Goal: Task Accomplishment & Management: Manage account settings

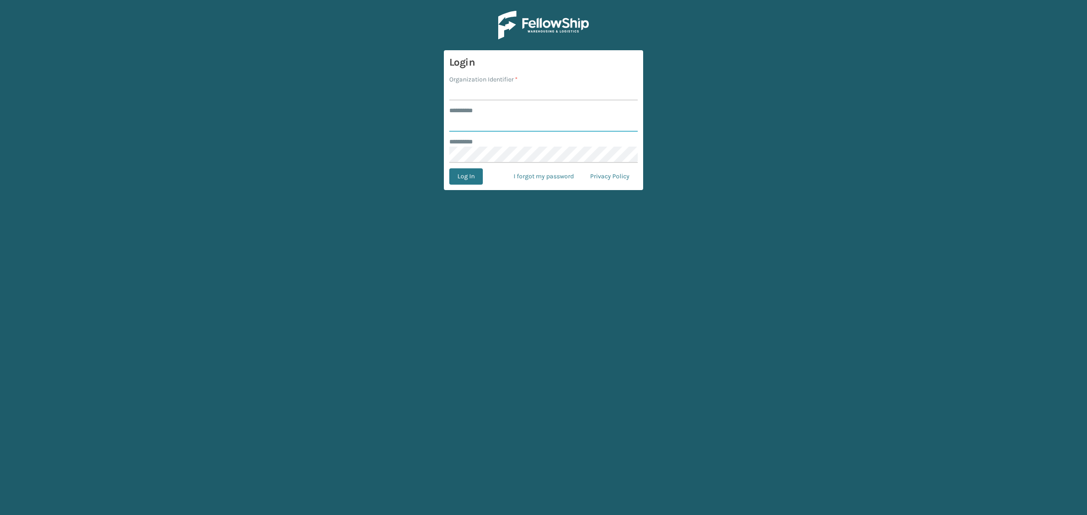
type input "**********"
click at [526, 88] on input "Organization Identifier *" at bounding box center [543, 92] width 188 height 16
type input "SuperAdminOrganization"
click at [463, 180] on button "Log In" at bounding box center [466, 177] width 34 height 16
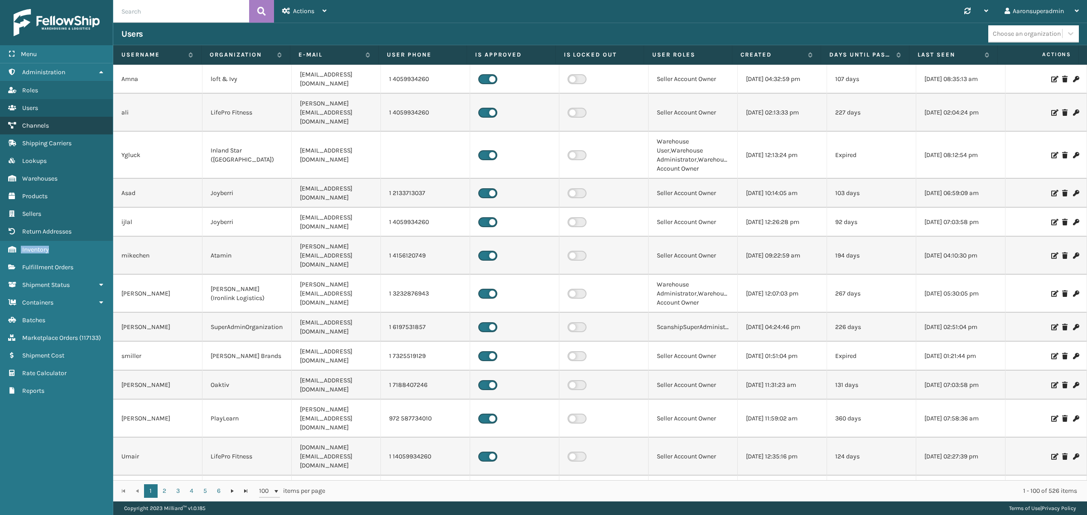
drag, startPoint x: 50, startPoint y: 245, endPoint x: 77, endPoint y: 120, distance: 127.9
click at [77, 120] on ul "Administration Roles Users Channels Shipping Carriers Lookups Warehouses Produc…" at bounding box center [56, 231] width 113 height 337
click at [53, 264] on span "Fulfillment Orders" at bounding box center [47, 268] width 51 height 8
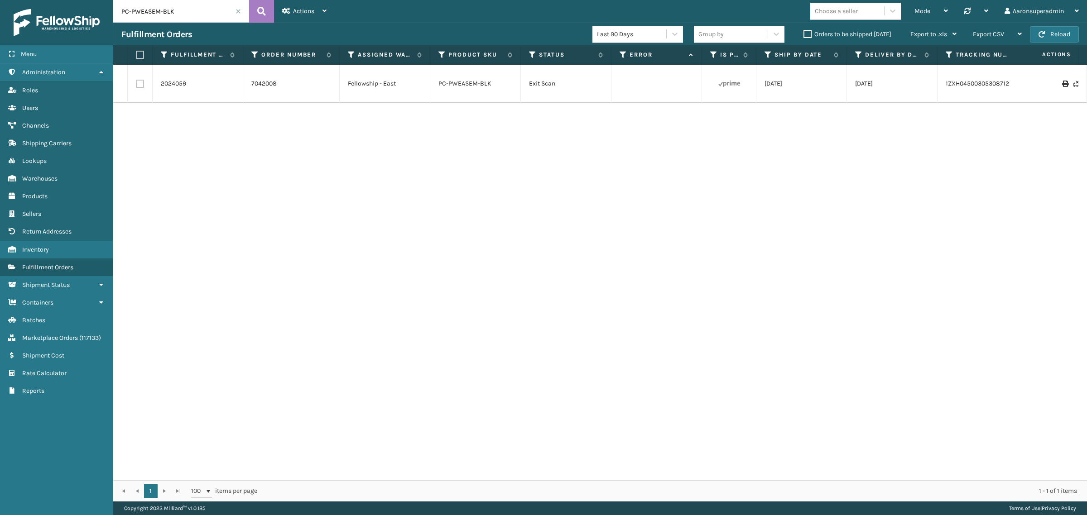
click at [819, 35] on label "Orders to be shipped [DATE]" at bounding box center [848, 34] width 88 height 8
click at [804, 35] on input "Orders to be shipped [DATE]" at bounding box center [804, 32] width 0 height 6
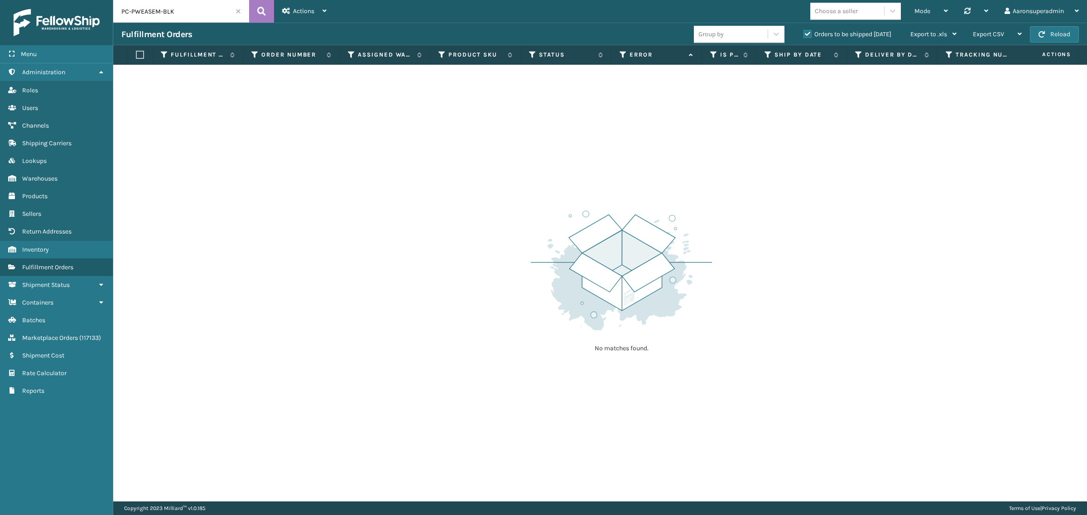
click at [238, 12] on span at bounding box center [238, 11] width 5 height 5
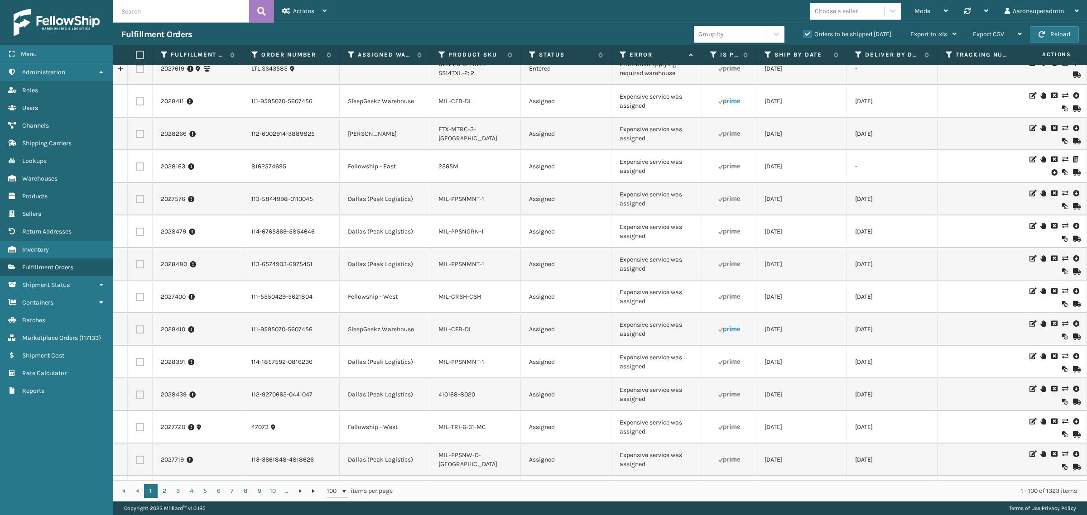
scroll to position [887, 0]
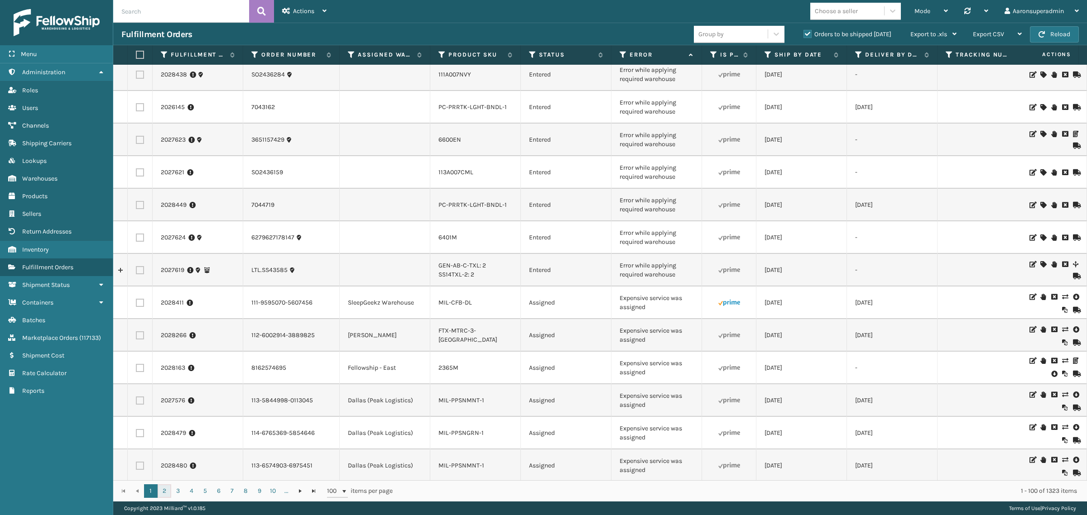
click at [168, 494] on link "2" at bounding box center [165, 492] width 14 height 14
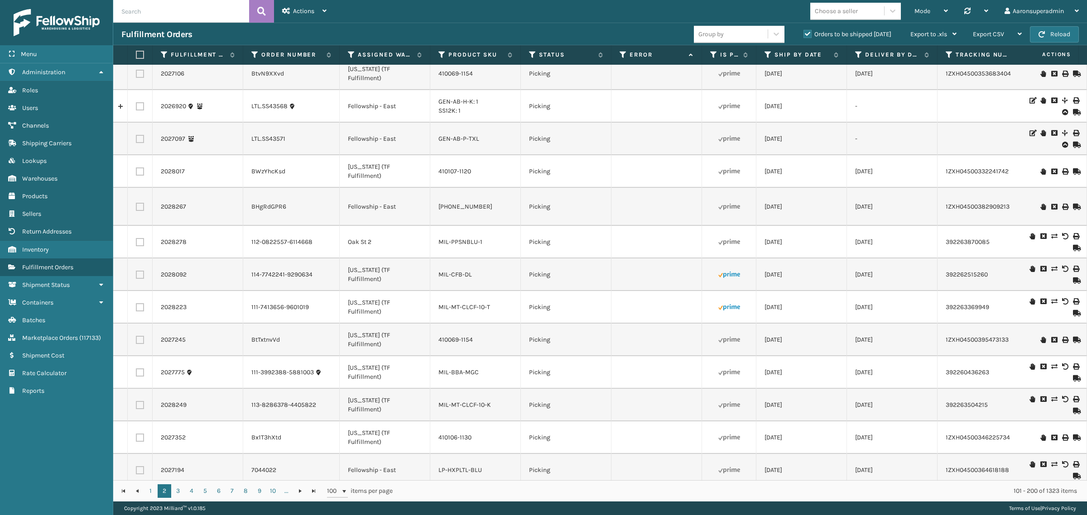
scroll to position [1013, 0]
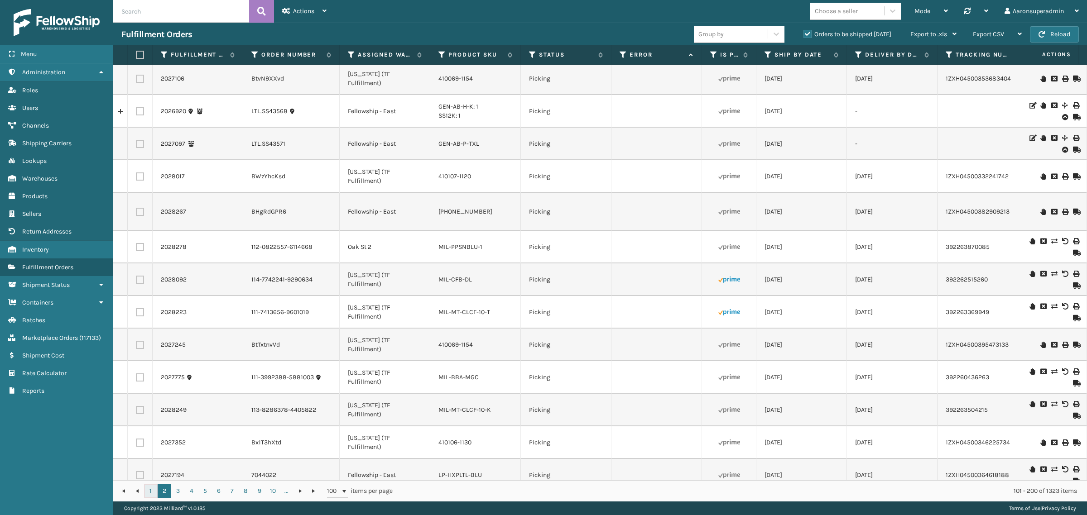
click at [148, 492] on link "1" at bounding box center [151, 492] width 14 height 14
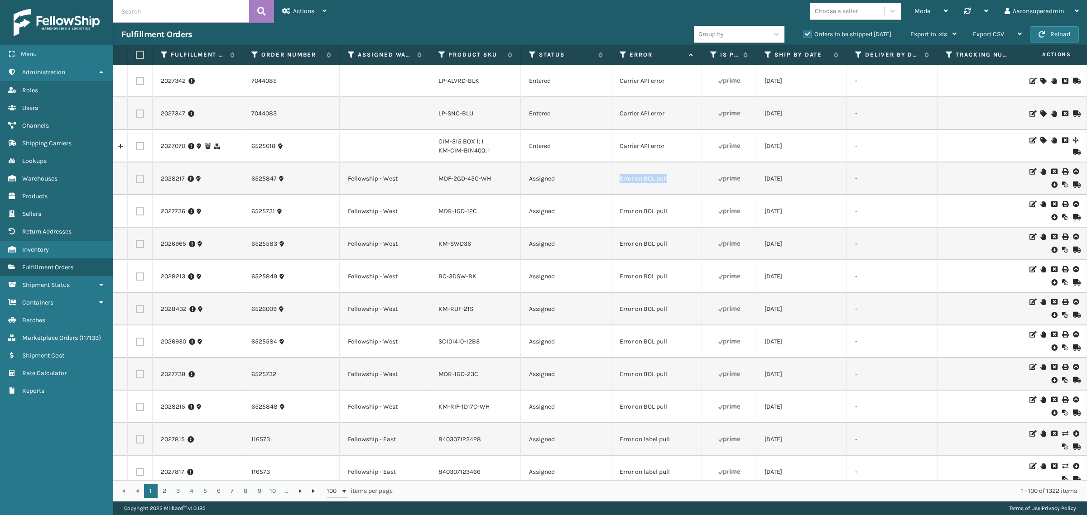
drag, startPoint x: 678, startPoint y: 186, endPoint x: 605, endPoint y: 186, distance: 72.5
copy tr "Error on BOL pull"
click at [159, 14] on input "text" at bounding box center [181, 11] width 136 height 23
paste input "Error on BOL pull"
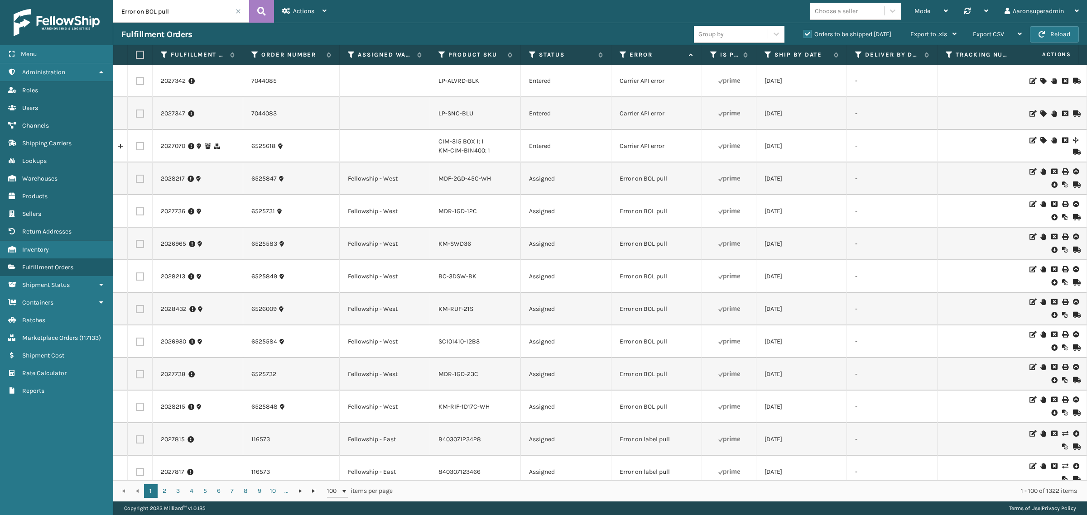
type input "Error on BOL pull"
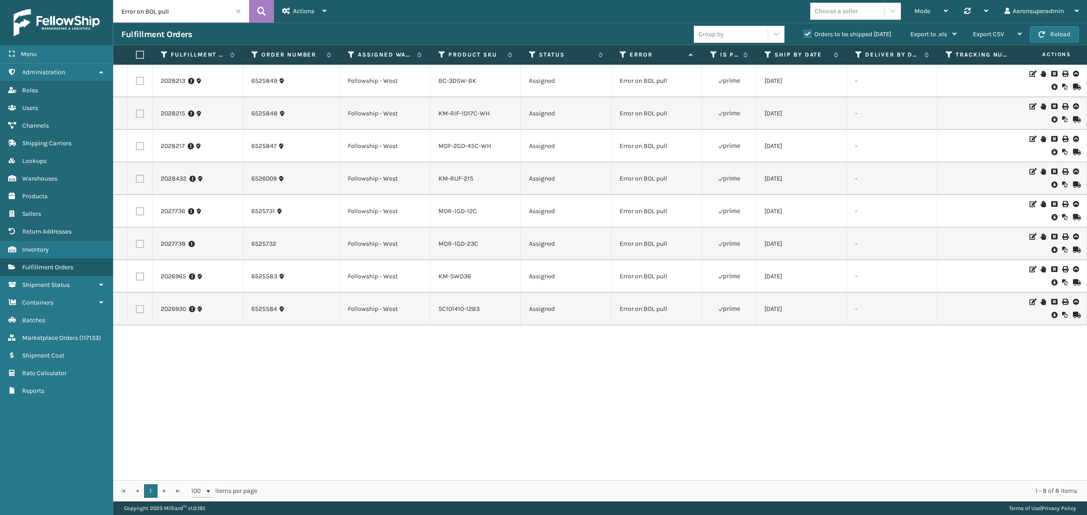
click at [1051, 89] on icon at bounding box center [1053, 86] width 5 height 9
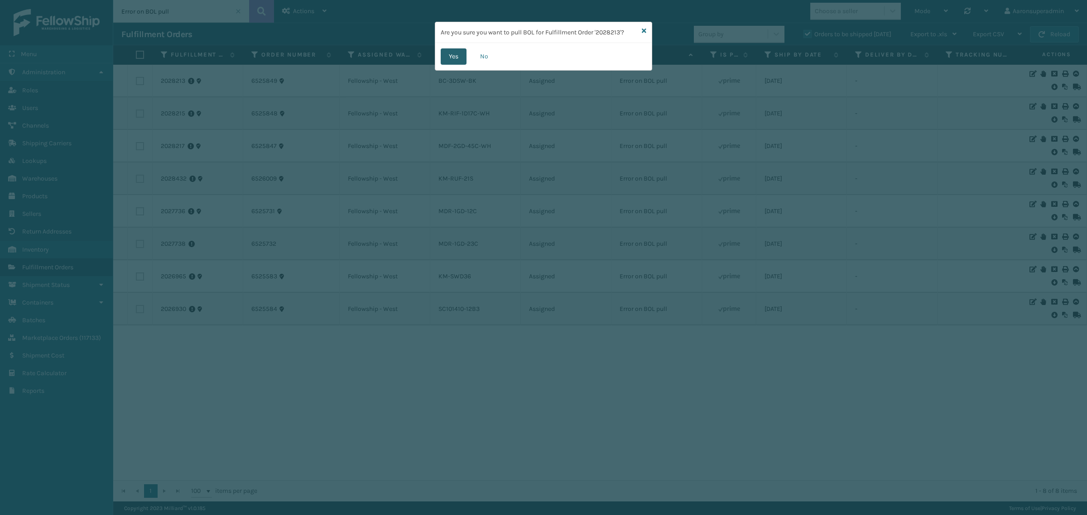
click at [448, 53] on button "Yes" at bounding box center [454, 56] width 26 height 16
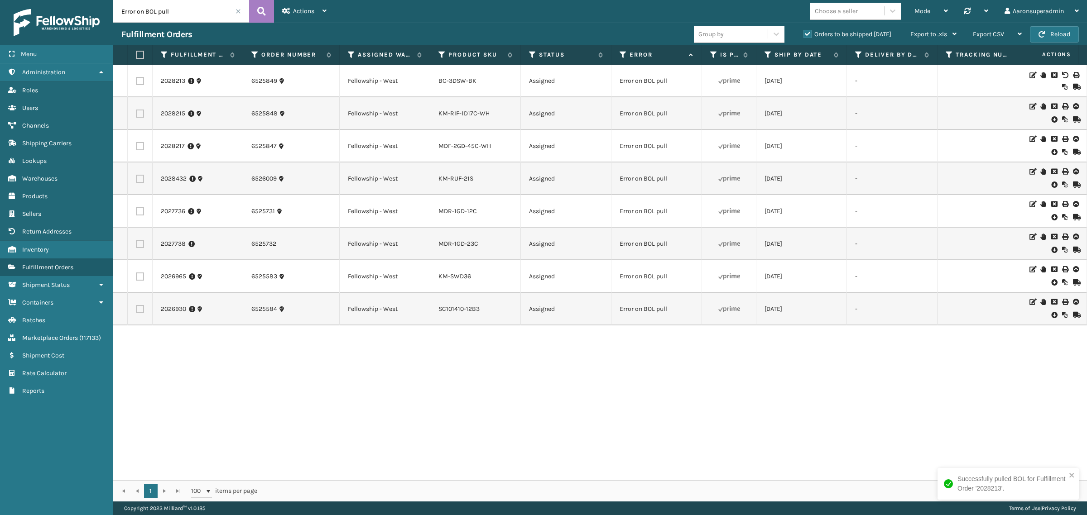
click at [1051, 121] on icon at bounding box center [1053, 119] width 5 height 9
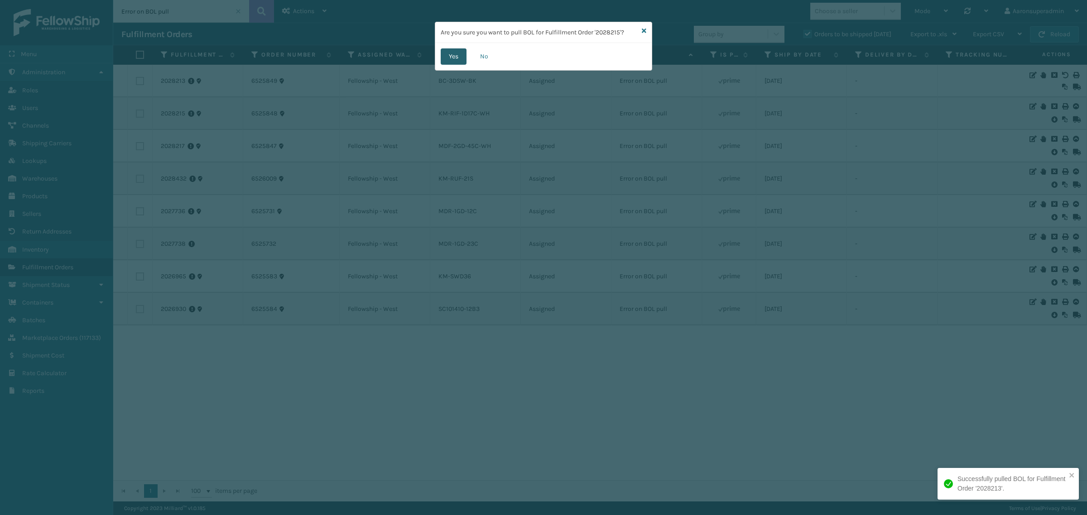
click at [448, 60] on button "Yes" at bounding box center [454, 56] width 26 height 16
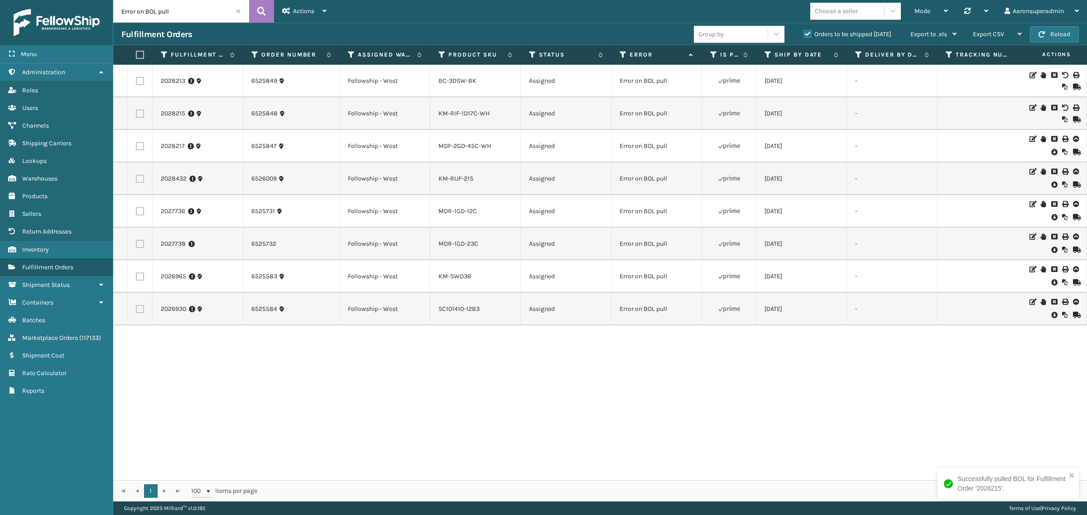
click at [1051, 149] on icon at bounding box center [1053, 152] width 5 height 9
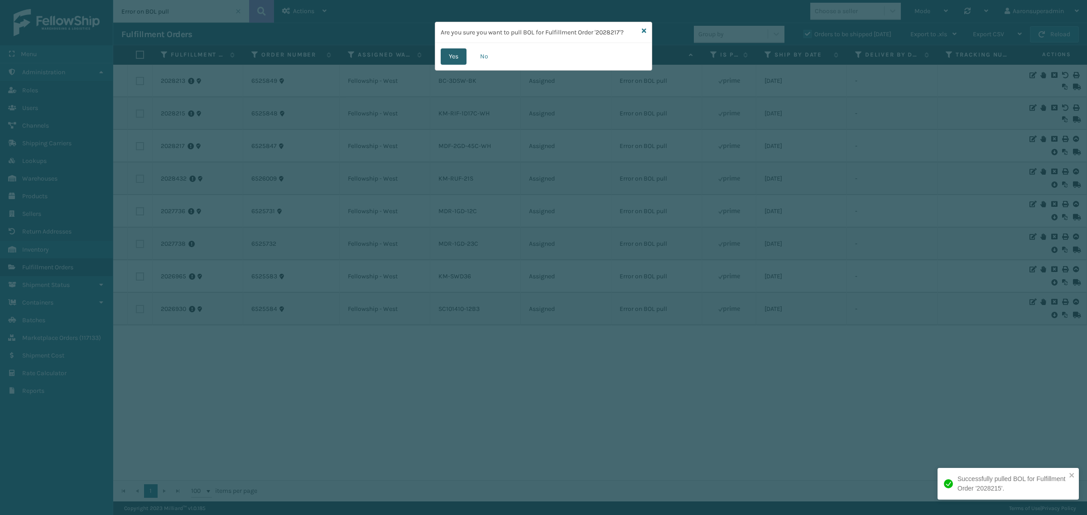
click at [448, 59] on button "Yes" at bounding box center [454, 56] width 26 height 16
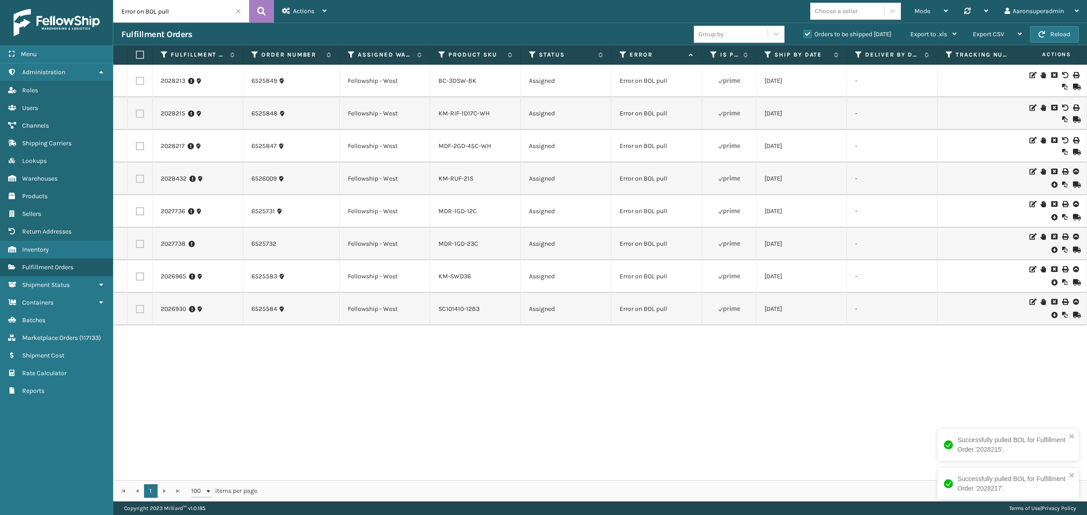
click at [1051, 186] on icon at bounding box center [1053, 184] width 5 height 9
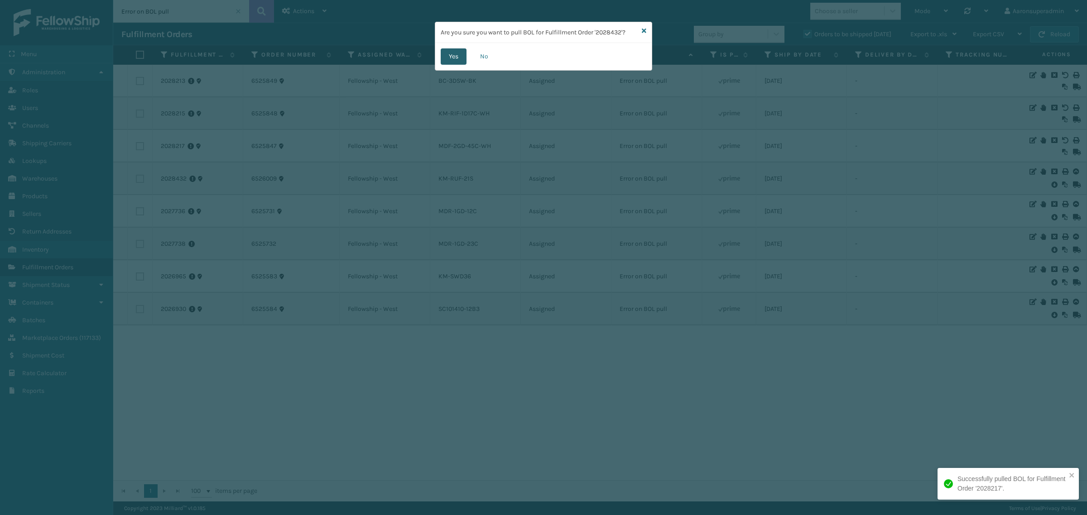
click at [443, 59] on button "Yes" at bounding box center [454, 56] width 26 height 16
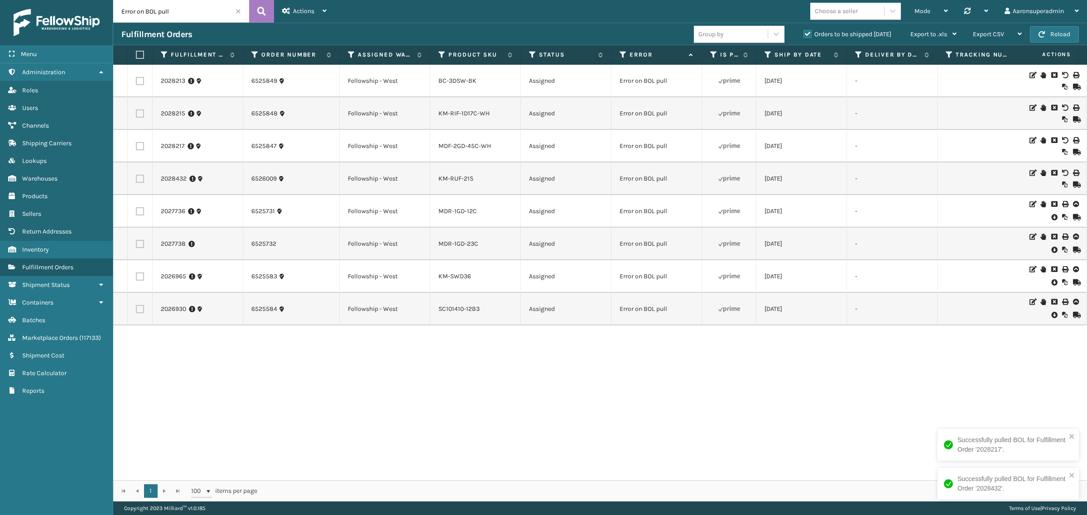
click at [1051, 220] on icon at bounding box center [1053, 217] width 5 height 9
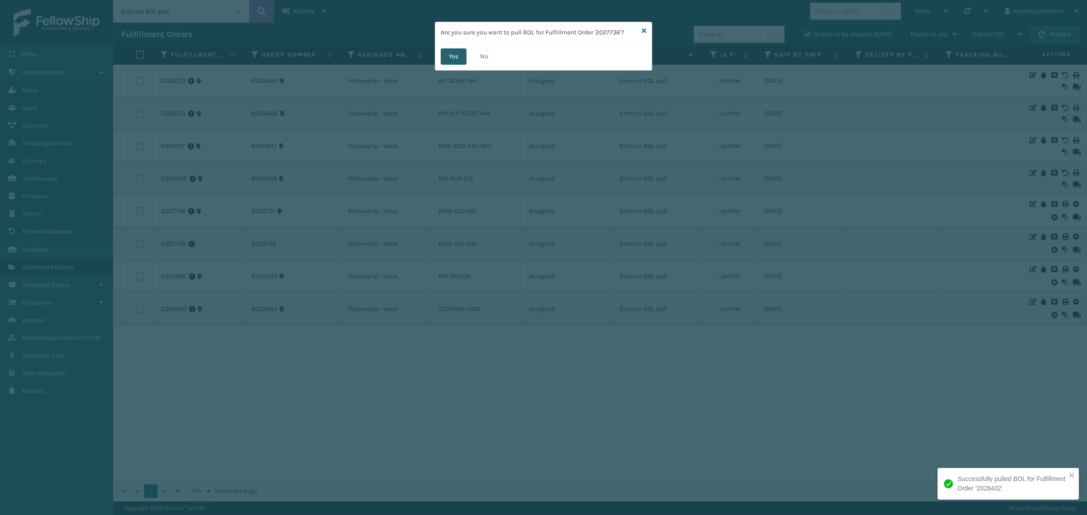
click at [448, 60] on button "Yes" at bounding box center [454, 56] width 26 height 16
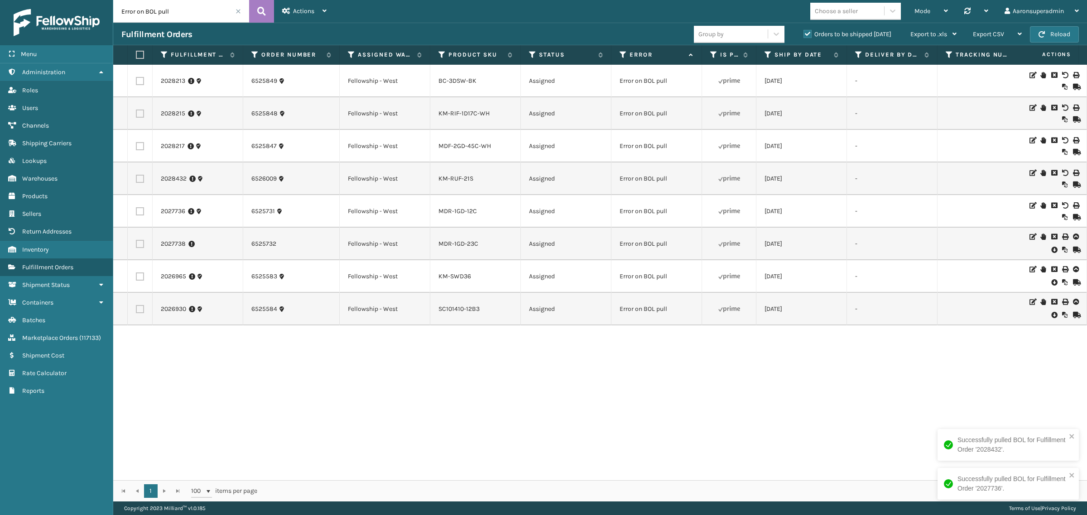
click at [1051, 254] on icon at bounding box center [1053, 250] width 5 height 9
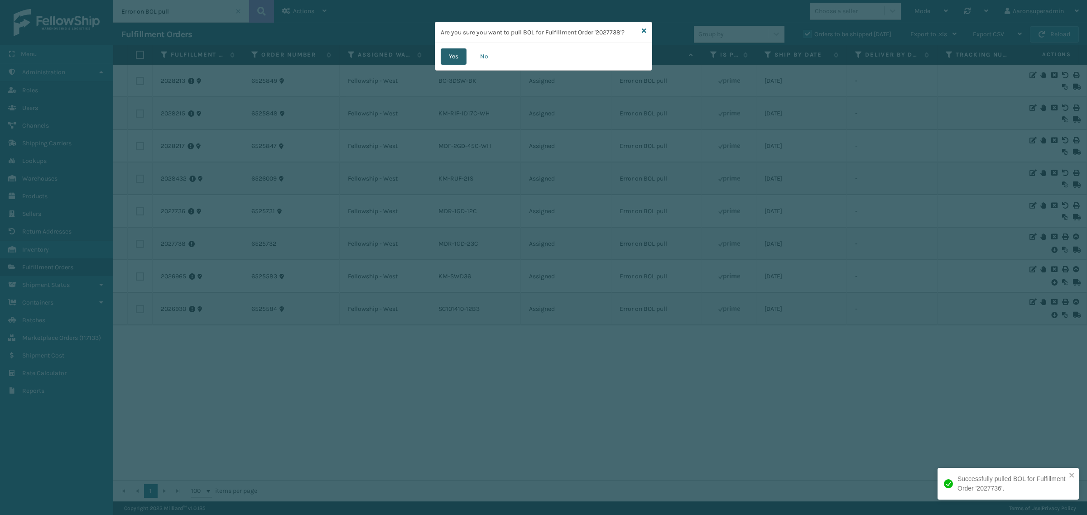
click at [456, 59] on button "Yes" at bounding box center [454, 56] width 26 height 16
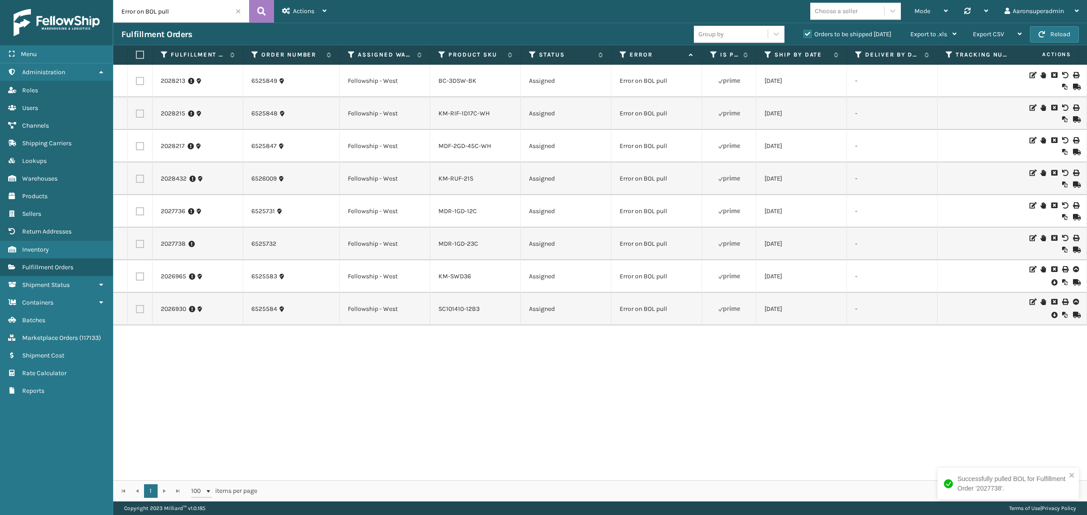
click at [1051, 282] on icon at bounding box center [1053, 282] width 5 height 9
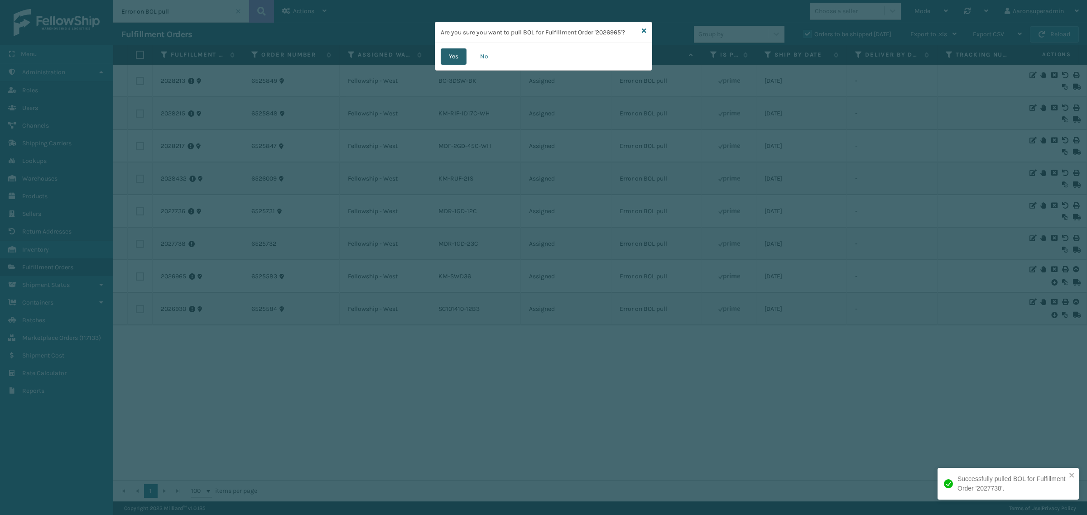
click at [449, 59] on button "Yes" at bounding box center [454, 56] width 26 height 16
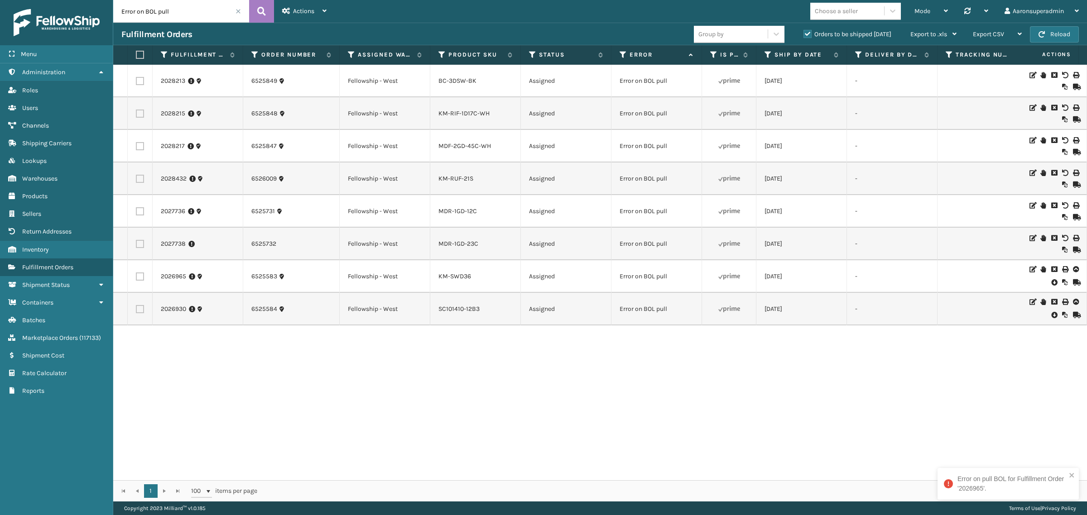
click at [1051, 313] on icon at bounding box center [1053, 315] width 5 height 9
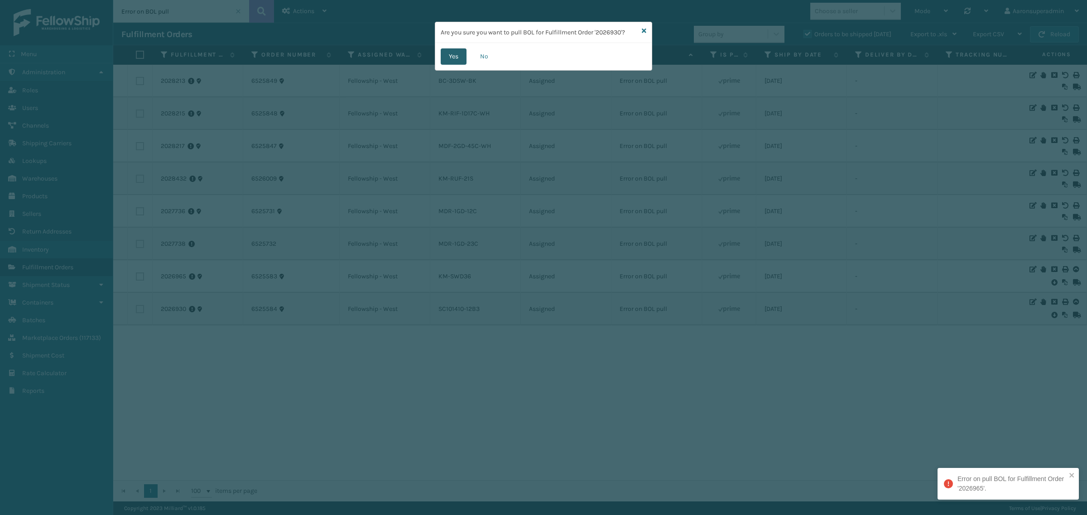
click at [445, 53] on button "Yes" at bounding box center [454, 56] width 26 height 16
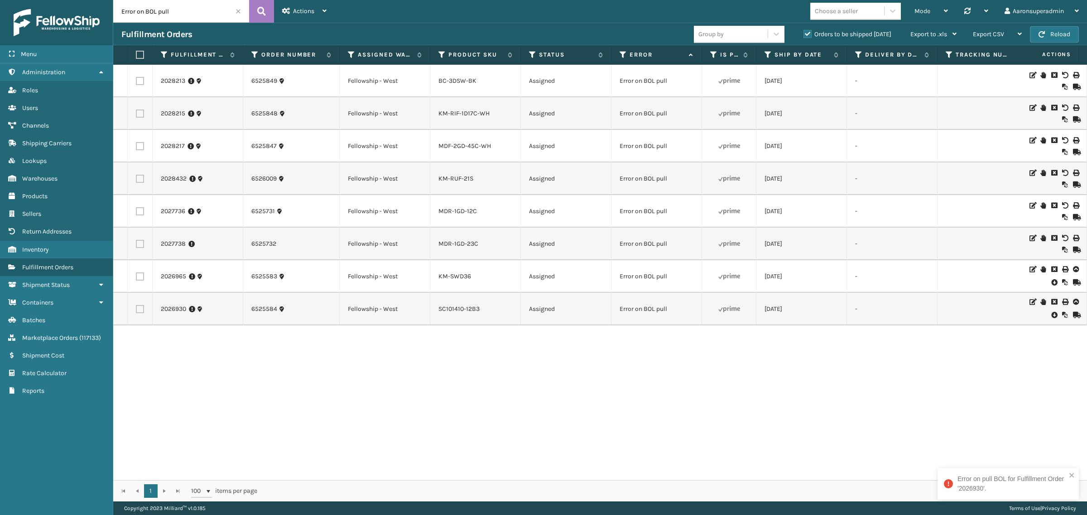
click at [141, 56] on label at bounding box center [138, 55] width 5 height 8
click at [136, 56] on input "checkbox" at bounding box center [136, 55] width 0 height 6
checkbox input "true"
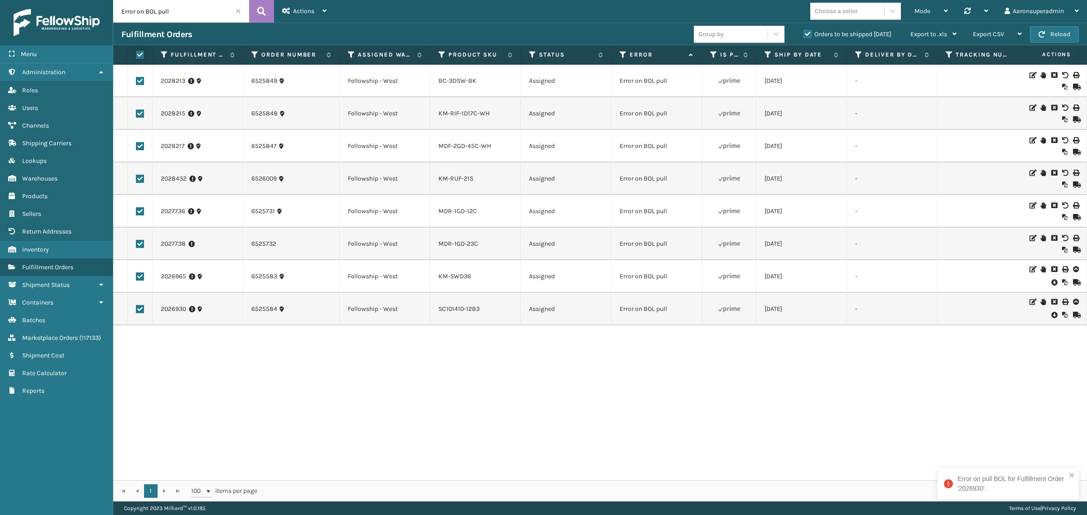
checkbox input "true"
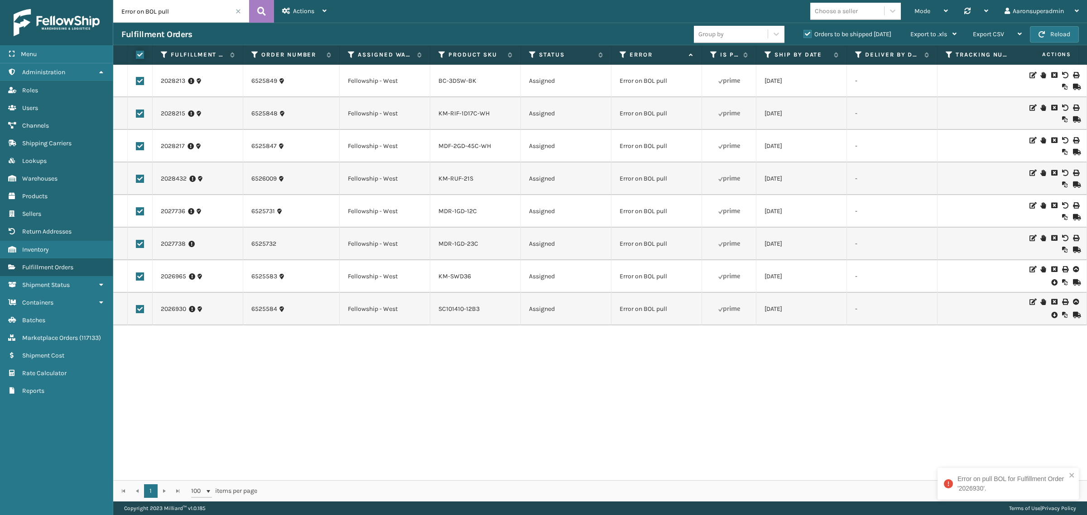
checkbox input "true"
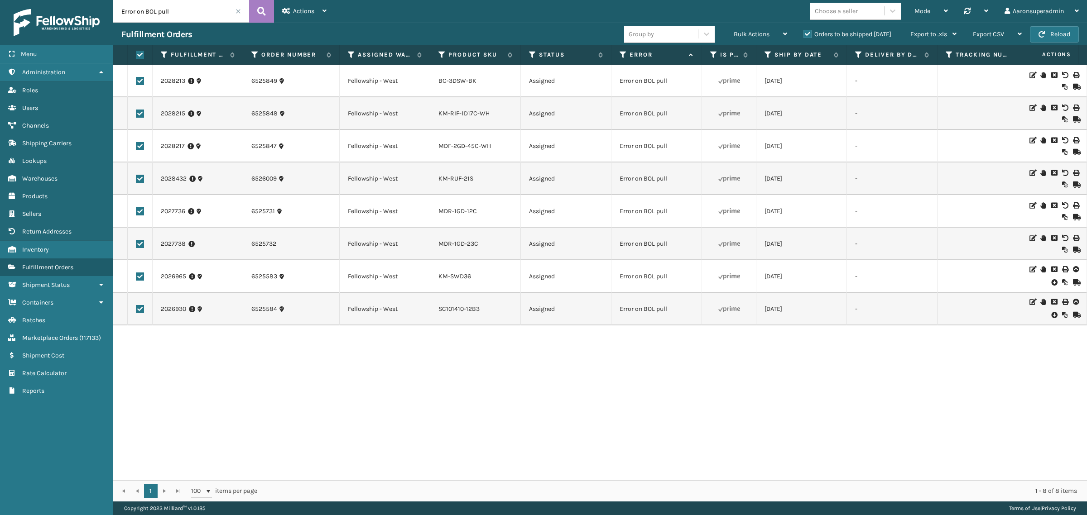
click at [140, 275] on label at bounding box center [140, 277] width 8 height 8
click at [136, 275] on input "checkbox" at bounding box center [136, 276] width 0 height 6
checkbox input "false"
drag, startPoint x: 139, startPoint y: 308, endPoint x: 213, endPoint y: 279, distance: 79.6
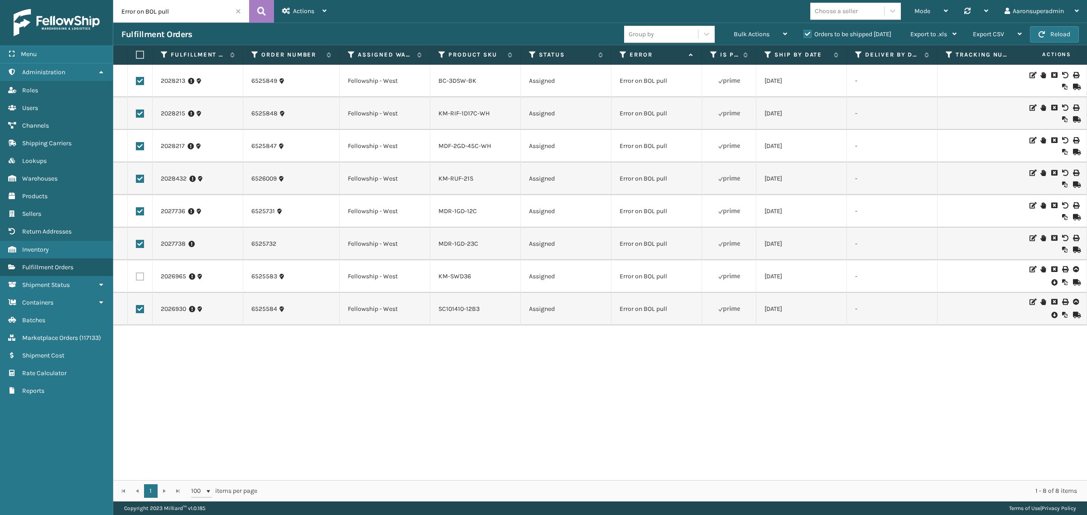
click at [139, 308] on label at bounding box center [140, 309] width 8 height 8
click at [136, 308] on input "checkbox" at bounding box center [136, 308] width 0 height 6
checkbox input "false"
click at [760, 29] on div "Bulk Actions" at bounding box center [760, 34] width 53 height 23
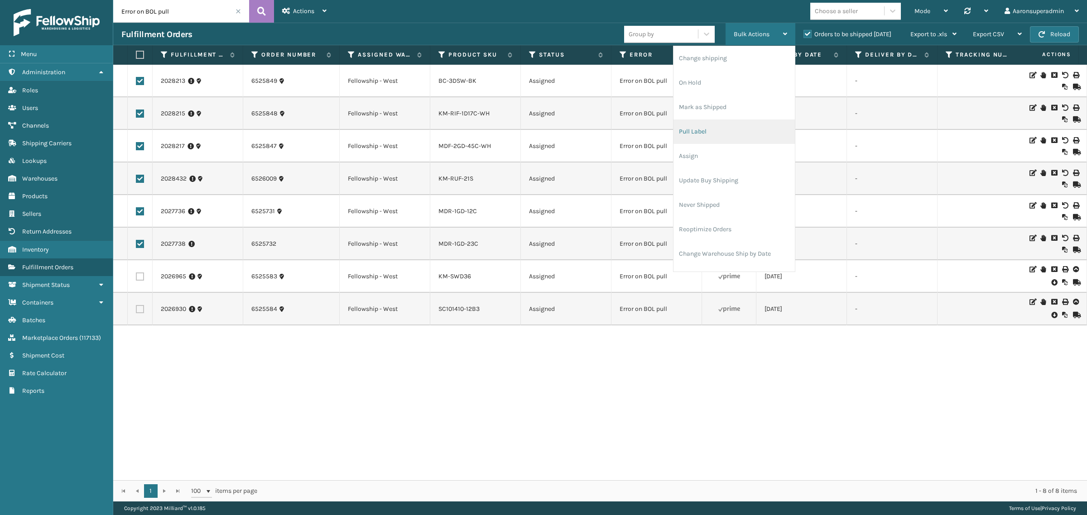
click at [693, 140] on li "Pull Label" at bounding box center [734, 132] width 121 height 24
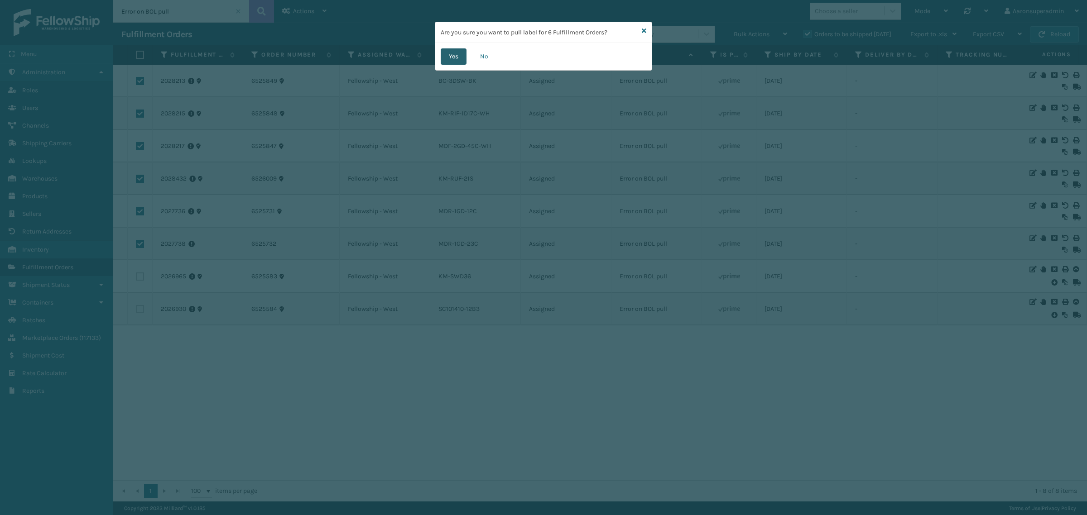
click at [460, 55] on button "Yes" at bounding box center [454, 56] width 26 height 16
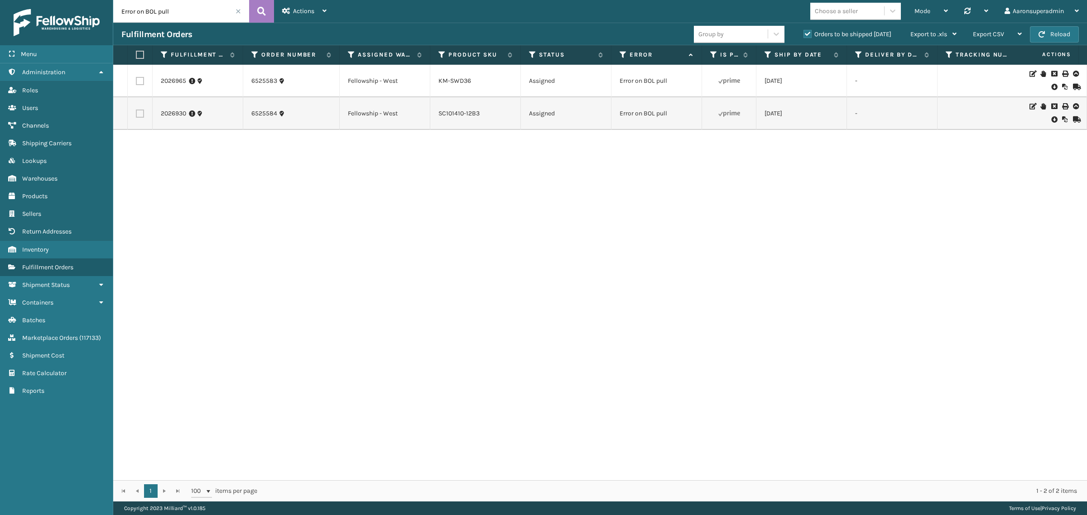
click at [239, 10] on span at bounding box center [238, 11] width 5 height 5
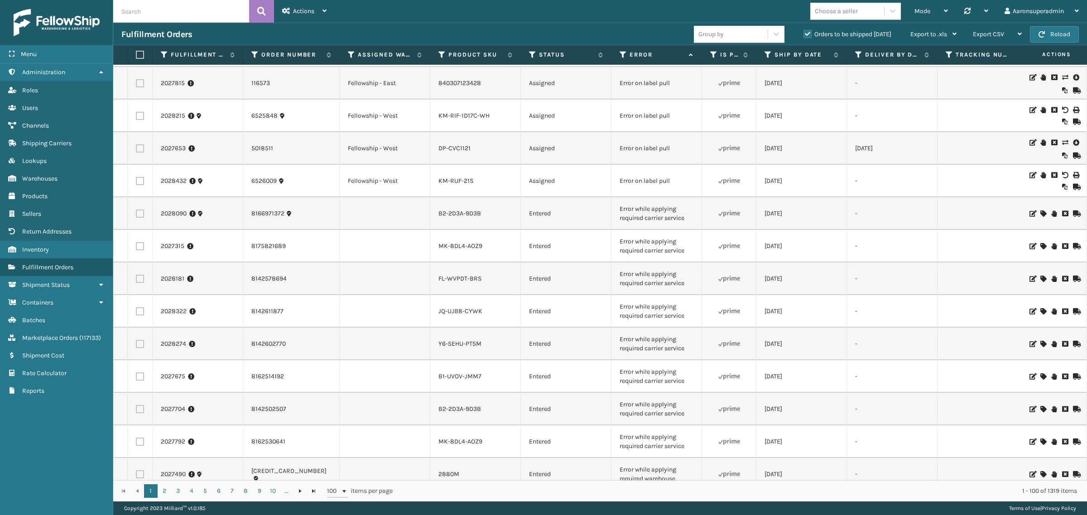
scroll to position [415, 0]
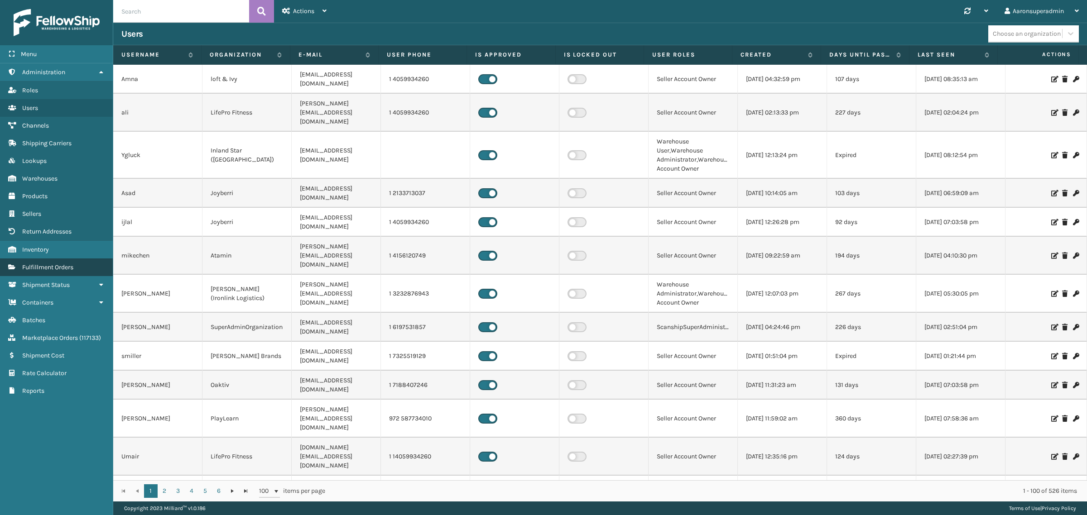
click at [61, 264] on span "Fulfillment Orders" at bounding box center [47, 268] width 51 height 8
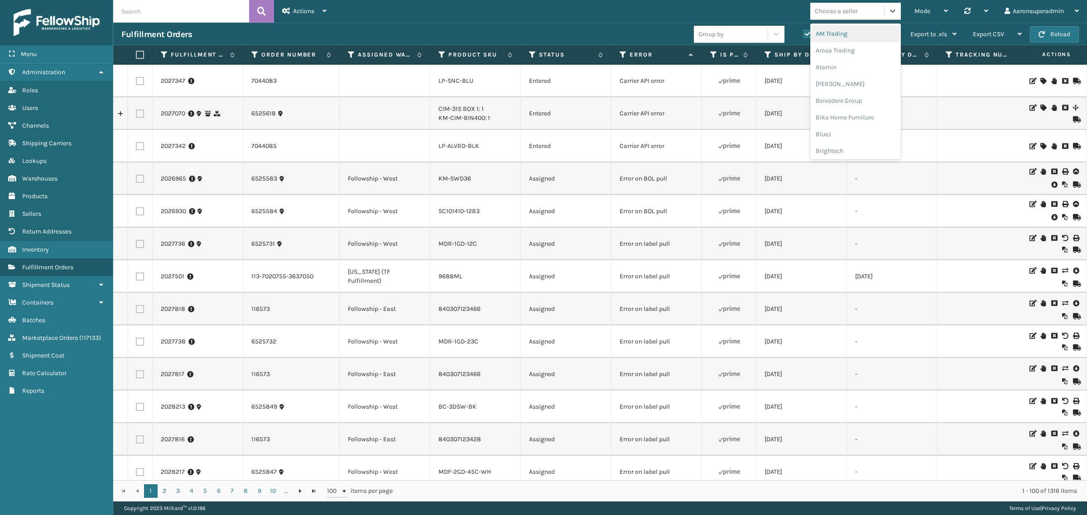
click at [827, 10] on div "Choose a seller" at bounding box center [836, 11] width 43 height 10
type input "koo"
click at [845, 35] on div "Koolmore" at bounding box center [855, 33] width 91 height 17
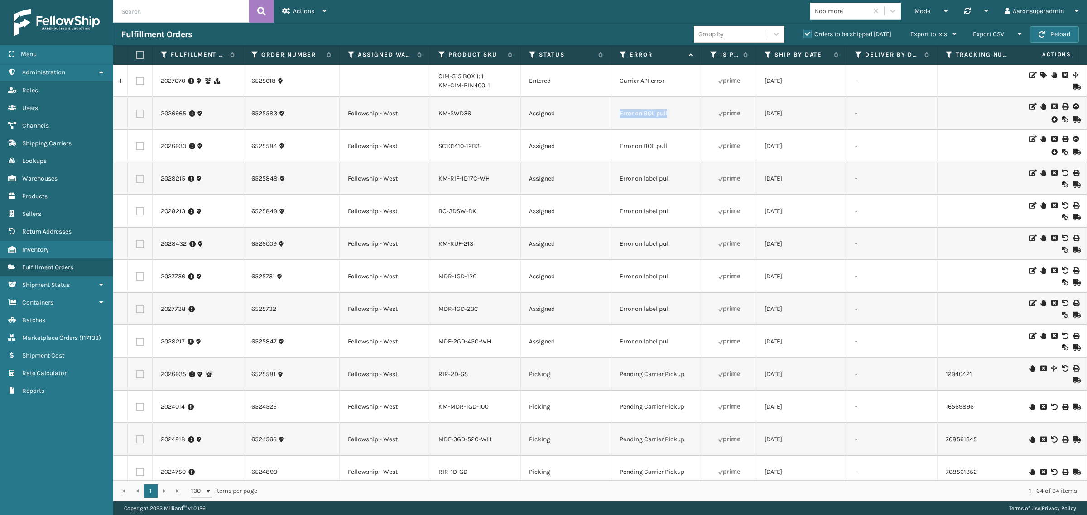
drag, startPoint x: 676, startPoint y: 108, endPoint x: 574, endPoint y: 117, distance: 101.9
copy tr "Error on BOL pull"
click at [202, 19] on input "text" at bounding box center [181, 11] width 136 height 23
paste input "Error on BOL pull"
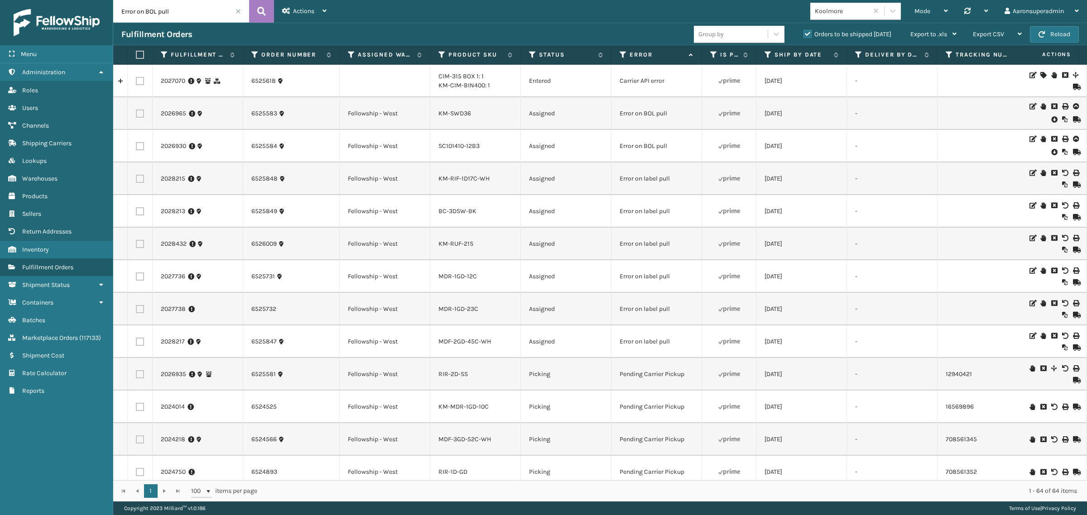
type input "Error on BOL pull"
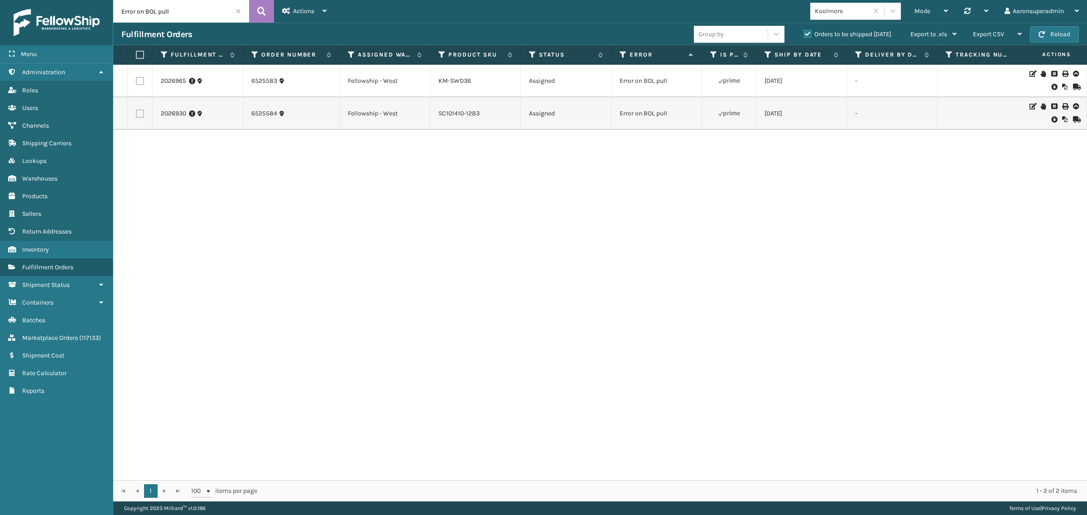
click at [239, 14] on span at bounding box center [238, 11] width 5 height 5
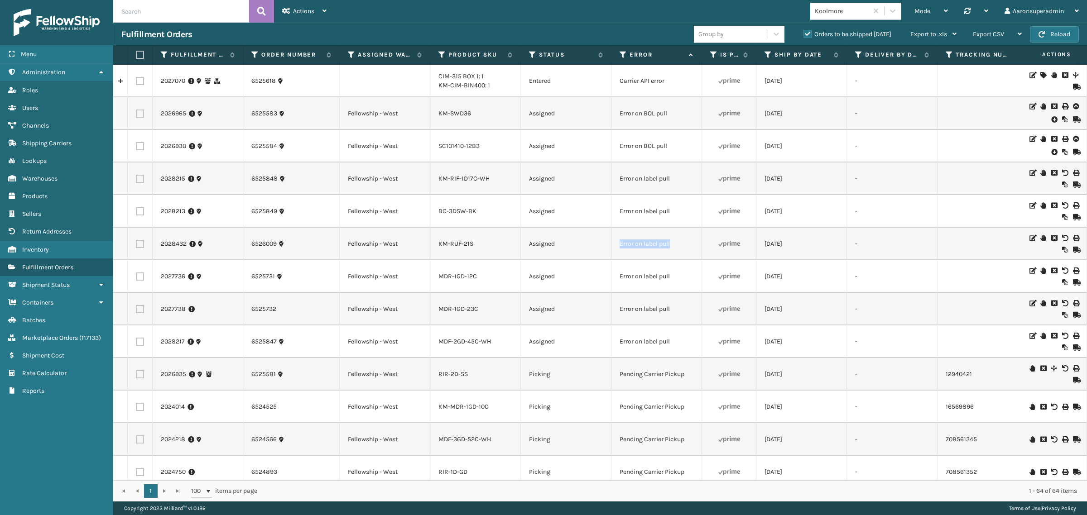
drag, startPoint x: 685, startPoint y: 254, endPoint x: 618, endPoint y: 249, distance: 67.2
click at [617, 249] on td "Error on label pull" at bounding box center [657, 244] width 91 height 33
copy td "Error on label pull"
click at [170, 18] on input "text" at bounding box center [181, 11] width 136 height 23
paste input "Error on label pull"
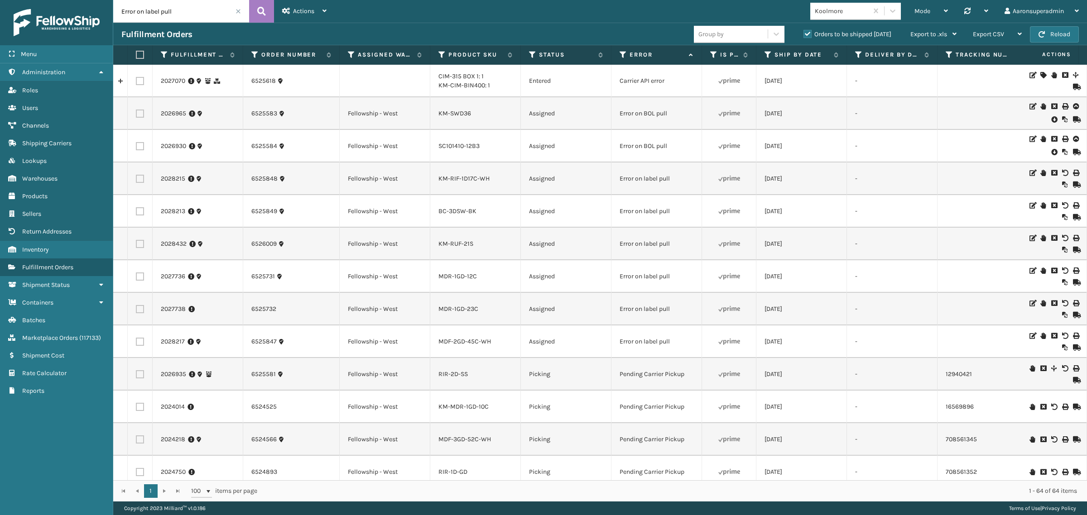
type input "Error on label pull"
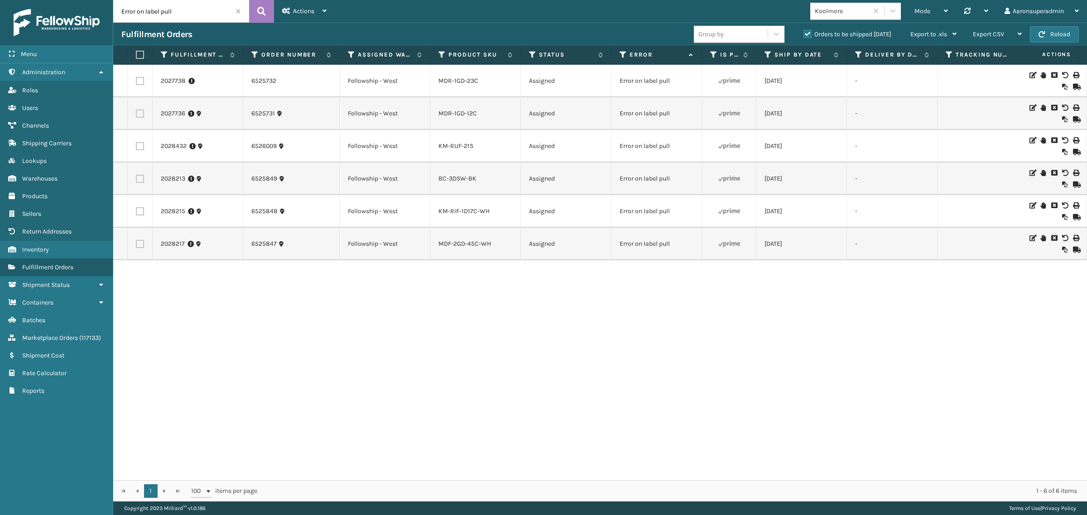
click at [139, 55] on label at bounding box center [138, 55] width 5 height 8
click at [136, 55] on input "checkbox" at bounding box center [136, 55] width 0 height 6
checkbox input "true"
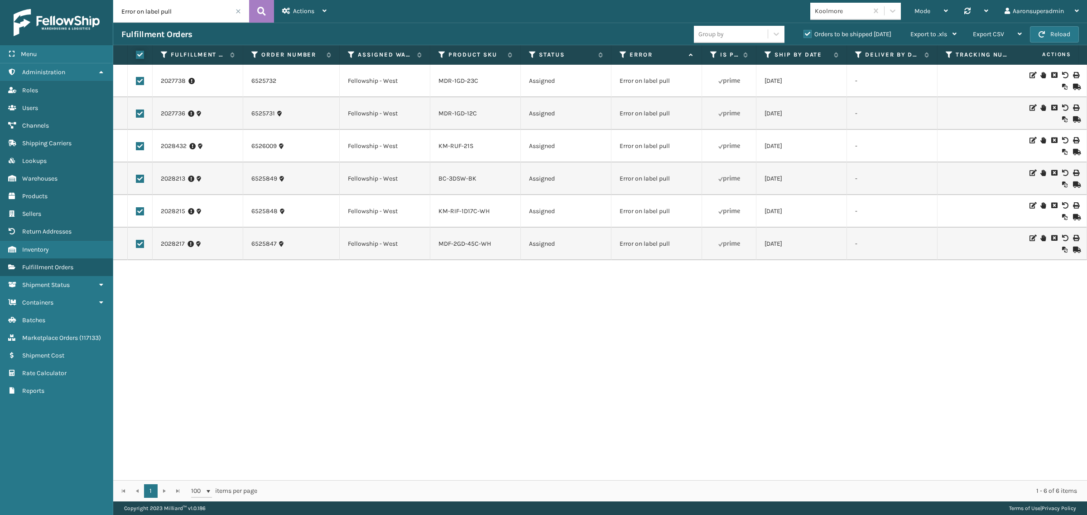
checkbox input "true"
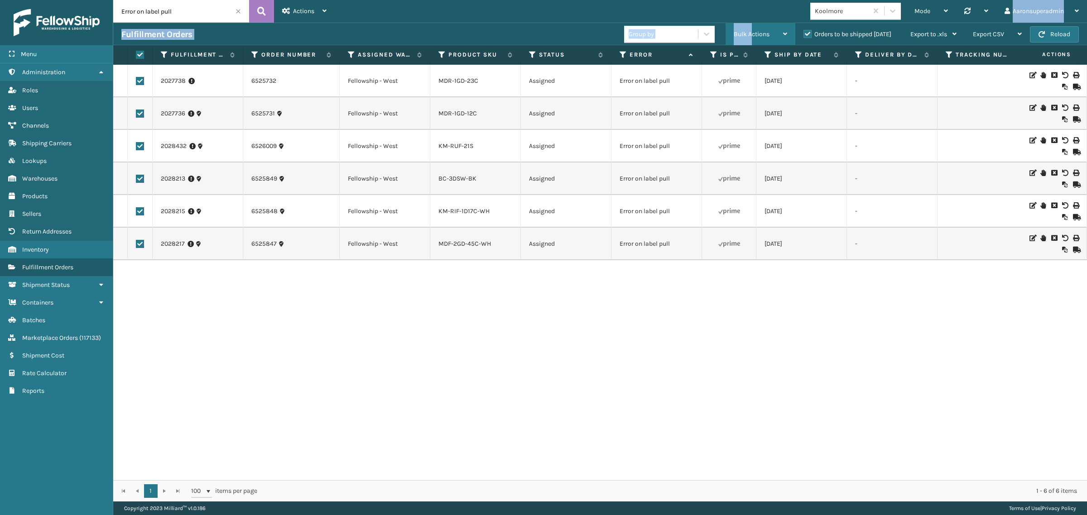
drag, startPoint x: 752, startPoint y: 21, endPoint x: 750, endPoint y: 28, distance: 7.2
click at [750, 26] on div "Error on label pull Actions Settings Remove All Filters Track Fulfillment Order…" at bounding box center [600, 251] width 974 height 502
click at [749, 29] on div "Bulk Actions" at bounding box center [760, 34] width 53 height 23
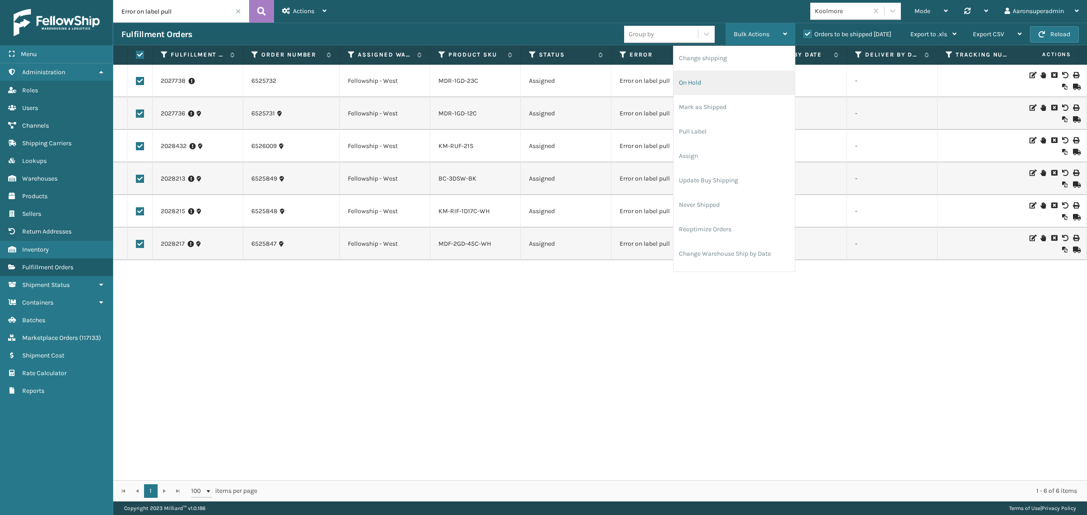
click at [728, 76] on li "On Hold" at bounding box center [734, 83] width 121 height 24
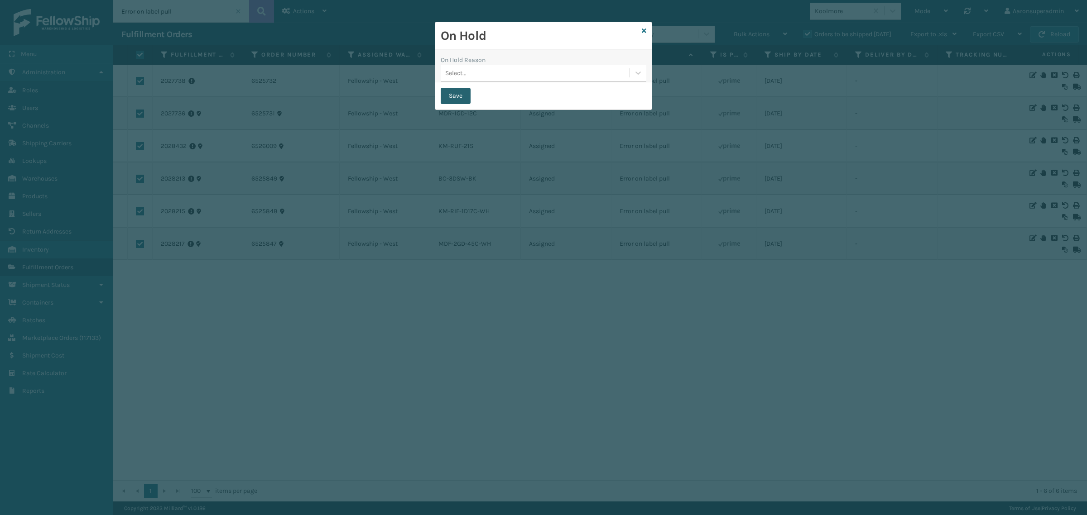
click at [444, 96] on button "Save" at bounding box center [456, 96] width 30 height 16
checkbox input "false"
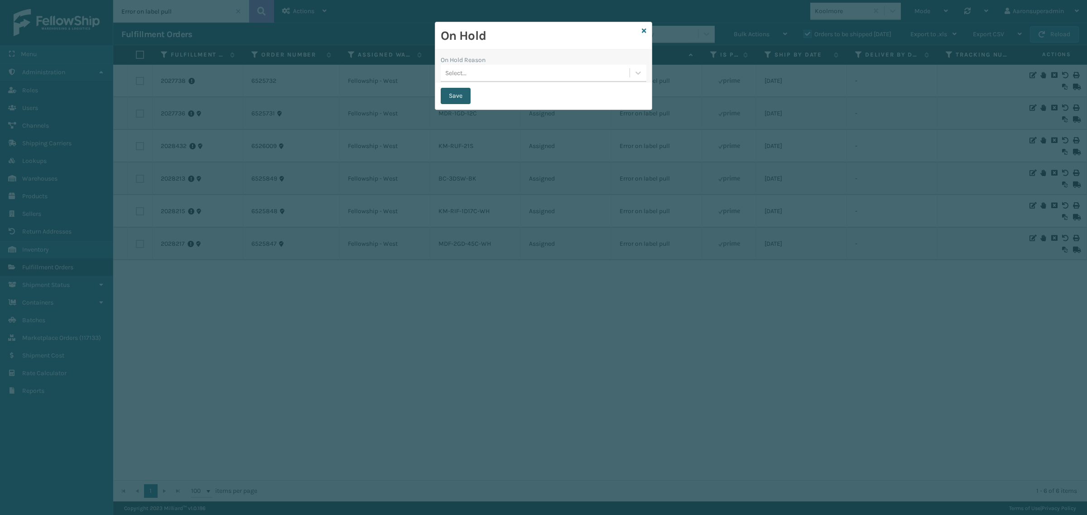
checkbox input "false"
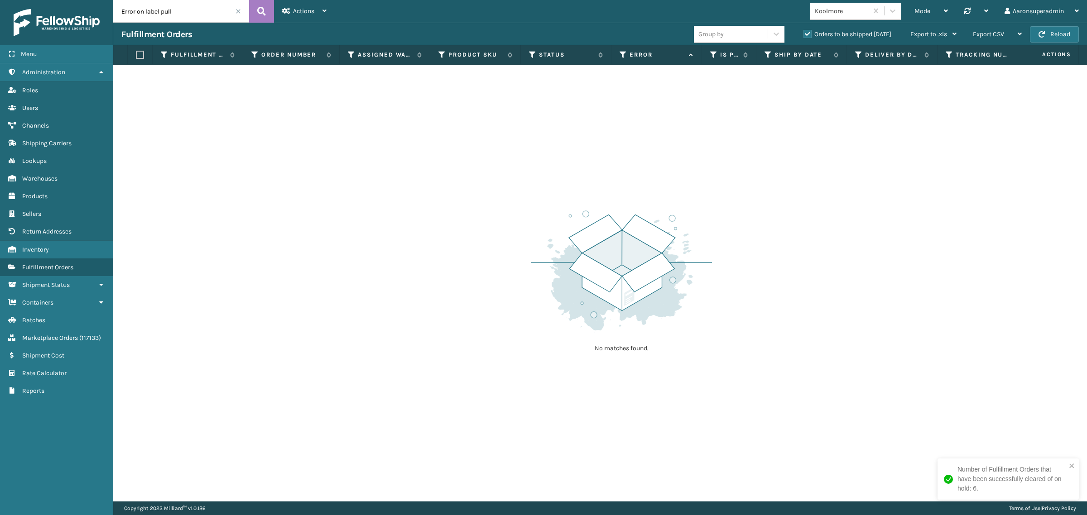
click at [238, 11] on span at bounding box center [238, 11] width 5 height 5
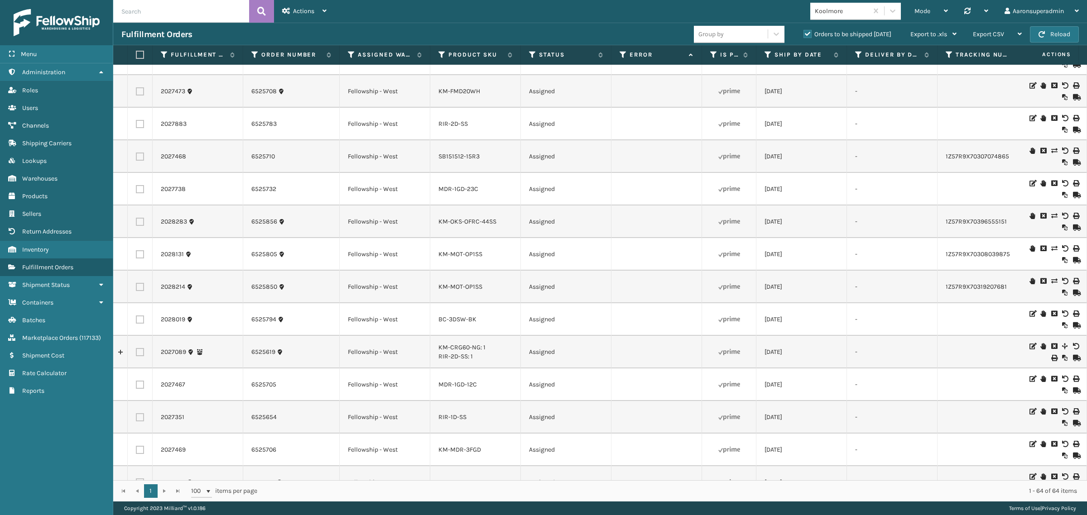
scroll to position [1575, 0]
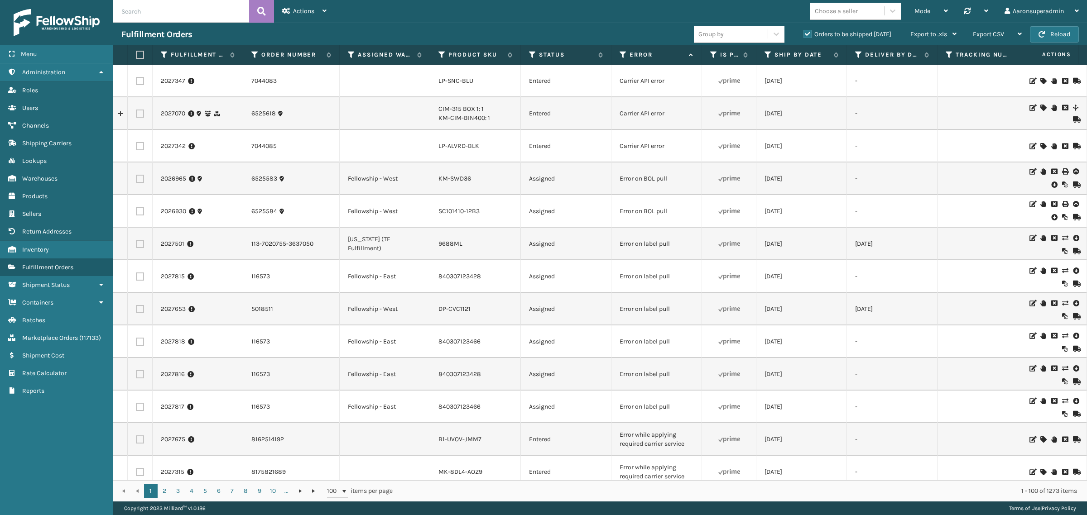
click at [159, 6] on input "text" at bounding box center [181, 11] width 136 height 23
type input "7029807"
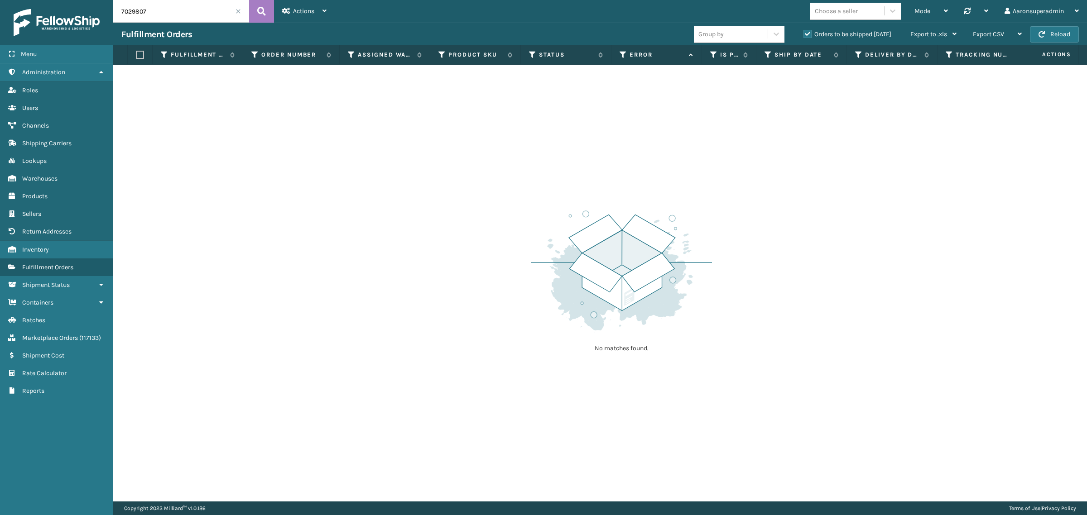
click at [809, 34] on label "Orders to be shipped [DATE]" at bounding box center [848, 34] width 88 height 8
click at [804, 34] on input "Orders to be shipped [DATE]" at bounding box center [804, 32] width 0 height 6
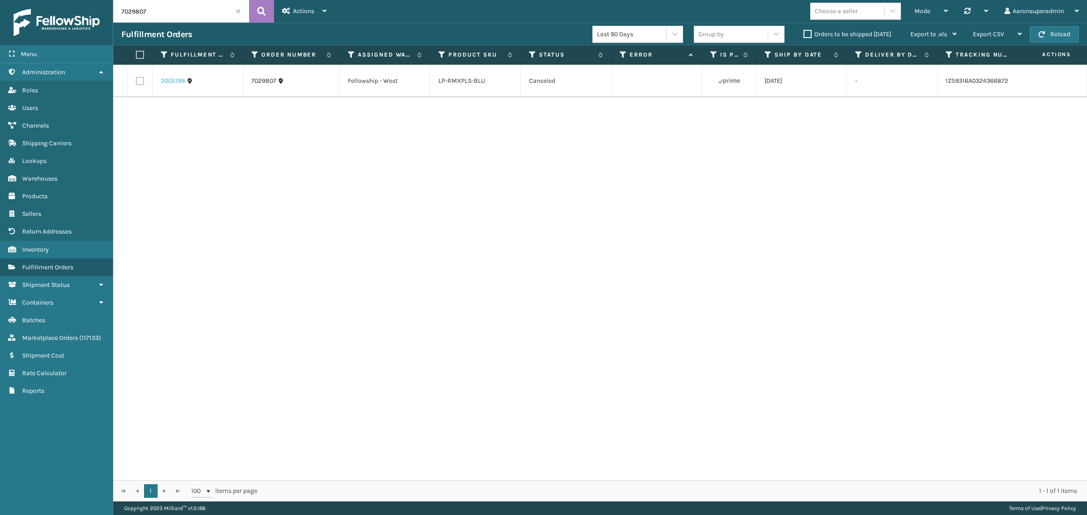
click at [169, 81] on link "2005198" at bounding box center [173, 81] width 24 height 9
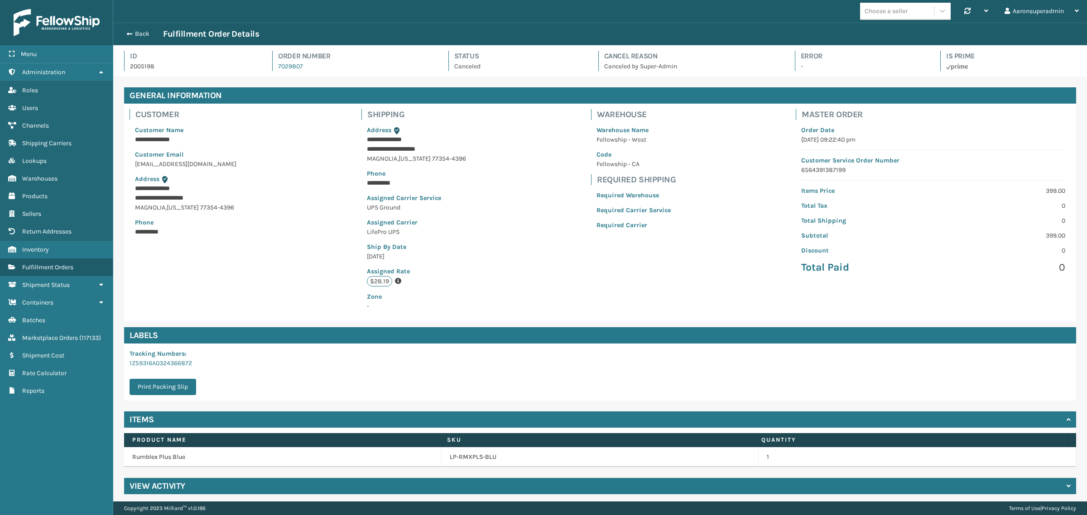
scroll to position [21, 974]
click at [169, 490] on h4 "View Activity" at bounding box center [158, 486] width 56 height 11
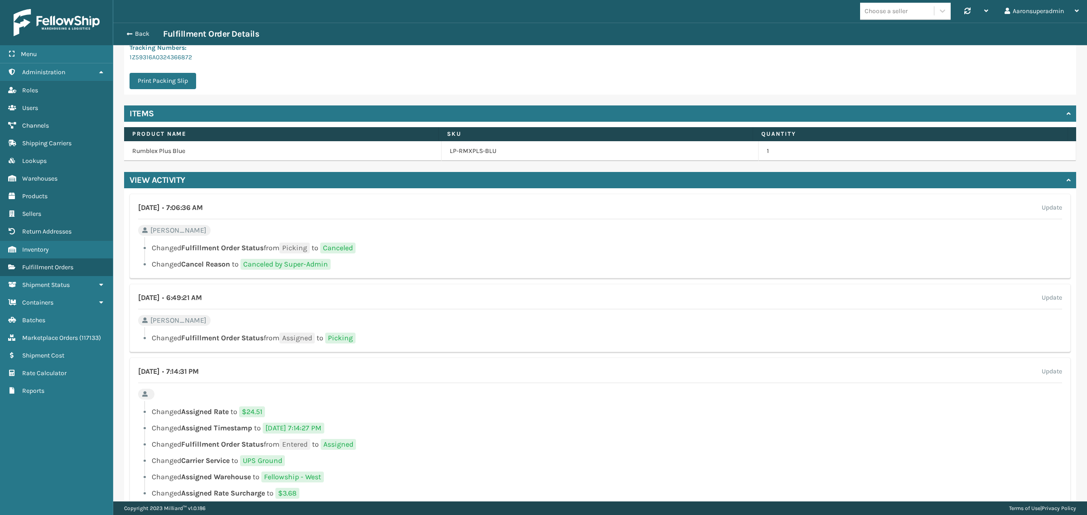
scroll to position [325, 0]
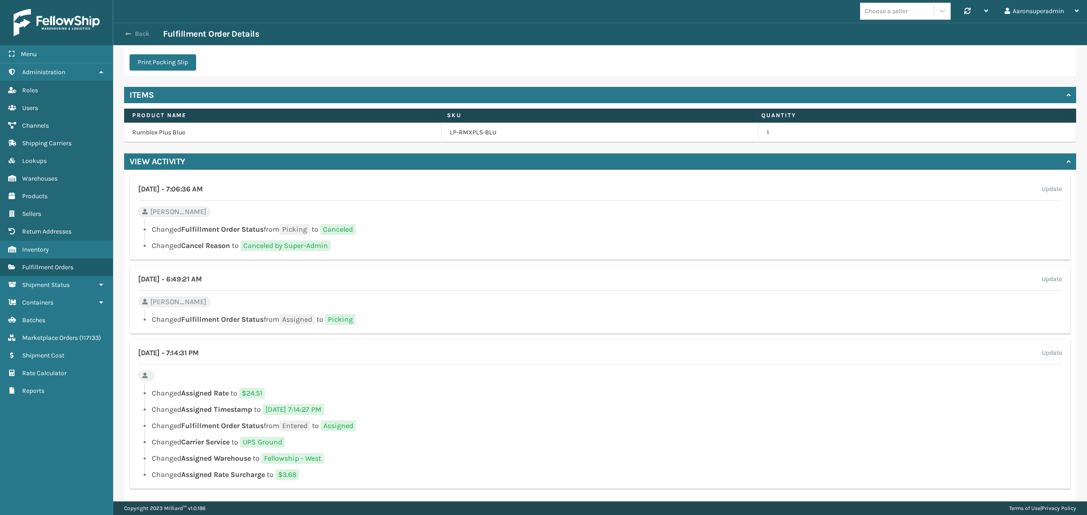
click at [141, 30] on button "Back" at bounding box center [142, 34] width 42 height 8
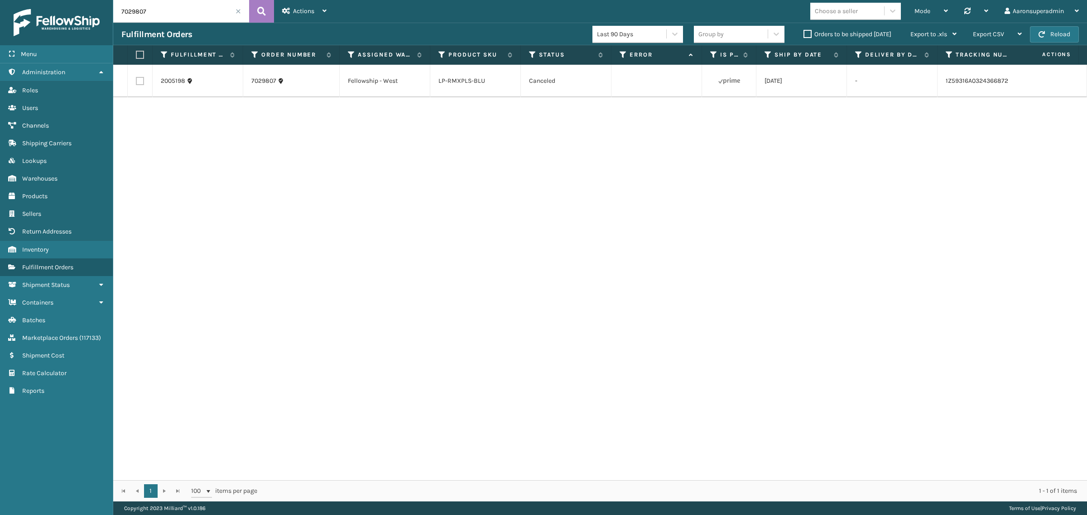
click at [160, 13] on input "7029807" at bounding box center [181, 11] width 136 height 23
type input "7034814"
click at [809, 30] on label "Orders to be shipped [DATE]" at bounding box center [848, 34] width 88 height 8
click at [804, 30] on input "Orders to be shipped [DATE]" at bounding box center [804, 32] width 0 height 6
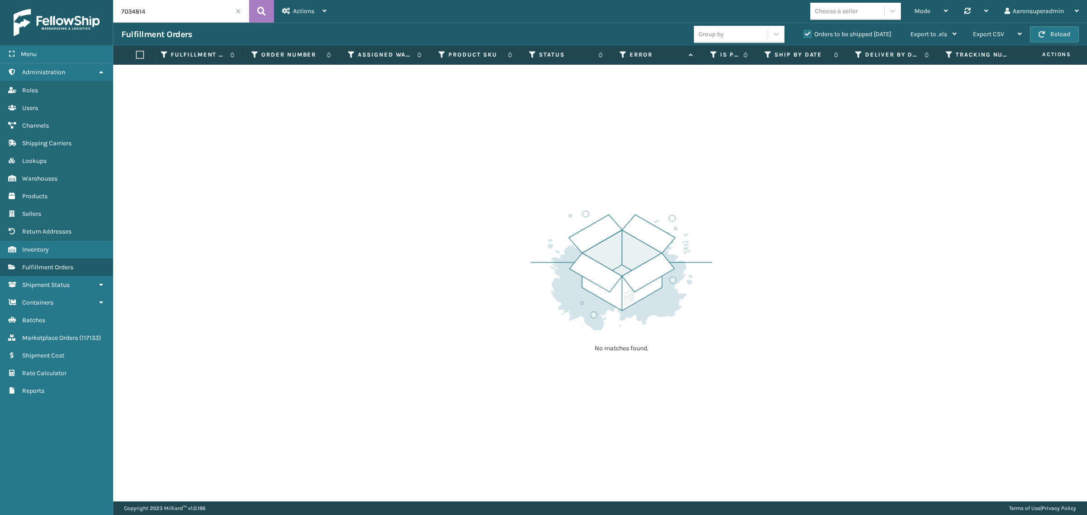
click at [238, 12] on span at bounding box center [238, 11] width 5 height 5
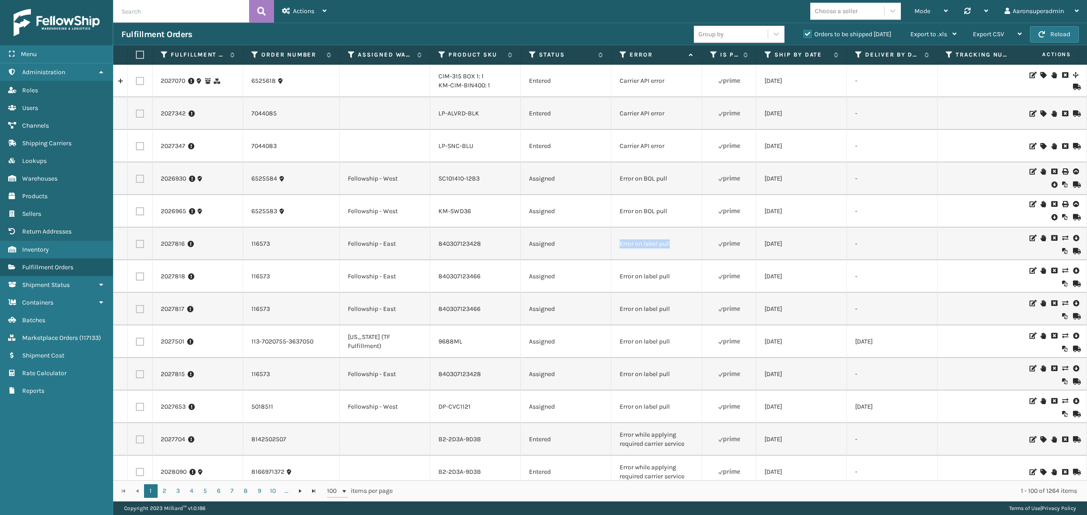
drag, startPoint x: 687, startPoint y: 261, endPoint x: 612, endPoint y: 254, distance: 75.1
copy tr "Error on label pull"
click at [202, 14] on input "text" at bounding box center [181, 11] width 136 height 23
paste input "Error on label pull"
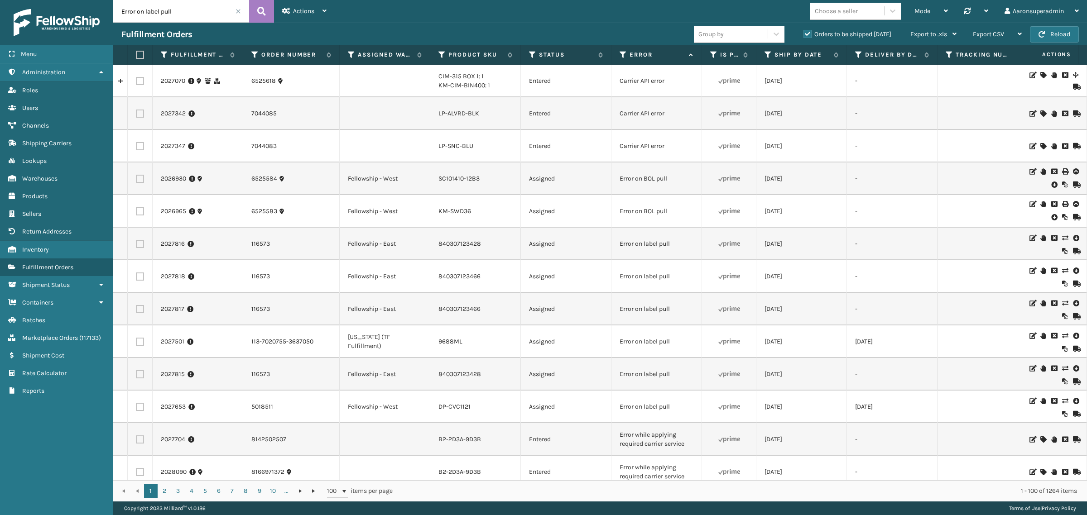
type input "Error on label pull"
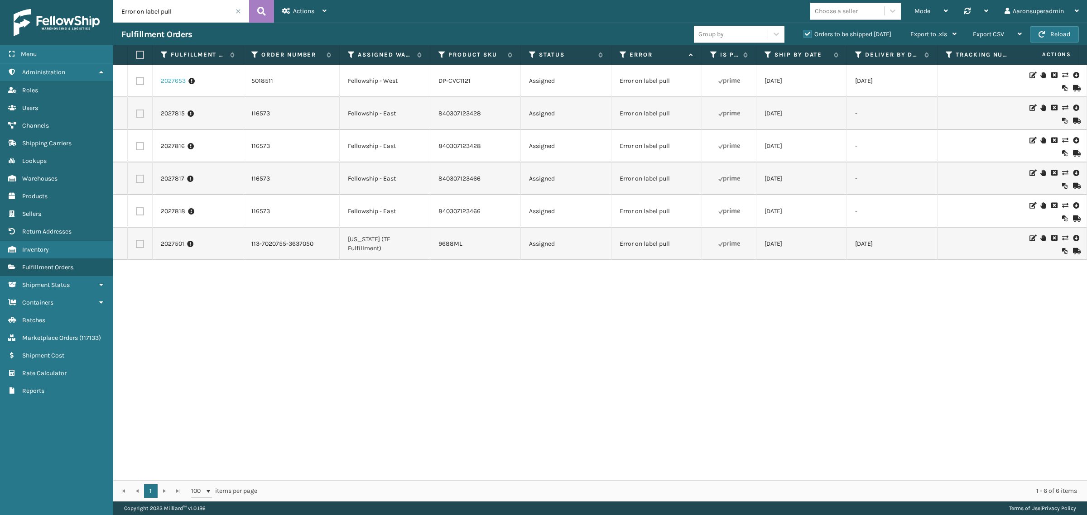
click at [179, 83] on link "2027653" at bounding box center [173, 81] width 25 height 9
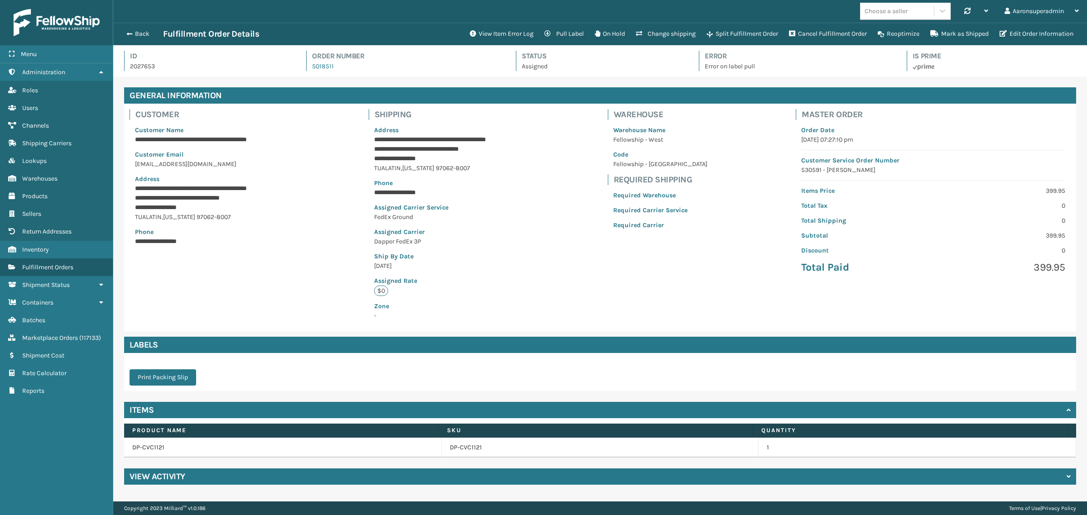
scroll to position [21, 974]
click at [1011, 28] on button "Edit Order Information" at bounding box center [1036, 34] width 85 height 18
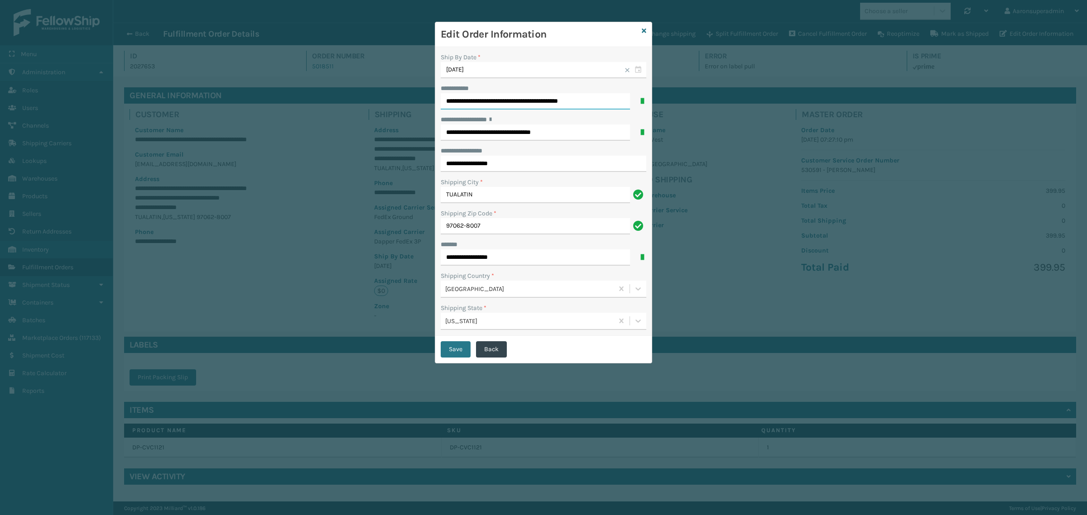
drag, startPoint x: 497, startPoint y: 102, endPoint x: 619, endPoint y: 108, distance: 122.0
click at [619, 108] on input "**********" at bounding box center [535, 101] width 189 height 16
type input "**********"
click at [487, 168] on input "**********" at bounding box center [544, 164] width 206 height 16
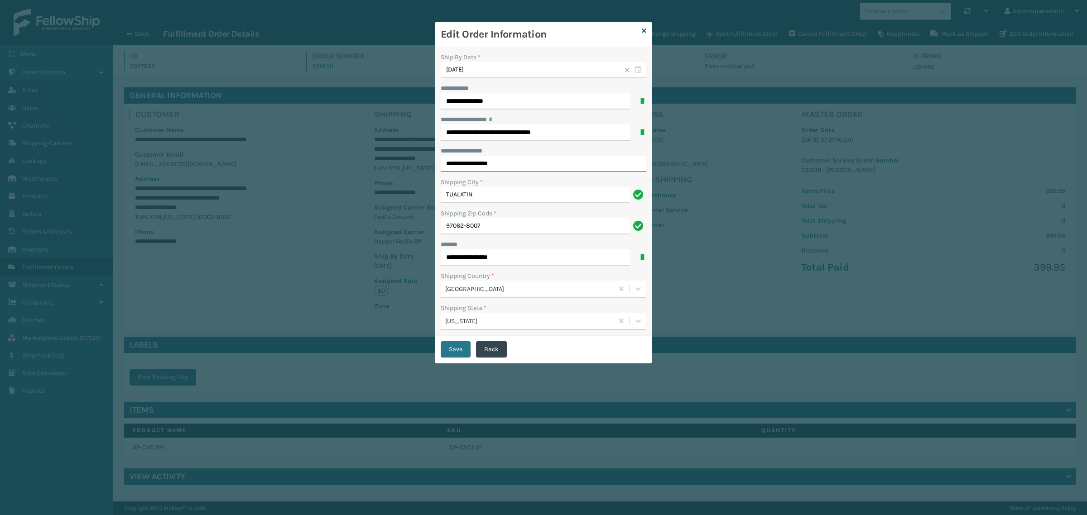
click at [487, 168] on input "**********" at bounding box center [544, 164] width 206 height 16
click at [443, 132] on input "**********" at bounding box center [535, 133] width 189 height 16
paste input "**********"
drag, startPoint x: 504, startPoint y: 134, endPoint x: 686, endPoint y: 136, distance: 182.1
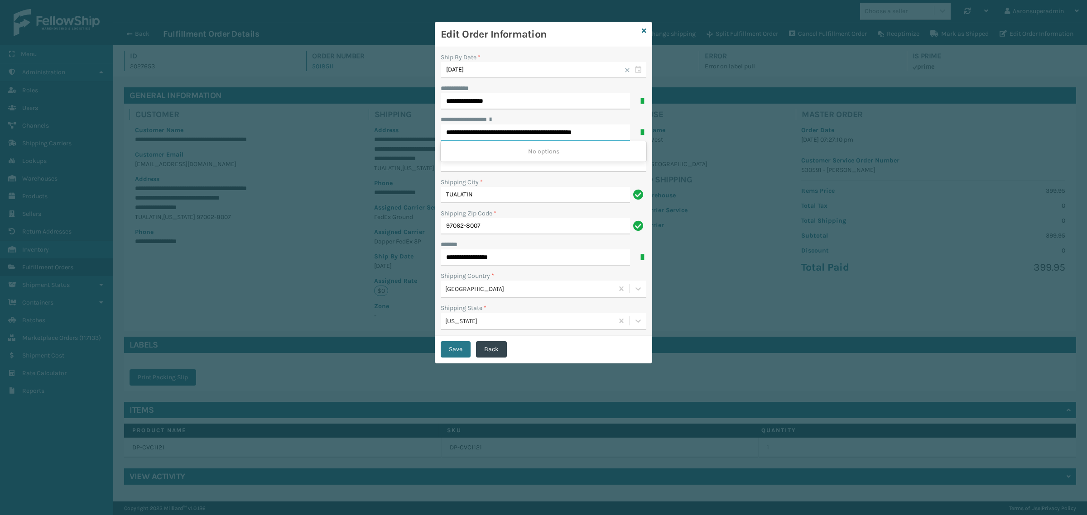
click at [686, 136] on div "**********" at bounding box center [543, 257] width 1087 height 515
type input "**********"
click at [537, 166] on input "**********" at bounding box center [544, 164] width 206 height 16
paste input "**********"
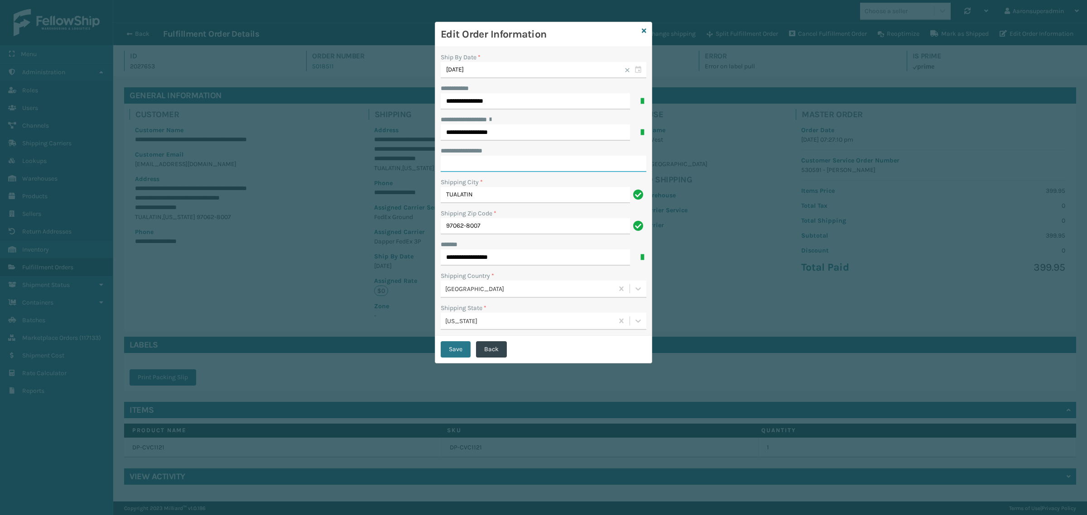
type input "**********"
drag, startPoint x: 496, startPoint y: 162, endPoint x: 413, endPoint y: 170, distance: 83.3
click at [413, 170] on div "**********" at bounding box center [543, 257] width 1087 height 515
click button "Save" at bounding box center [456, 350] width 30 height 16
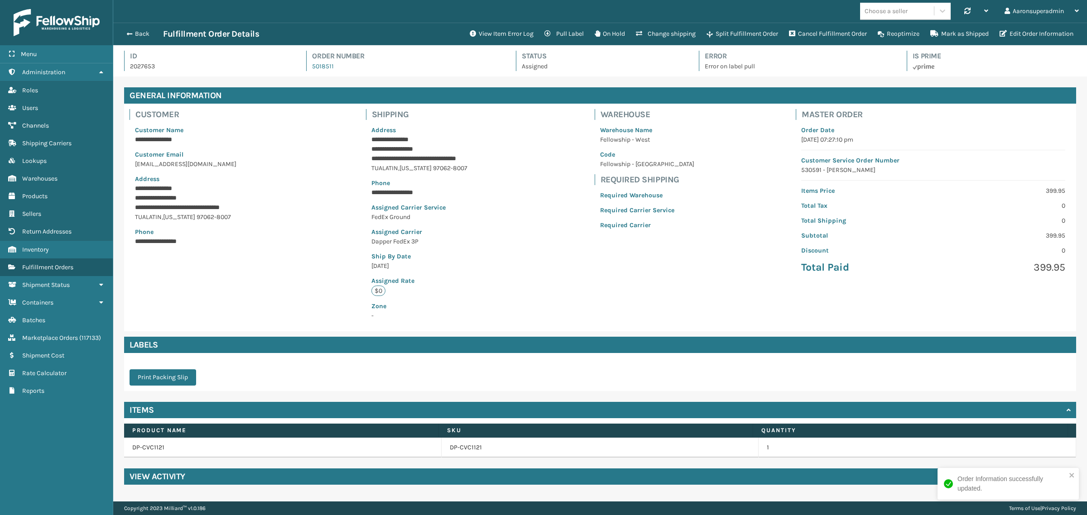
scroll to position [21, 974]
click at [505, 37] on button "View Item Error Log" at bounding box center [501, 34] width 75 height 18
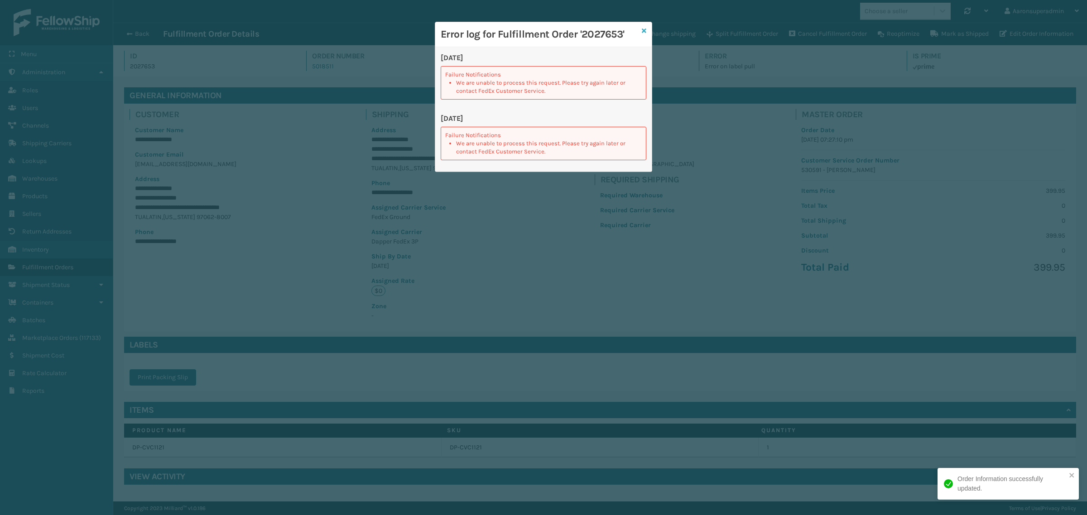
click at [645, 28] on icon at bounding box center [644, 31] width 5 height 6
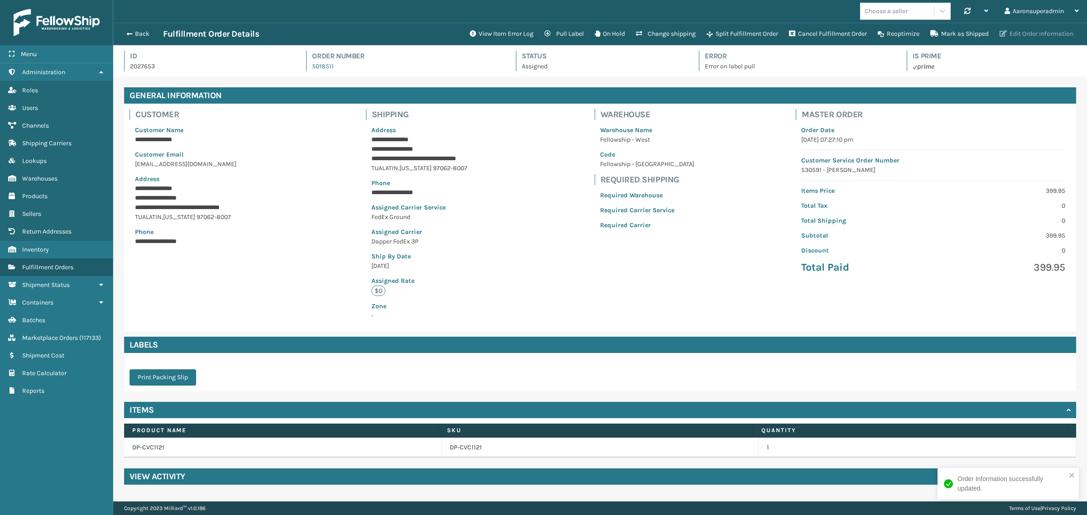
click at [1054, 25] on button "Edit Order Information" at bounding box center [1036, 34] width 85 height 18
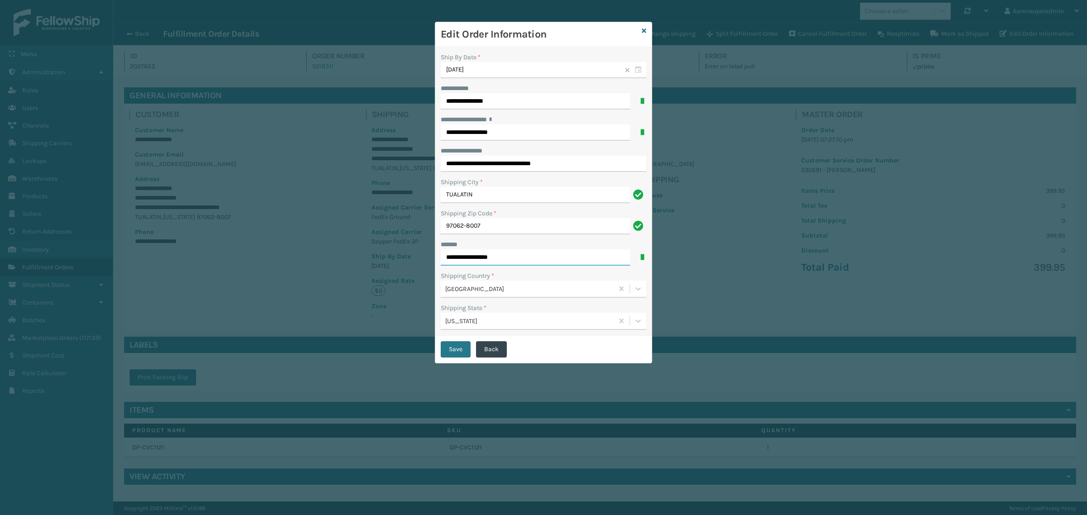
click at [520, 262] on input "**********" at bounding box center [535, 258] width 189 height 16
type input "**********"
drag, startPoint x: 495, startPoint y: 170, endPoint x: 411, endPoint y: 175, distance: 84.0
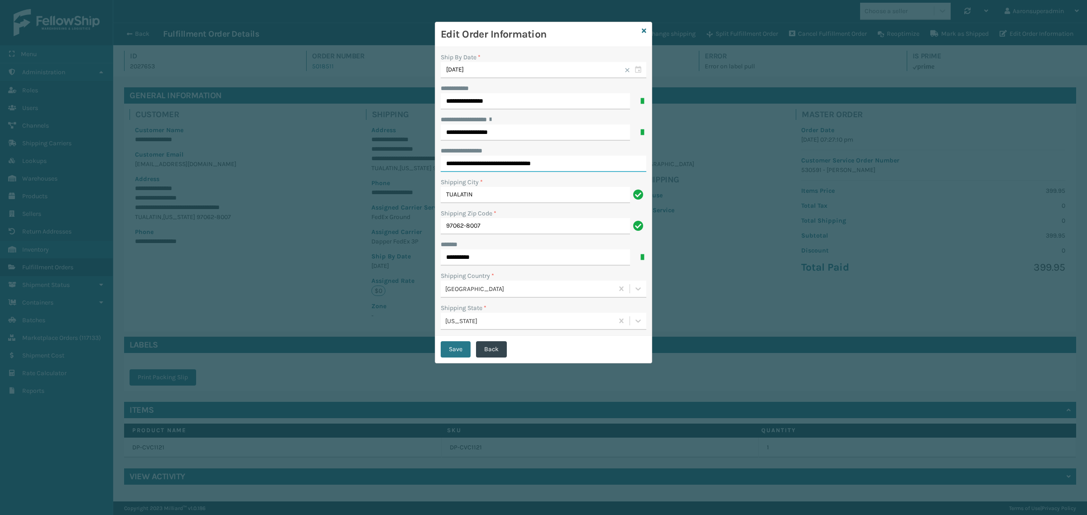
click at [411, 175] on div "**********" at bounding box center [543, 257] width 1087 height 515
type input "**********"
click at [455, 357] on button "Save" at bounding box center [456, 350] width 30 height 16
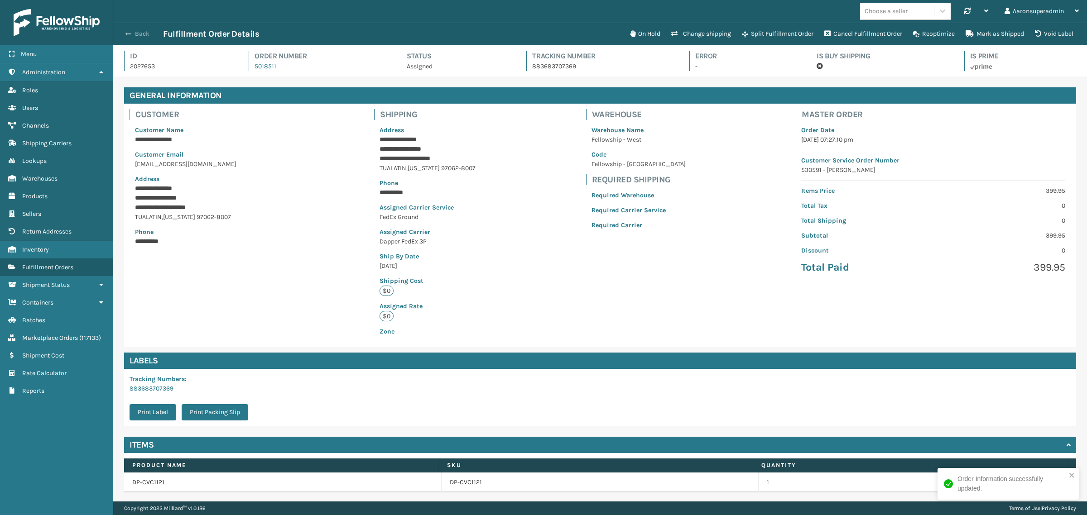
click at [135, 32] on button "Back" at bounding box center [142, 34] width 42 height 8
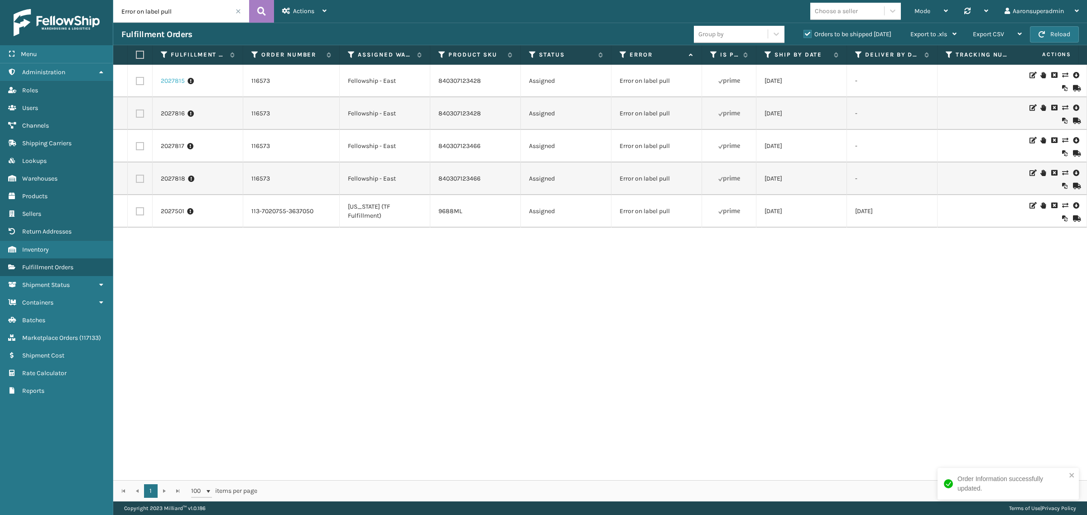
click at [177, 83] on link "2027815" at bounding box center [173, 81] width 24 height 9
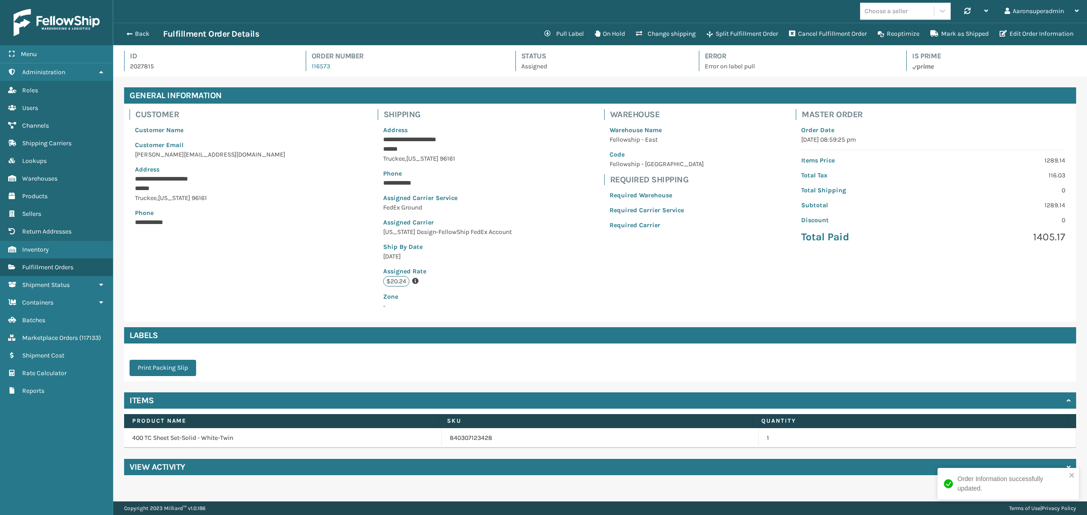
scroll to position [21, 974]
click at [1031, 35] on button "Edit Order Information" at bounding box center [1036, 34] width 85 height 18
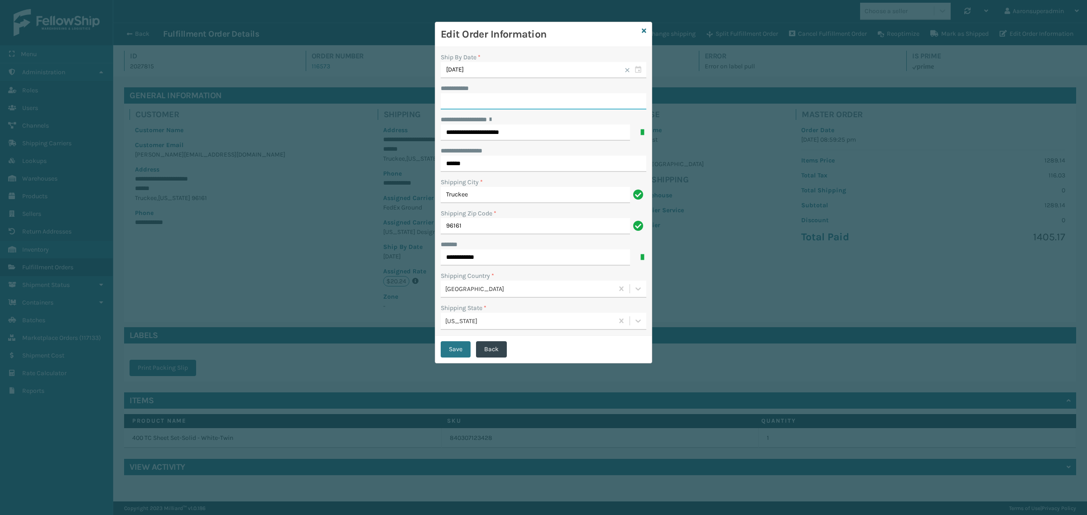
click at [533, 106] on input "**********" at bounding box center [544, 101] width 206 height 16
type input "***"
click at [445, 355] on button "Save" at bounding box center [456, 350] width 30 height 16
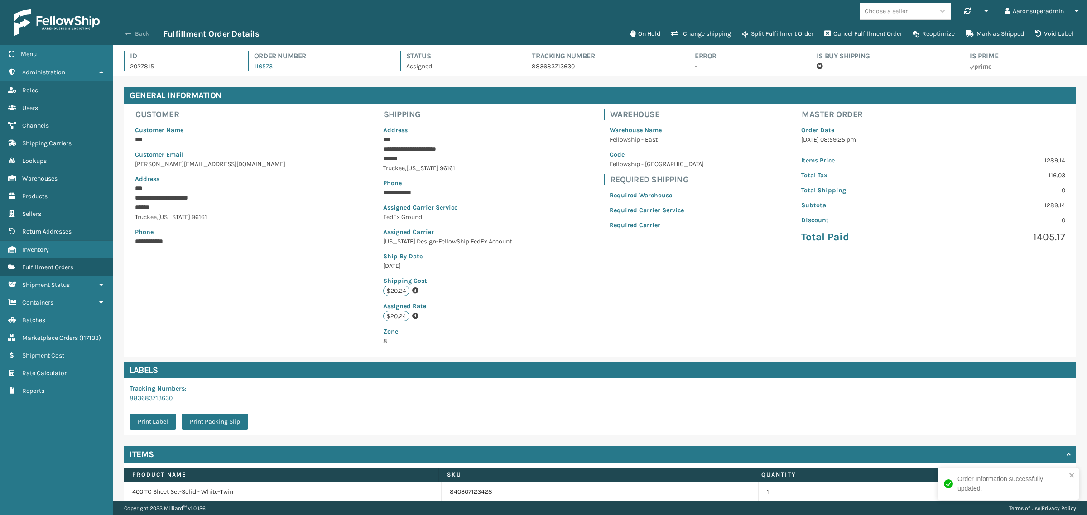
click at [140, 32] on button "Back" at bounding box center [142, 34] width 42 height 8
drag, startPoint x: 139, startPoint y: 36, endPoint x: 139, endPoint y: 31, distance: 5.5
click at [139, 35] on button "Back" at bounding box center [142, 34] width 42 height 8
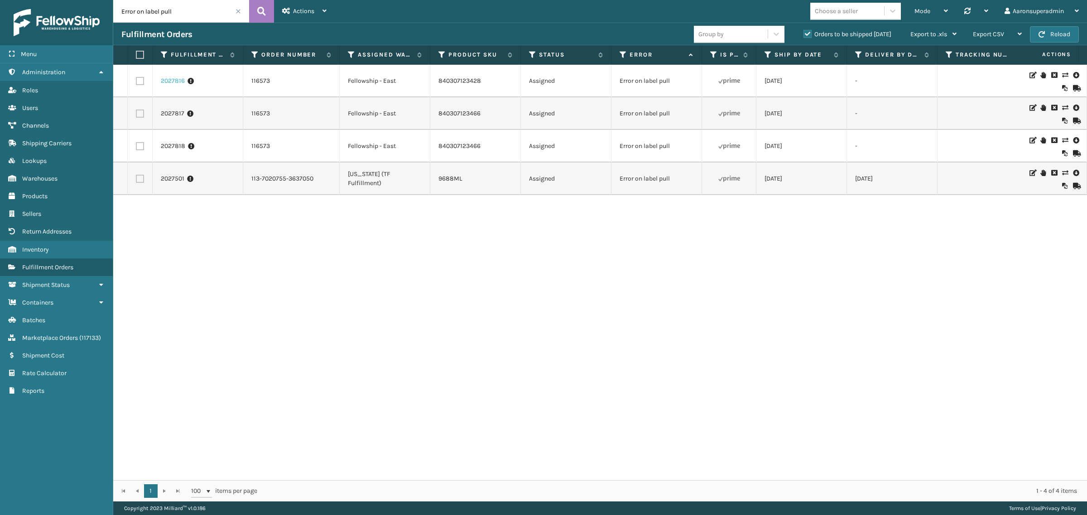
click at [175, 86] on link "2027816" at bounding box center [173, 81] width 24 height 9
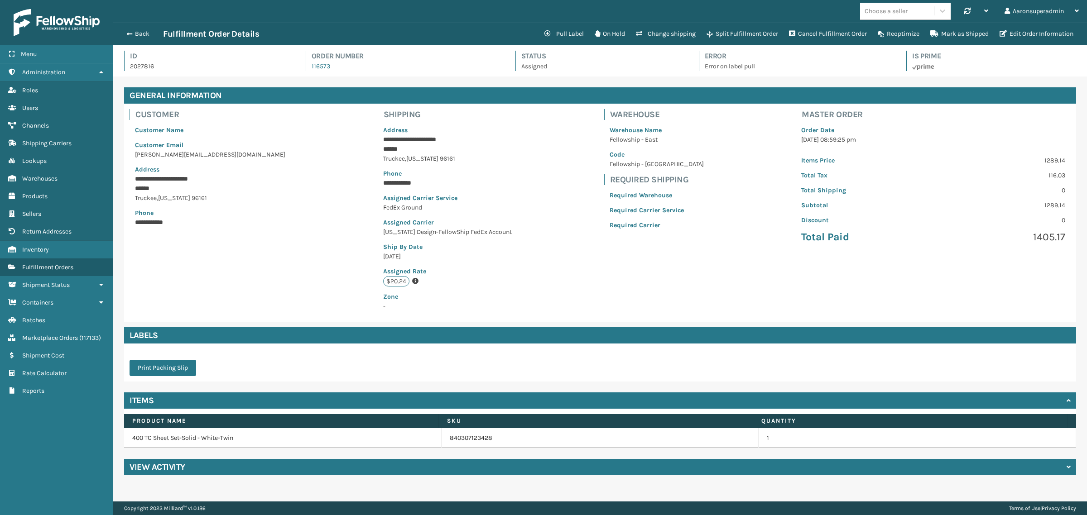
scroll to position [21, 974]
click at [1013, 37] on button "Edit Order Information" at bounding box center [1036, 34] width 85 height 18
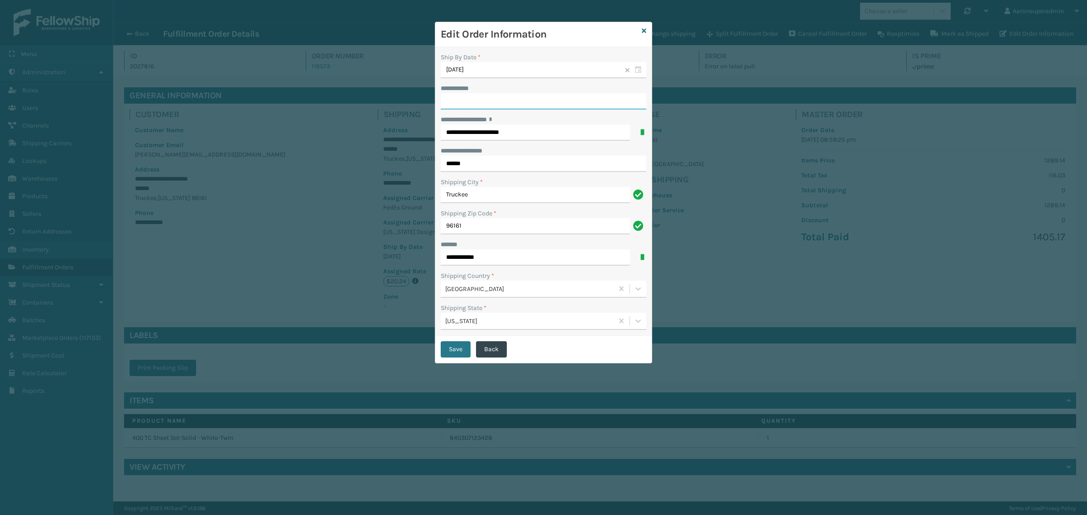
click at [494, 103] on input "**********" at bounding box center [544, 101] width 206 height 16
type input "***"
click at [459, 346] on button "Save" at bounding box center [456, 350] width 30 height 16
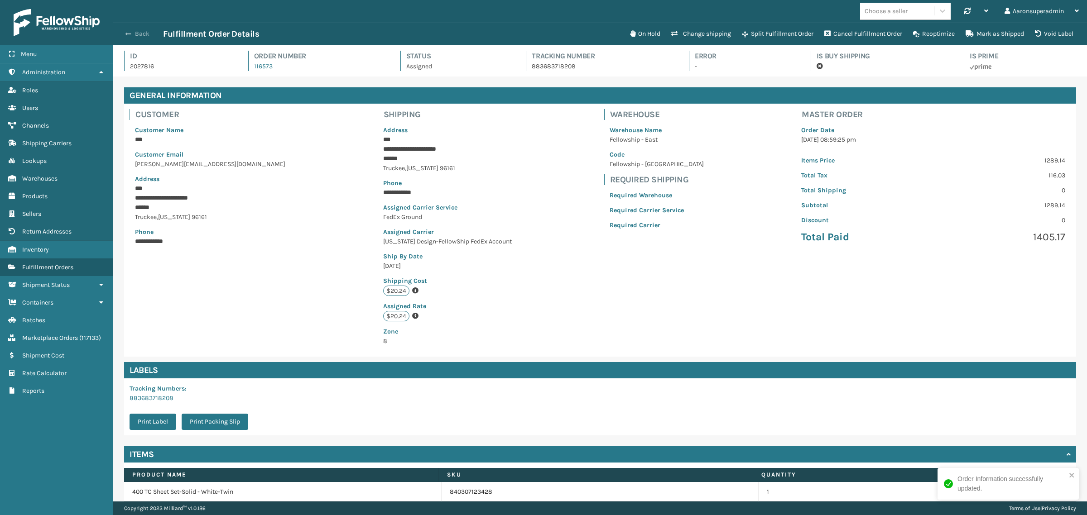
click at [140, 34] on button "Back" at bounding box center [142, 34] width 42 height 8
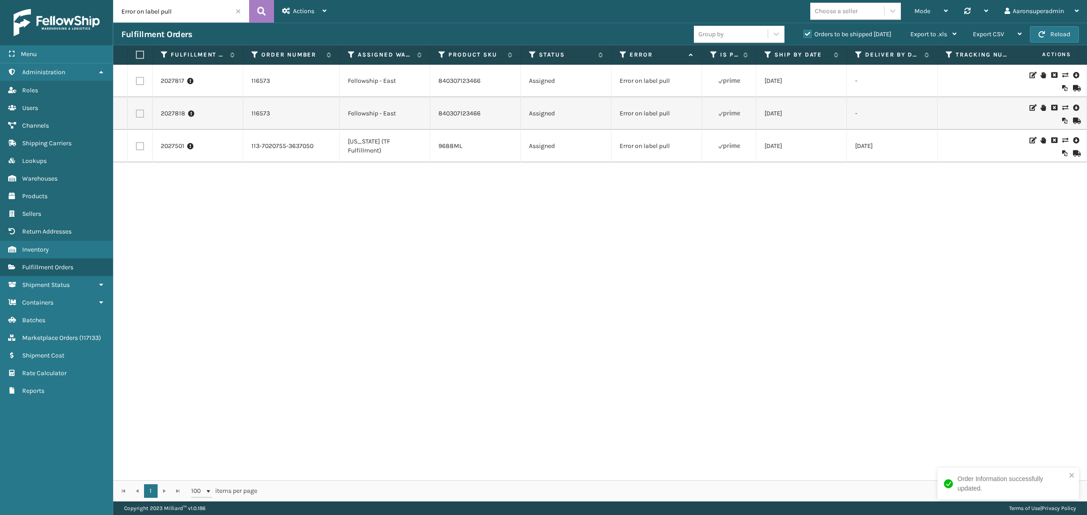
click at [157, 87] on td "2027817" at bounding box center [198, 81] width 91 height 33
drag, startPoint x: 157, startPoint y: 87, endPoint x: 161, endPoint y: 83, distance: 5.5
click at [159, 85] on td "2027817" at bounding box center [198, 81] width 91 height 33
click at [164, 83] on link "2027817" at bounding box center [173, 81] width 24 height 9
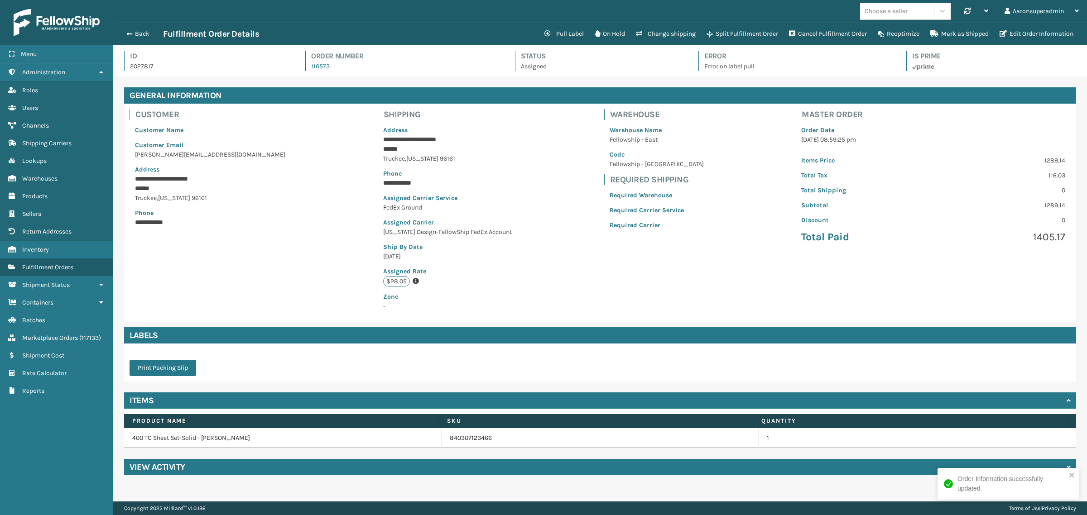
scroll to position [21, 974]
click at [1034, 38] on button "Edit Order Information" at bounding box center [1036, 34] width 85 height 18
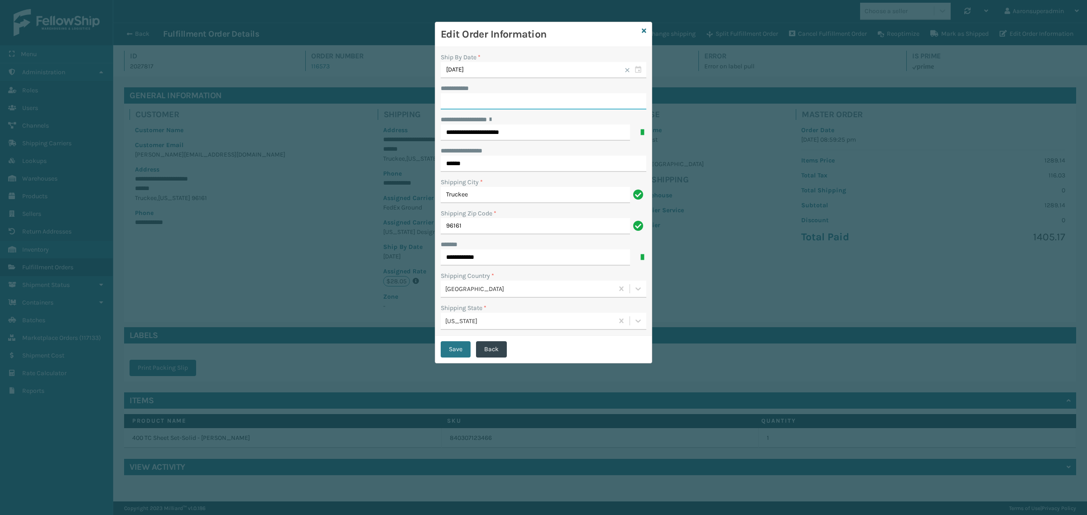
click at [477, 106] on input "**********" at bounding box center [544, 101] width 206 height 16
type input "***"
click at [453, 344] on button "Save" at bounding box center [456, 350] width 30 height 16
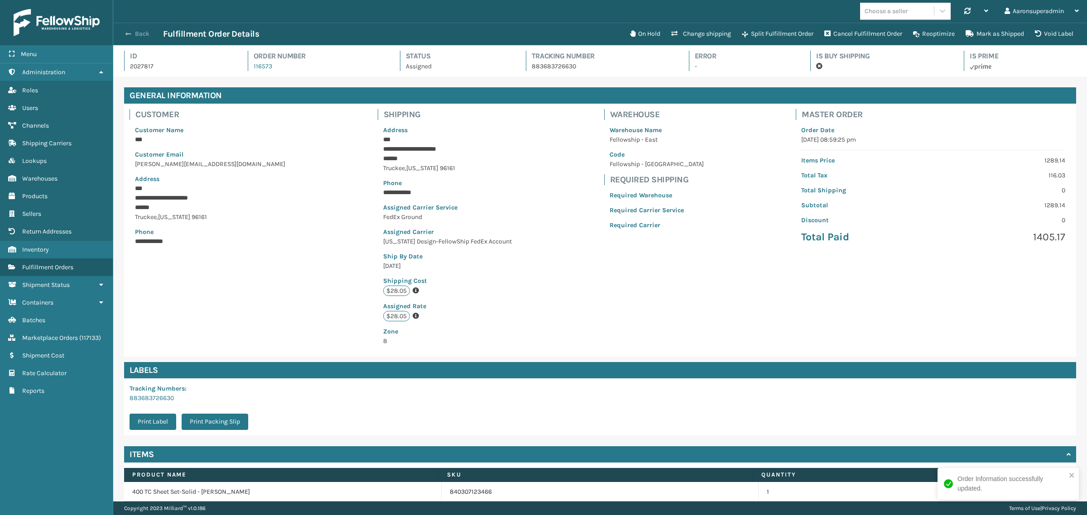
click at [144, 32] on button "Back" at bounding box center [142, 34] width 42 height 8
click at [141, 34] on button "Back" at bounding box center [142, 34] width 42 height 8
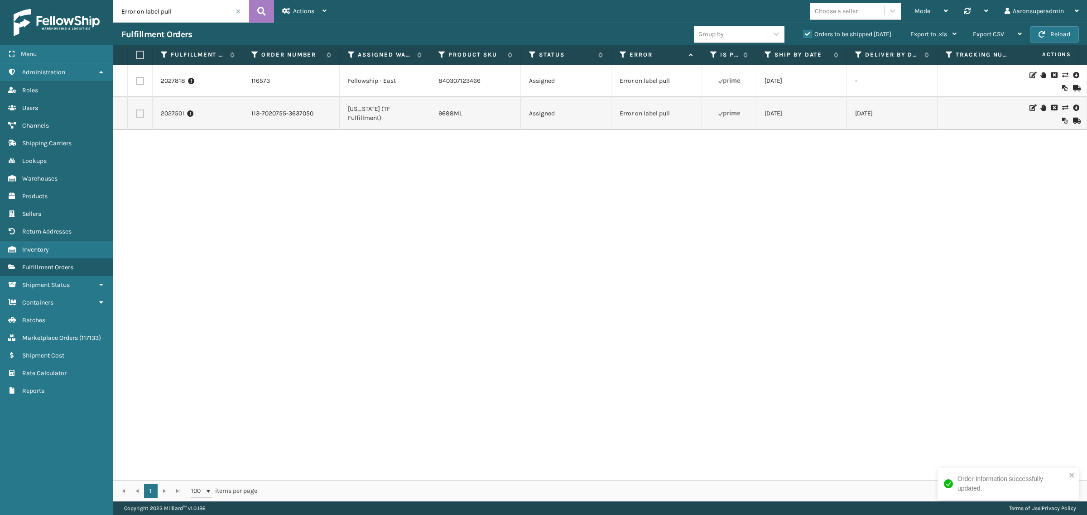
click at [159, 85] on td "2027818" at bounding box center [198, 81] width 91 height 33
click at [173, 84] on link "2027818" at bounding box center [173, 81] width 24 height 9
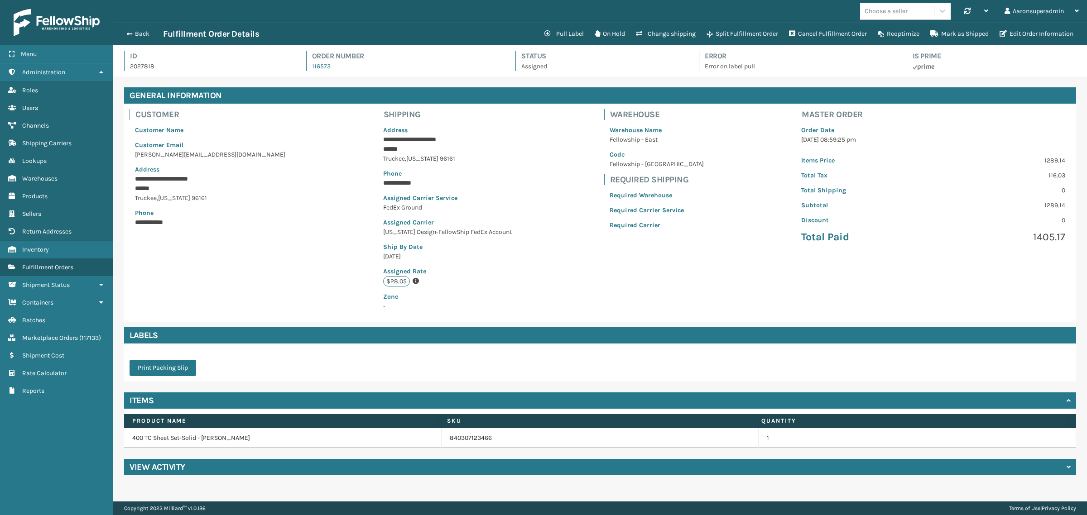
scroll to position [21, 974]
click at [997, 34] on button "Edit Order Information" at bounding box center [1036, 34] width 85 height 18
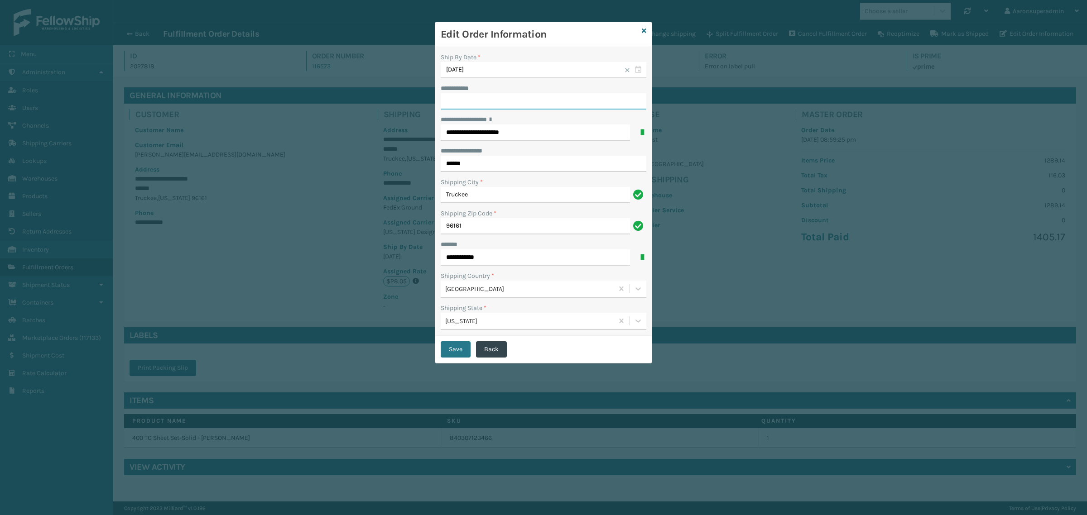
click at [506, 100] on input "**********" at bounding box center [544, 101] width 206 height 16
type input "***"
click at [448, 358] on button "Save" at bounding box center [456, 350] width 30 height 16
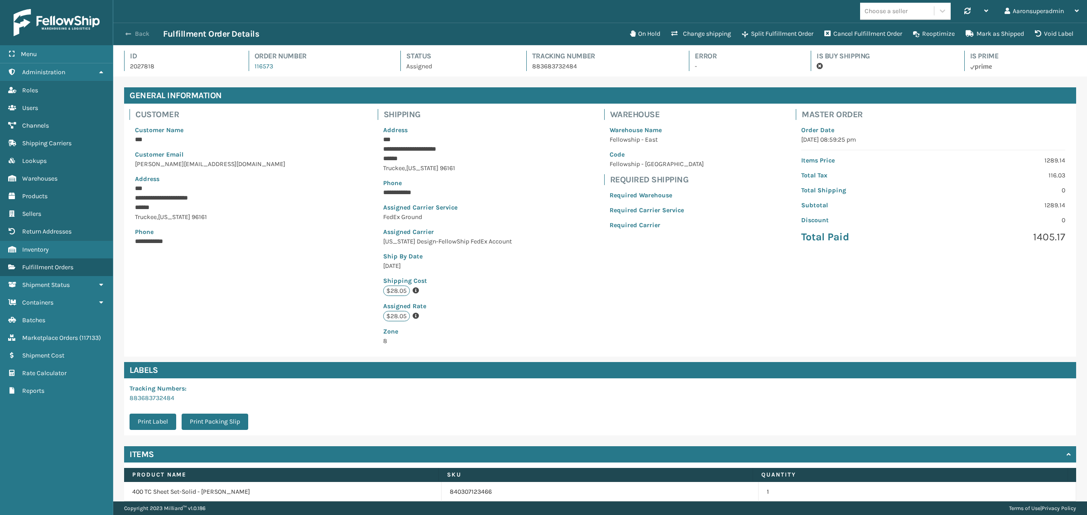
click at [125, 31] on span "button" at bounding box center [127, 34] width 5 height 6
click at [132, 30] on button "Back" at bounding box center [142, 34] width 42 height 8
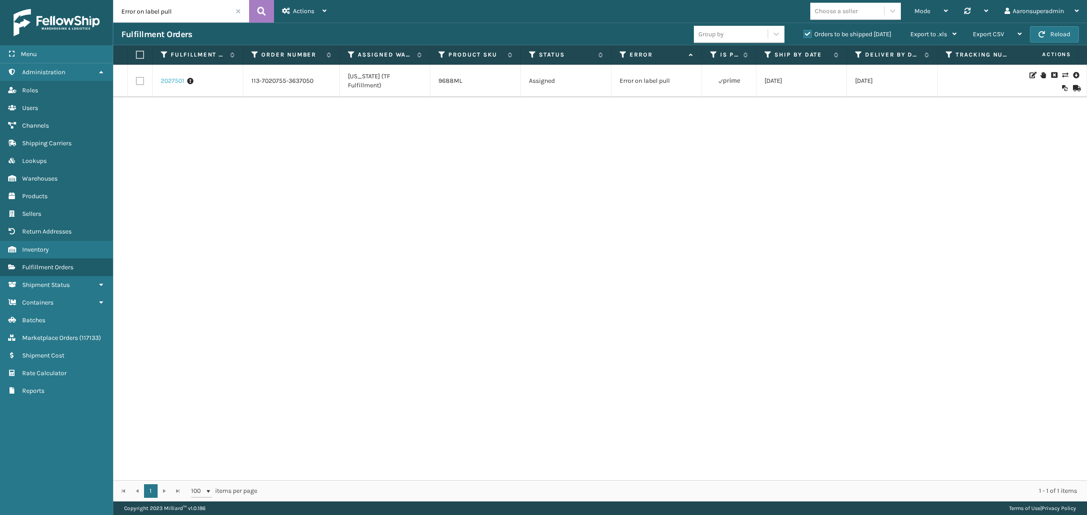
click at [178, 80] on link "2027501" at bounding box center [173, 81] width 24 height 9
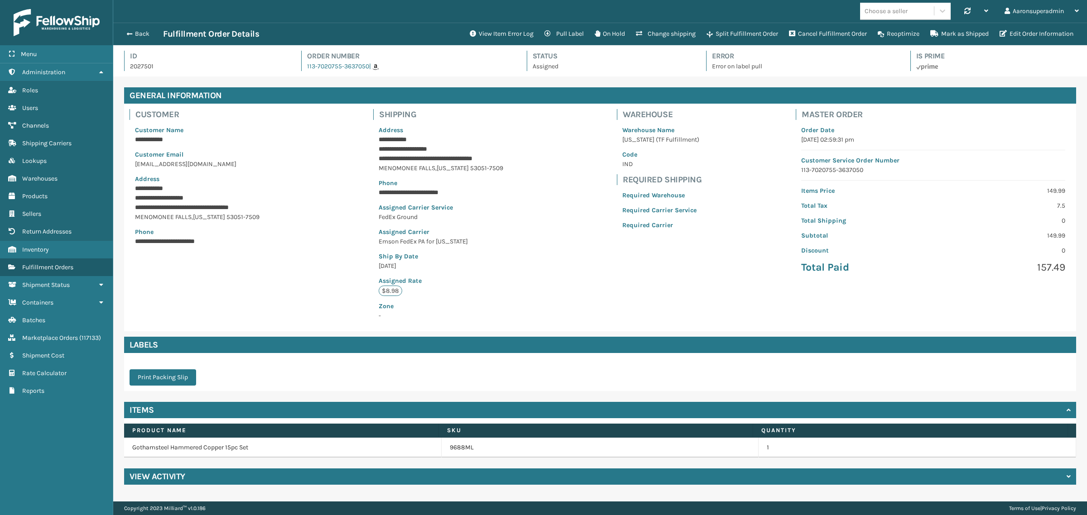
scroll to position [21, 974]
drag, startPoint x: 481, startPoint y: 31, endPoint x: 748, endPoint y: 97, distance: 275.0
click at [674, 94] on div "**********" at bounding box center [600, 259] width 974 height 473
click at [1045, 38] on button "Edit Order Information" at bounding box center [1036, 34] width 85 height 18
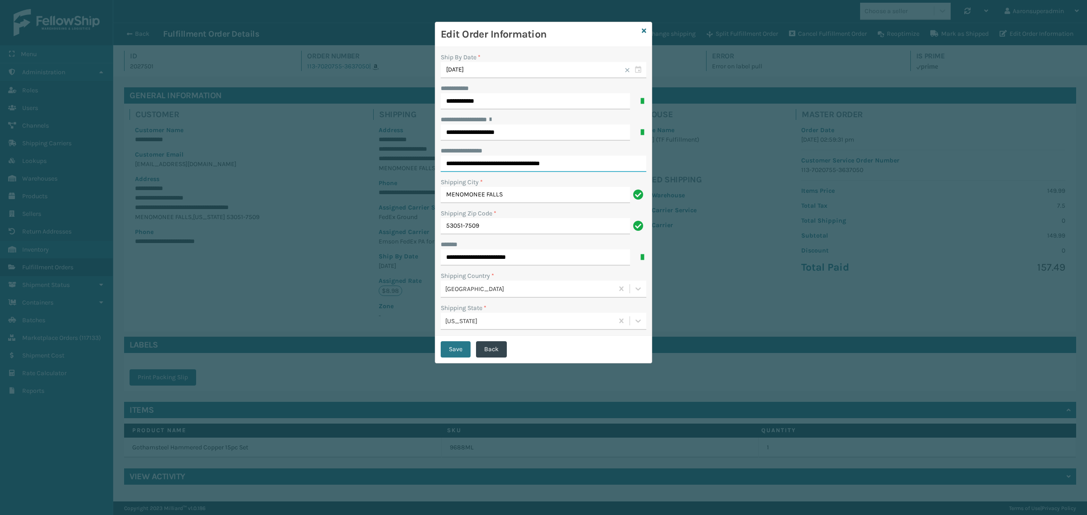
drag, startPoint x: 551, startPoint y: 164, endPoint x: 703, endPoint y: 173, distance: 151.6
click at [703, 173] on div "**********" at bounding box center [543, 257] width 1087 height 515
type input "**********"
click at [448, 354] on button "Save" at bounding box center [456, 350] width 30 height 16
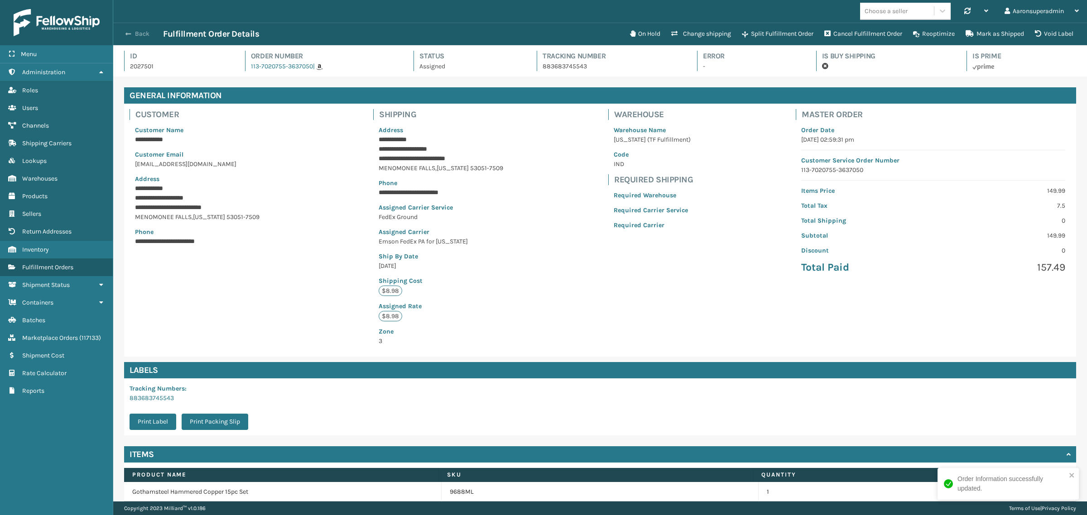
click at [143, 34] on button "Back" at bounding box center [142, 34] width 42 height 8
click at [144, 32] on button "Back" at bounding box center [142, 34] width 42 height 8
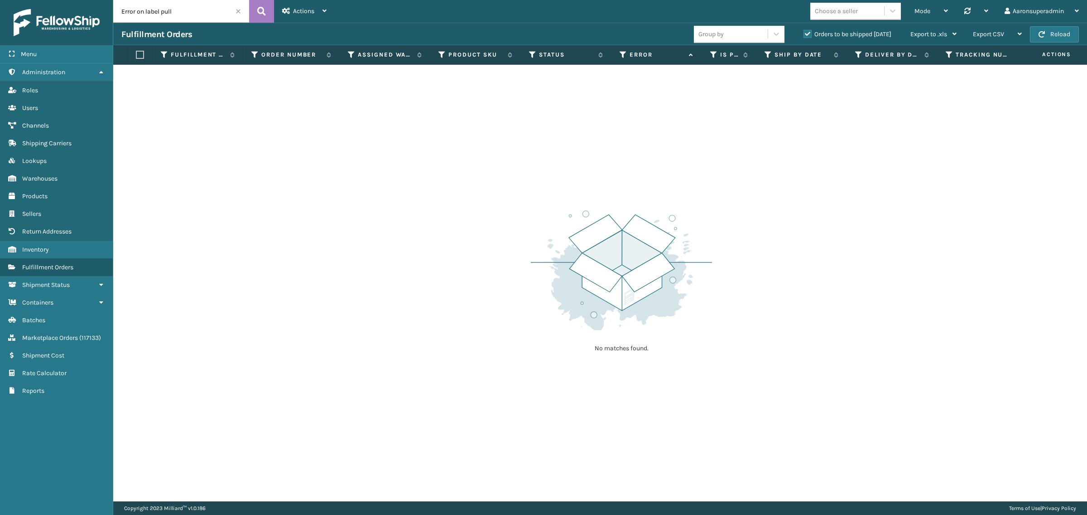
click at [239, 12] on span at bounding box center [238, 11] width 5 height 5
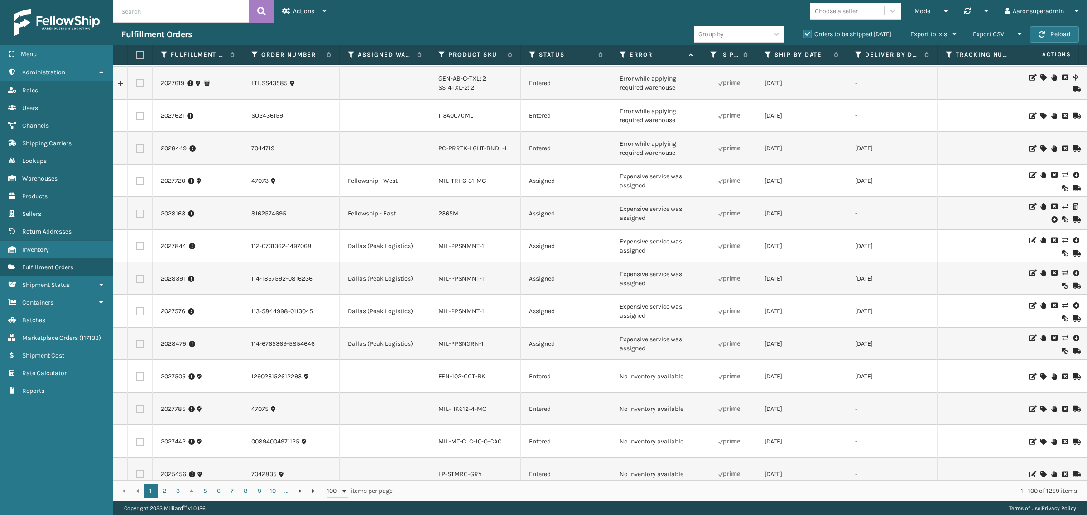
scroll to position [736, 0]
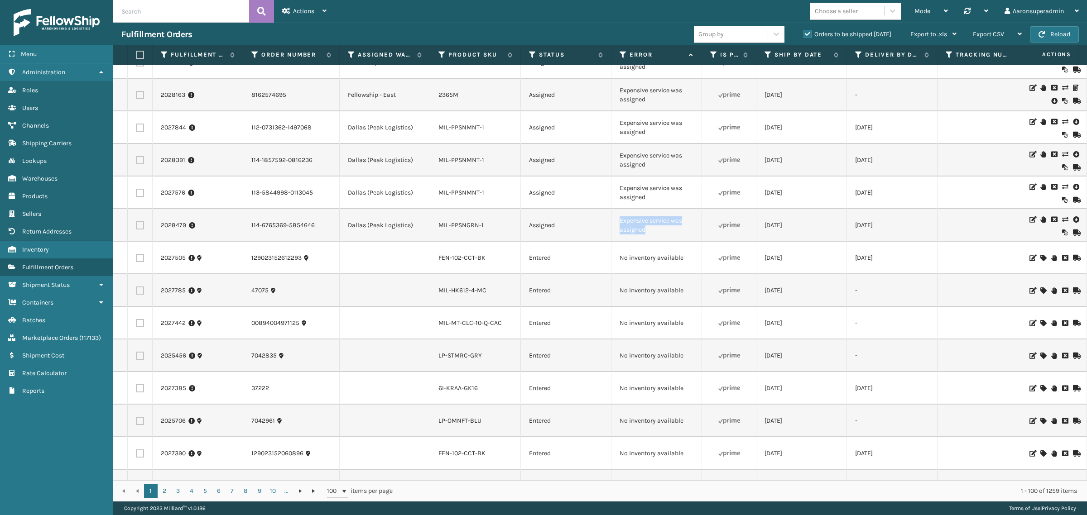
drag, startPoint x: 649, startPoint y: 236, endPoint x: 614, endPoint y: 223, distance: 36.5
click at [614, 223] on td "Expensive service was assigned" at bounding box center [657, 225] width 91 height 33
drag, startPoint x: 612, startPoint y: 223, endPoint x: 556, endPoint y: 312, distance: 104.4
click at [551, 313] on td "Entered" at bounding box center [566, 323] width 91 height 33
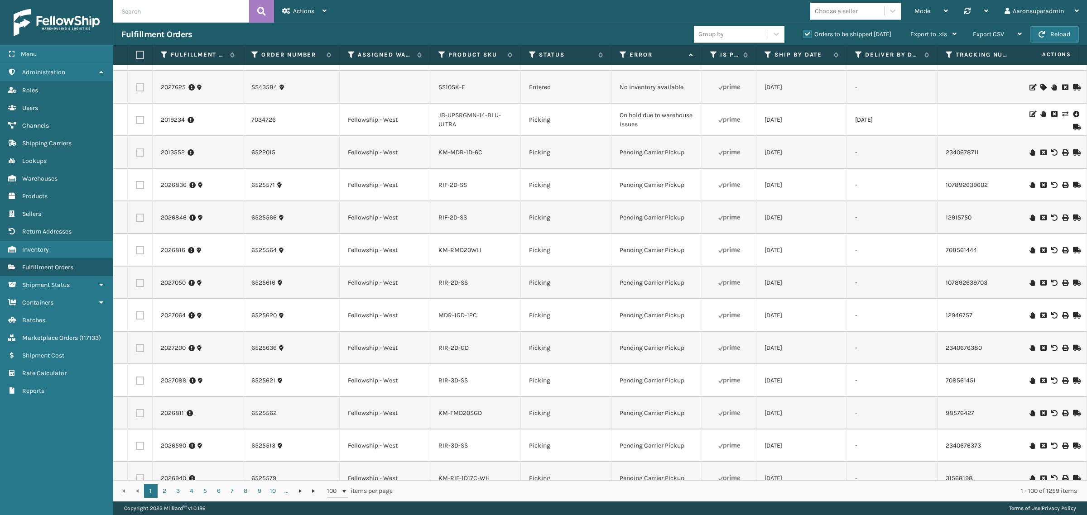
scroll to position [2853, 0]
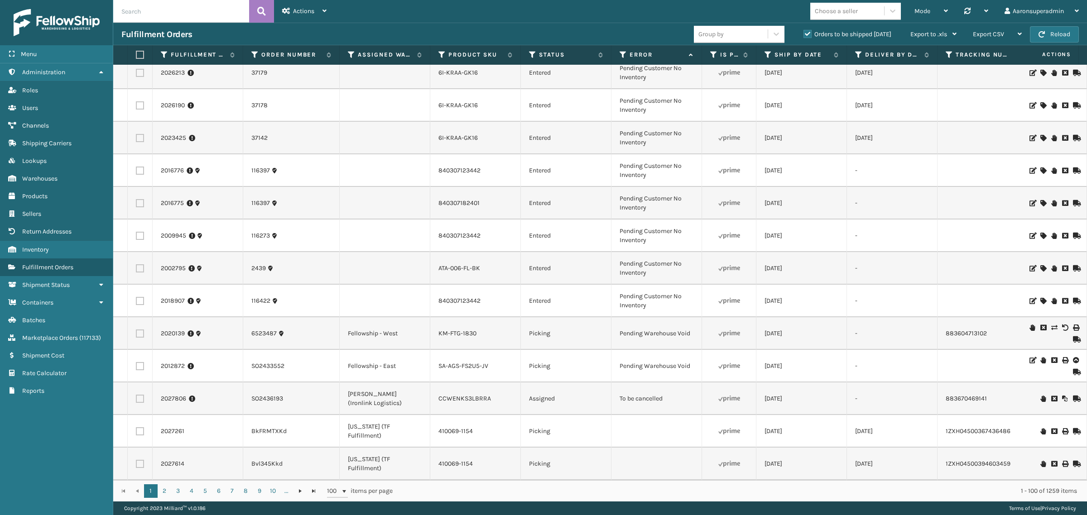
click at [1051, 396] on icon at bounding box center [1053, 399] width 5 height 6
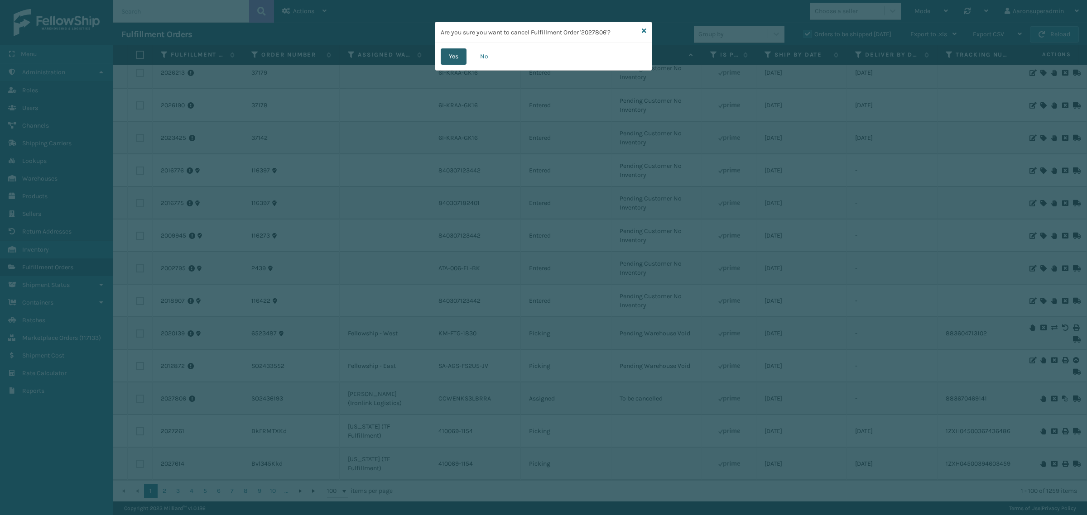
click at [458, 56] on button "Yes" at bounding box center [454, 56] width 26 height 16
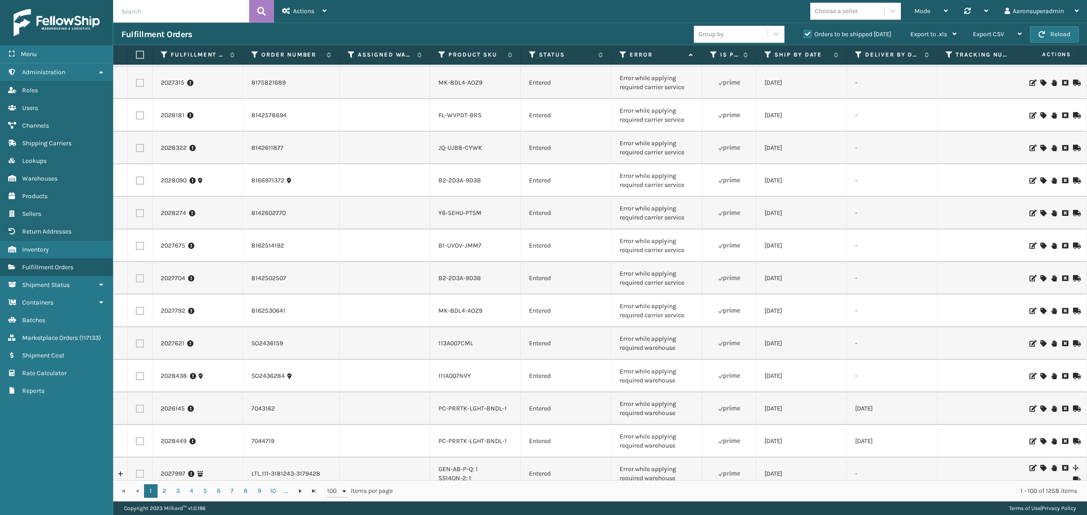
scroll to position [0, 0]
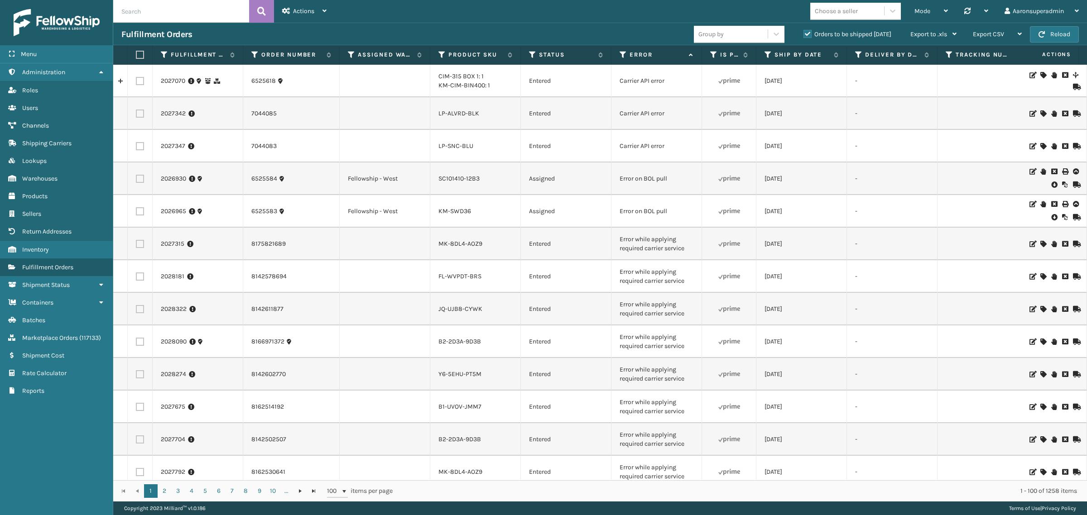
click at [1051, 218] on icon at bounding box center [1053, 217] width 5 height 9
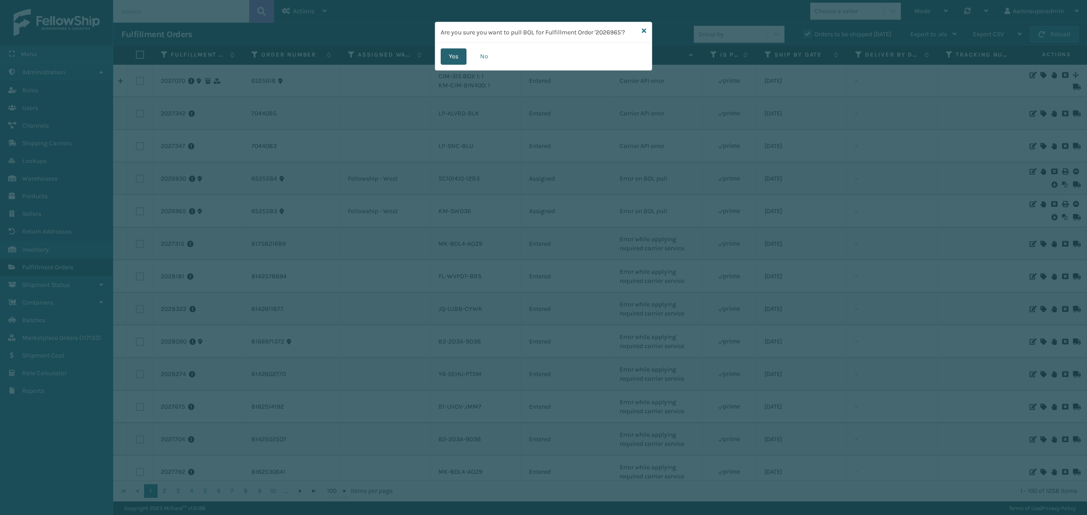
click at [455, 57] on button "Yes" at bounding box center [454, 56] width 26 height 16
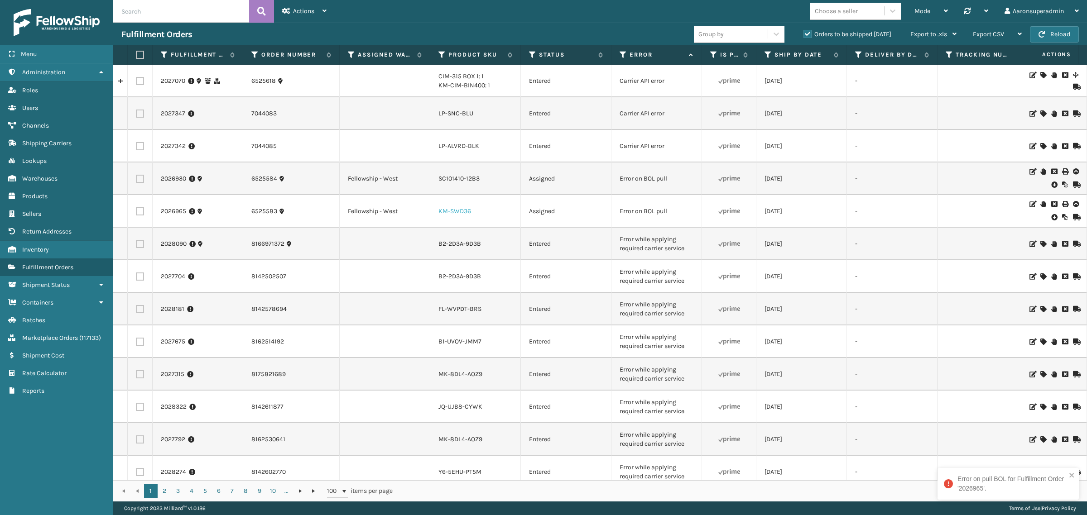
click at [446, 213] on link "KM-SWD36" at bounding box center [454, 211] width 33 height 8
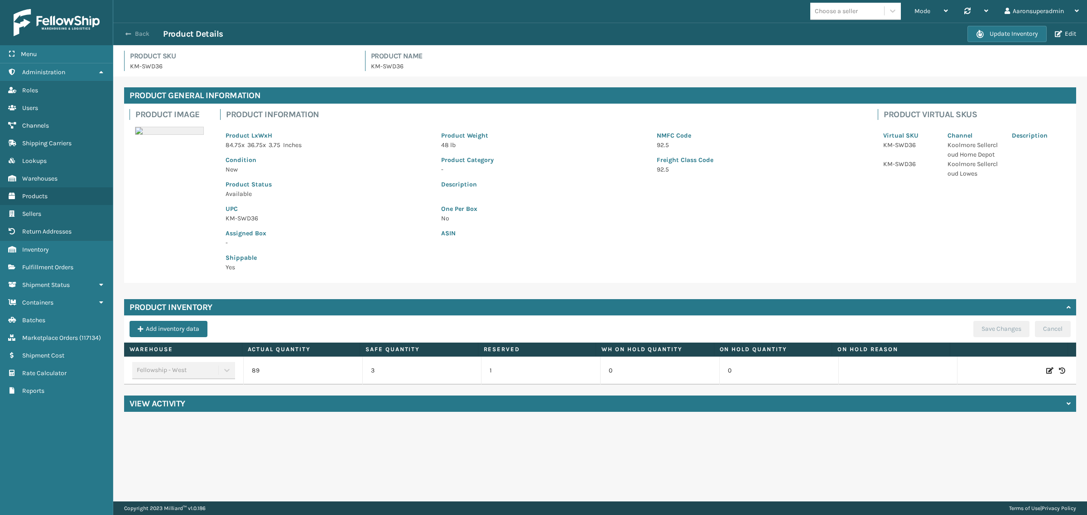
click at [139, 33] on button "Back" at bounding box center [142, 34] width 42 height 8
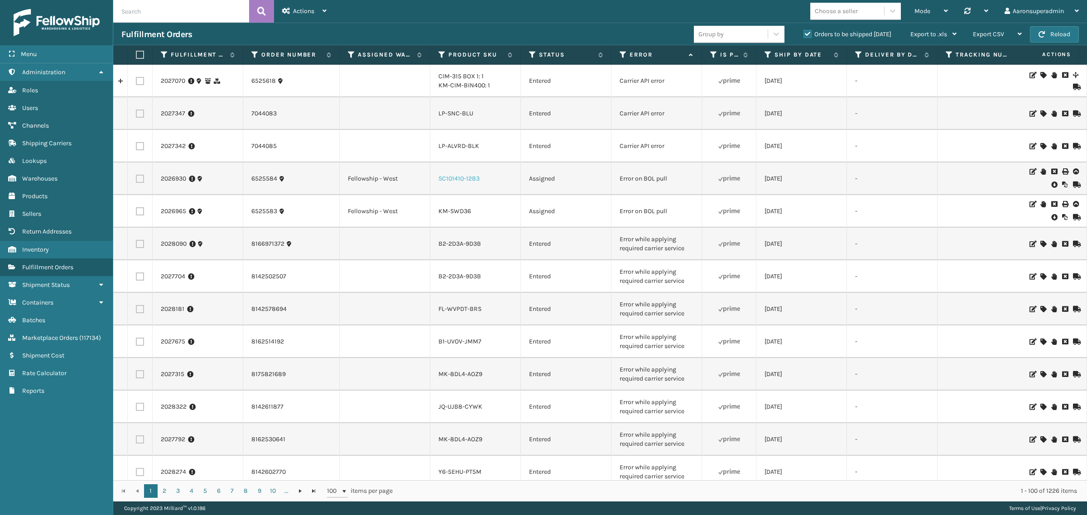
click at [444, 178] on link "SC101410-12B3" at bounding box center [458, 179] width 41 height 8
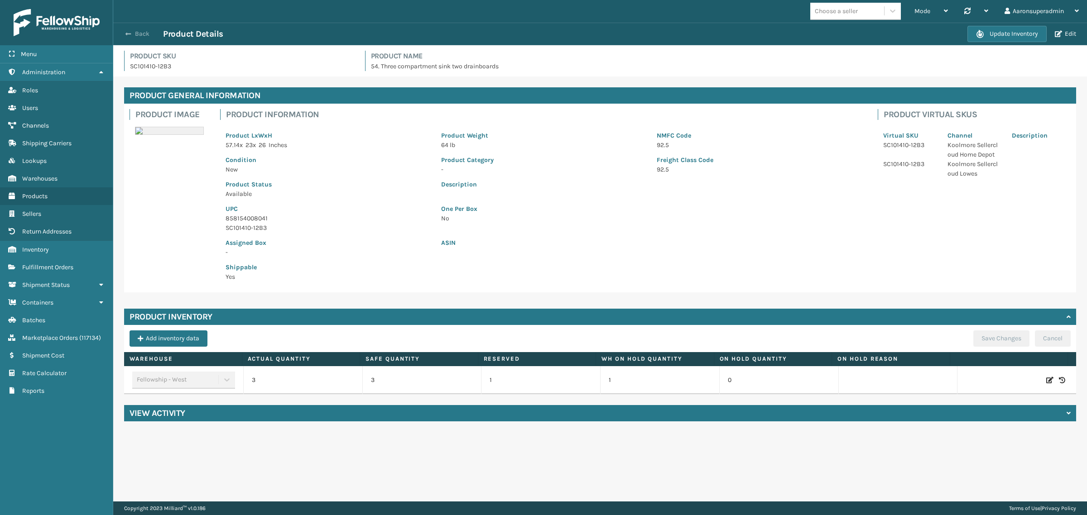
click at [135, 35] on button "Back" at bounding box center [142, 34] width 42 height 8
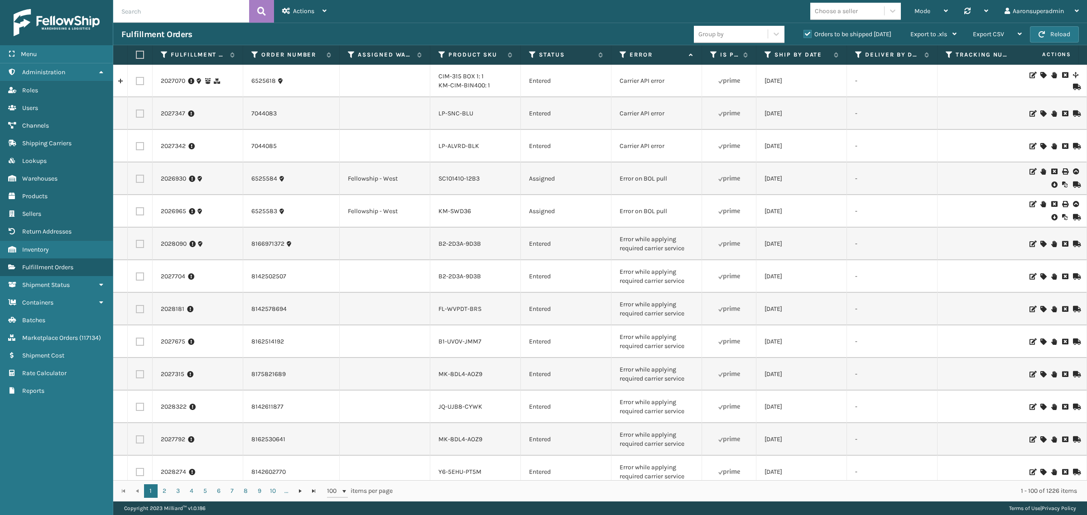
click at [1051, 184] on icon at bounding box center [1053, 184] width 5 height 9
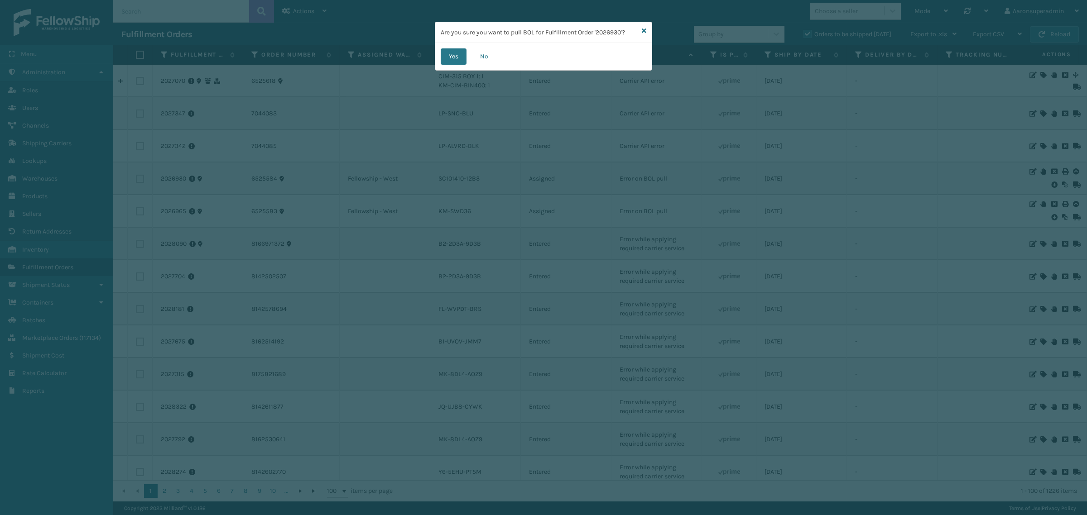
drag, startPoint x: 431, startPoint y: 60, endPoint x: 436, endPoint y: 60, distance: 5.0
click at [433, 60] on div "Are you sure you want to pull BOL for Fulfillment Order '2026930'? Yes No" at bounding box center [543, 257] width 1087 height 515
click at [450, 58] on button "Yes" at bounding box center [454, 56] width 26 height 16
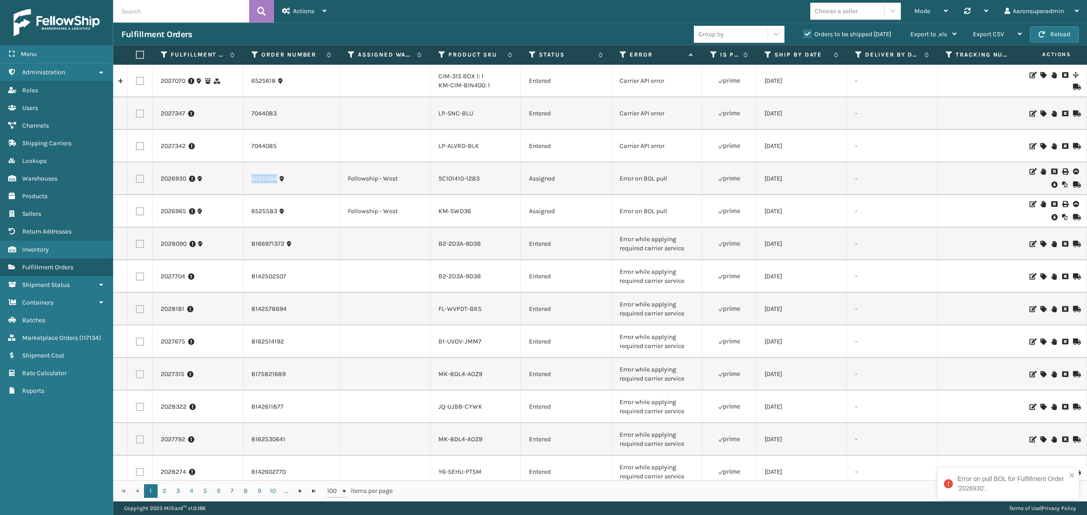
drag, startPoint x: 241, startPoint y: 179, endPoint x: 236, endPoint y: 179, distance: 5.0
copy tr "6525584"
drag, startPoint x: 306, startPoint y: 211, endPoint x: 249, endPoint y: 209, distance: 57.1
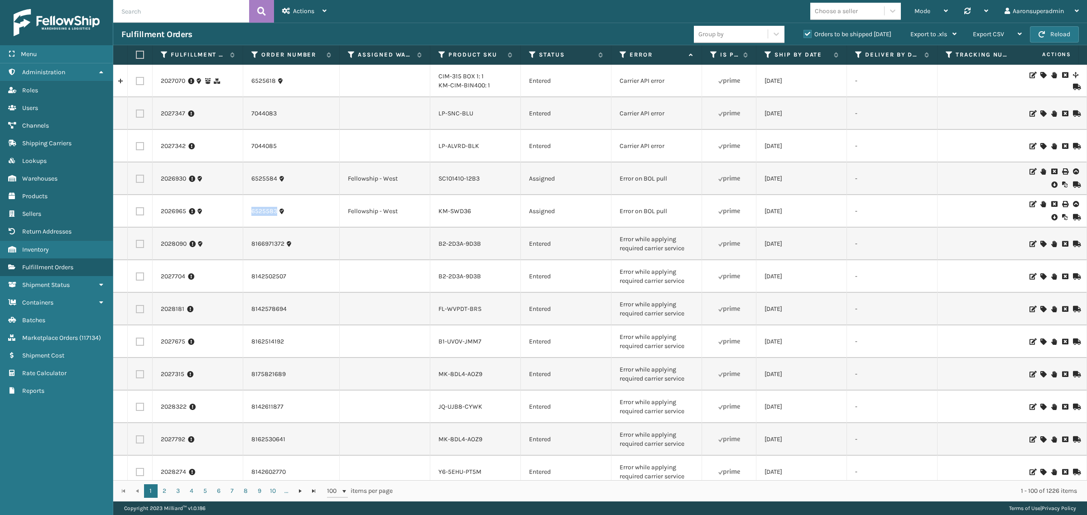
copy tr "6525583"
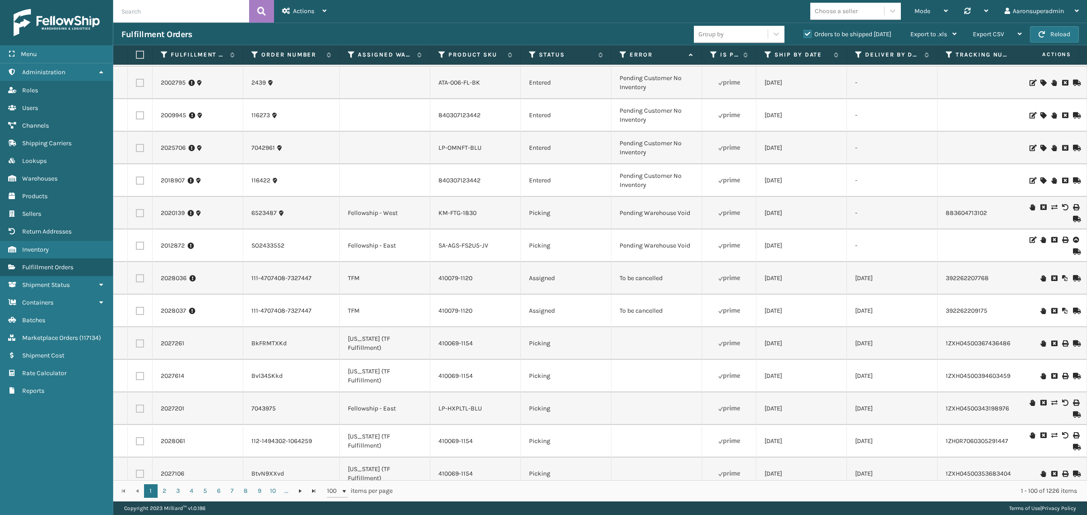
scroll to position [2505, 0]
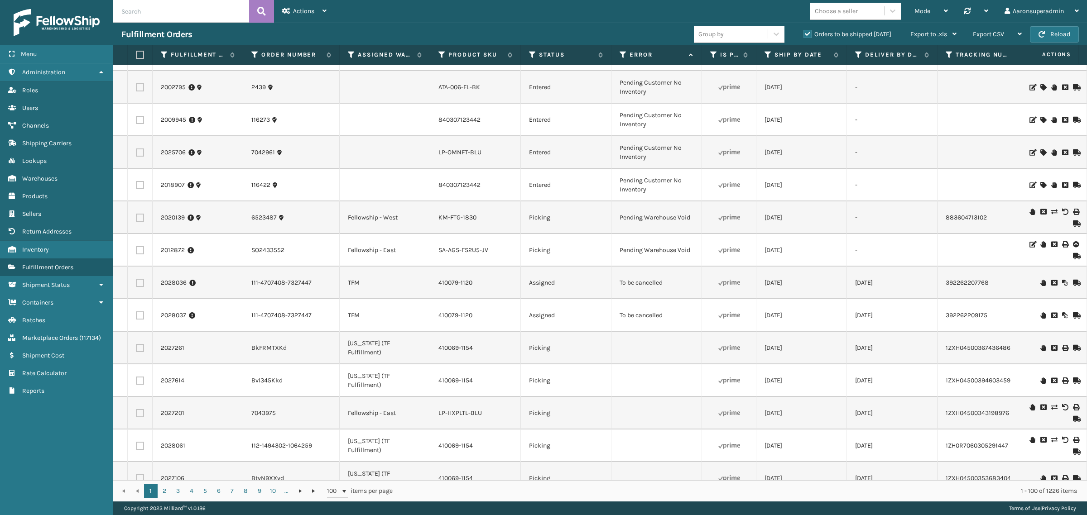
click at [1051, 281] on icon at bounding box center [1053, 283] width 5 height 6
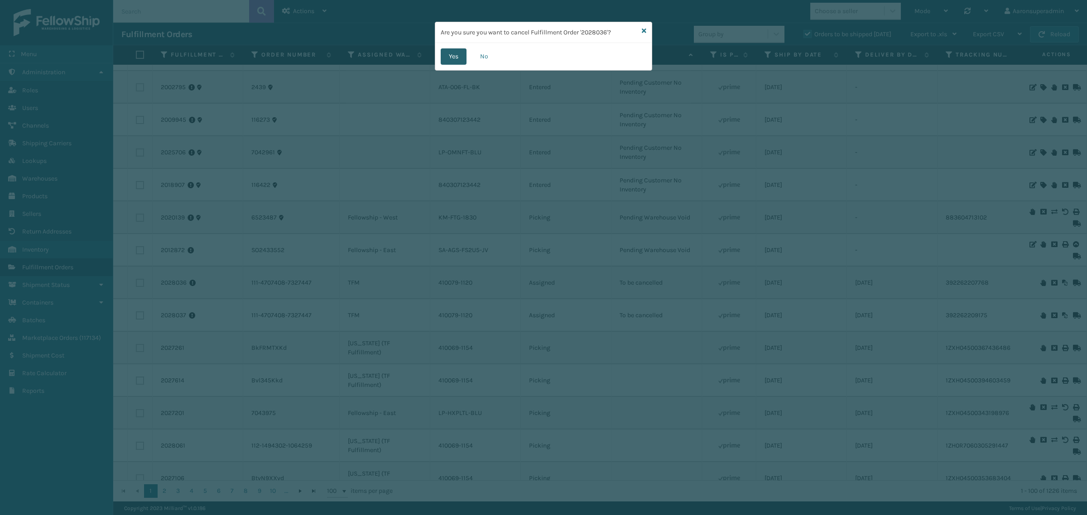
click at [452, 63] on button "Yes" at bounding box center [454, 56] width 26 height 16
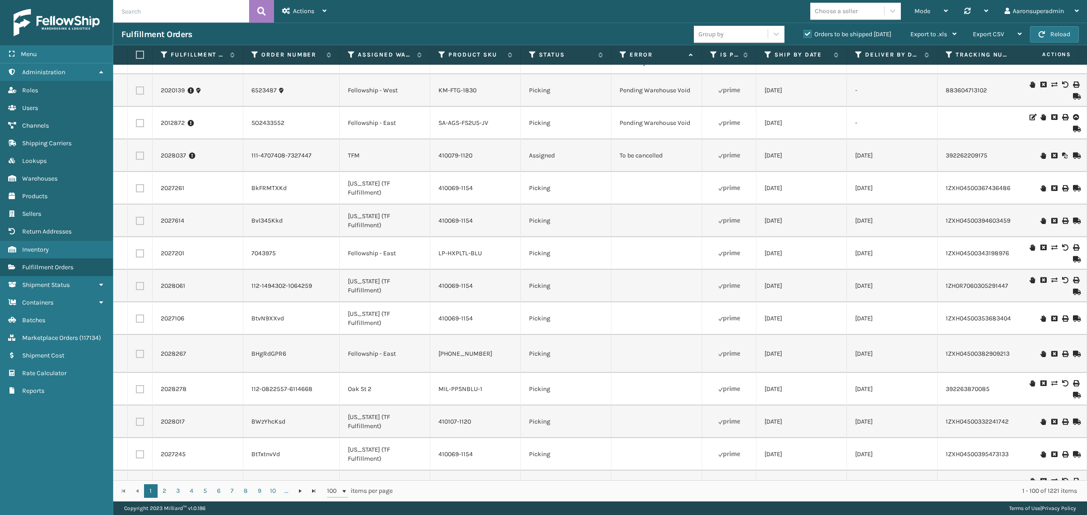
scroll to position [2618, 0]
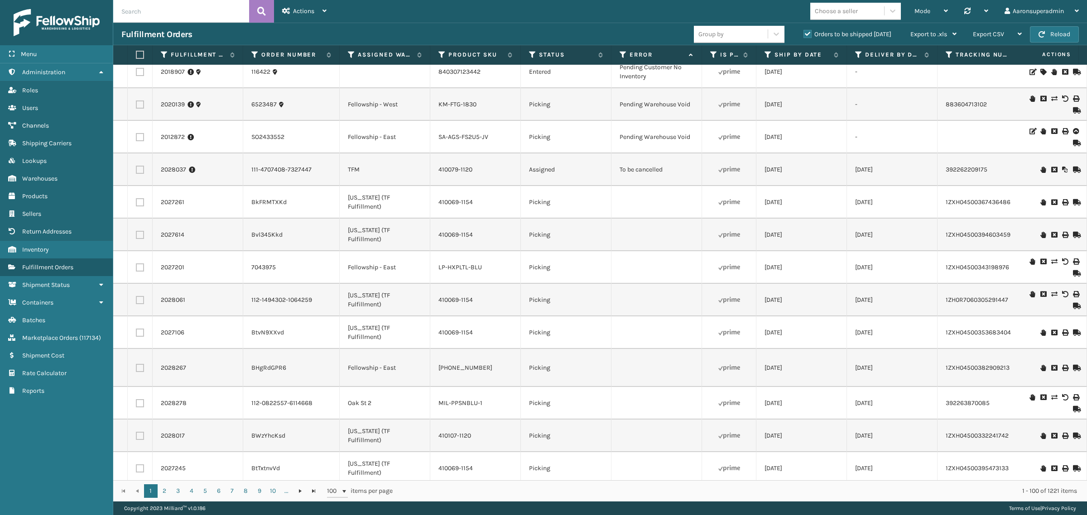
click at [1051, 168] on icon at bounding box center [1053, 170] width 5 height 6
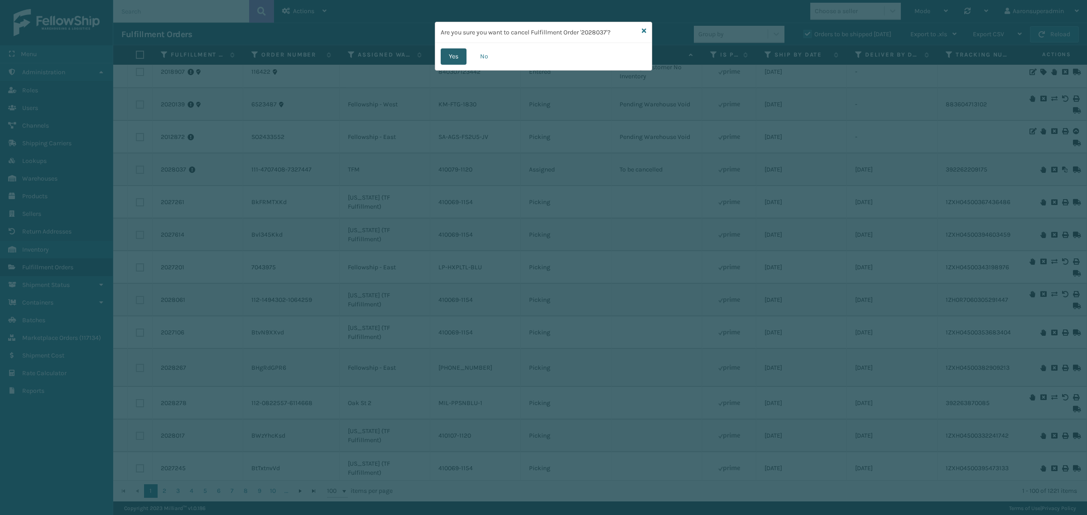
click at [455, 61] on button "Yes" at bounding box center [454, 56] width 26 height 16
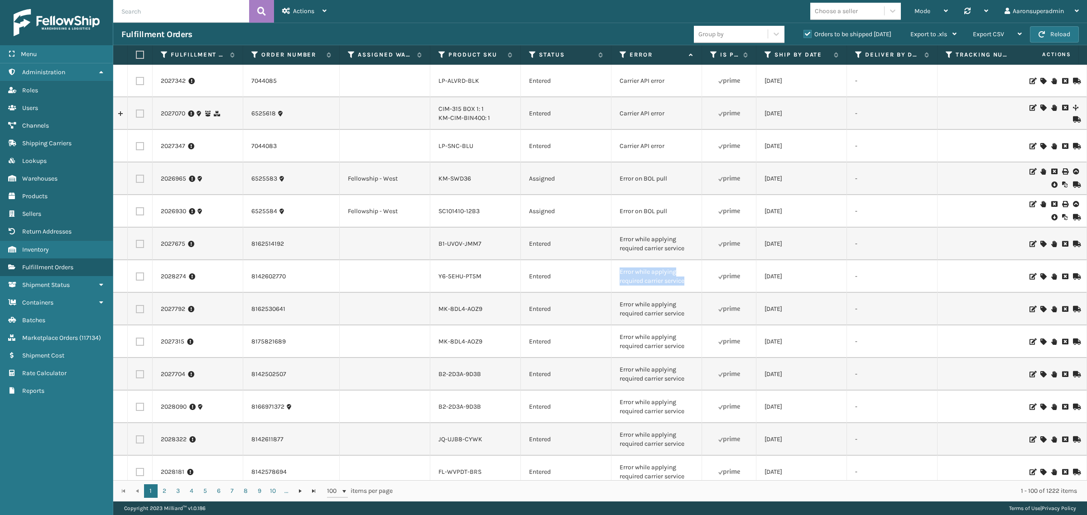
drag, startPoint x: 692, startPoint y: 282, endPoint x: 598, endPoint y: 273, distance: 94.7
copy tr "Error while applying required carrier service"
click at [186, 23] on div "Fulfillment Orders Group by Orders to be shipped today Export to .xls Use ship …" at bounding box center [600, 34] width 974 height 23
click at [175, 17] on input "text" at bounding box center [181, 11] width 136 height 23
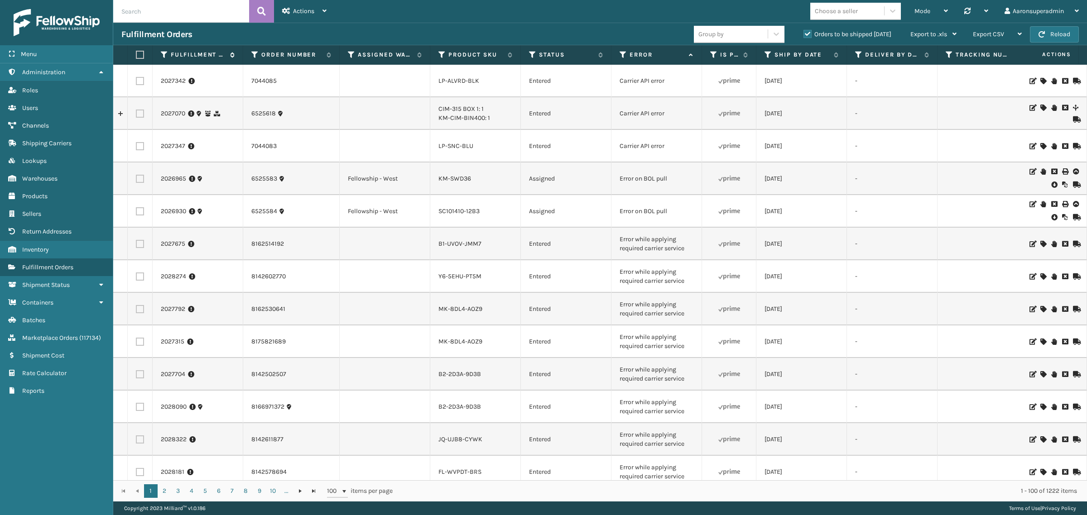
paste input "Error while applying required carrier service"
type input "Error while applying required carrier service"
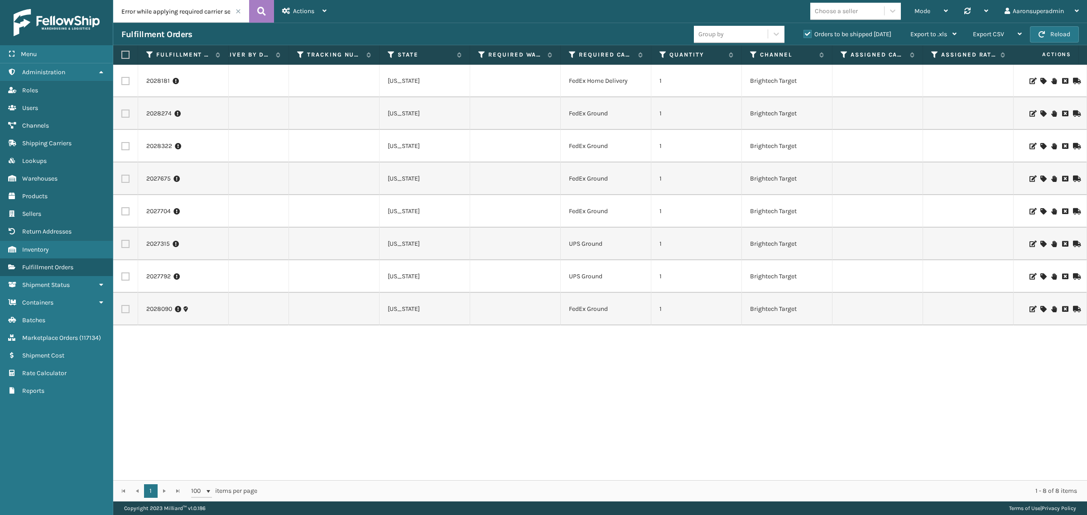
drag, startPoint x: 125, startPoint y: 55, endPoint x: 130, endPoint y: 75, distance: 20.1
click at [125, 57] on label at bounding box center [123, 55] width 5 height 8
click at [122, 57] on input "checkbox" at bounding box center [121, 55] width 0 height 6
checkbox input "true"
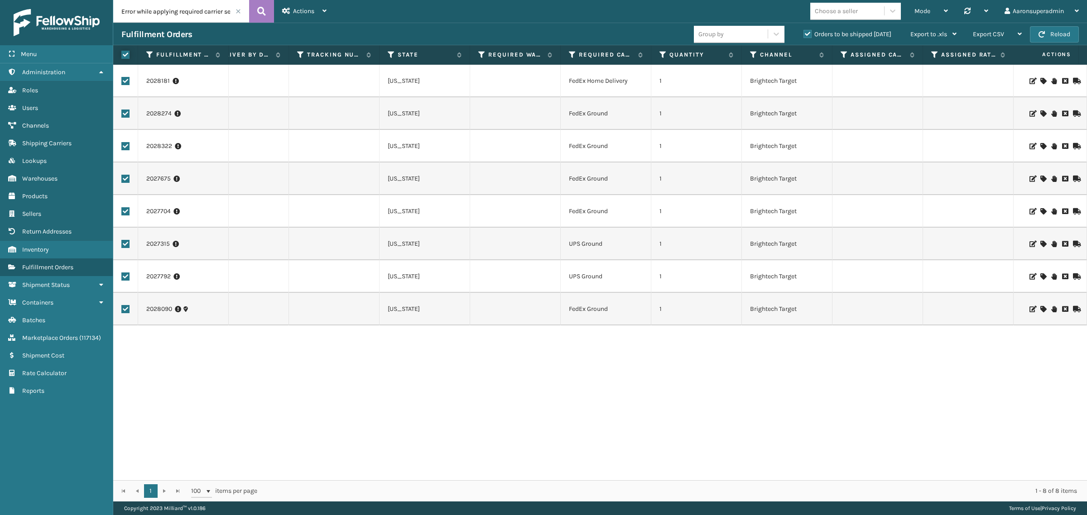
checkbox input "true"
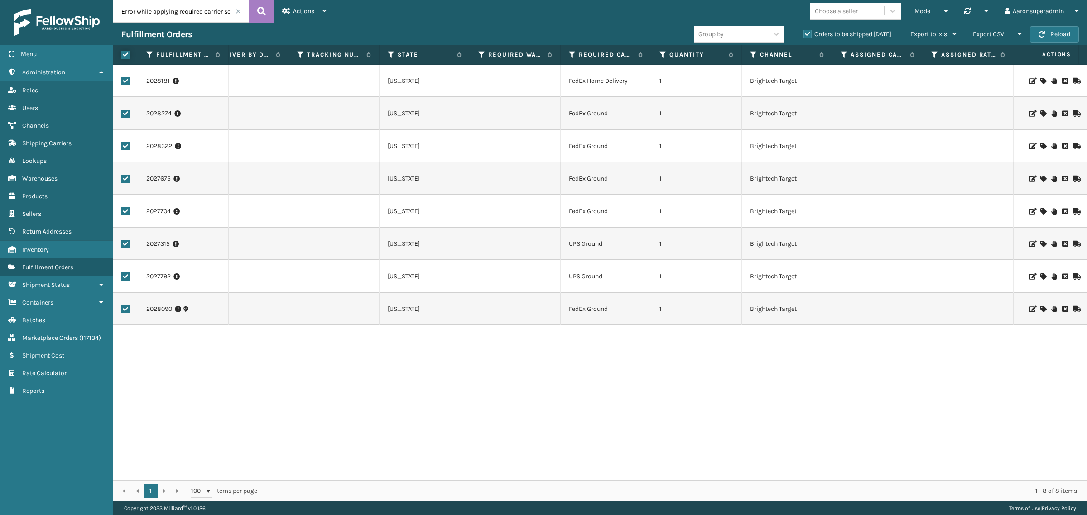
checkbox input "true"
click at [127, 80] on label at bounding box center [125, 81] width 8 height 8
click at [122, 80] on input "checkbox" at bounding box center [121, 80] width 0 height 6
checkbox input "false"
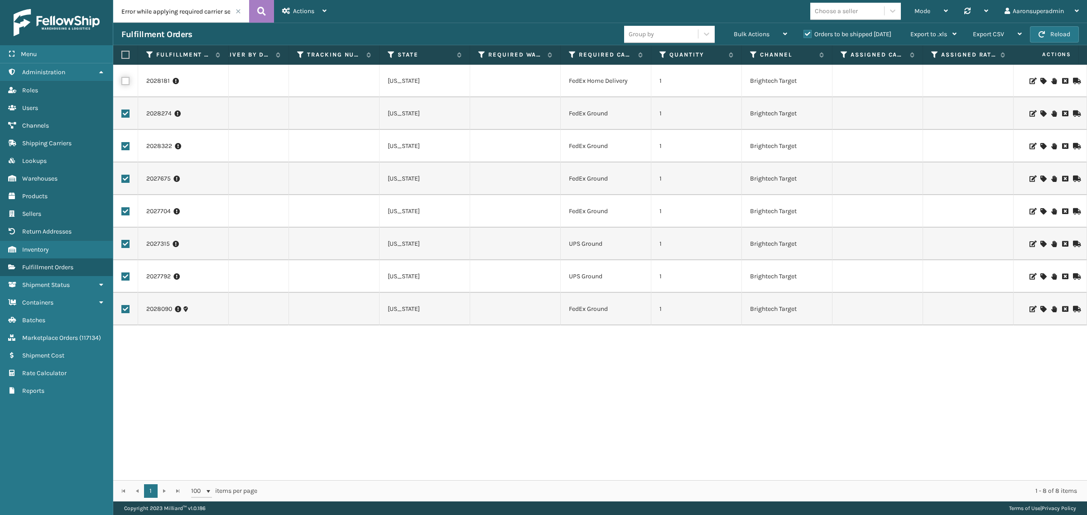
checkbox input "false"
click at [124, 274] on label at bounding box center [125, 277] width 8 height 8
click at [122, 274] on input "checkbox" at bounding box center [121, 276] width 0 height 6
checkbox input "false"
click at [123, 241] on label at bounding box center [125, 244] width 8 height 8
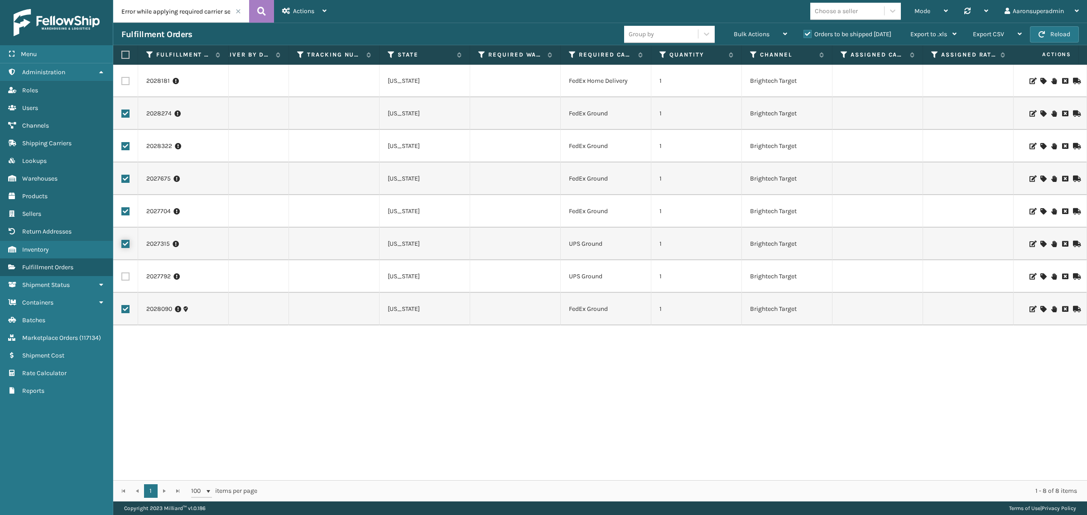
click at [122, 241] on input "checkbox" at bounding box center [121, 243] width 0 height 6
checkbox input "false"
click at [745, 33] on span "Bulk Actions" at bounding box center [752, 34] width 36 height 8
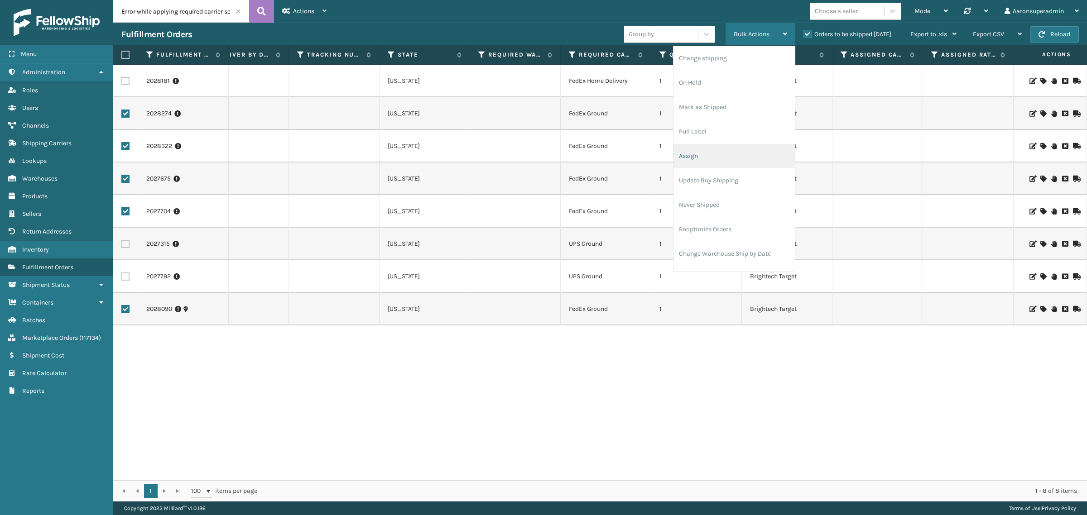
click at [682, 148] on li "Assign" at bounding box center [734, 156] width 121 height 24
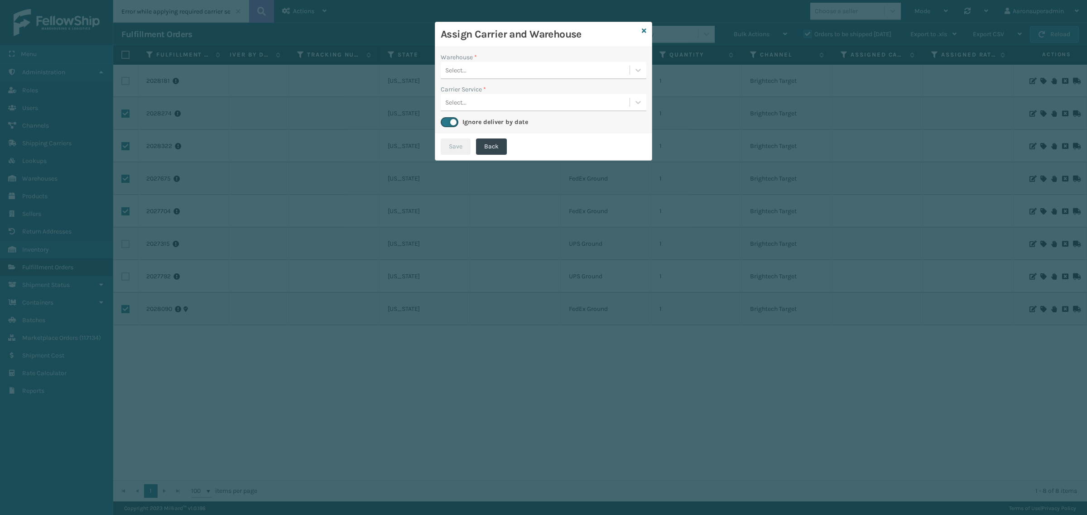
drag, startPoint x: 477, startPoint y: 63, endPoint x: 482, endPoint y: 67, distance: 6.5
click at [481, 66] on div "Select..." at bounding box center [535, 70] width 189 height 15
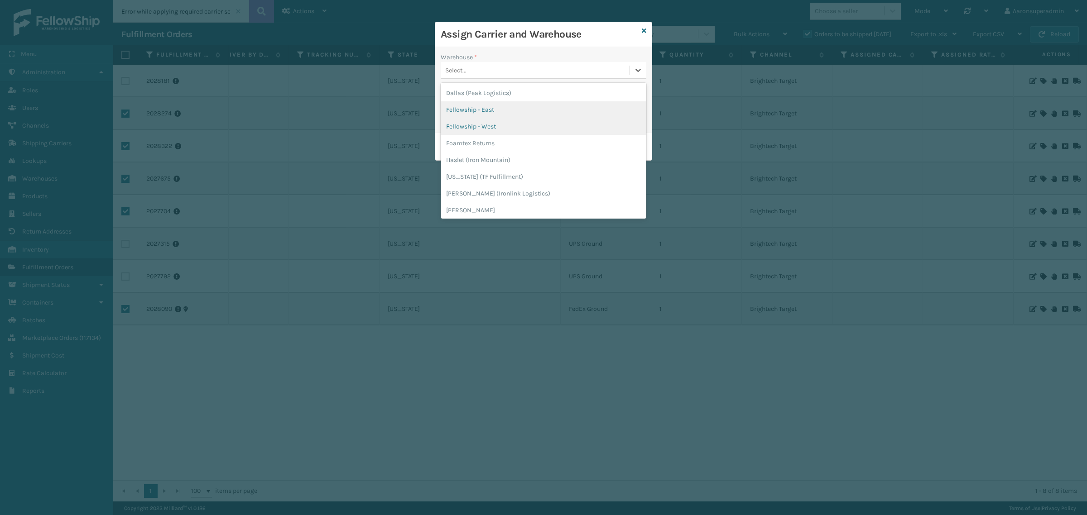
click at [492, 119] on div "Fellowship - West" at bounding box center [544, 126] width 206 height 17
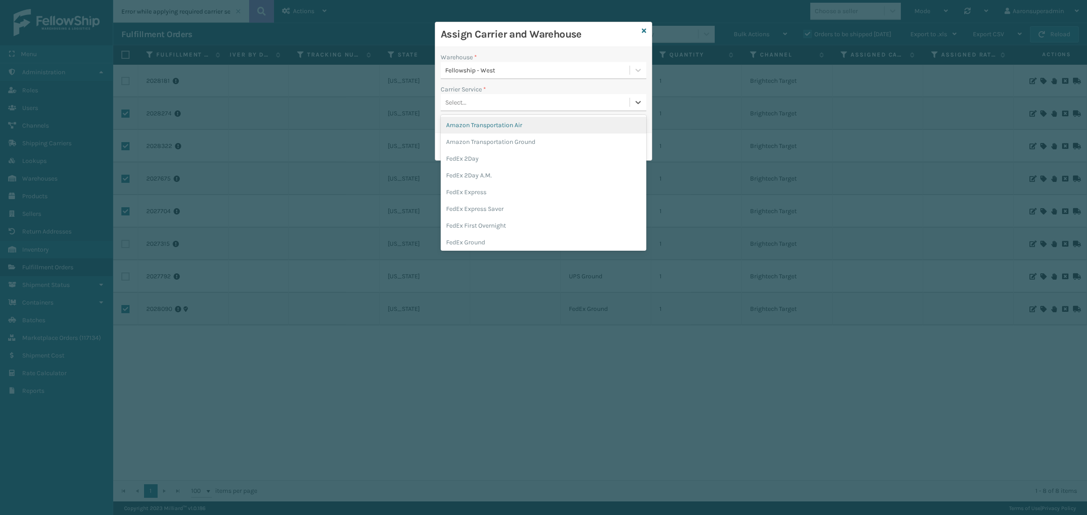
click at [486, 103] on div "Select..." at bounding box center [535, 102] width 189 height 15
click at [492, 223] on div "FedEx Home Delivery" at bounding box center [544, 221] width 206 height 17
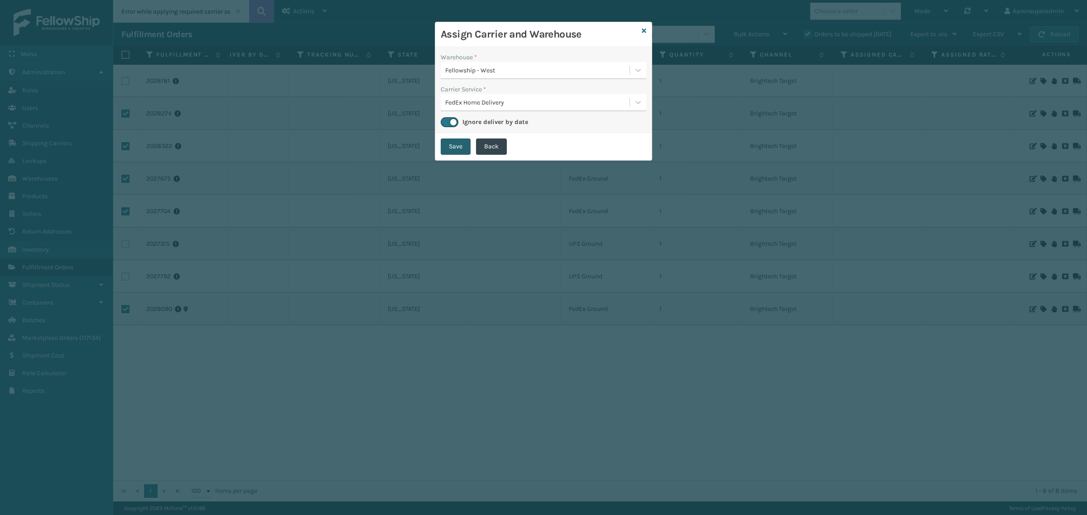
click at [447, 143] on button "Save" at bounding box center [456, 147] width 30 height 16
checkbox input "false"
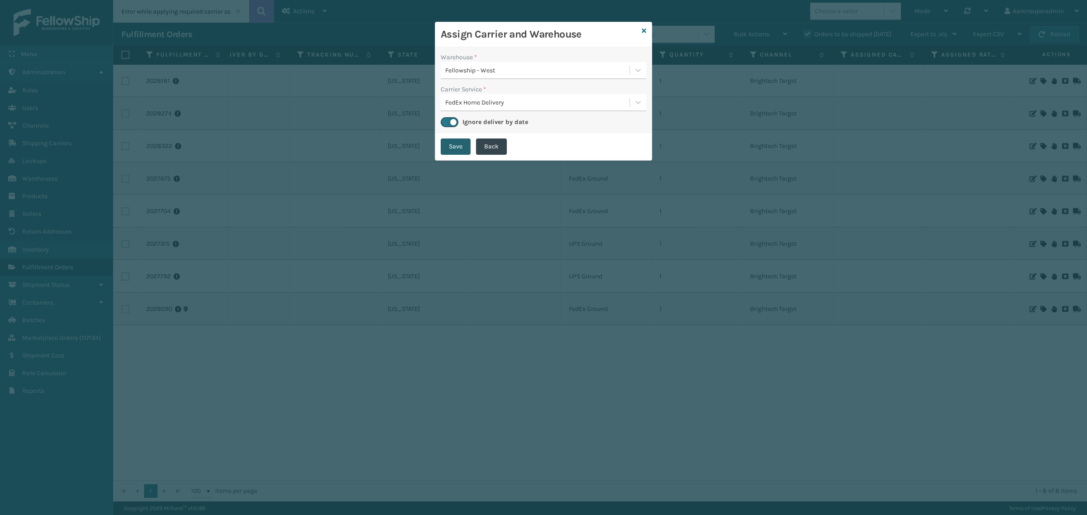
checkbox input "false"
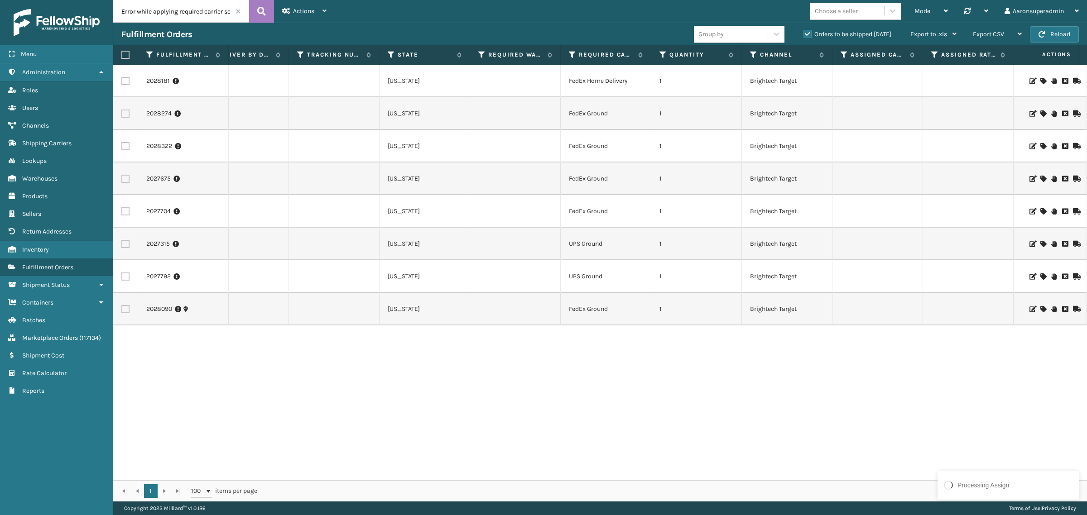
click at [1040, 245] on icon at bounding box center [1042, 244] width 5 height 6
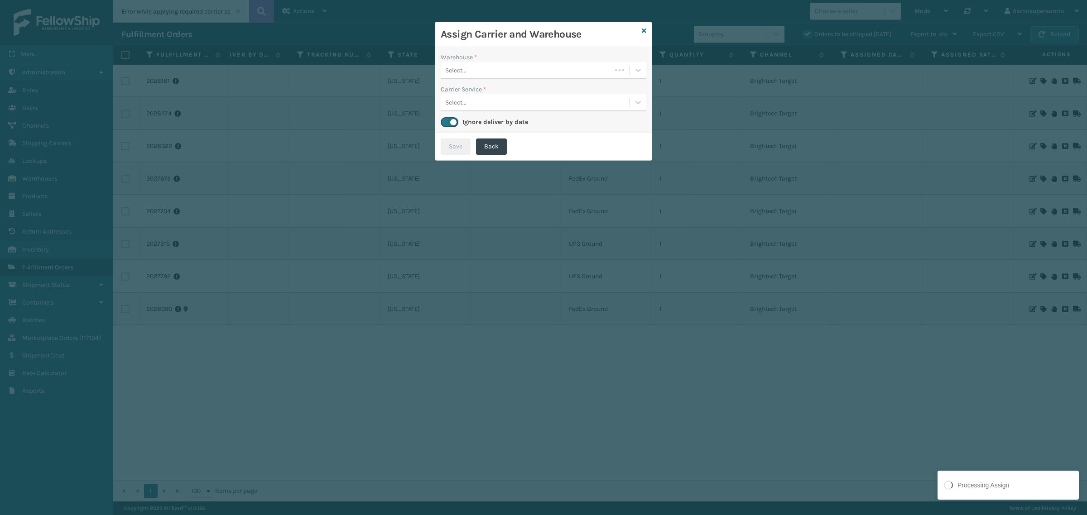
click at [529, 74] on div "Select..." at bounding box center [526, 70] width 171 height 15
click at [496, 98] on div "Fellowship - West" at bounding box center [544, 93] width 206 height 17
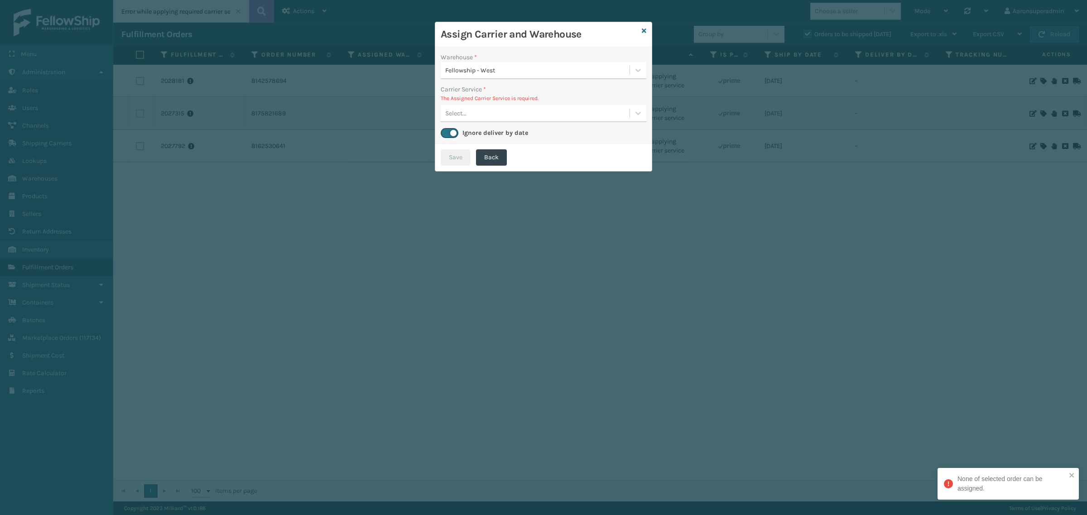
click at [471, 99] on p "The Assigned Carrier Service is required." at bounding box center [544, 98] width 206 height 8
click at [468, 109] on div "Select..." at bounding box center [535, 113] width 189 height 15
click at [642, 29] on icon at bounding box center [644, 31] width 5 height 6
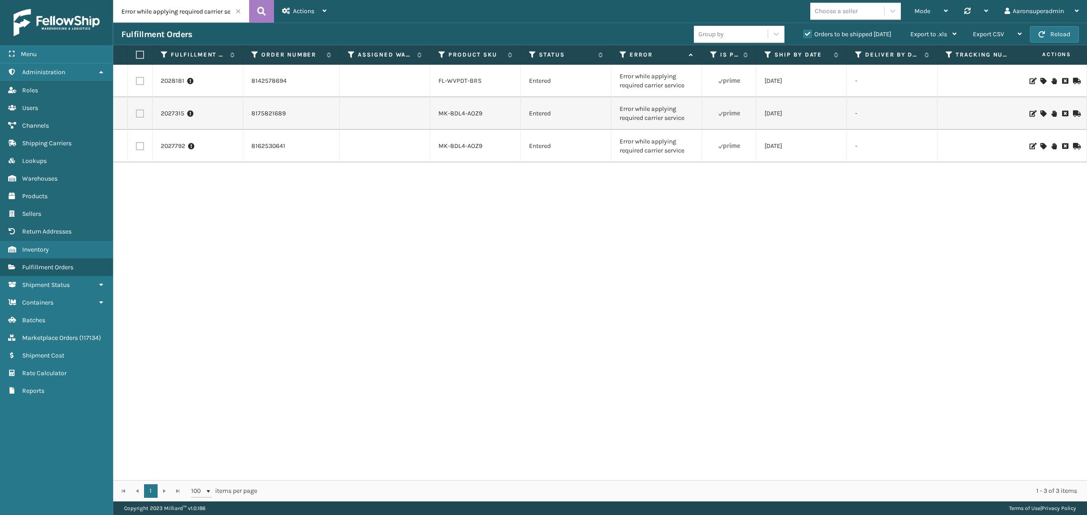
click at [239, 9] on span at bounding box center [238, 11] width 5 height 5
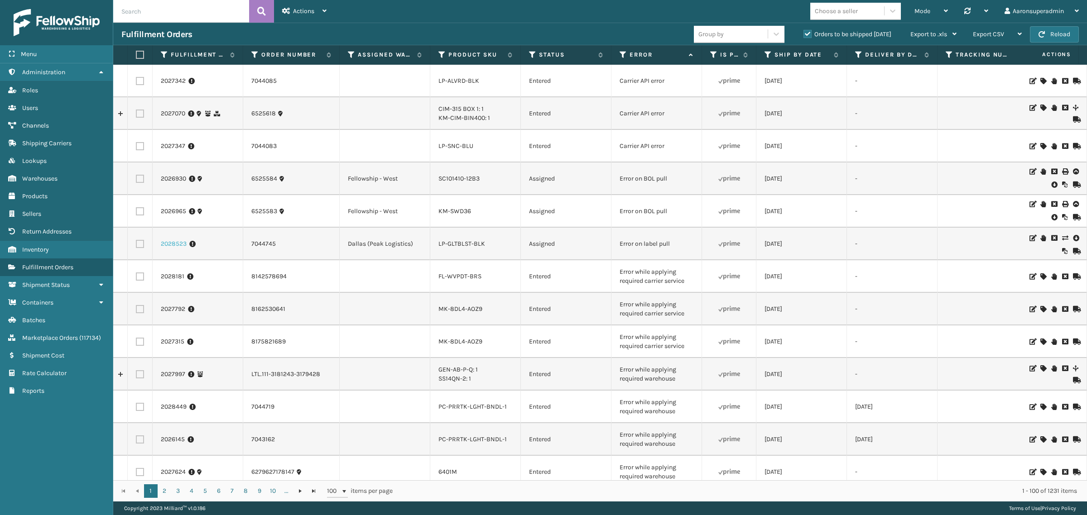
click at [177, 243] on link "2028523" at bounding box center [174, 244] width 26 height 9
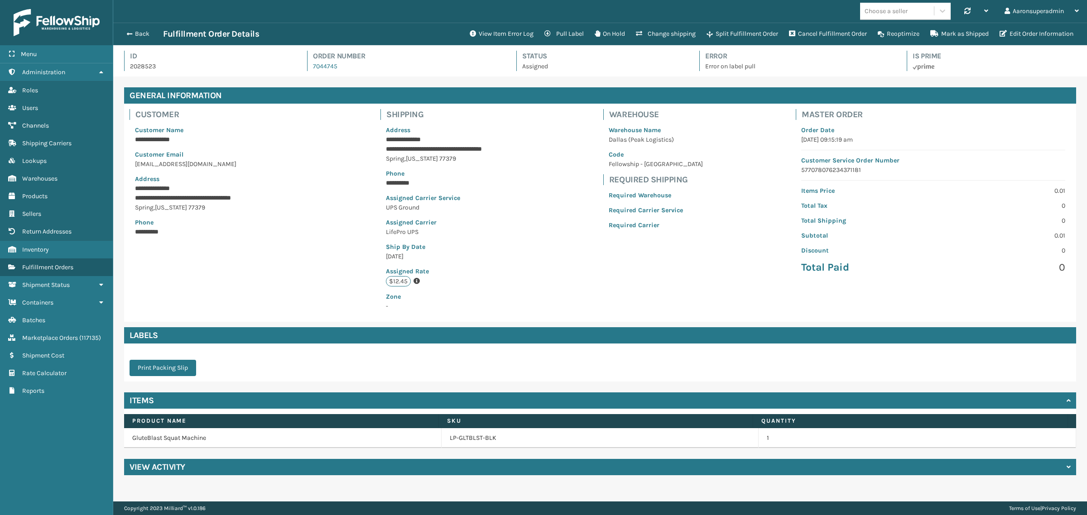
scroll to position [21, 974]
click at [517, 28] on button "View Item Error Log" at bounding box center [501, 34] width 75 height 18
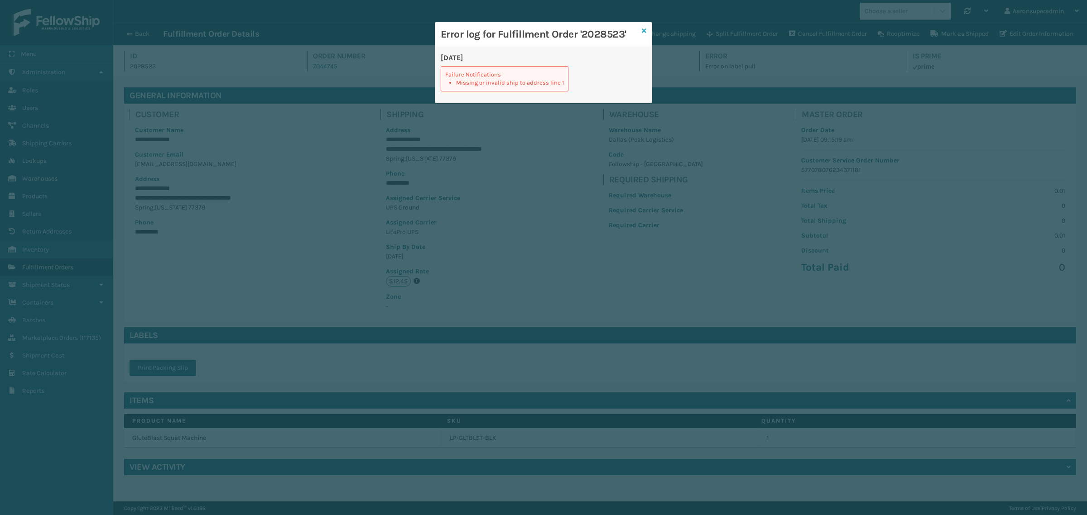
click at [642, 32] on icon at bounding box center [644, 31] width 5 height 6
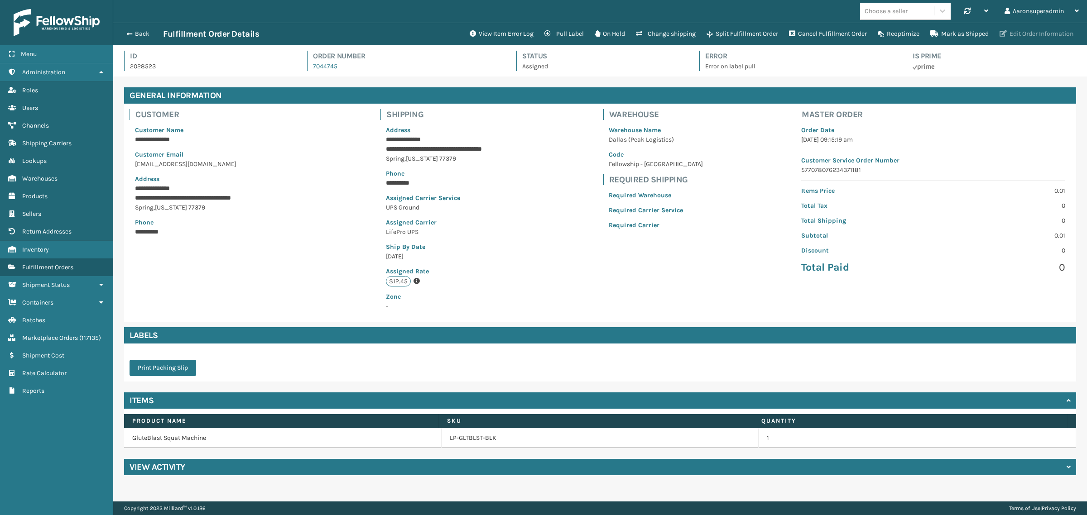
click at [1035, 35] on button "Edit Order Information" at bounding box center [1036, 34] width 85 height 18
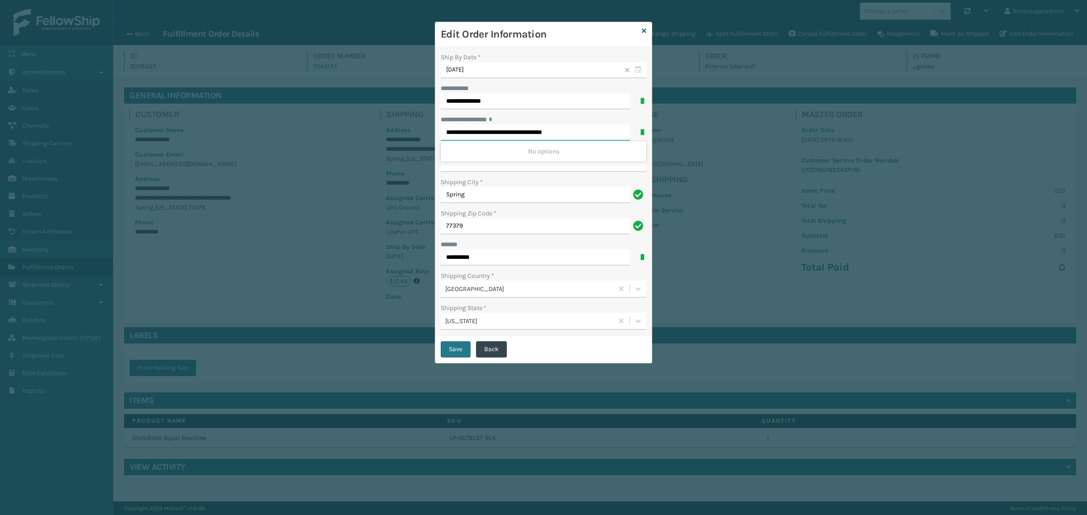
drag, startPoint x: 514, startPoint y: 136, endPoint x: 593, endPoint y: 146, distance: 80.0
click at [592, 141] on div "**********" at bounding box center [544, 128] width 206 height 26
type input "**********"
click at [546, 164] on input "**********" at bounding box center [544, 164] width 206 height 16
paste input "**********"
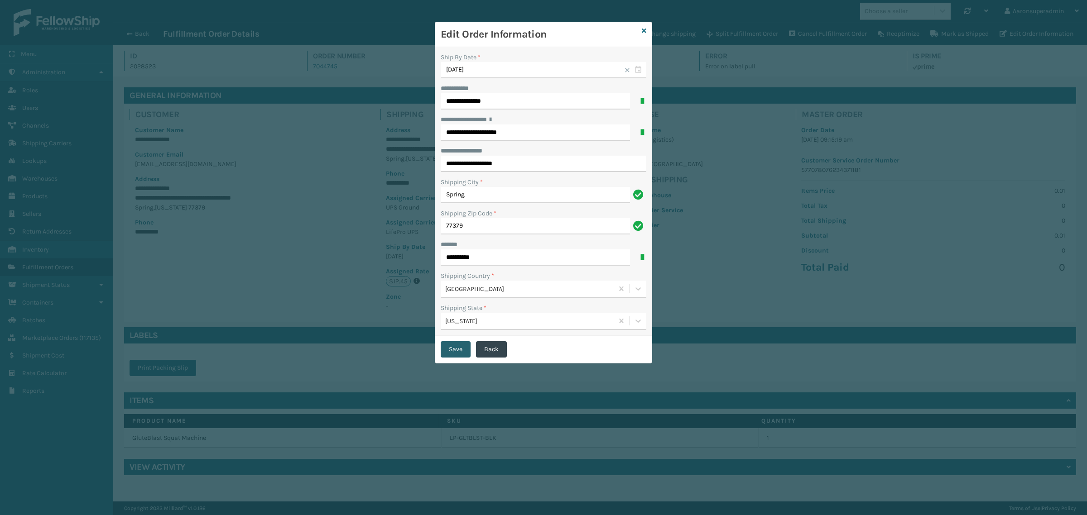
type input "**********"
click at [453, 350] on button "Save" at bounding box center [456, 350] width 30 height 16
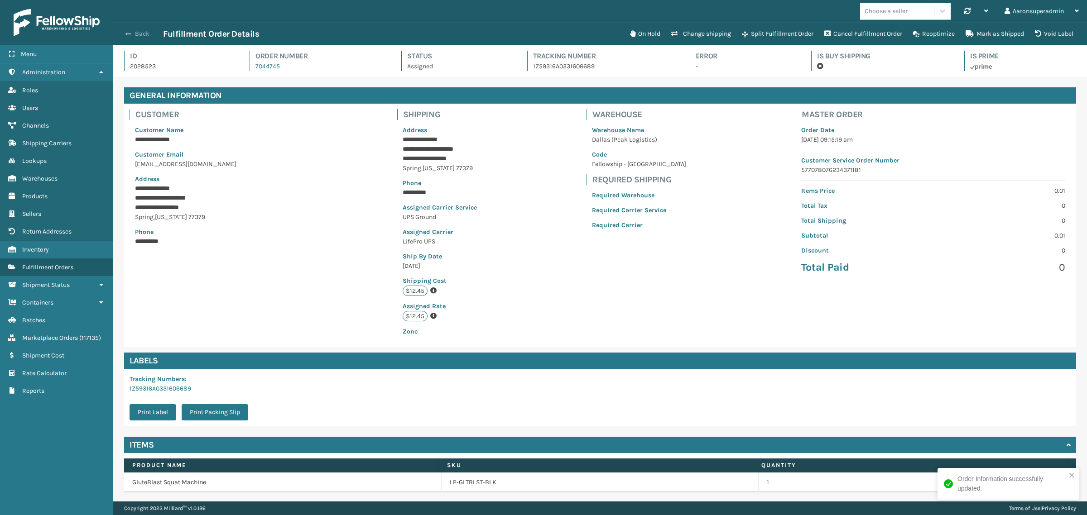
click at [127, 32] on span "button" at bounding box center [127, 34] width 5 height 6
click at [143, 37] on button "Back" at bounding box center [142, 34] width 42 height 8
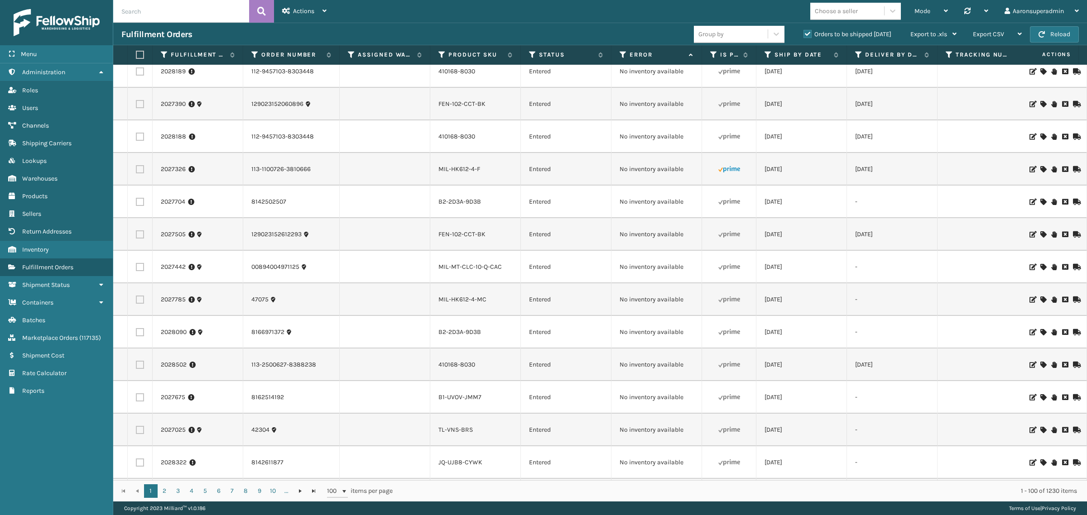
scroll to position [517, 0]
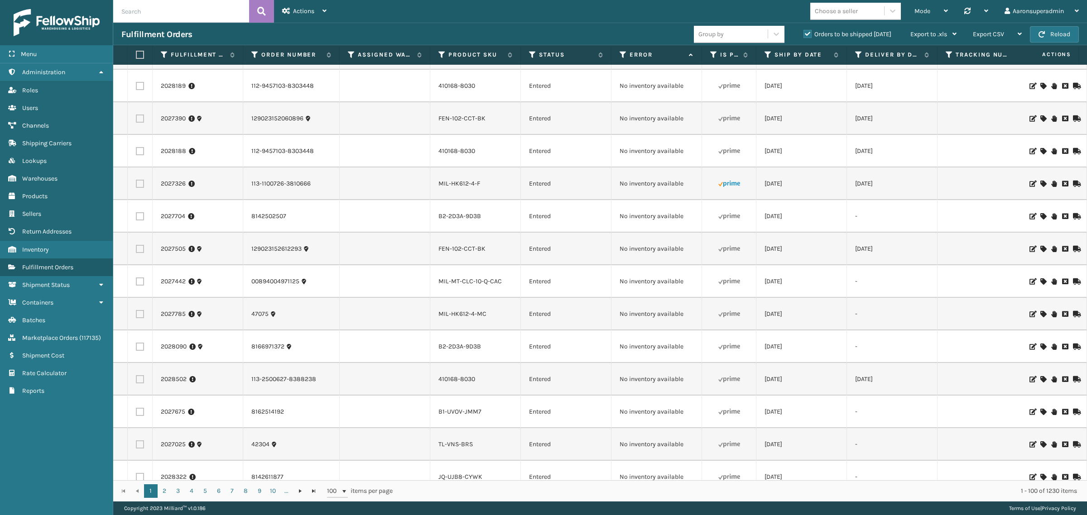
click at [1040, 183] on icon at bounding box center [1042, 184] width 5 height 6
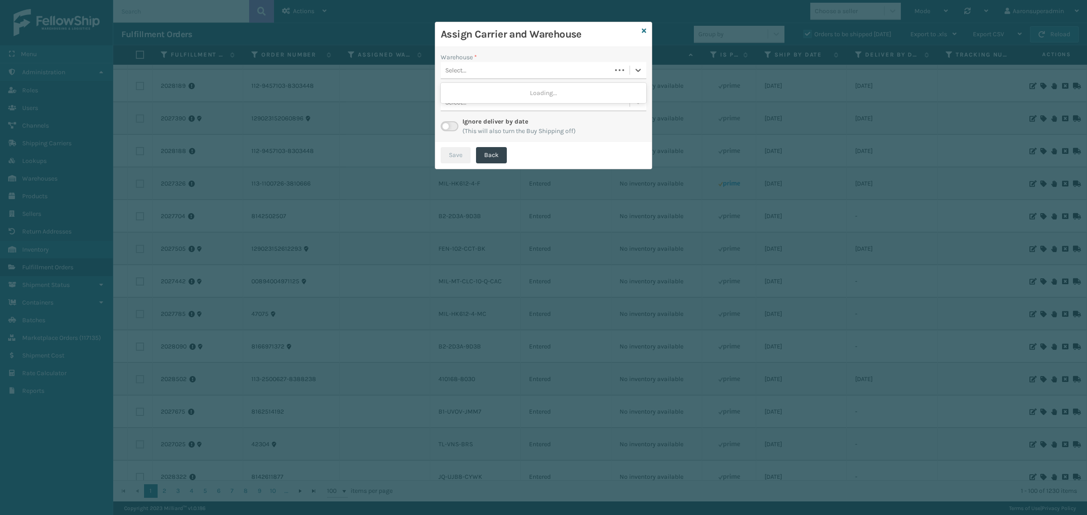
click at [510, 74] on div "Select..." at bounding box center [526, 70] width 171 height 15
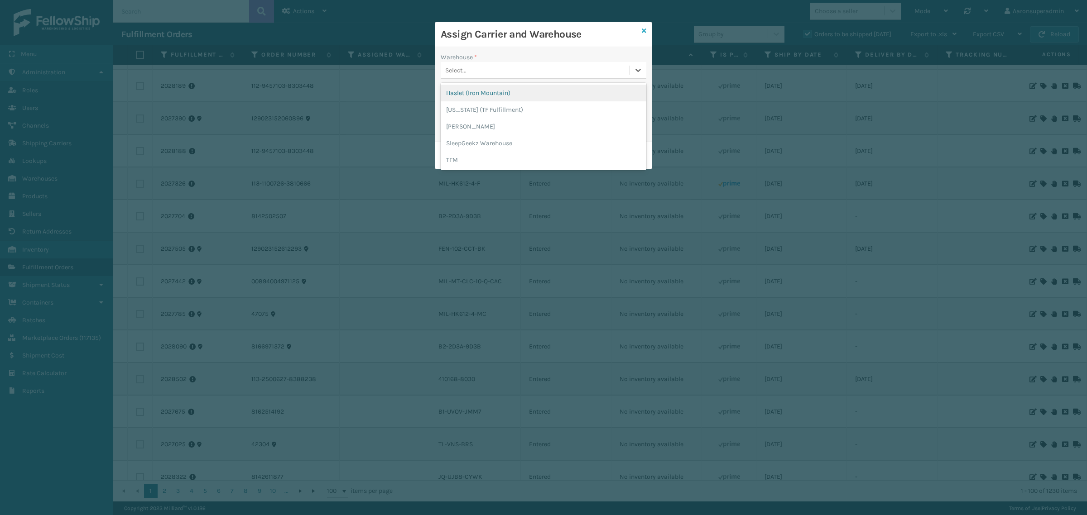
click at [643, 30] on icon at bounding box center [644, 31] width 5 height 6
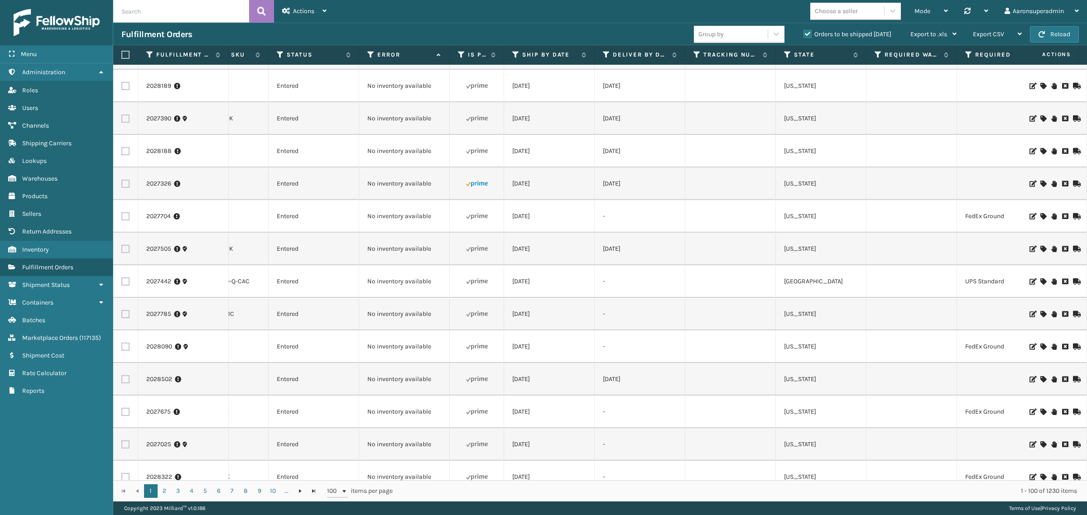
scroll to position [0, 257]
click at [1040, 182] on icon at bounding box center [1042, 184] width 5 height 6
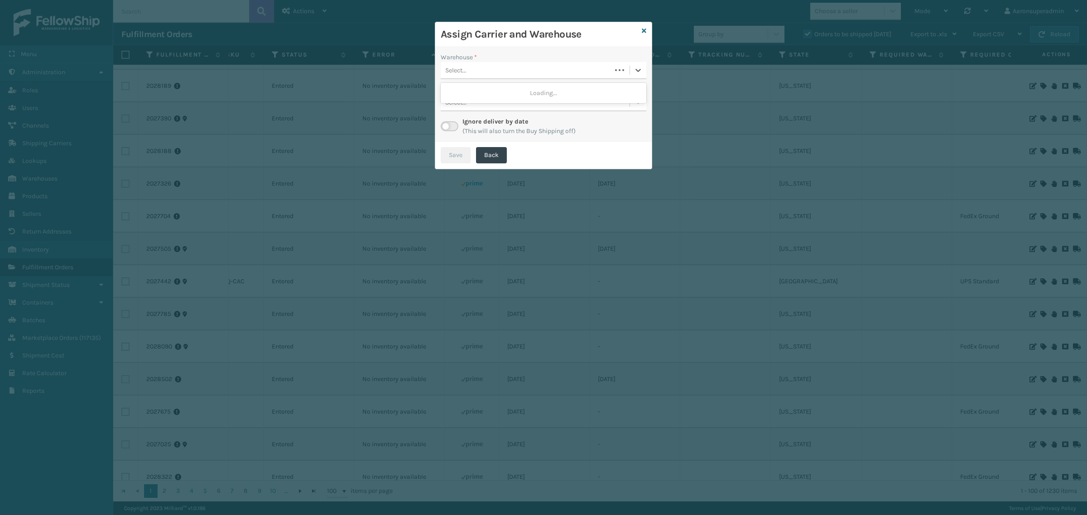
click at [469, 64] on div "Select..." at bounding box center [526, 70] width 171 height 15
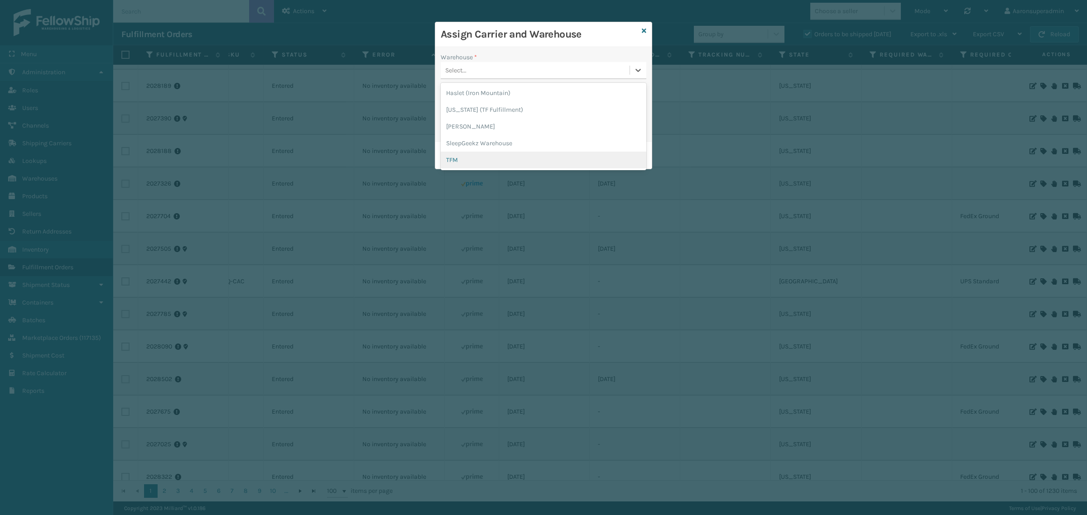
click at [483, 159] on div "TFM" at bounding box center [544, 160] width 206 height 17
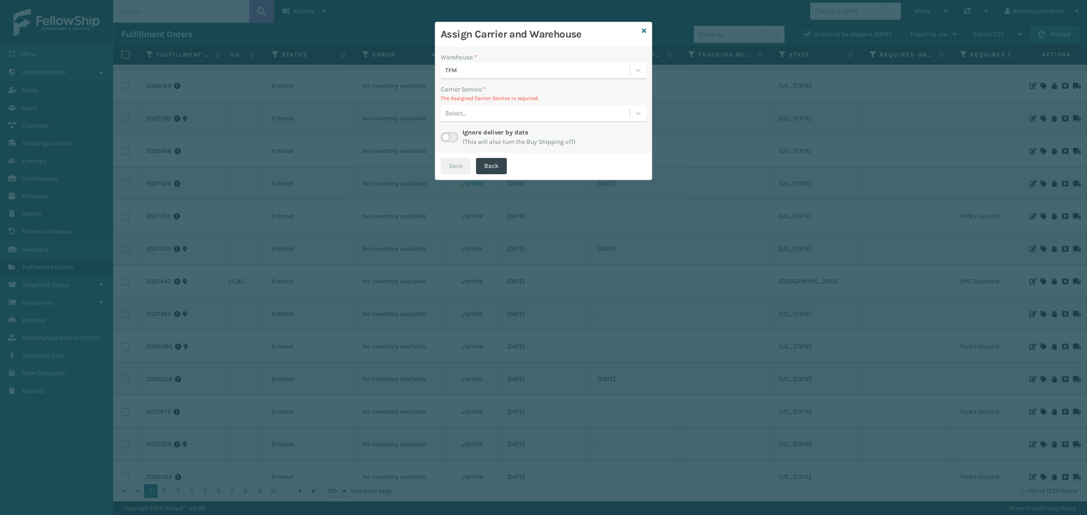
click at [453, 118] on div "Select..." at bounding box center [455, 114] width 21 height 10
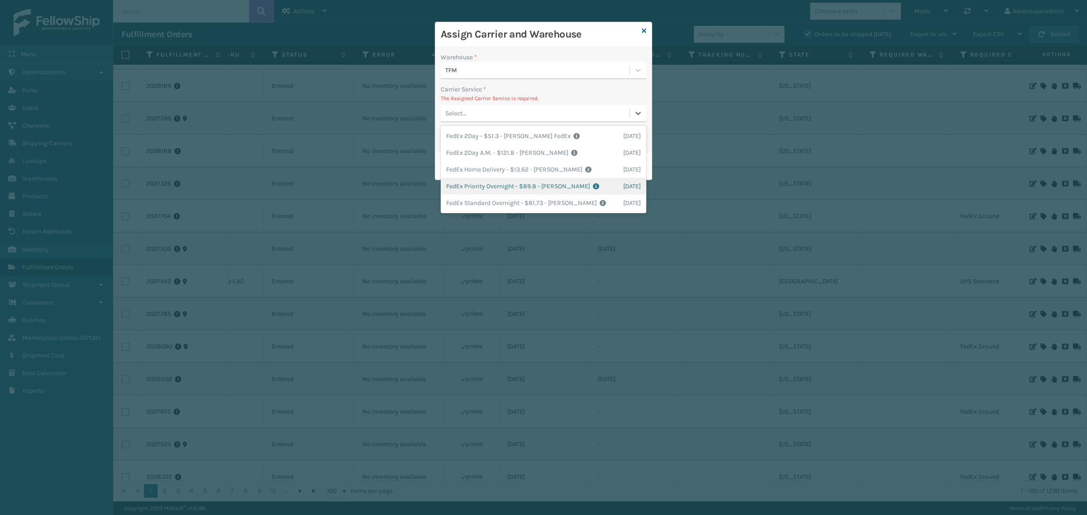
click at [497, 179] on div "FedEx Priority Overnight - $89.8 - Milliard FedEx Shipping Cost $78.77 Surplus …" at bounding box center [544, 186] width 206 height 17
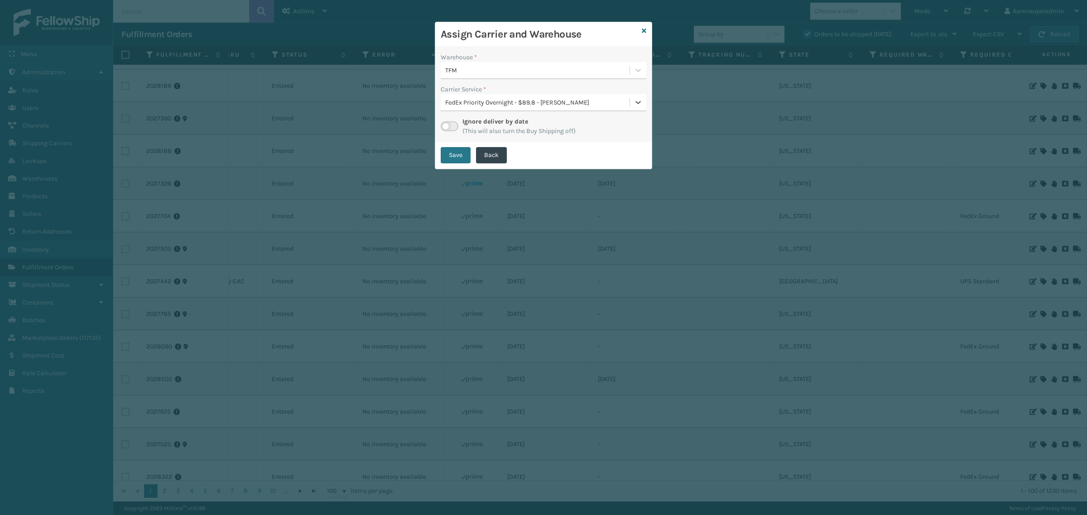
click at [477, 98] on div "FedEx Priority Overnight - $89.8 - Milliard FedEx" at bounding box center [537, 103] width 185 height 10
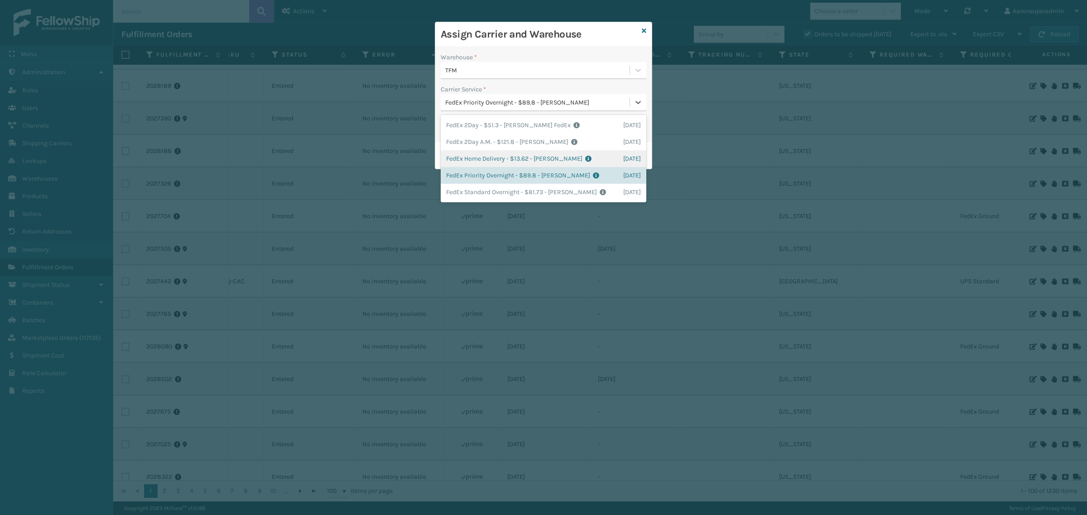
click at [468, 155] on div "FedEx Home Delivery - $13.62 - Milliard FedEx Shipping Cost $11.95 Surplus Cost…" at bounding box center [544, 158] width 206 height 17
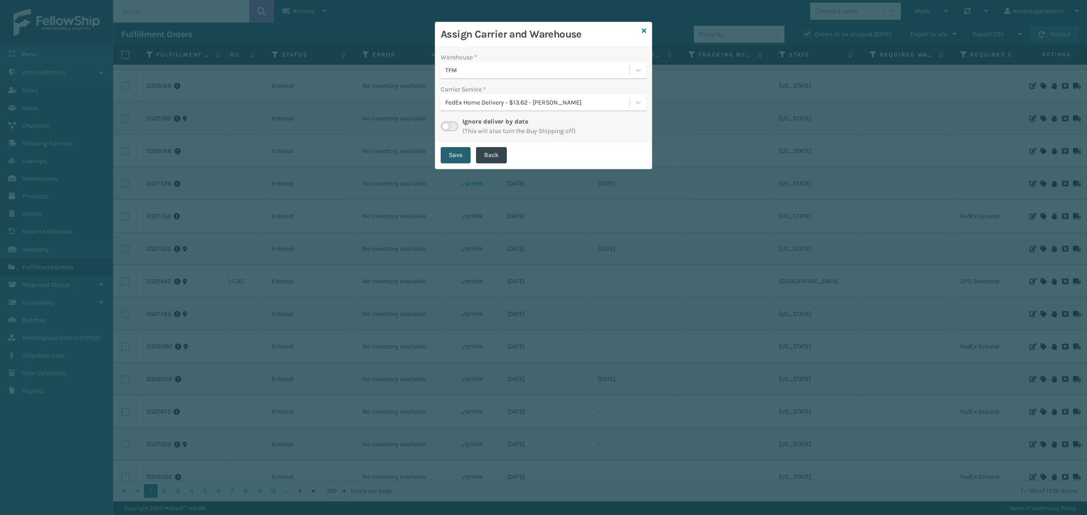
click at [460, 147] on button "Save" at bounding box center [456, 155] width 30 height 16
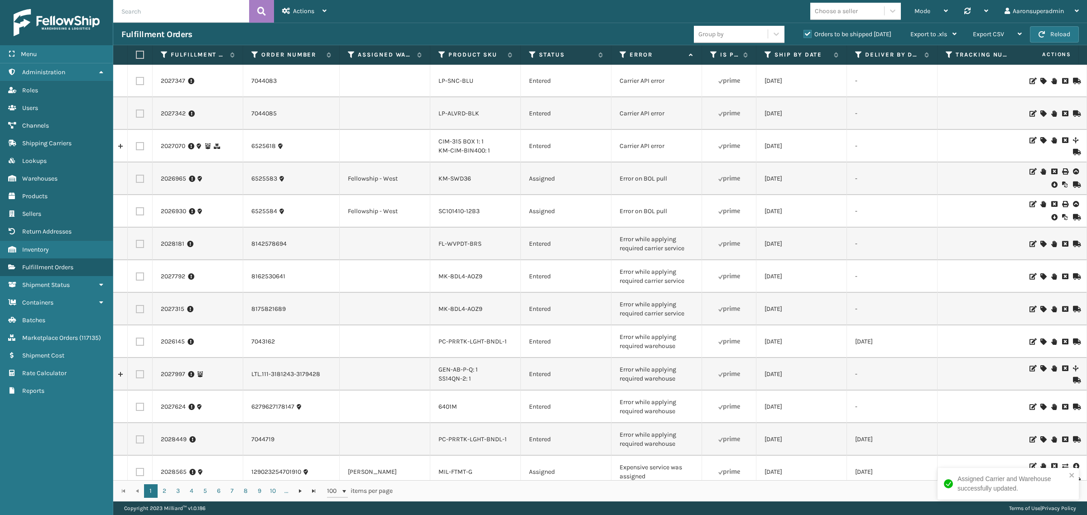
click at [855, 16] on div "Choose a seller" at bounding box center [847, 11] width 74 height 15
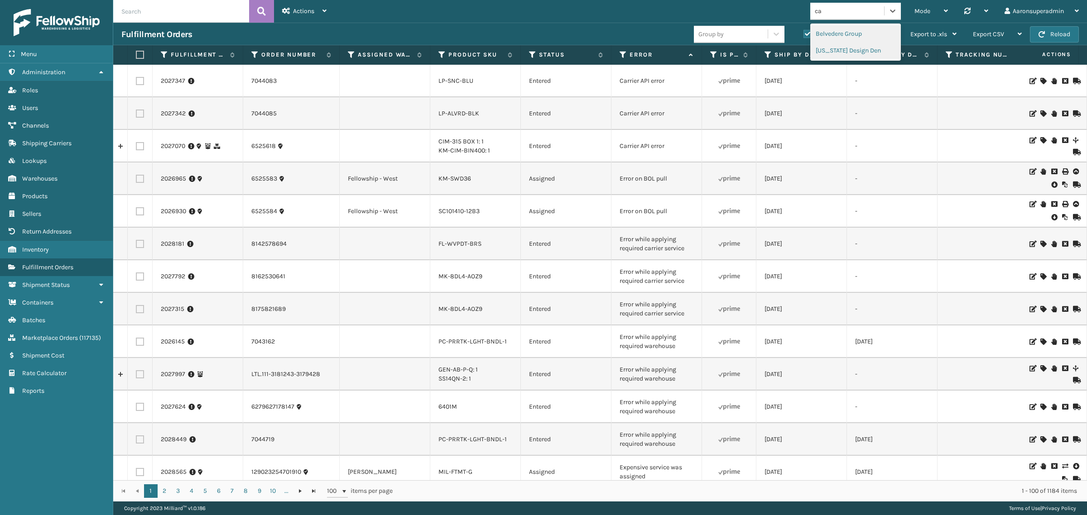
type input "ca"
click at [838, 53] on th "Ship By Date" at bounding box center [801, 54] width 91 height 19
drag, startPoint x: 839, startPoint y: 10, endPoint x: 842, endPoint y: 19, distance: 8.9
click at [840, 11] on div "Choose a seller" at bounding box center [836, 11] width 43 height 10
type input "ca"
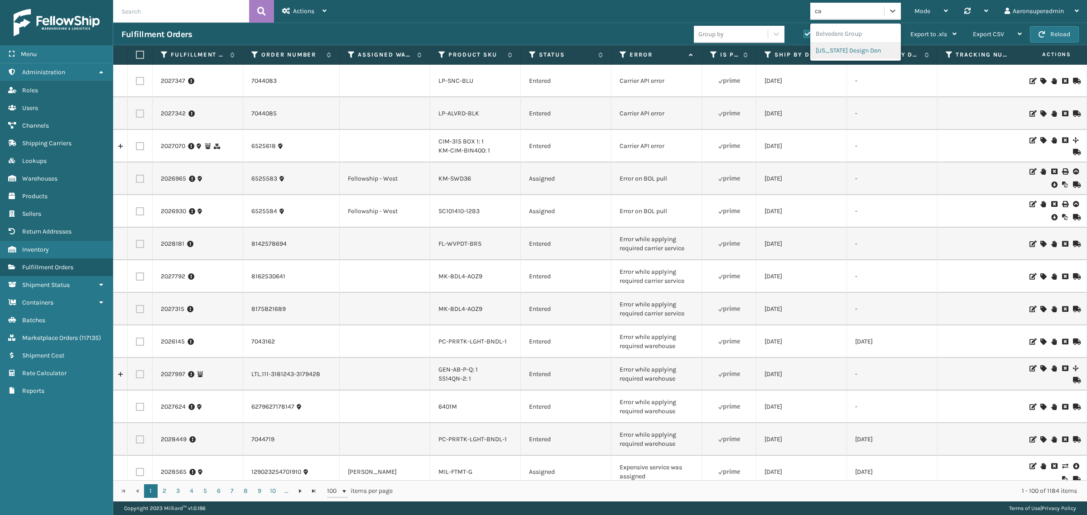
click at [834, 50] on div "[US_STATE] Design Den" at bounding box center [855, 50] width 91 height 17
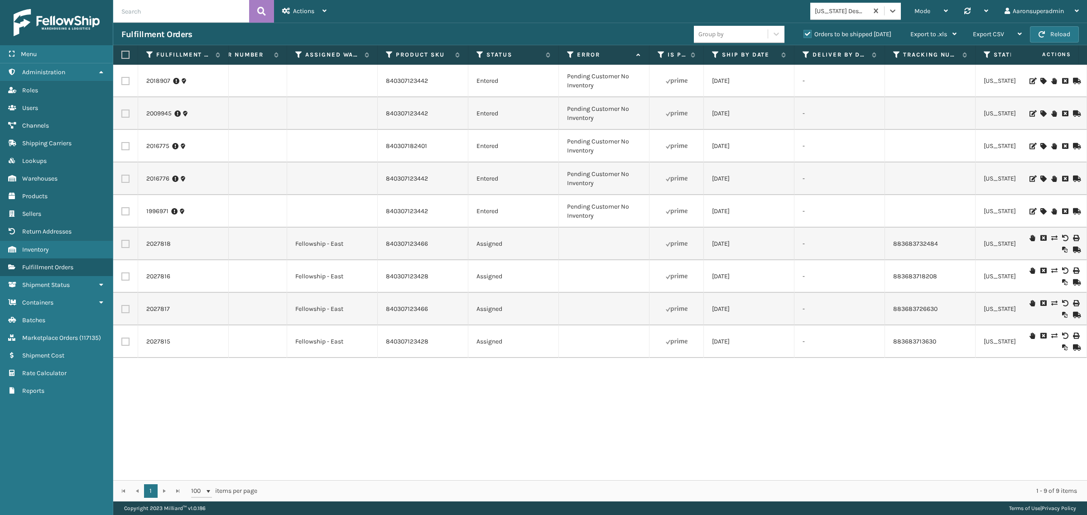
scroll to position [0, 56]
drag, startPoint x: 440, startPoint y: 491, endPoint x: 315, endPoint y: 384, distance: 164.5
click at [352, 499] on div "1 1 100 items per page 1 - 9 of 9 items" at bounding box center [600, 491] width 974 height 21
click at [402, 248] on link "840307123466" at bounding box center [404, 244] width 42 height 8
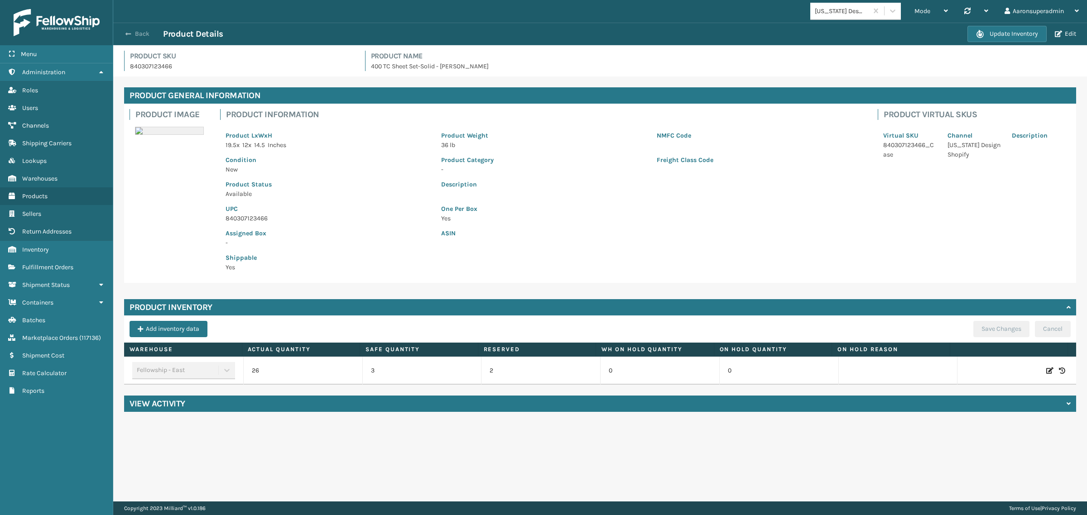
click at [125, 33] on span "button" at bounding box center [127, 34] width 5 height 6
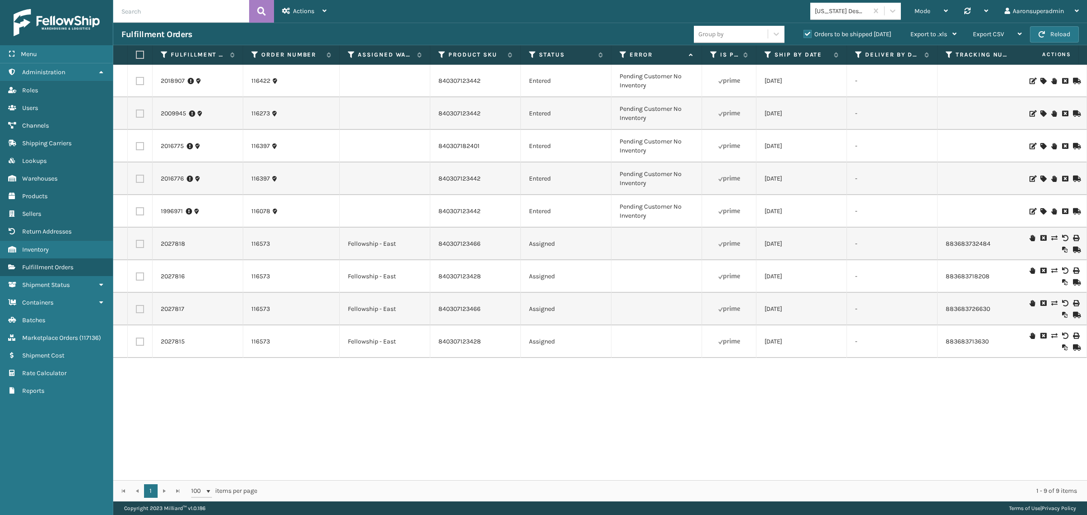
scroll to position [0, 93]
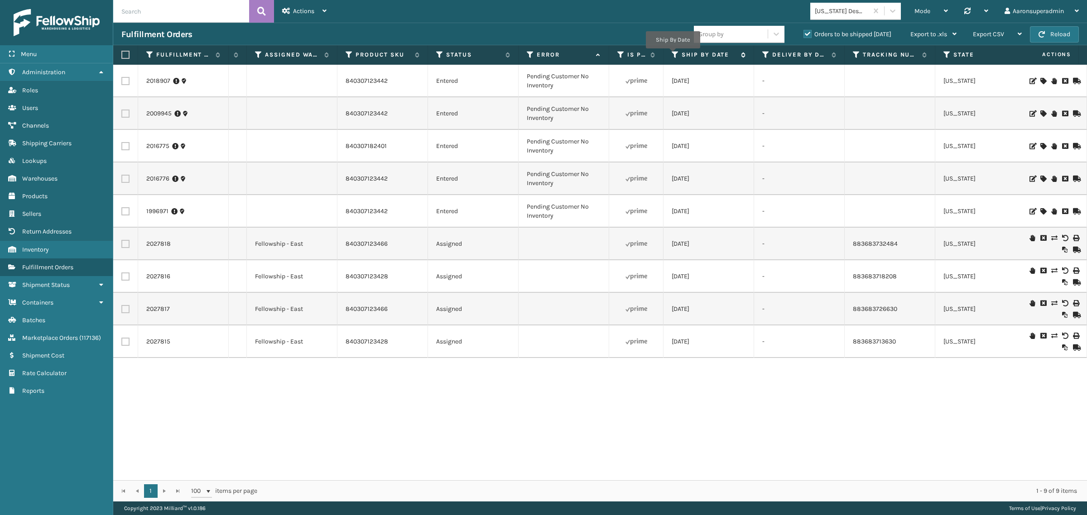
click at [674, 55] on icon at bounding box center [675, 55] width 7 height 8
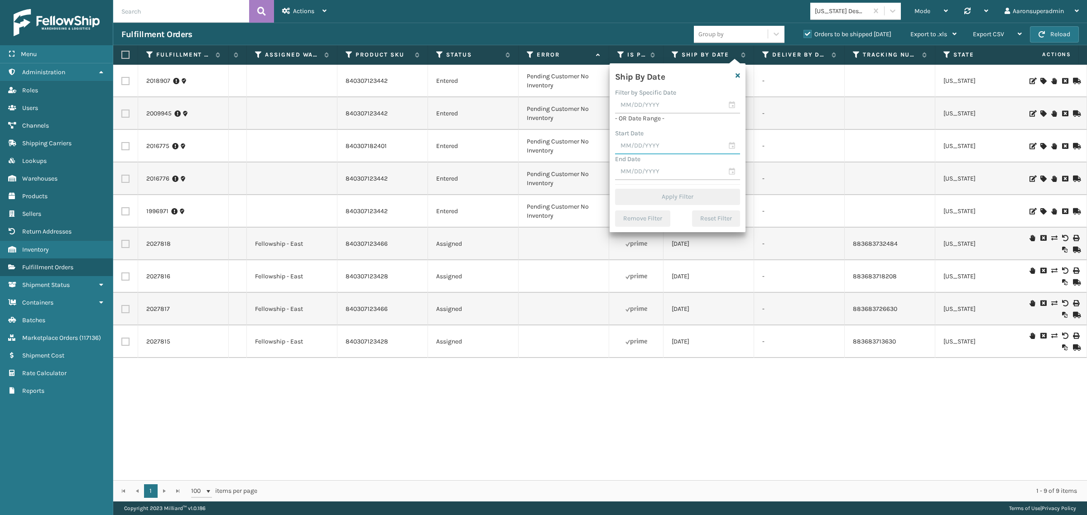
click at [640, 144] on input "text" at bounding box center [677, 146] width 125 height 16
click at [707, 161] on span "Previous Month" at bounding box center [711, 162] width 9 height 9
click at [723, 162] on span "Next Month" at bounding box center [722, 162] width 9 height 9
click at [709, 164] on span "Previous Month" at bounding box center [711, 162] width 9 height 9
click at [715, 225] on div "19" at bounding box center [719, 228] width 14 height 14
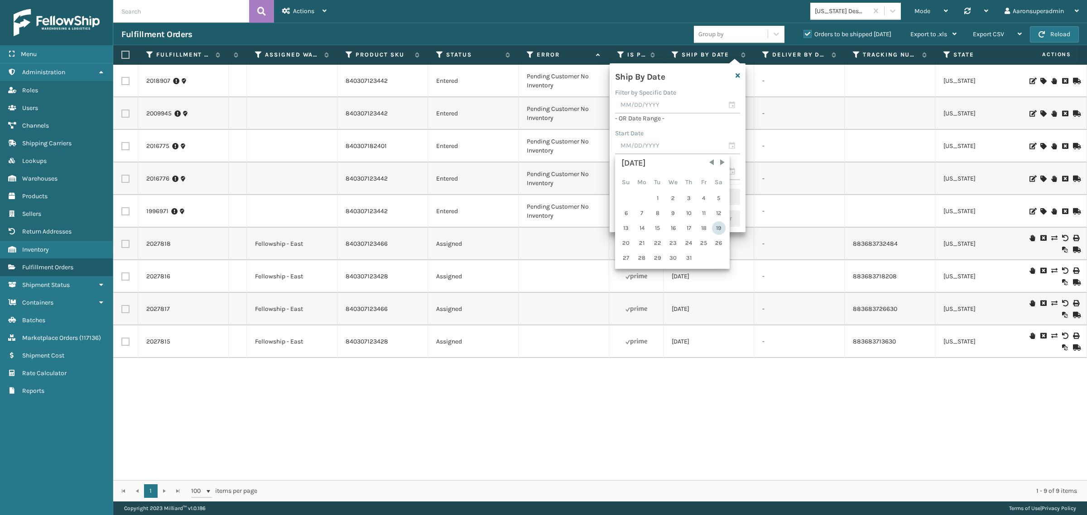
type input "07/19/2025"
drag, startPoint x: 657, startPoint y: 130, endPoint x: 670, endPoint y: 159, distance: 32.0
click at [657, 131] on input "text" at bounding box center [677, 131] width 125 height 16
click at [655, 226] on div "19" at bounding box center [658, 228] width 14 height 14
type input "[DATE]"
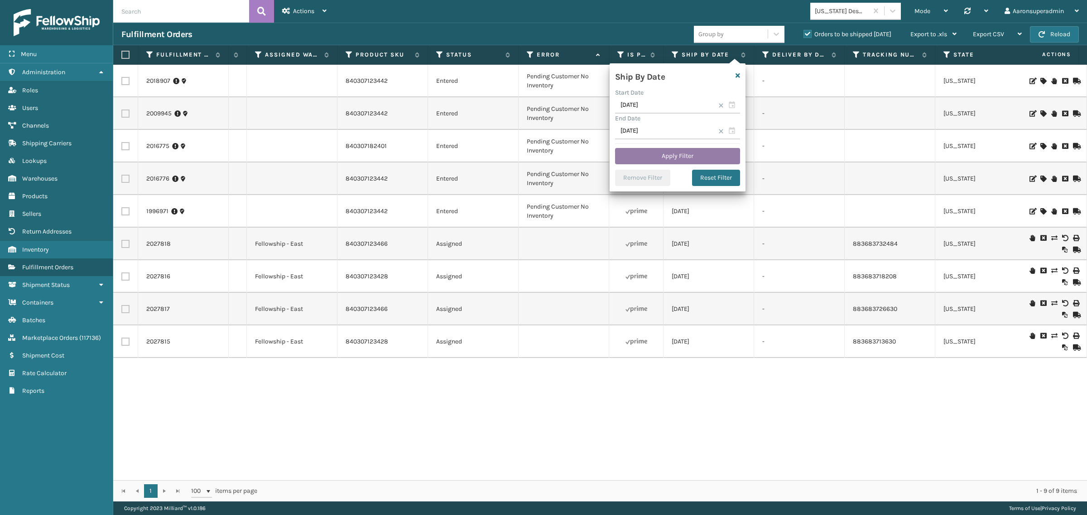
click at [651, 157] on button "Apply Filter" at bounding box center [677, 156] width 125 height 16
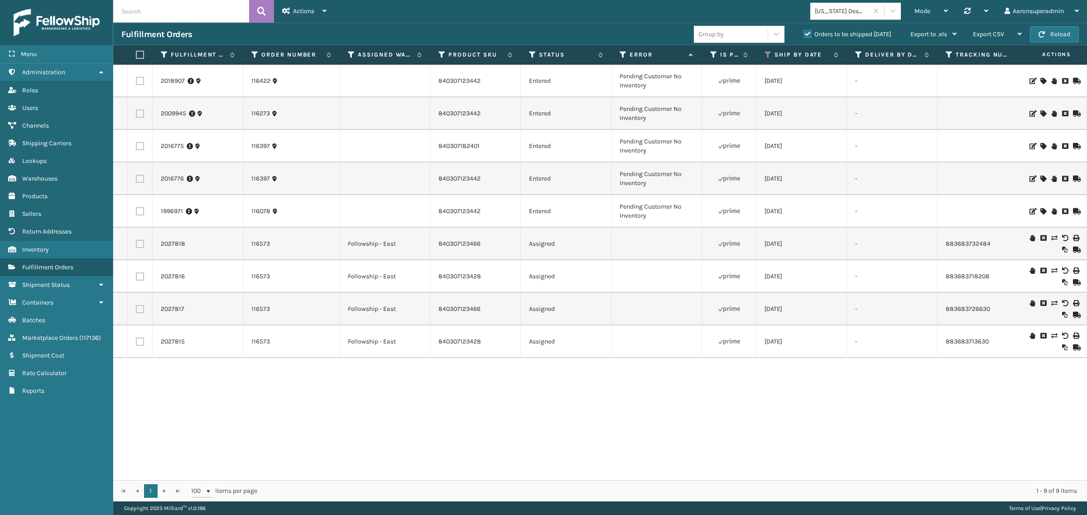
click at [809, 34] on label "Orders to be shipped [DATE]" at bounding box center [848, 34] width 88 height 8
click at [804, 34] on input "Orders to be shipped [DATE]" at bounding box center [804, 32] width 0 height 6
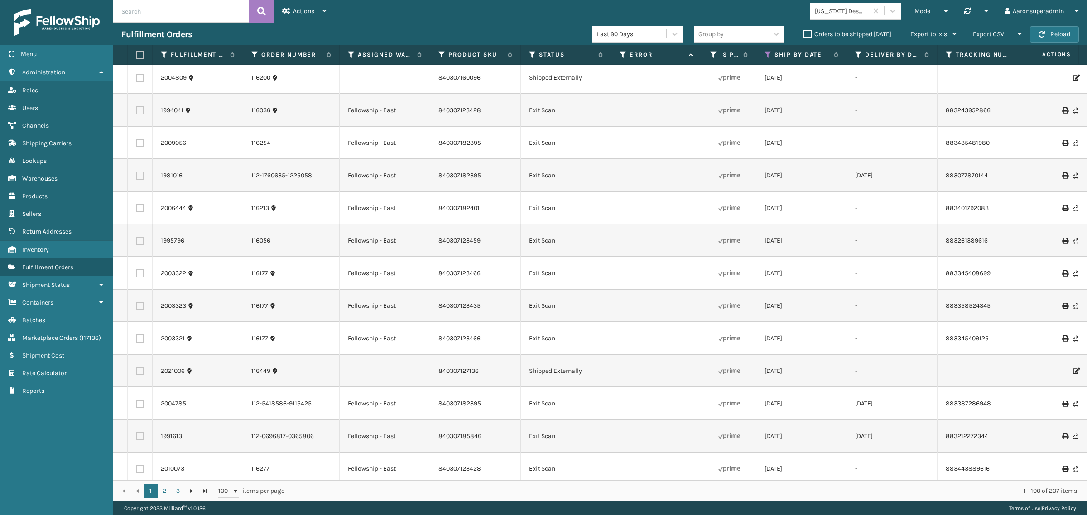
scroll to position [604, 0]
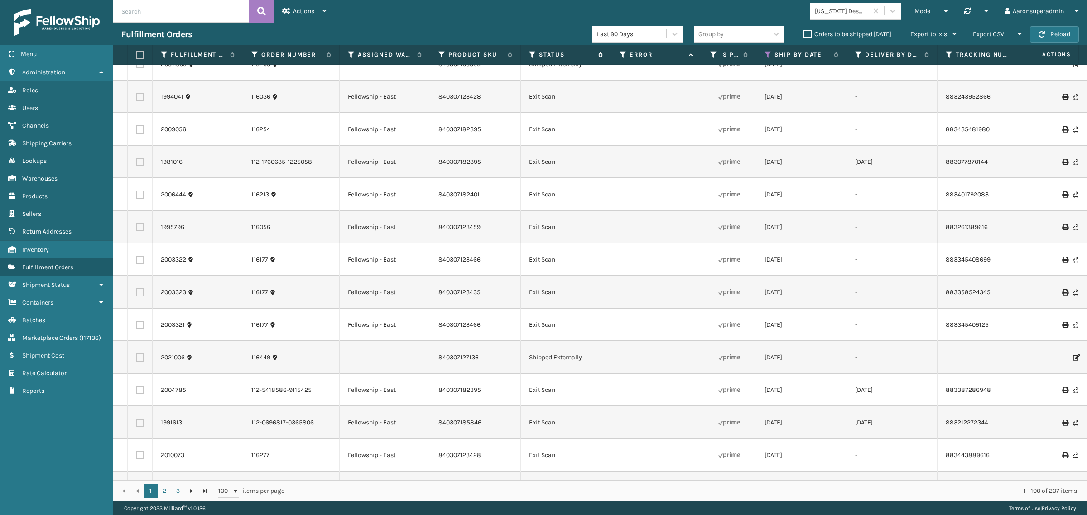
click at [529, 58] on icon at bounding box center [532, 55] width 7 height 8
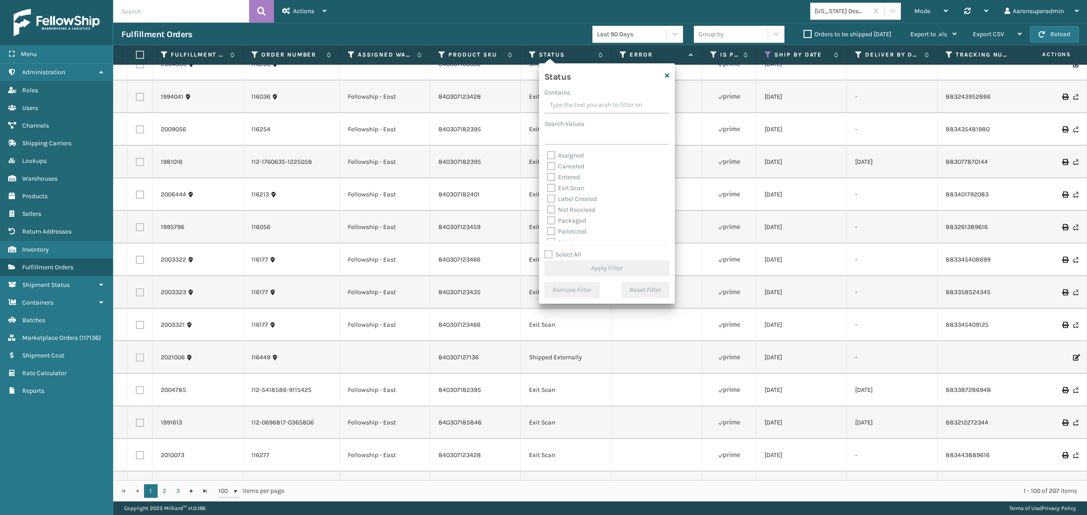
click at [582, 190] on label "Exit Scan" at bounding box center [565, 188] width 37 height 8
click at [548, 189] on input "Exit Scan" at bounding box center [547, 186] width 0 height 6
checkbox input "true"
click at [589, 269] on button "Apply Filter" at bounding box center [606, 268] width 125 height 16
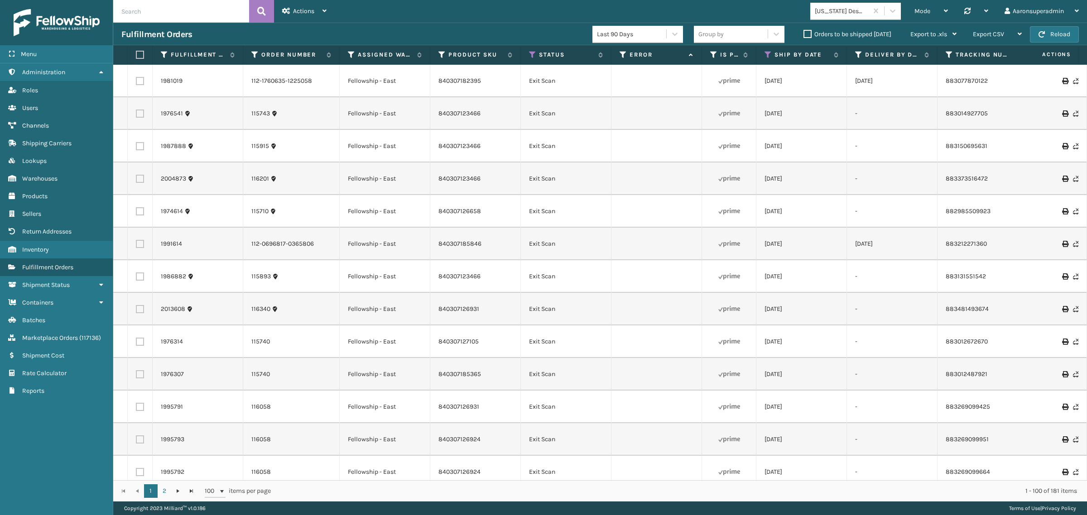
click at [222, 14] on input "text" at bounding box center [181, 11] width 136 height 23
paste input "6525514"
type input "6525514"
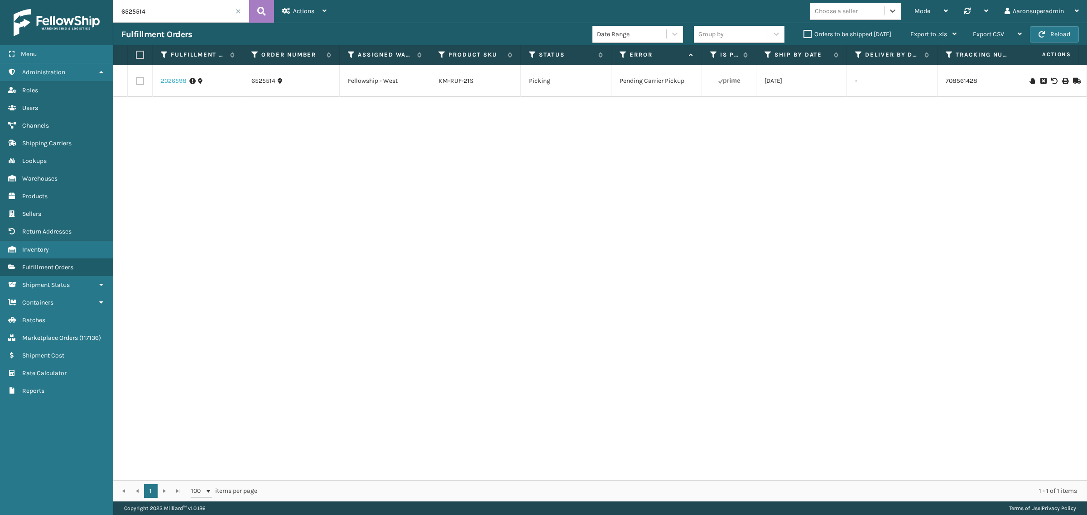
click at [171, 82] on link "2026598" at bounding box center [174, 81] width 26 height 9
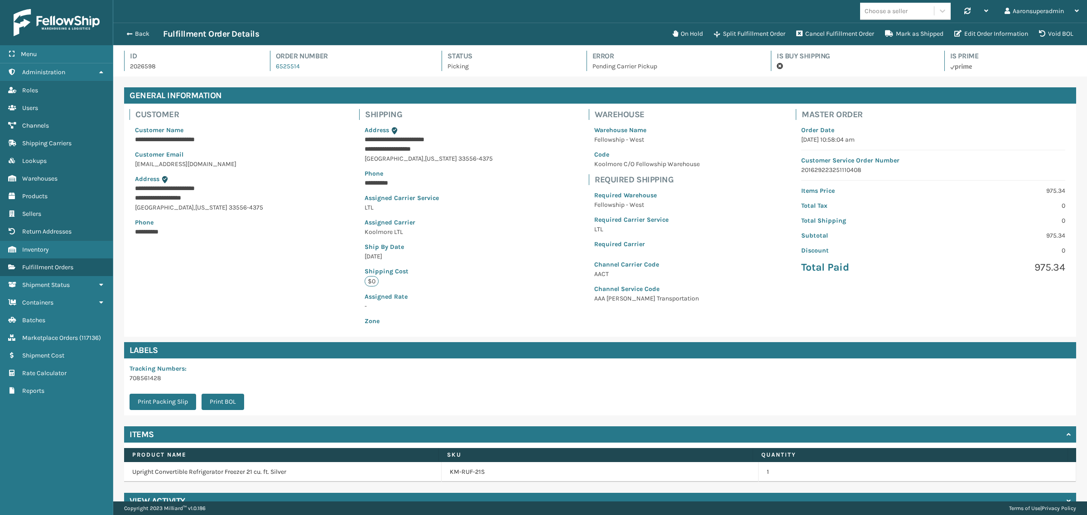
scroll to position [21, 974]
click at [130, 38] on div "Back Fulfillment Order Details" at bounding box center [394, 34] width 546 height 11
click at [135, 37] on button "Back" at bounding box center [142, 34] width 42 height 8
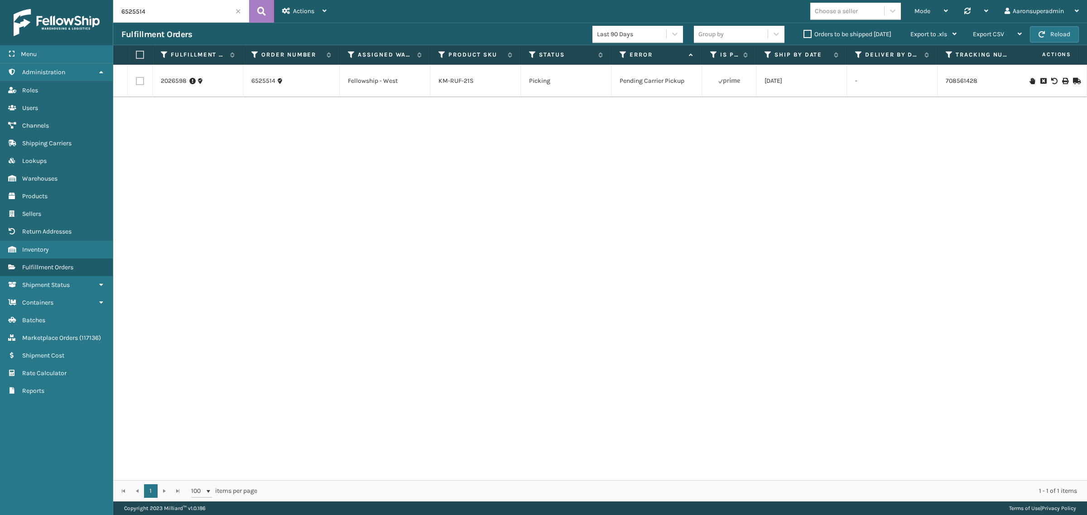
click at [818, 36] on label "Orders to be shipped [DATE]" at bounding box center [848, 34] width 88 height 8
click at [804, 35] on input "Orders to be shipped [DATE]" at bounding box center [804, 32] width 0 height 6
click at [241, 12] on span at bounding box center [238, 11] width 5 height 5
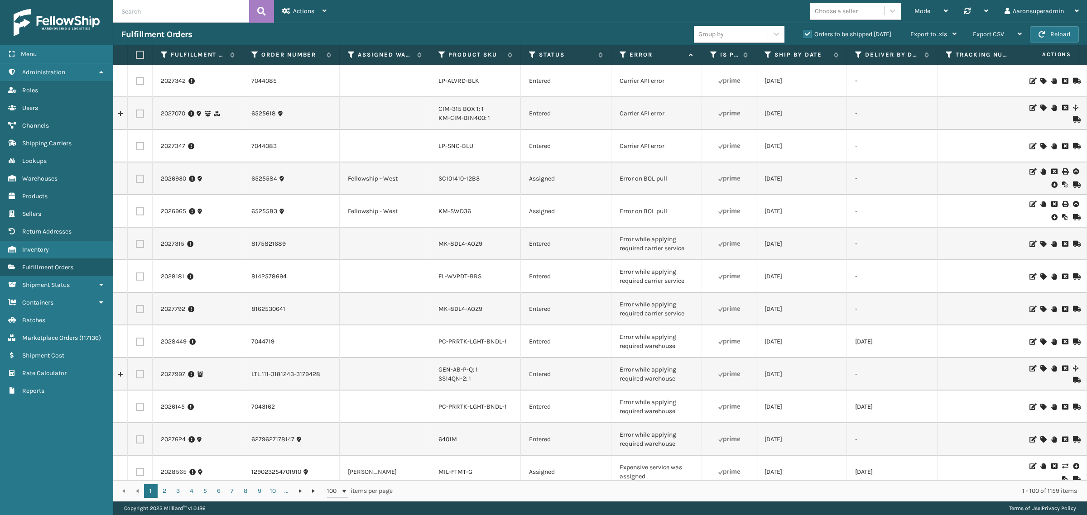
click at [1051, 182] on icon at bounding box center [1053, 184] width 5 height 9
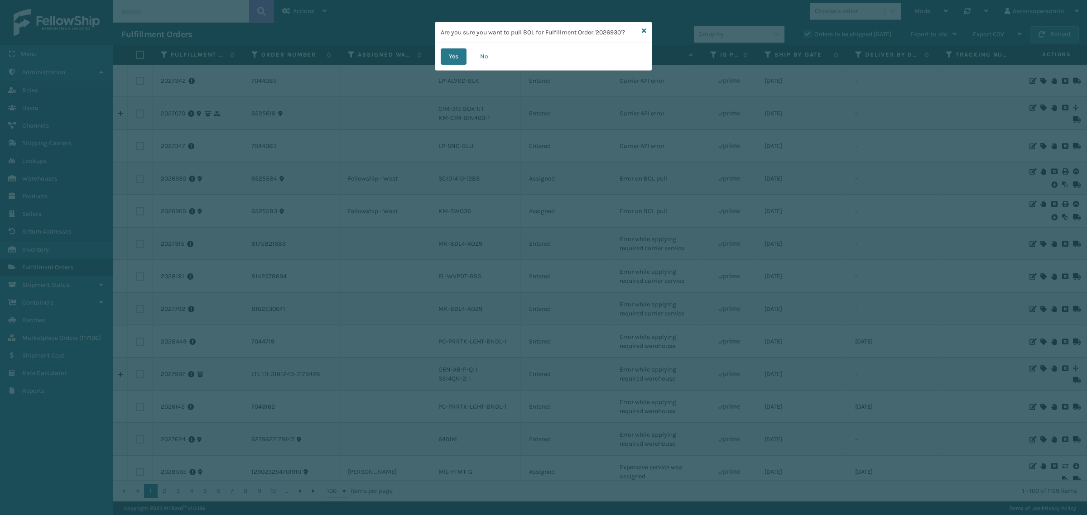
click at [438, 54] on div "Yes No" at bounding box center [543, 56] width 217 height 27
click at [452, 55] on button "Yes" at bounding box center [454, 56] width 26 height 16
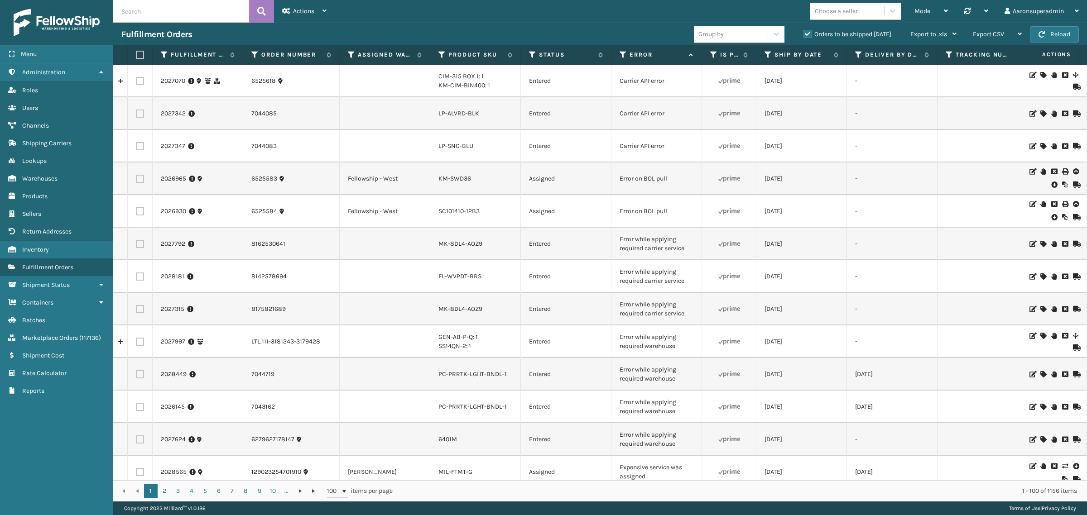
click at [1051, 187] on icon at bounding box center [1053, 184] width 5 height 9
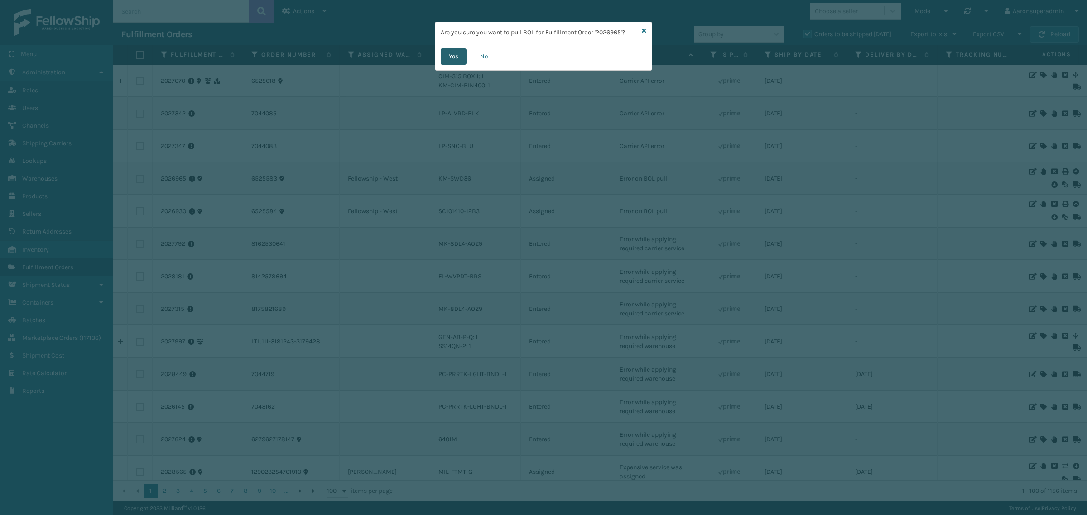
click at [446, 54] on button "Yes" at bounding box center [454, 56] width 26 height 16
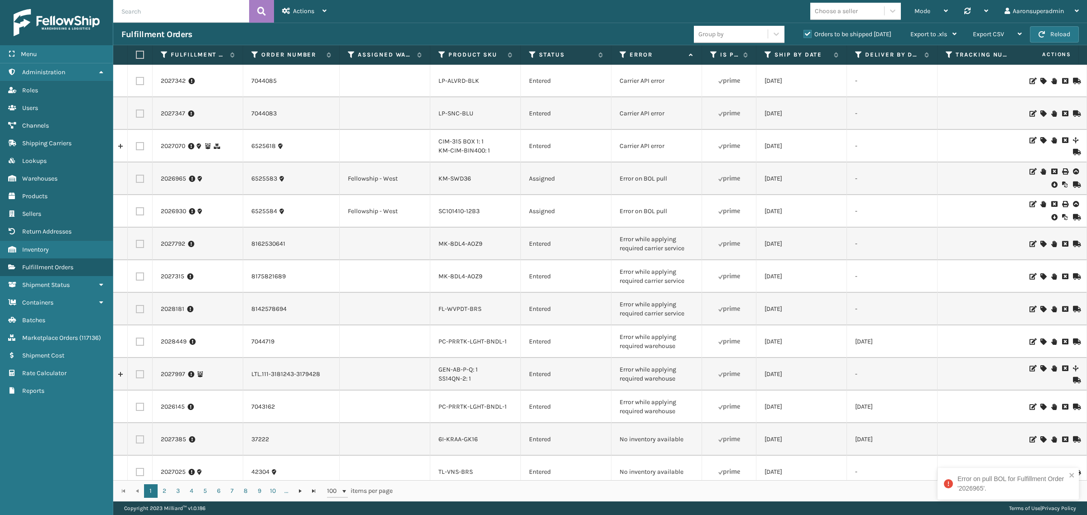
click at [1051, 217] on icon at bounding box center [1053, 217] width 5 height 9
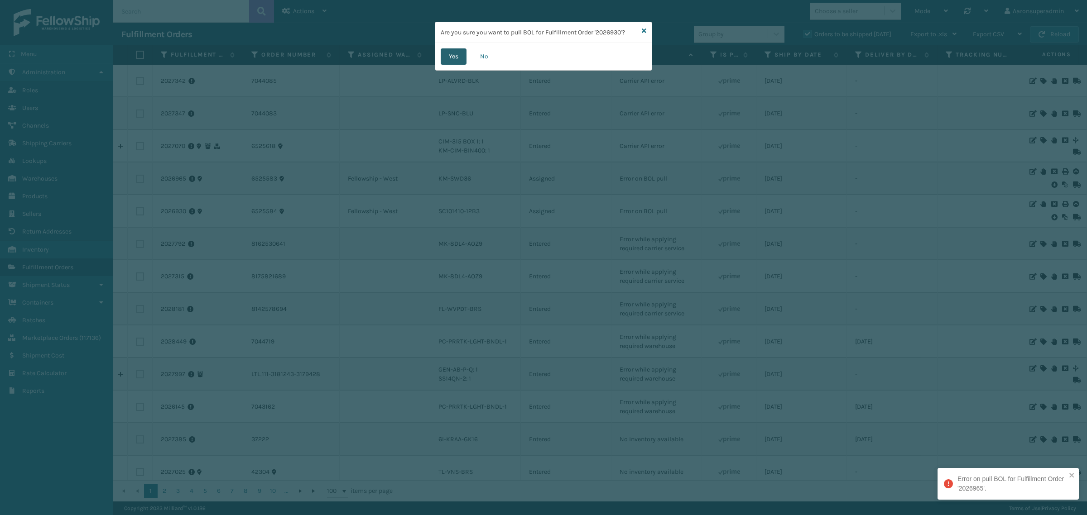
click at [455, 58] on button "Yes" at bounding box center [454, 56] width 26 height 16
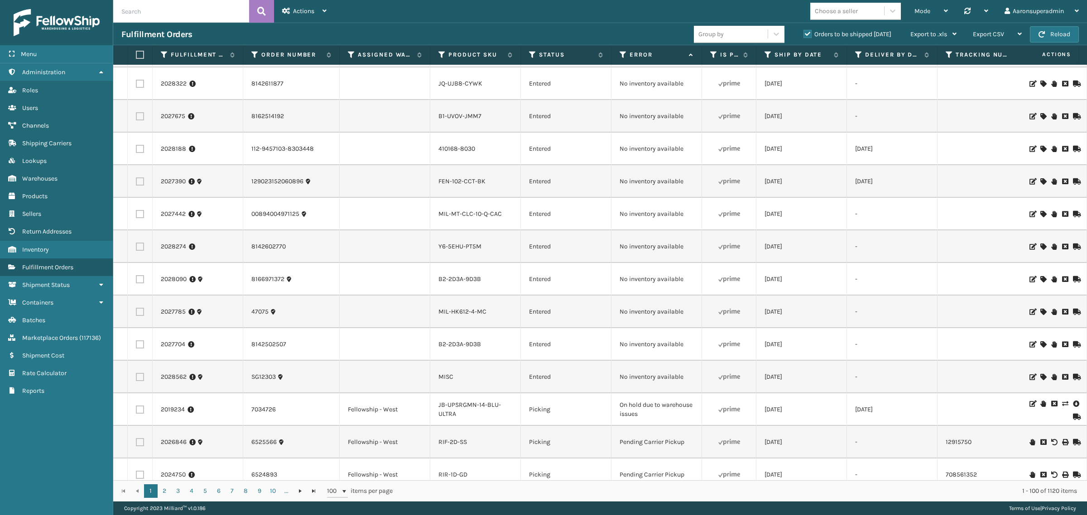
scroll to position [565, 0]
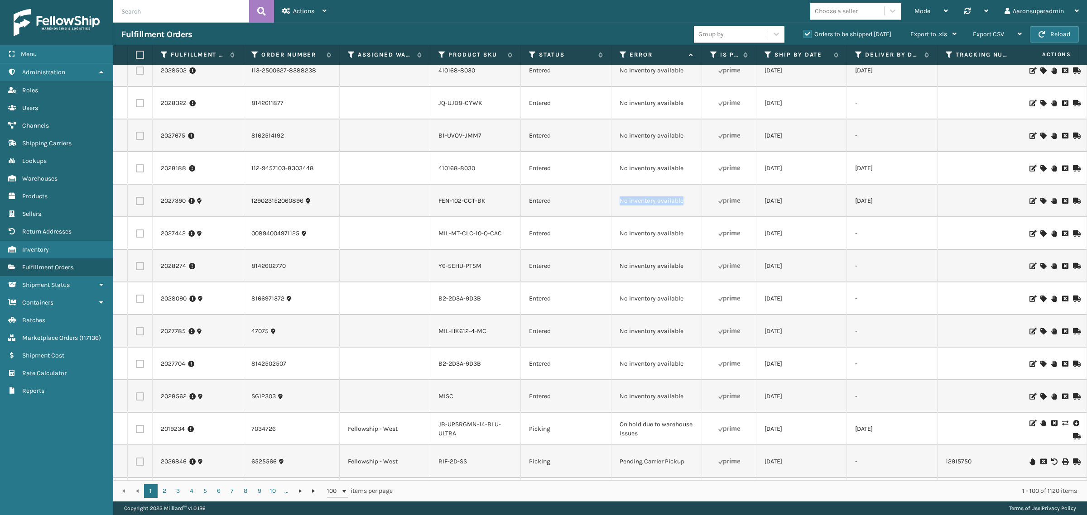
drag, startPoint x: 690, startPoint y: 203, endPoint x: 620, endPoint y: 206, distance: 70.3
click at [620, 206] on td "No inventory available" at bounding box center [657, 201] width 91 height 33
copy td "No inventory available"
click at [125, 14] on input "text" at bounding box center [181, 11] width 136 height 23
paste input "No inventory available"
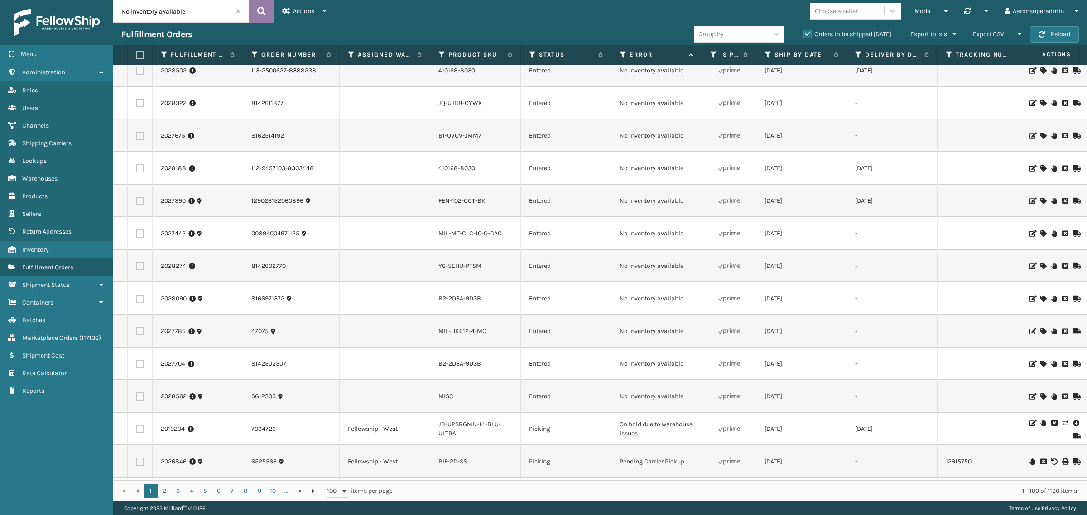
type input "No inventory available"
click at [267, 18] on button at bounding box center [261, 11] width 25 height 23
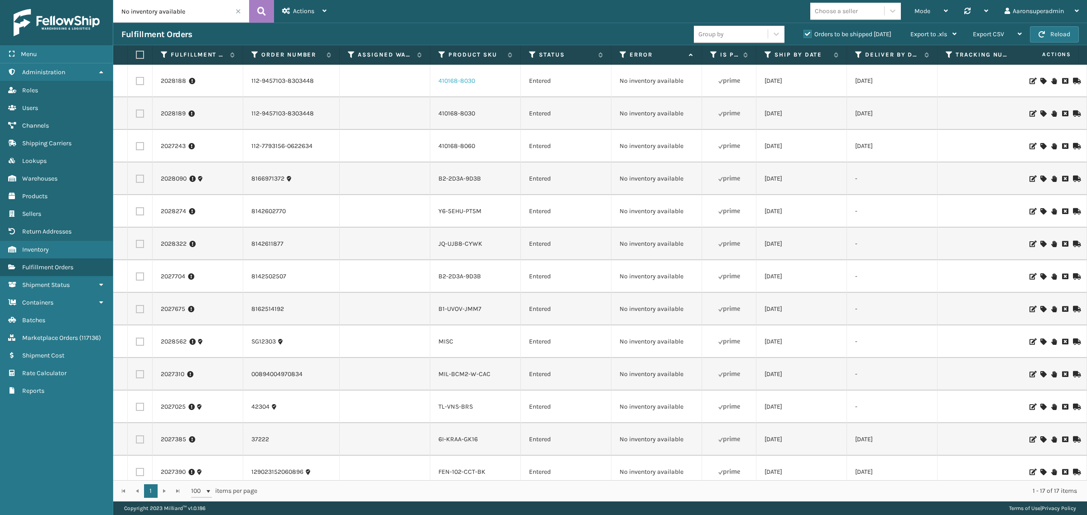
click at [450, 80] on link "410168-8030" at bounding box center [456, 81] width 37 height 8
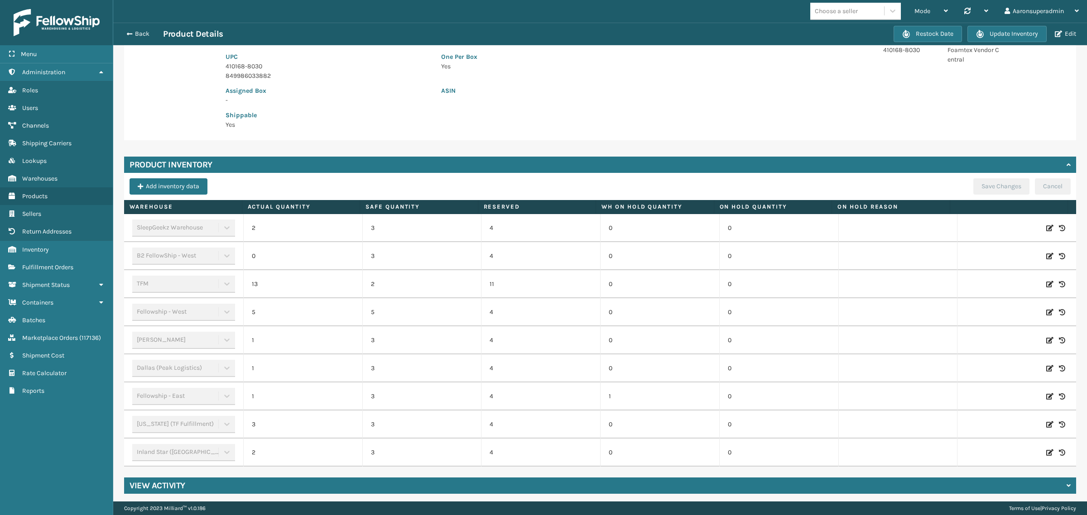
scroll to position [155, 0]
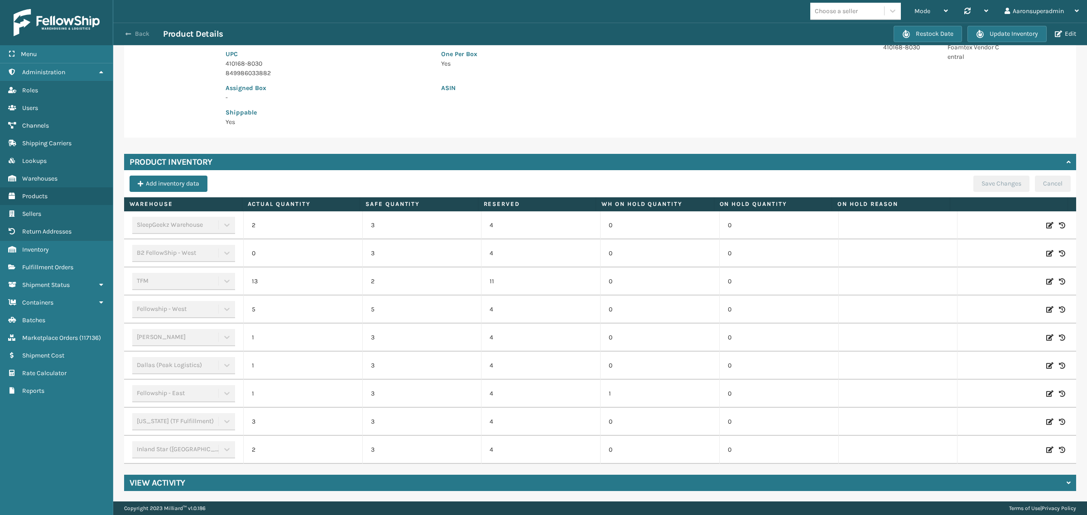
click at [148, 36] on button "Back" at bounding box center [142, 34] width 42 height 8
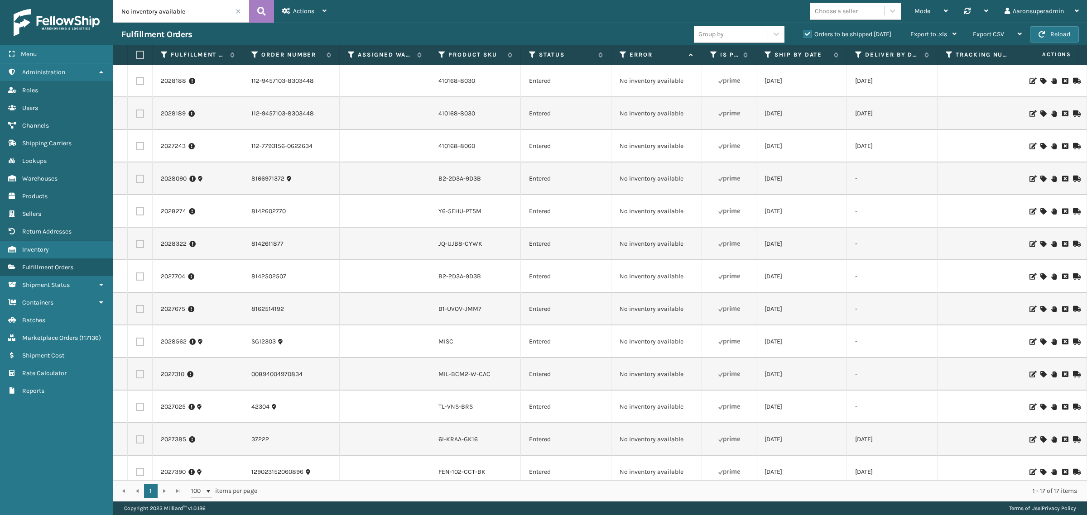
click at [1040, 78] on icon at bounding box center [1042, 81] width 5 height 6
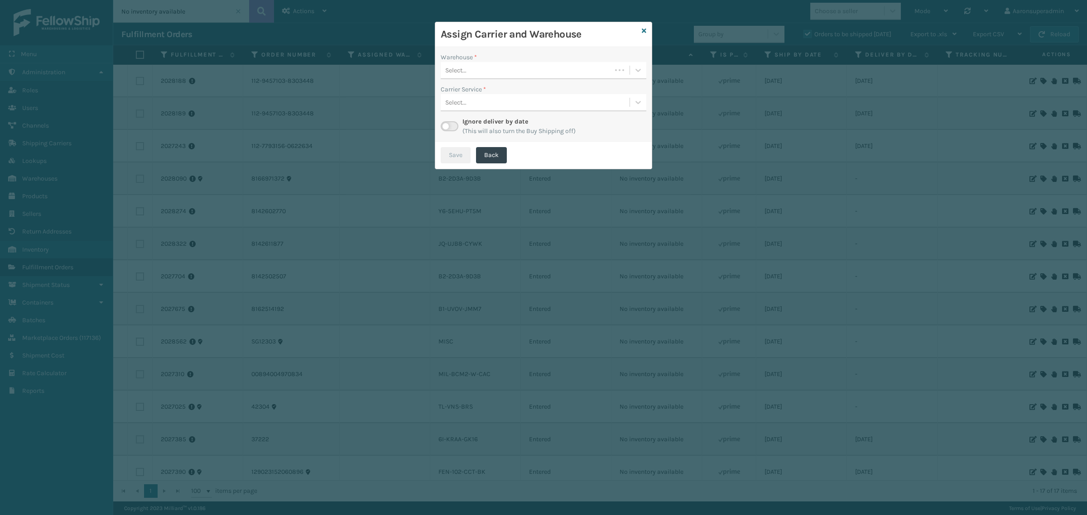
click at [491, 68] on div "Select..." at bounding box center [526, 70] width 171 height 15
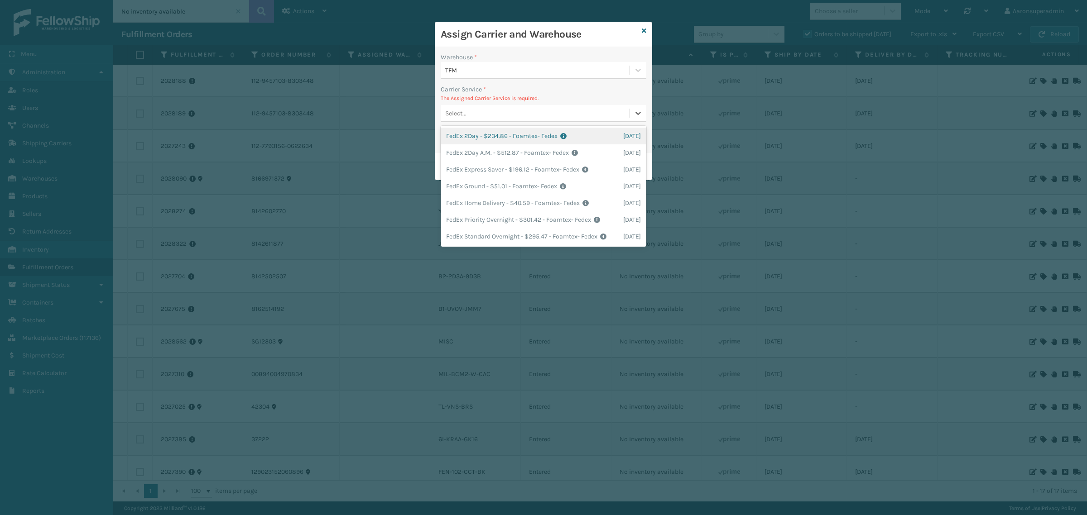
click at [499, 107] on div "Select..." at bounding box center [535, 113] width 189 height 15
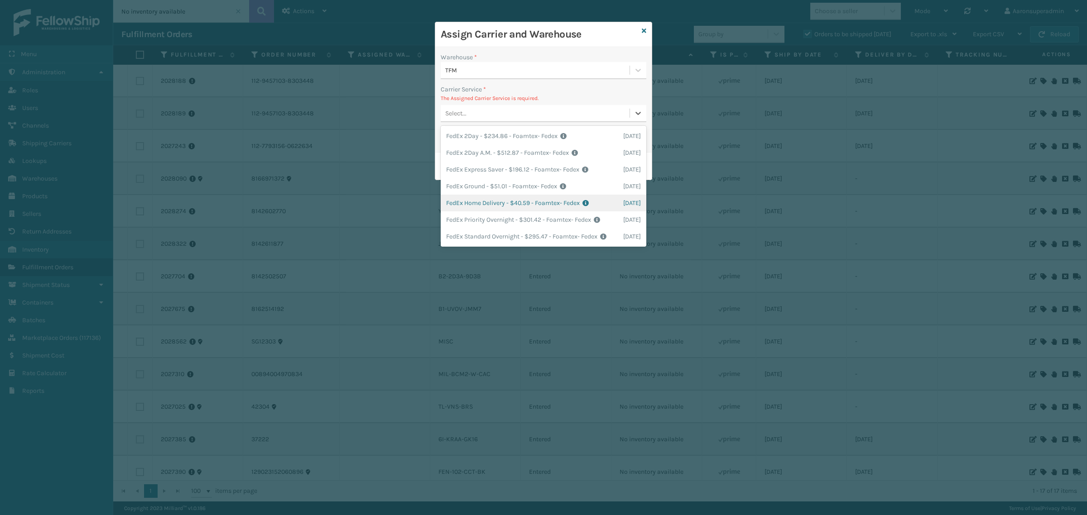
click at [472, 195] on div "FedEx Home Delivery - $40.59 - Foamtex- Fedex Shipping Cost $40.59 Surplus Cost…" at bounding box center [544, 203] width 206 height 17
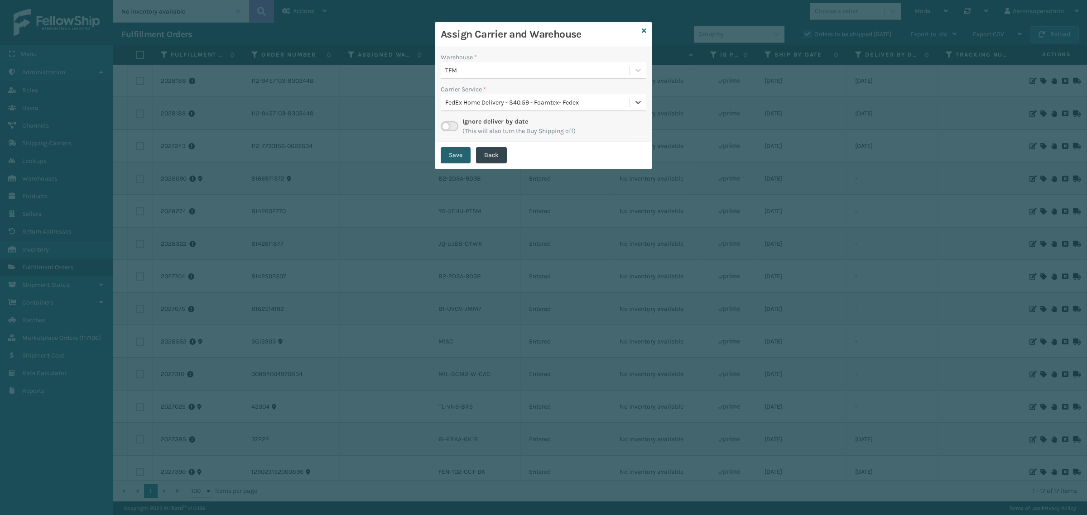
click at [454, 157] on button "Save" at bounding box center [456, 155] width 30 height 16
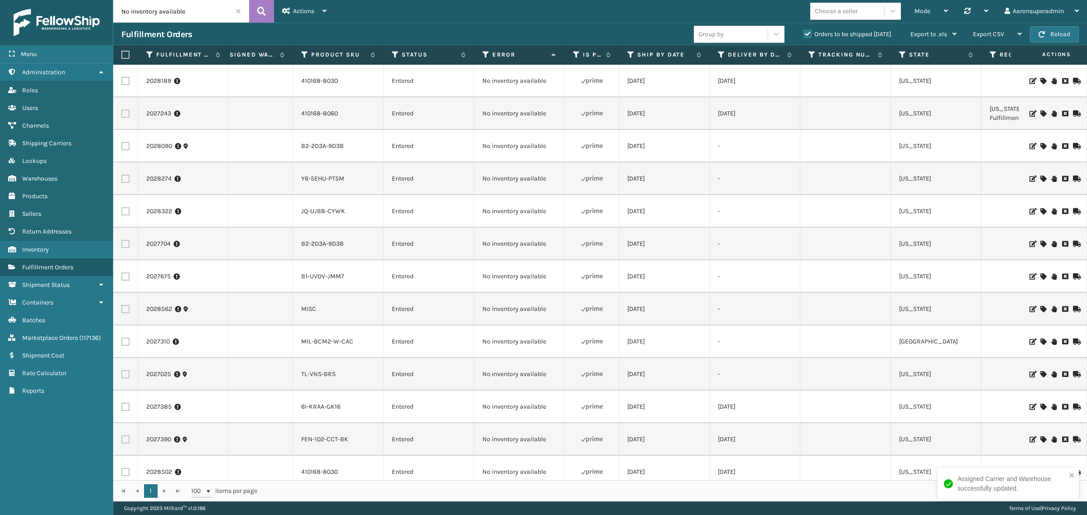
scroll to position [0, 139]
click at [1040, 112] on icon at bounding box center [1042, 114] width 5 height 6
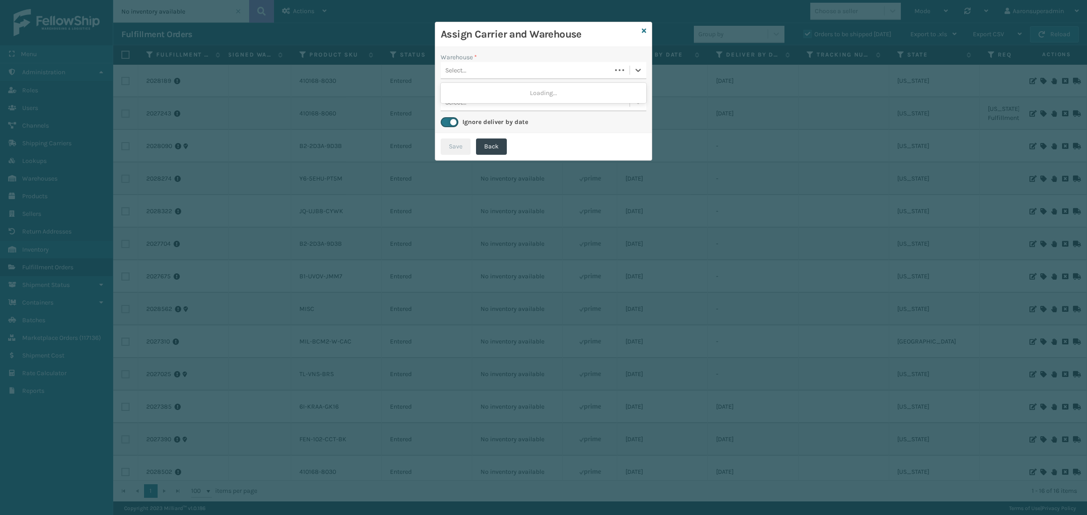
click at [454, 71] on div "Select..." at bounding box center [455, 71] width 21 height 10
click at [480, 75] on div "Select..." at bounding box center [535, 70] width 189 height 15
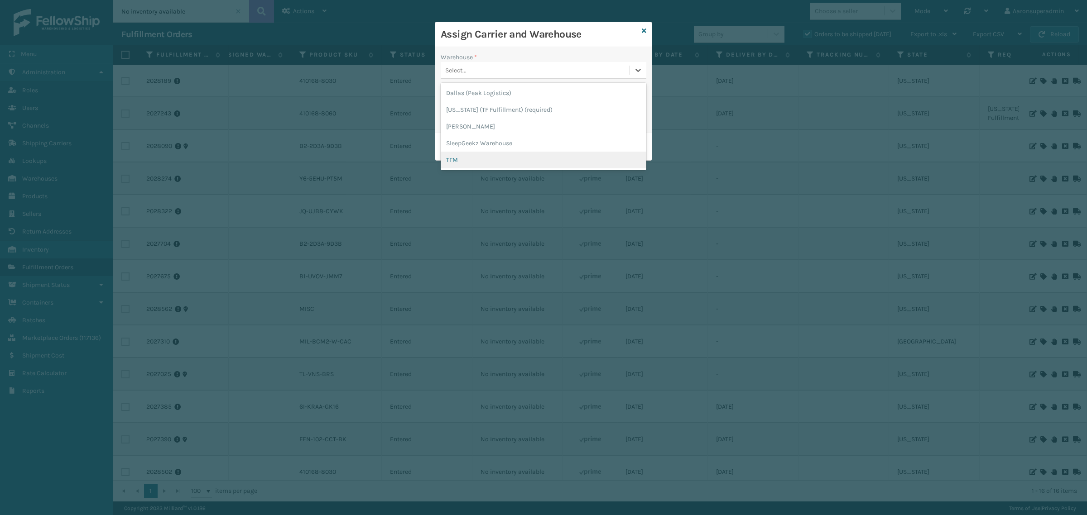
click at [459, 161] on div "TFM" at bounding box center [544, 160] width 206 height 17
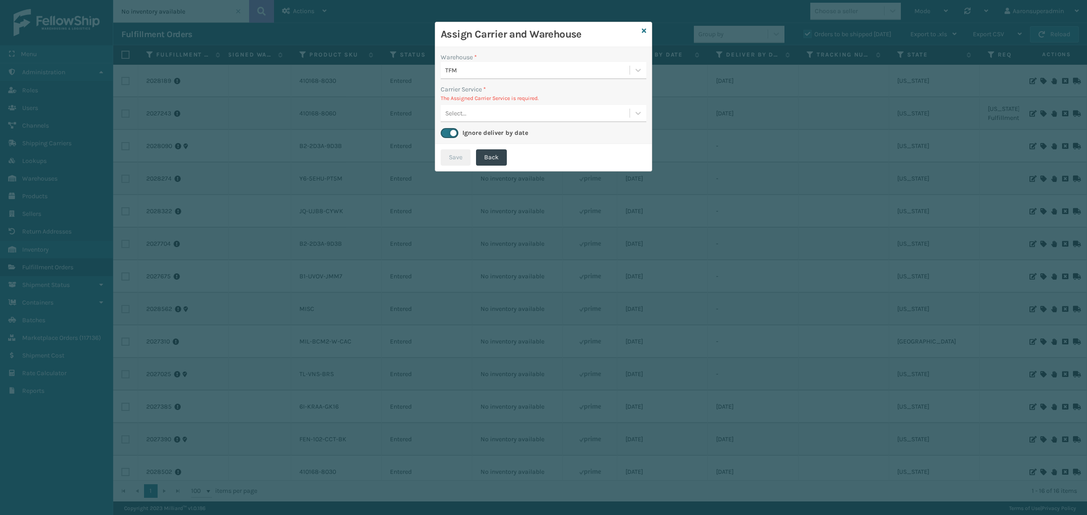
click at [467, 115] on div "Select..." at bounding box center [535, 113] width 189 height 15
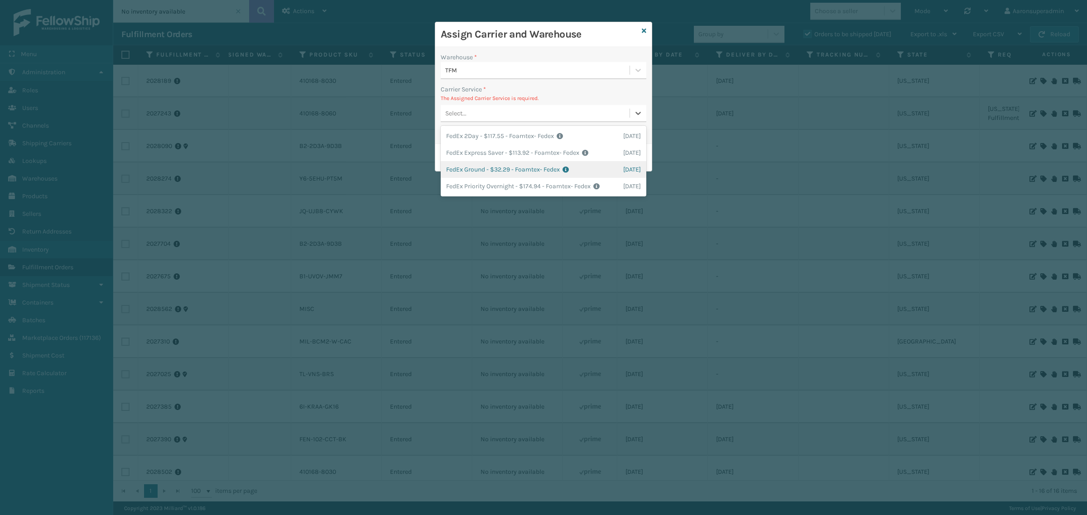
click at [465, 166] on div "FedEx Ground - $32.29 - Foamtex- Fedex Shipping Cost $32.29 Surplus Cost $0 Tot…" at bounding box center [544, 169] width 206 height 17
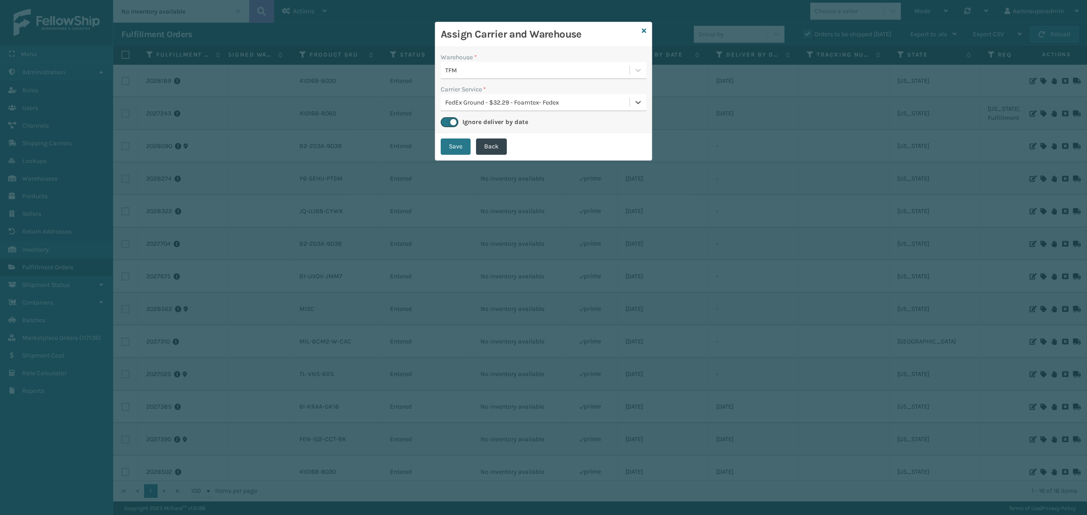
click at [449, 139] on button "Save" at bounding box center [456, 147] width 30 height 16
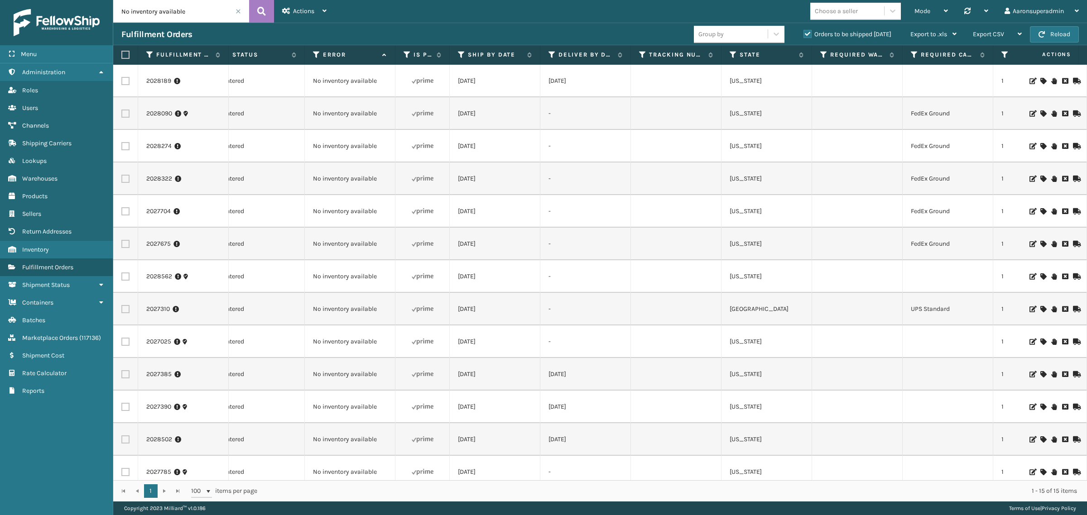
scroll to position [0, 0]
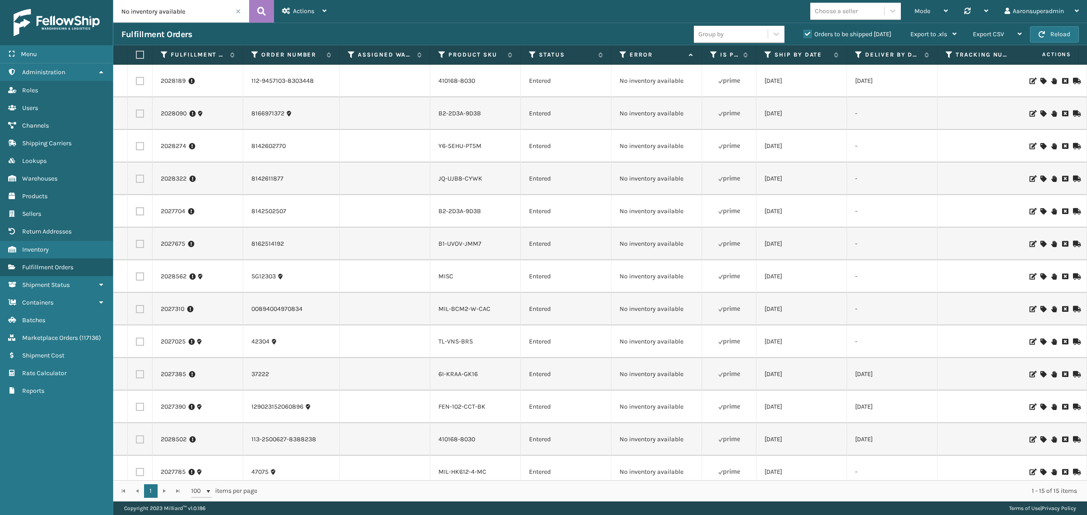
click at [1040, 80] on icon at bounding box center [1042, 81] width 5 height 6
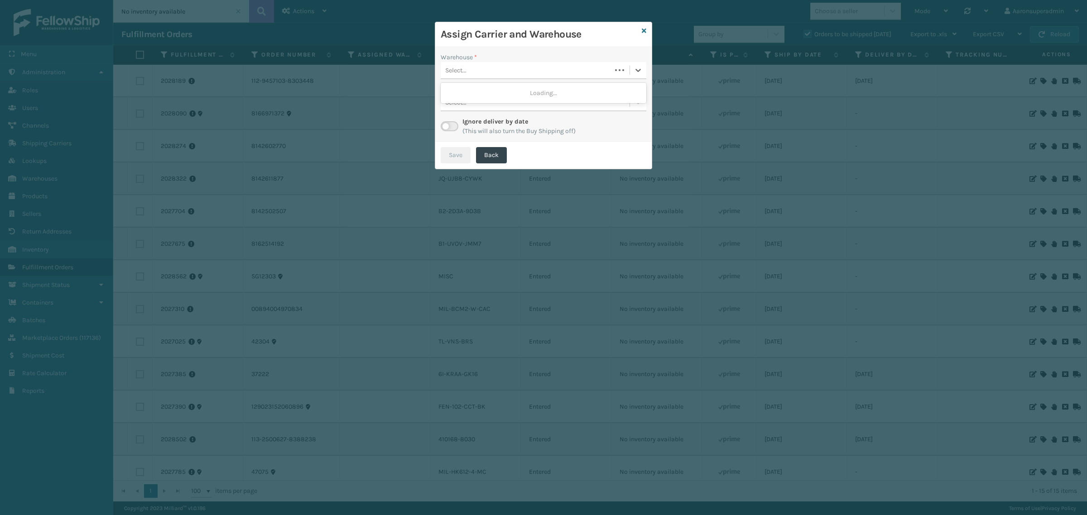
click at [503, 76] on div "Select..." at bounding box center [526, 70] width 171 height 15
click at [486, 73] on div "Select..." at bounding box center [535, 70] width 189 height 15
click at [644, 33] on icon at bounding box center [644, 31] width 5 height 6
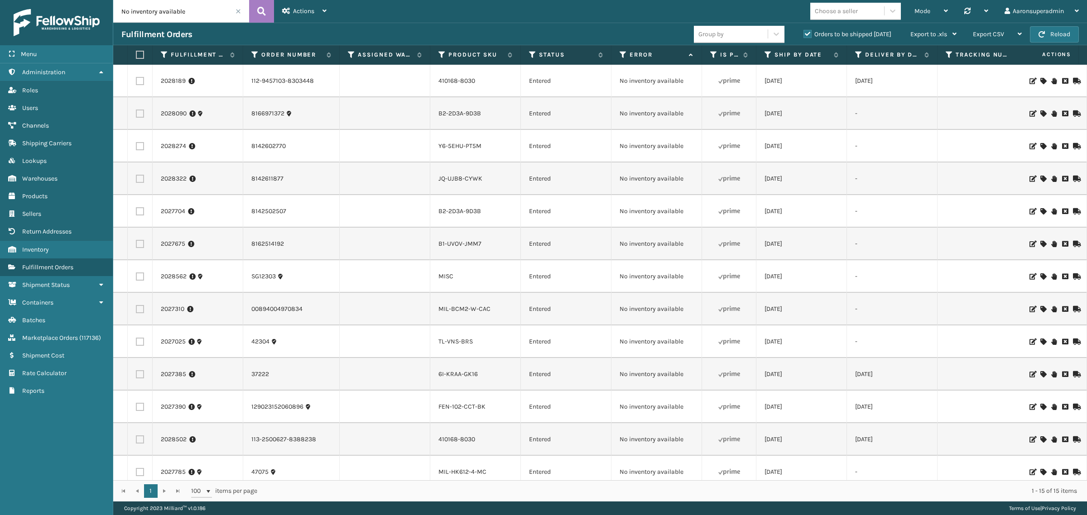
click at [1040, 81] on icon at bounding box center [1042, 81] width 5 height 6
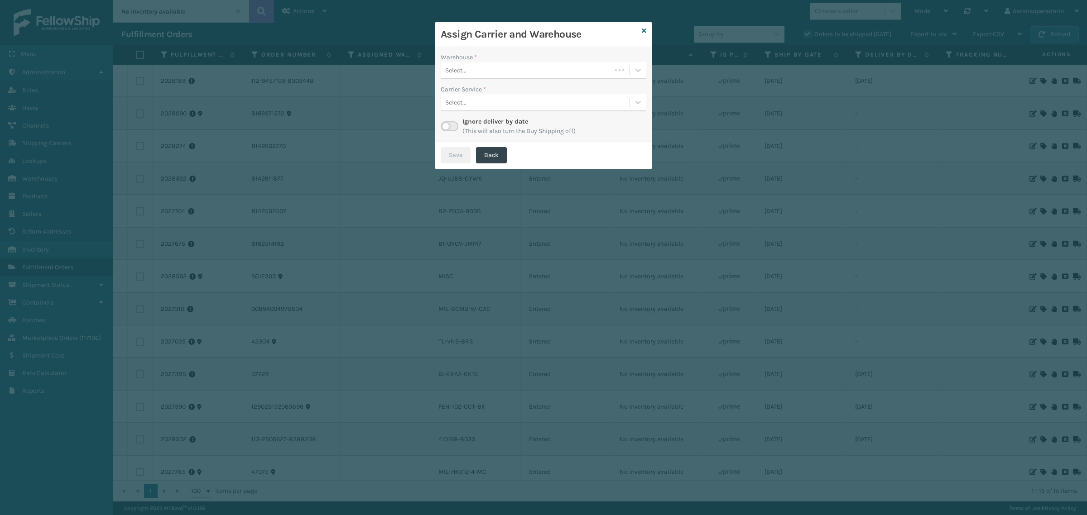
click at [521, 76] on div "Select..." at bounding box center [526, 70] width 171 height 15
click at [511, 94] on div "Fellowship - West" at bounding box center [544, 93] width 206 height 17
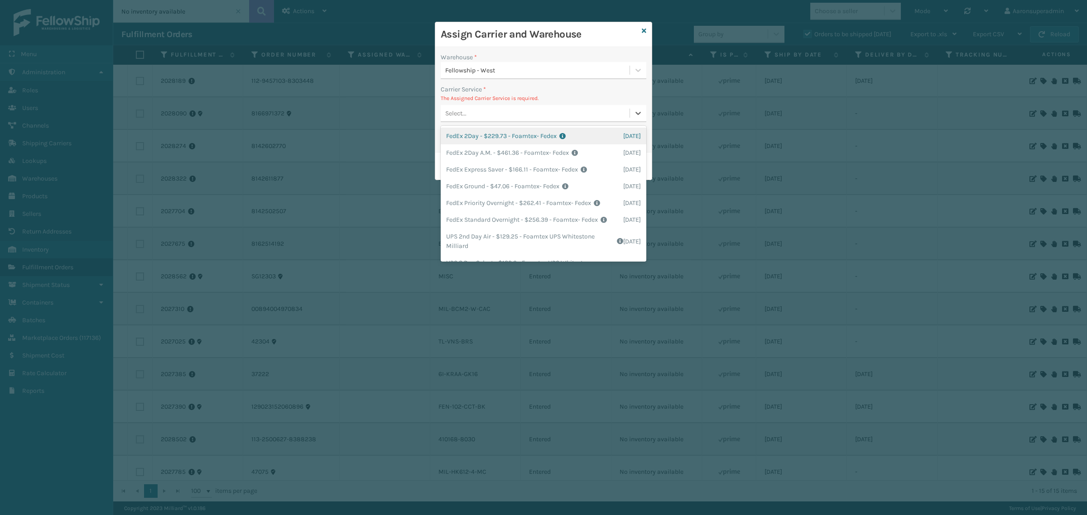
click at [471, 107] on div "Select..." at bounding box center [535, 113] width 189 height 15
click at [506, 186] on div "FedEx Ground - $47.06 - Foamtex- Fedex Shipping Cost $47.06 Surplus Cost $0 Tot…" at bounding box center [544, 186] width 206 height 17
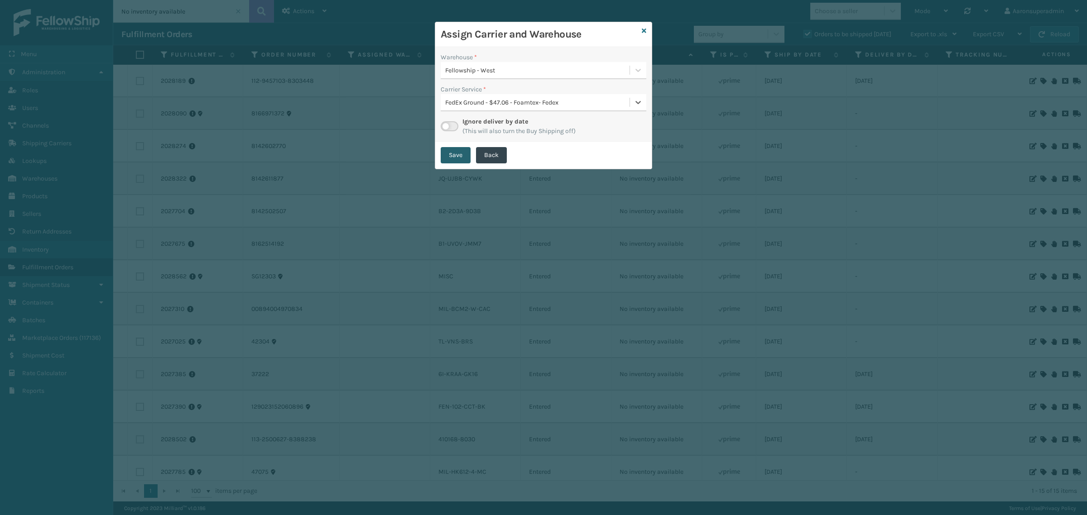
click at [455, 158] on button "Save" at bounding box center [456, 155] width 30 height 16
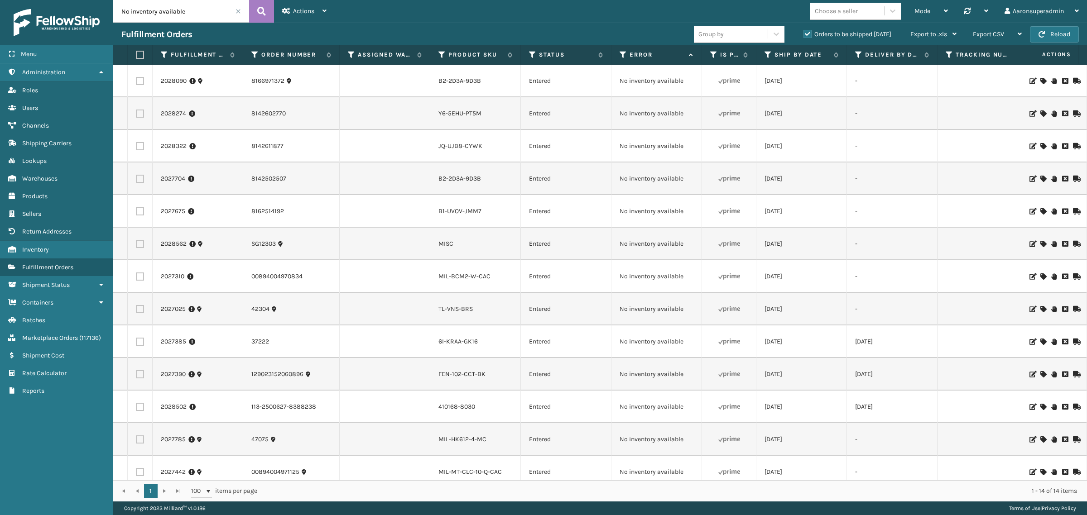
click at [154, 14] on input "No inventory available" at bounding box center [181, 11] width 136 height 23
click at [392, 138] on td at bounding box center [385, 146] width 91 height 33
click at [154, 19] on input "No inventory available" at bounding box center [181, 11] width 136 height 23
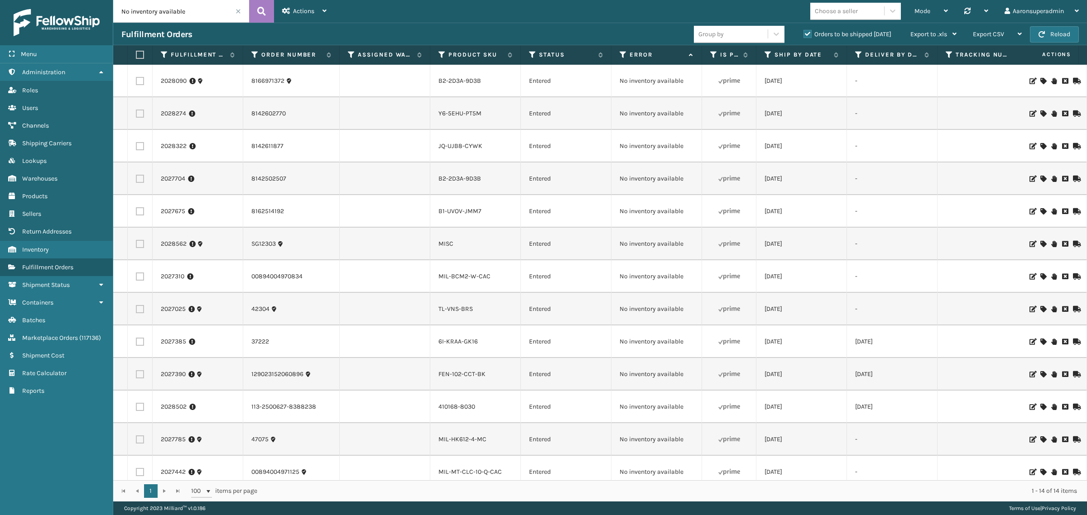
click at [154, 19] on input "No inventory available" at bounding box center [181, 11] width 136 height 23
type input "m"
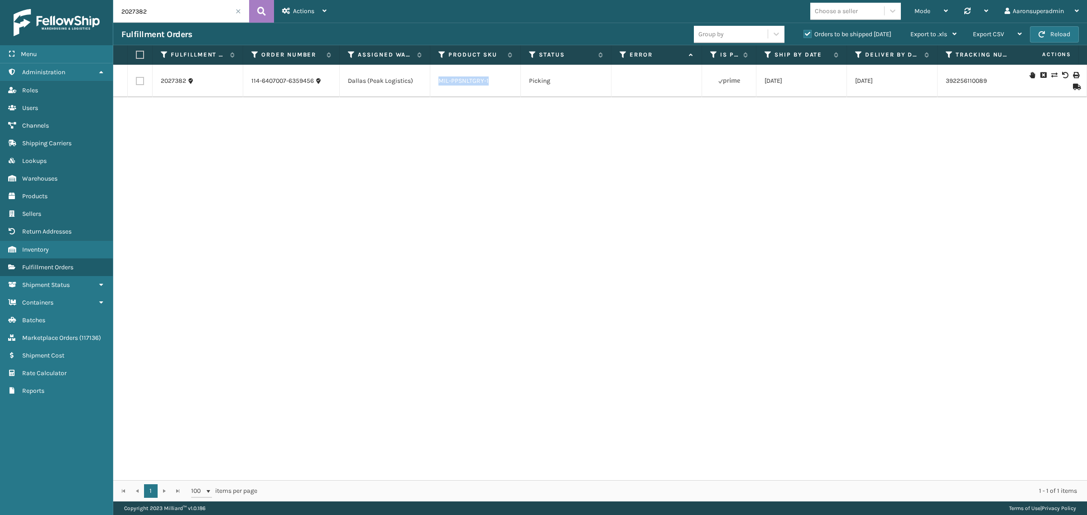
drag, startPoint x: 501, startPoint y: 87, endPoint x: 440, endPoint y: 93, distance: 61.5
click at [440, 93] on td "MIL-PPSNLTGRY-1" at bounding box center [475, 81] width 91 height 33
copy link "MIL-PPSNLTGRY-1"
click at [175, 7] on input "2027382" at bounding box center [181, 11] width 136 height 23
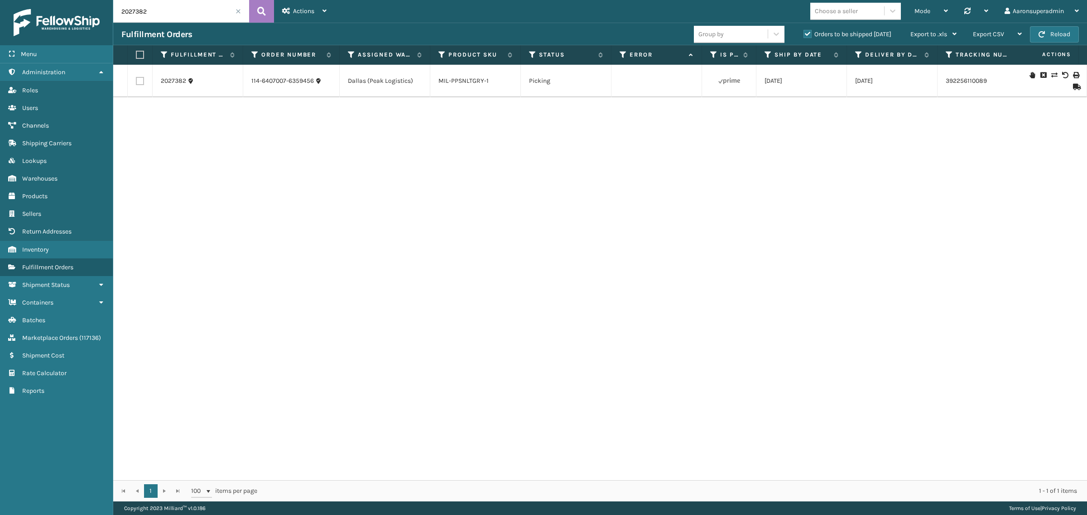
paste input "MIL-PPSNLTGRY-1"
type input "MIL-PPSNLTGRY-1"
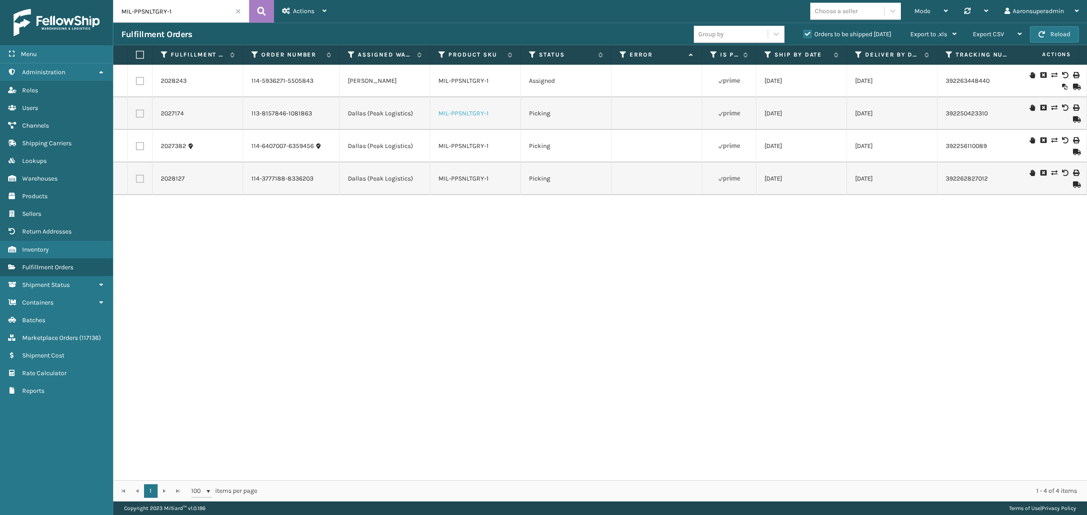
click at [448, 111] on link "MIL-PPSNLTGRY-1" at bounding box center [463, 114] width 50 height 8
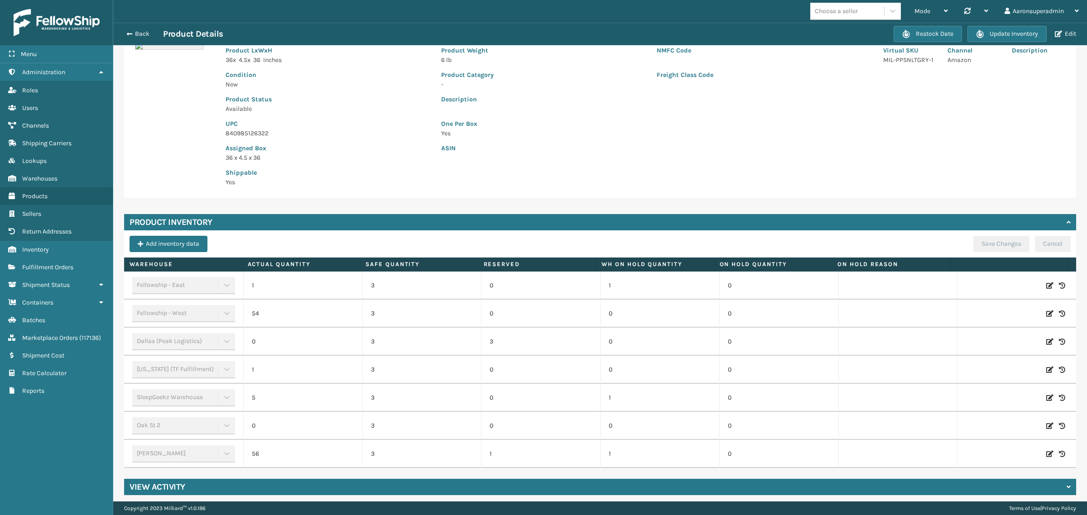
scroll to position [89, 0]
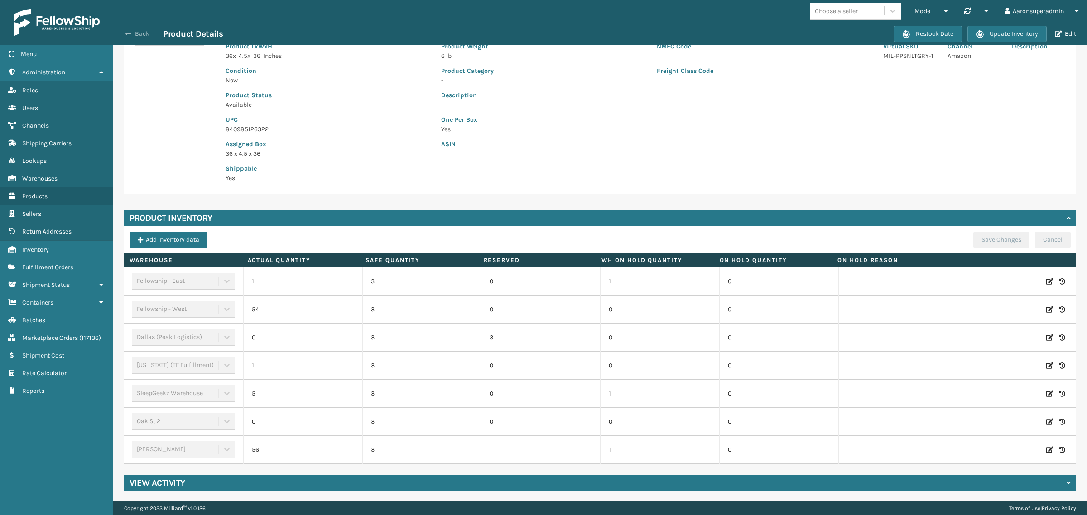
click at [132, 37] on button "Back" at bounding box center [142, 34] width 42 height 8
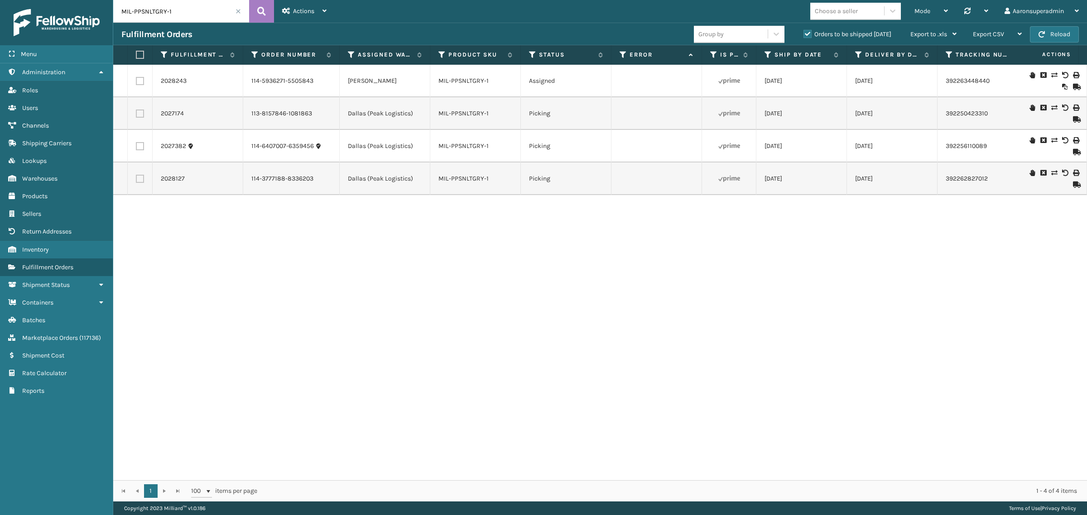
click at [140, 180] on label at bounding box center [140, 179] width 8 height 8
click at [136, 180] on input "checkbox" at bounding box center [136, 178] width 0 height 6
checkbox input "true"
click at [141, 148] on label at bounding box center [140, 146] width 8 height 8
click at [136, 148] on input "checkbox" at bounding box center [136, 145] width 0 height 6
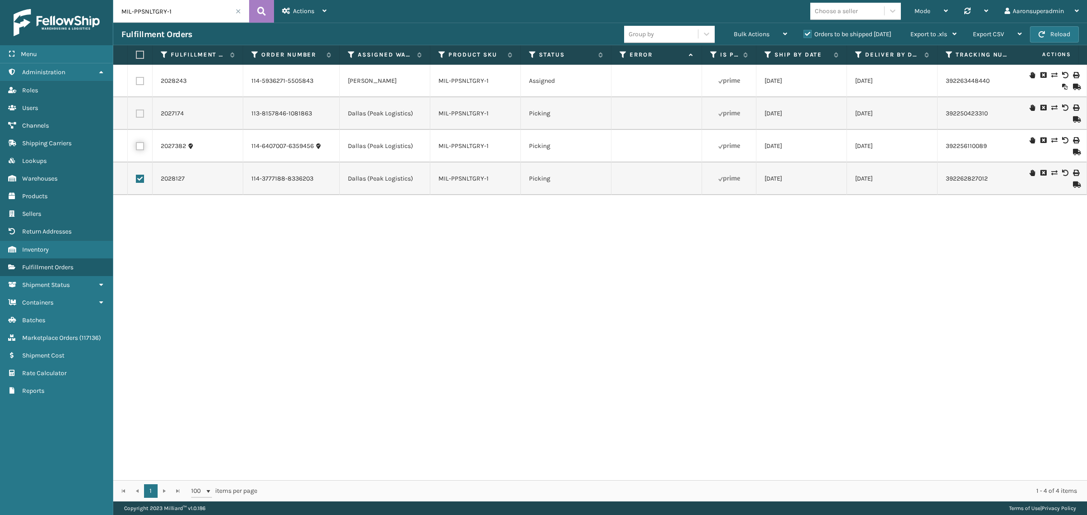
checkbox input "true"
click at [141, 114] on label at bounding box center [140, 114] width 8 height 8
click at [136, 114] on input "checkbox" at bounding box center [136, 113] width 0 height 6
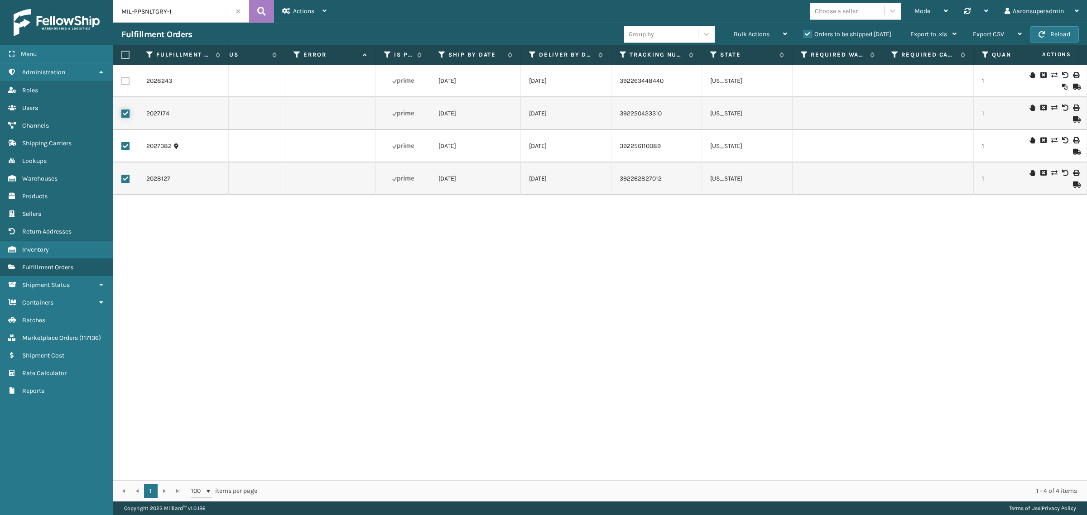
scroll to position [0, 329]
click at [752, 39] on div "Bulk Actions" at bounding box center [760, 34] width 53 height 23
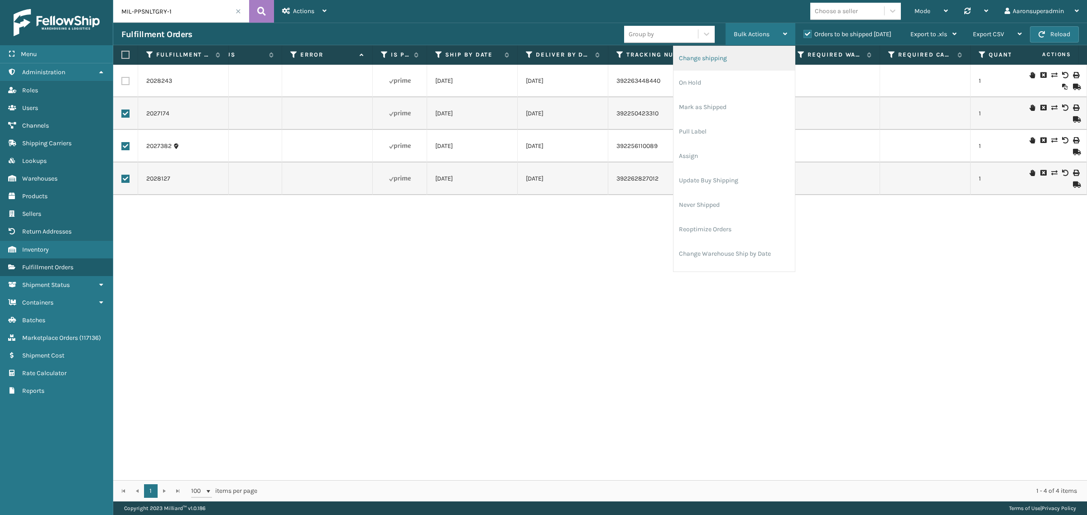
click at [702, 54] on li "Change shipping" at bounding box center [734, 58] width 121 height 24
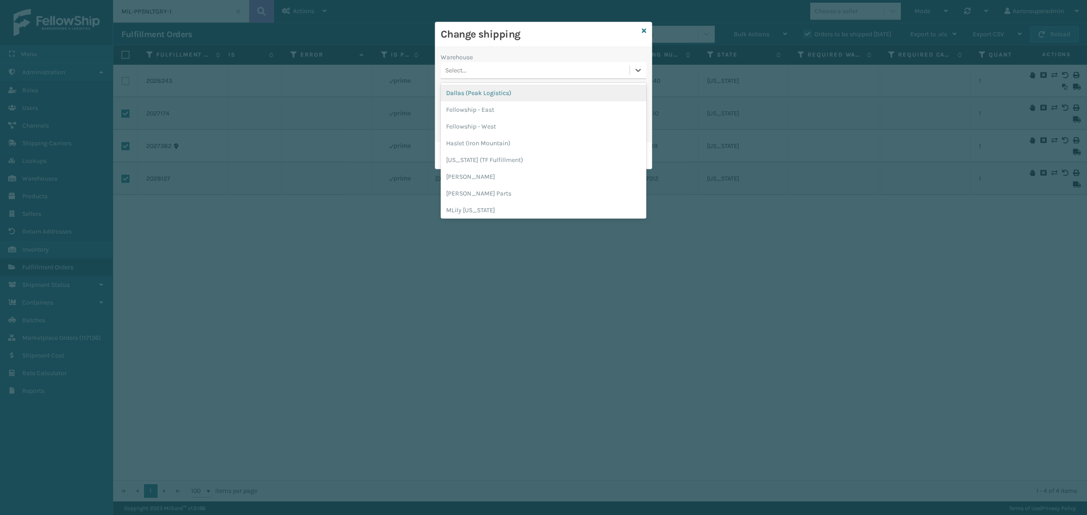
click at [499, 63] on div "Select..." at bounding box center [535, 70] width 189 height 15
drag, startPoint x: 475, startPoint y: 169, endPoint x: 471, endPoint y: 137, distance: 31.9
click at [475, 169] on div "[PERSON_NAME]" at bounding box center [544, 177] width 206 height 17
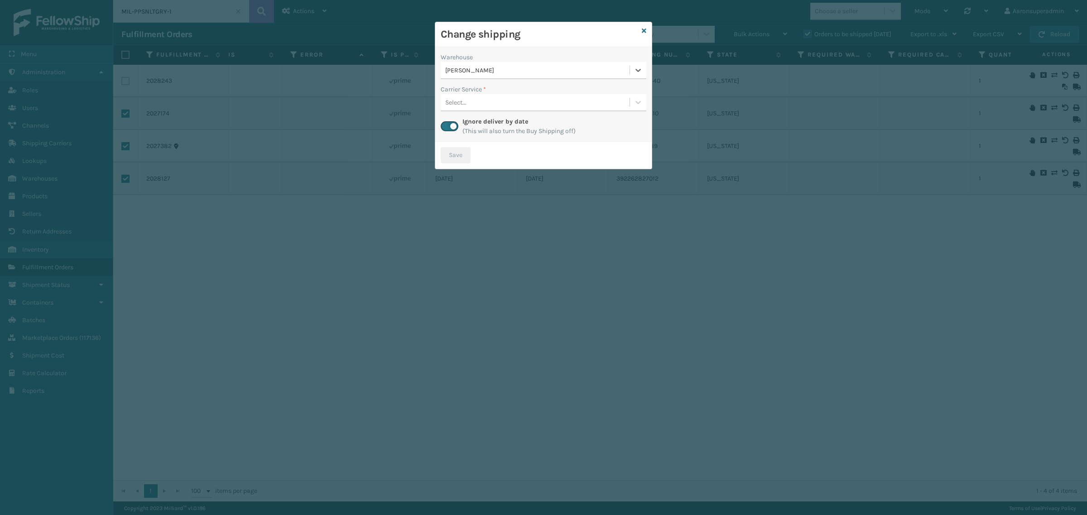
click at [465, 103] on div "Select..." at bounding box center [455, 103] width 21 height 10
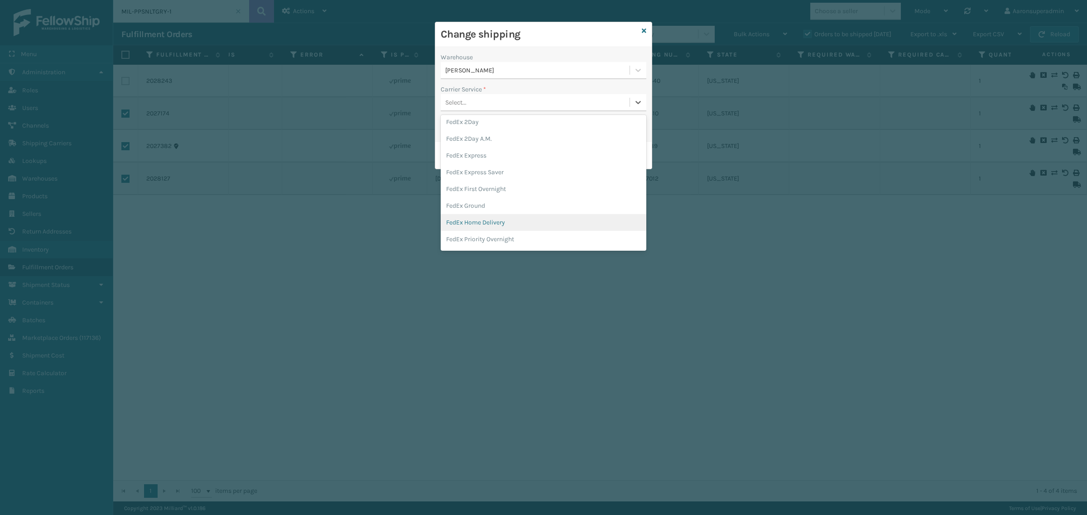
scroll to position [38, 0]
drag, startPoint x: 483, startPoint y: 223, endPoint x: 472, endPoint y: 191, distance: 34.5
click at [483, 223] on div "FedEx Home Delivery" at bounding box center [544, 221] width 206 height 17
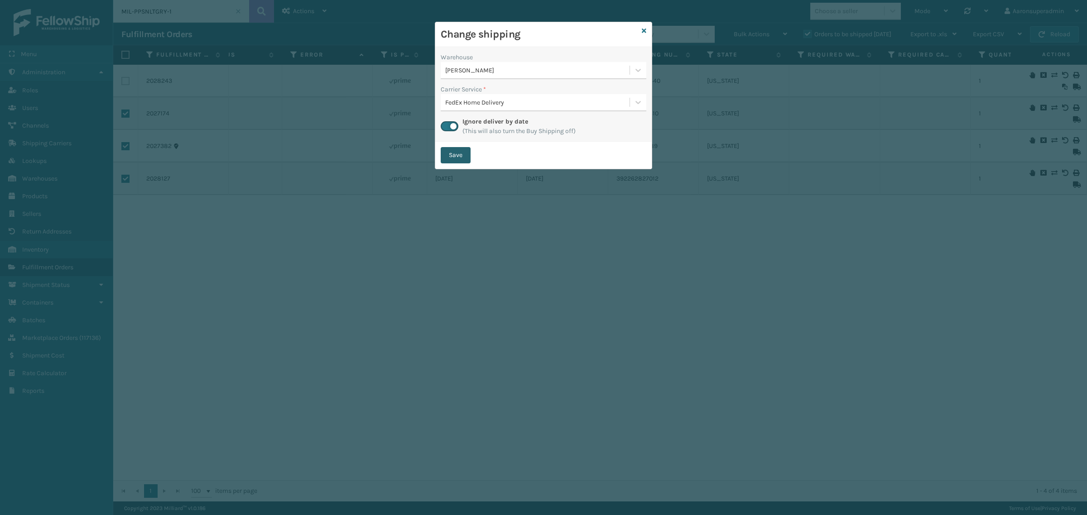
click at [450, 152] on button "Save" at bounding box center [456, 155] width 30 height 16
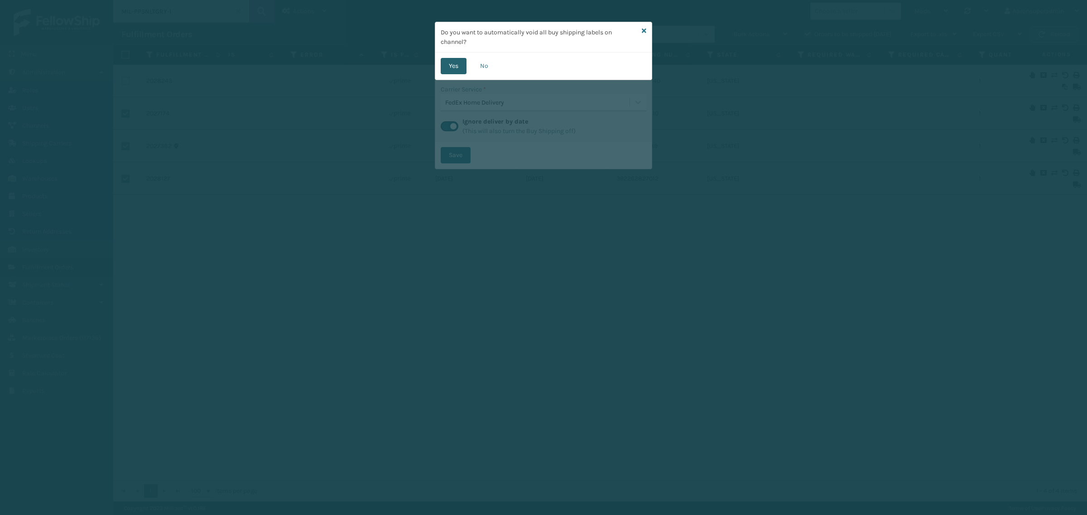
click at [454, 63] on button "Yes" at bounding box center [454, 66] width 26 height 16
checkbox input "false"
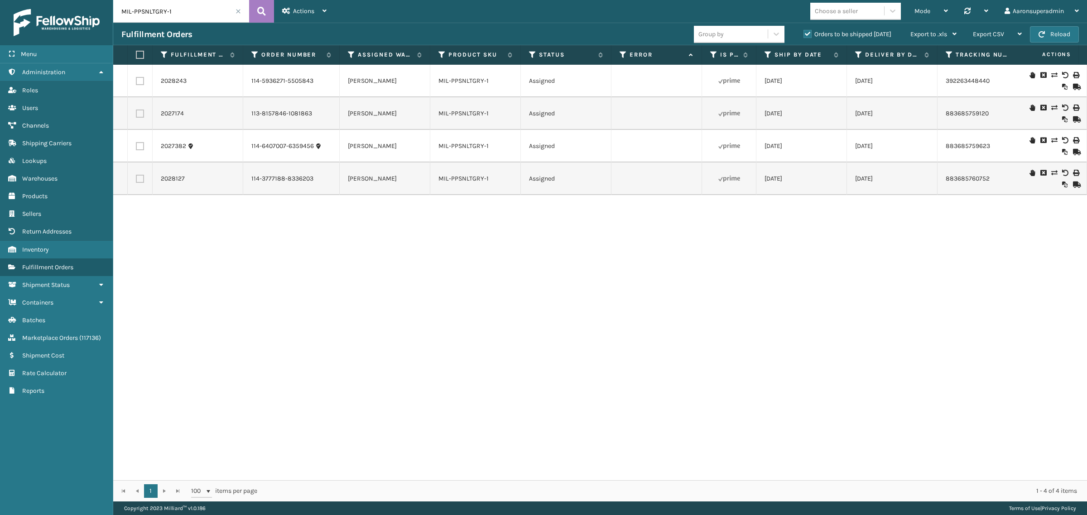
click at [239, 14] on input "MIL-PPSNLTGRY-1" at bounding box center [181, 11] width 136 height 23
click at [238, 13] on span at bounding box center [238, 11] width 5 height 5
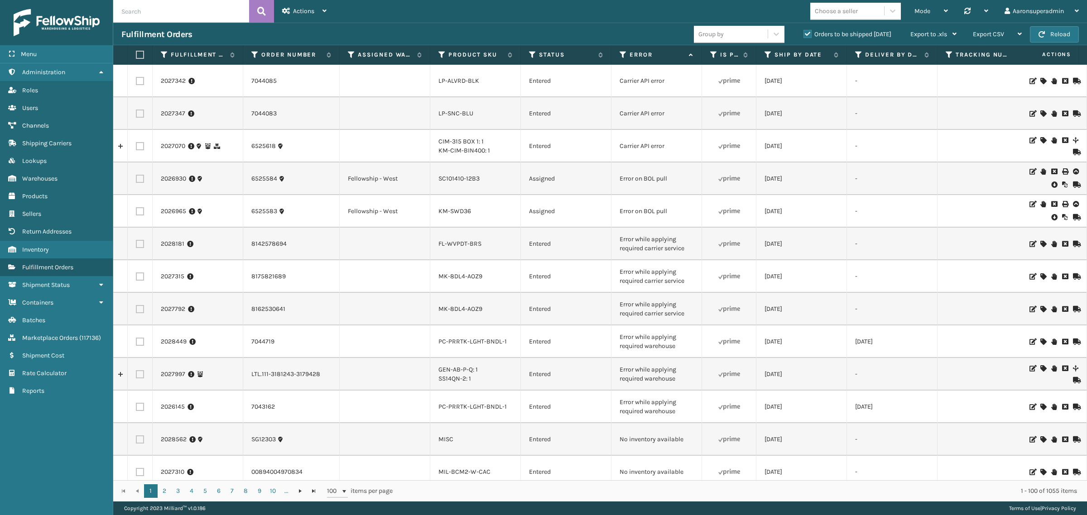
click at [1051, 186] on icon at bounding box center [1053, 184] width 5 height 9
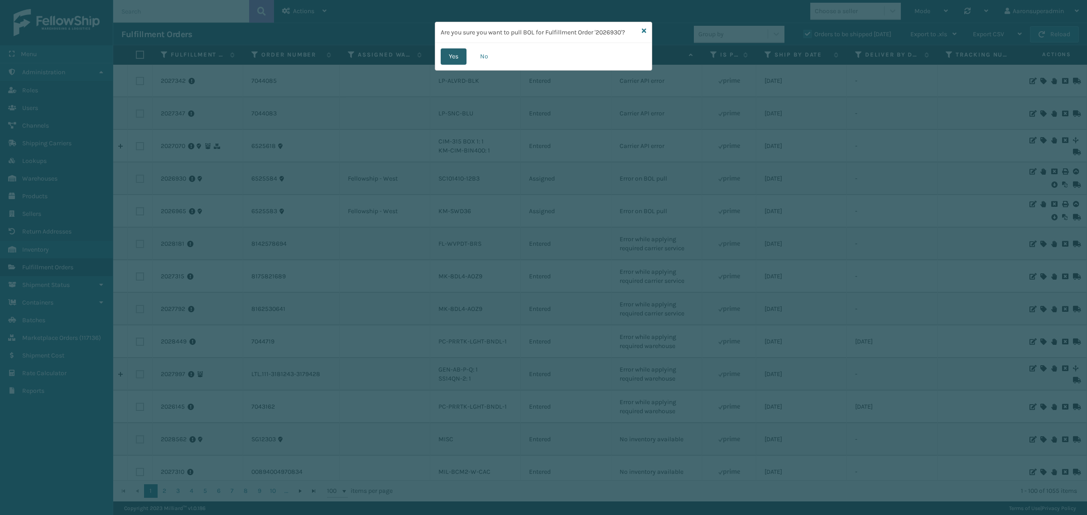
click at [446, 58] on button "Yes" at bounding box center [454, 56] width 26 height 16
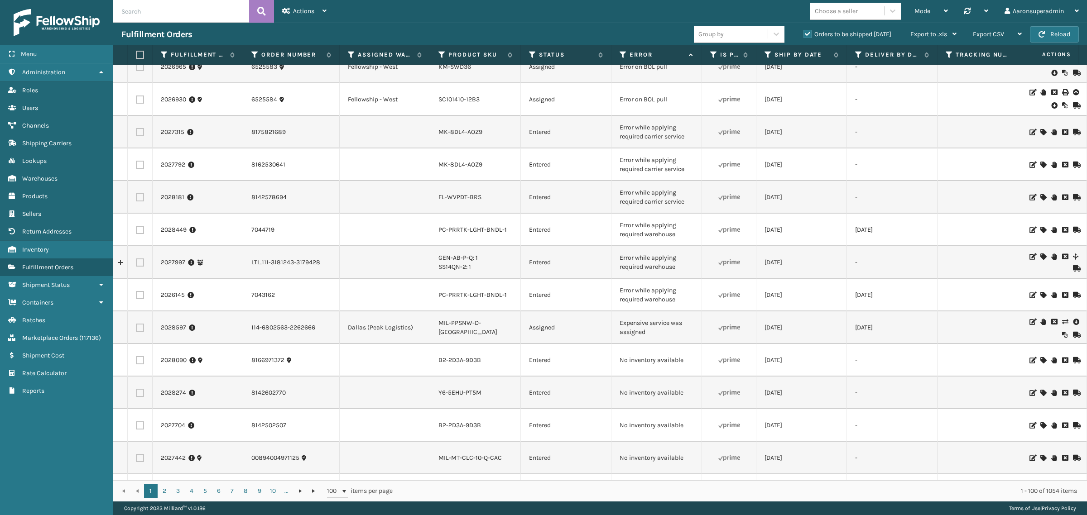
scroll to position [113, 0]
click at [1058, 37] on button "Reload" at bounding box center [1054, 34] width 49 height 16
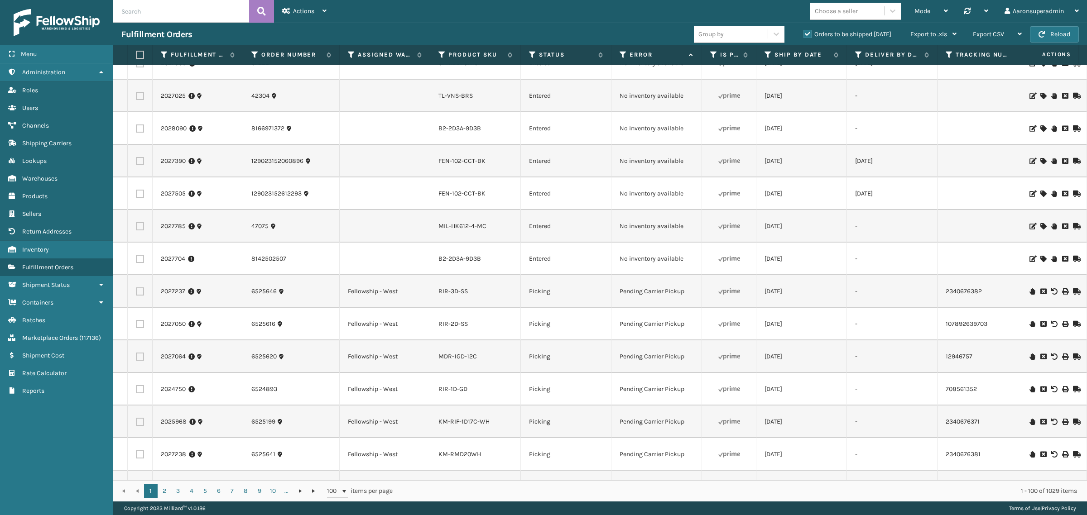
scroll to position [510, 0]
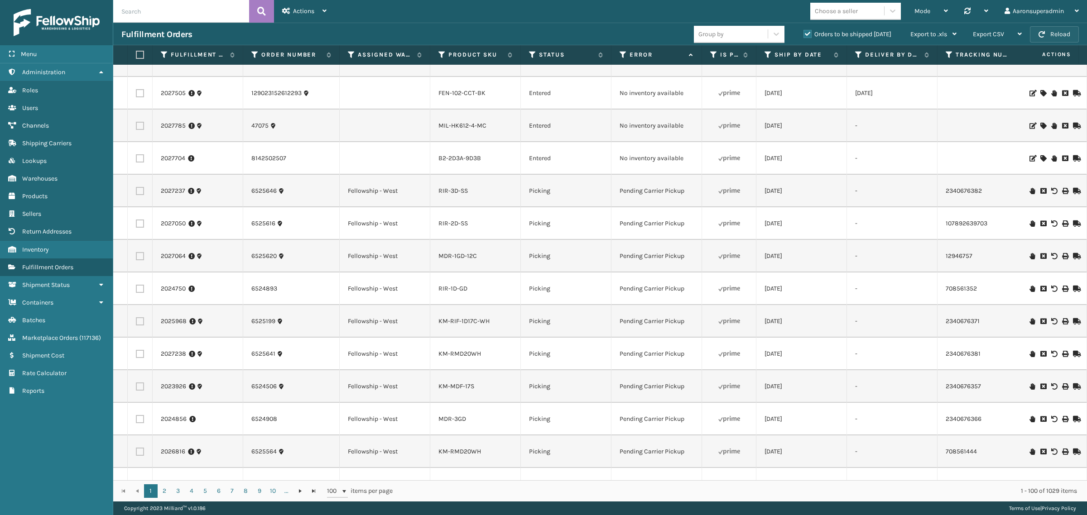
click at [1051, 40] on button "Reload" at bounding box center [1054, 34] width 49 height 16
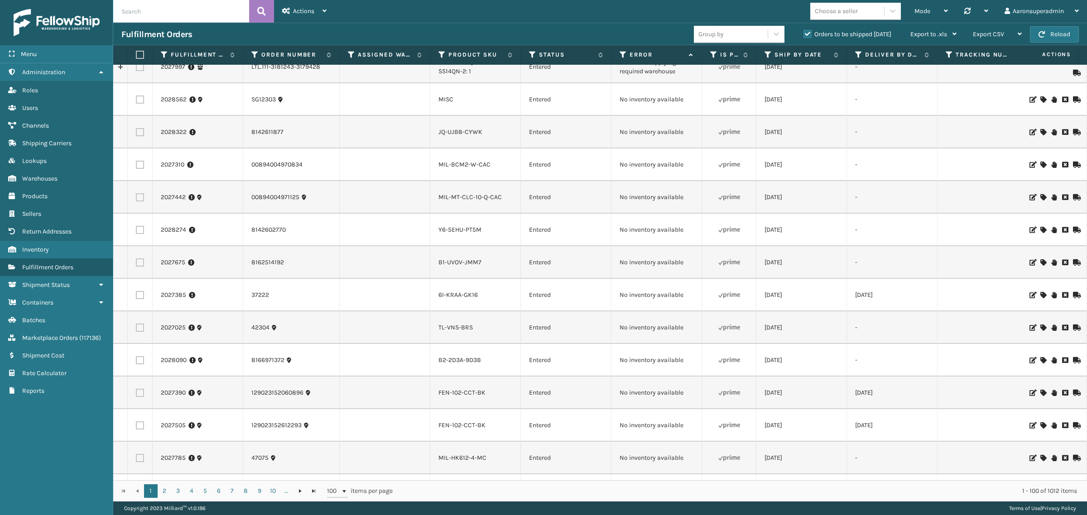
scroll to position [0, 0]
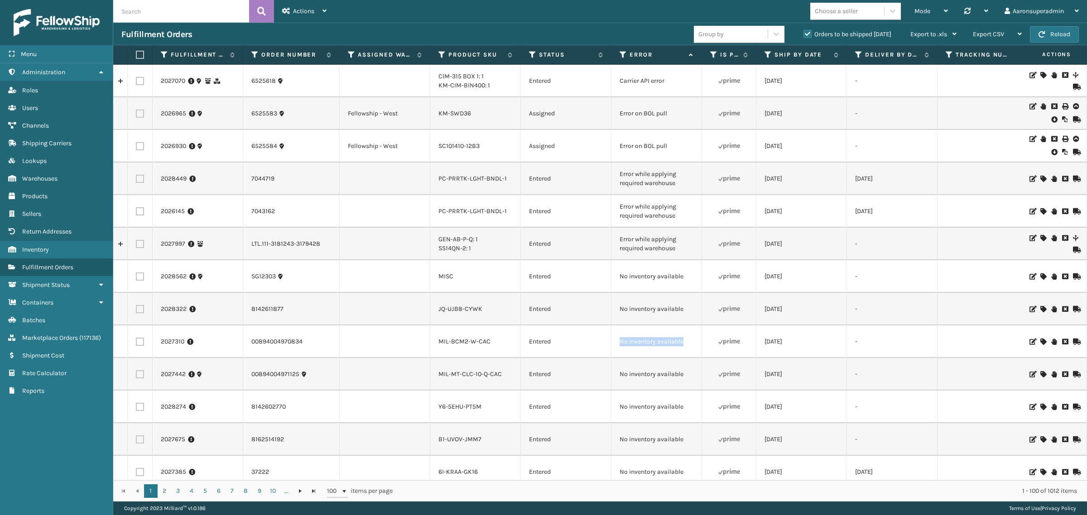
drag, startPoint x: 688, startPoint y: 342, endPoint x: 633, endPoint y: 347, distance: 54.6
copy tr "No inventory available"
click at [159, 9] on input "text" at bounding box center [181, 11] width 136 height 23
paste input "No inventory available"
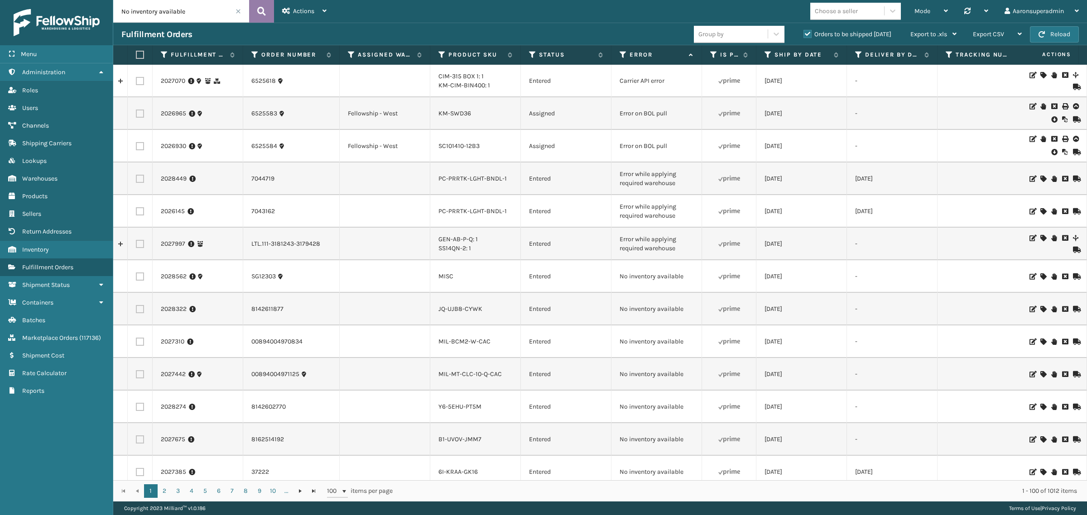
click at [267, 6] on button at bounding box center [261, 11] width 25 height 23
type input "No inventory available"
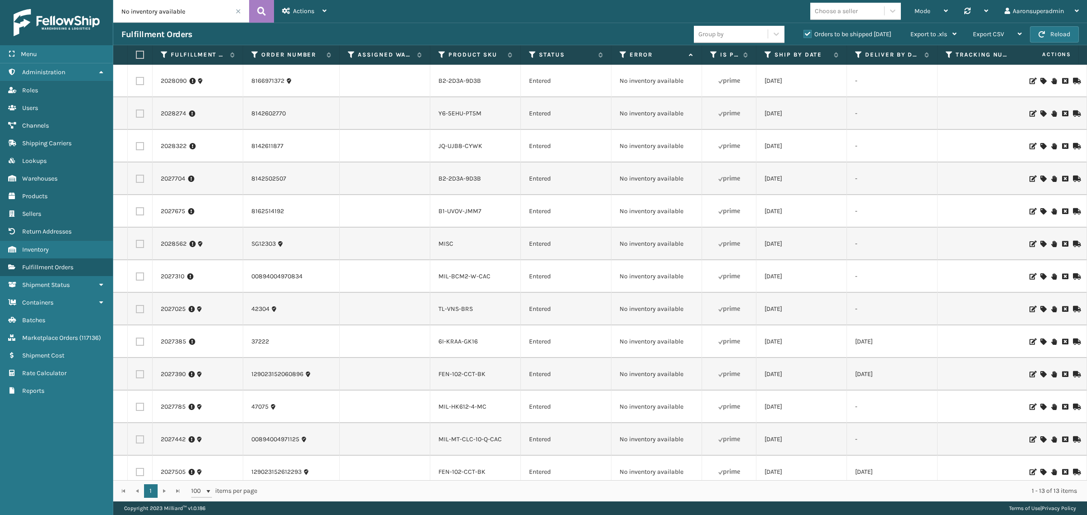
click at [1040, 82] on icon at bounding box center [1042, 81] width 5 height 6
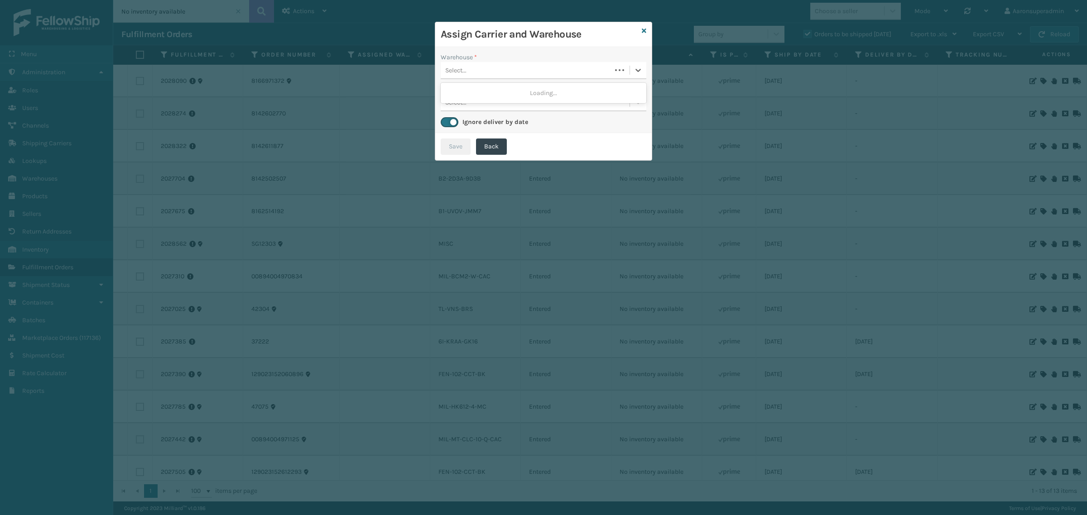
drag, startPoint x: 503, startPoint y: 71, endPoint x: 108, endPoint y: 2, distance: 400.9
click at [501, 71] on div "Select..." at bounding box center [526, 70] width 171 height 15
click at [582, 65] on div "Select..." at bounding box center [535, 70] width 189 height 15
click at [538, 69] on div "Select..." at bounding box center [535, 70] width 189 height 15
click at [519, 94] on div "Fellowship - West" at bounding box center [544, 93] width 206 height 17
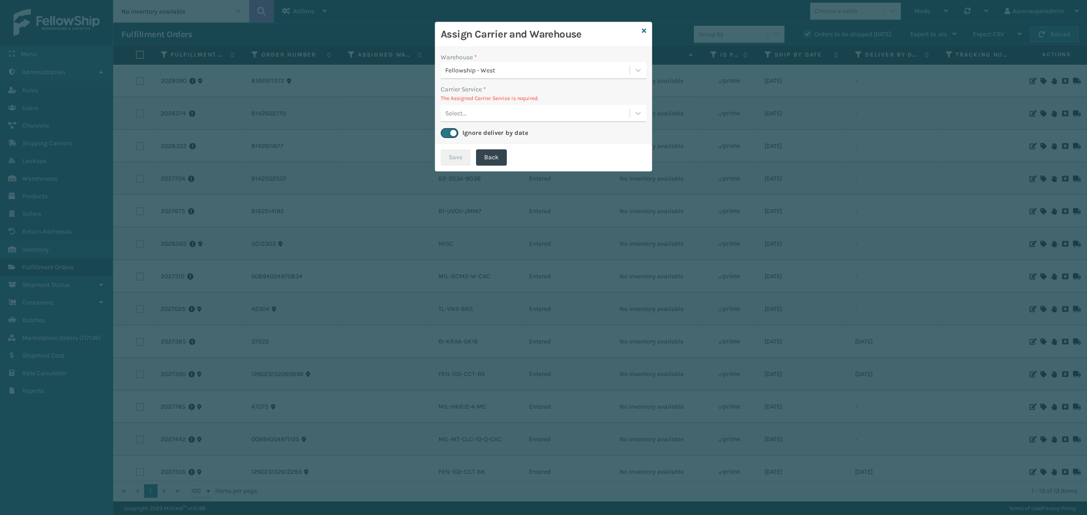
click at [527, 114] on div "Select..." at bounding box center [535, 113] width 189 height 15
click at [645, 32] on icon at bounding box center [644, 31] width 5 height 6
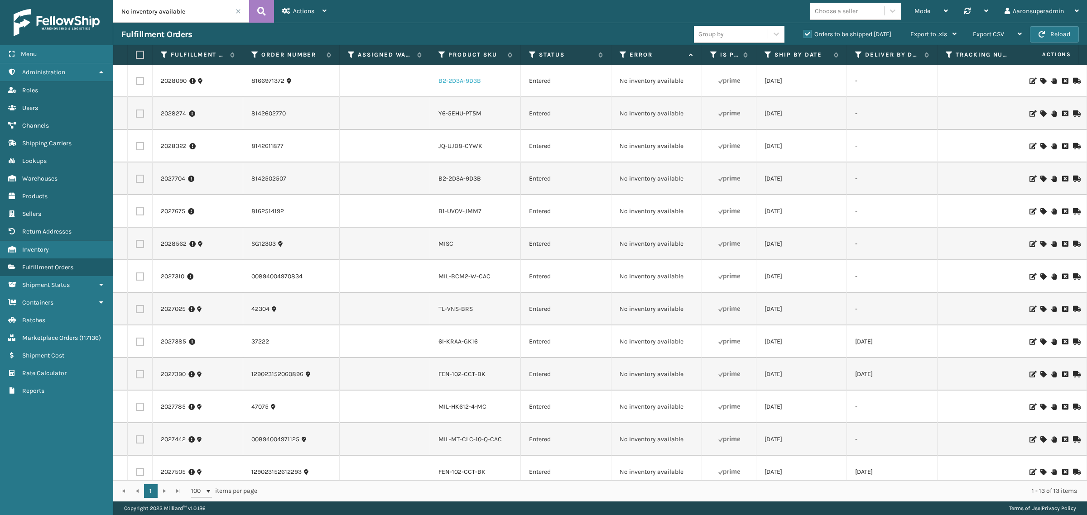
click at [462, 81] on link "B2-2D3A-9D3B" at bounding box center [459, 81] width 43 height 8
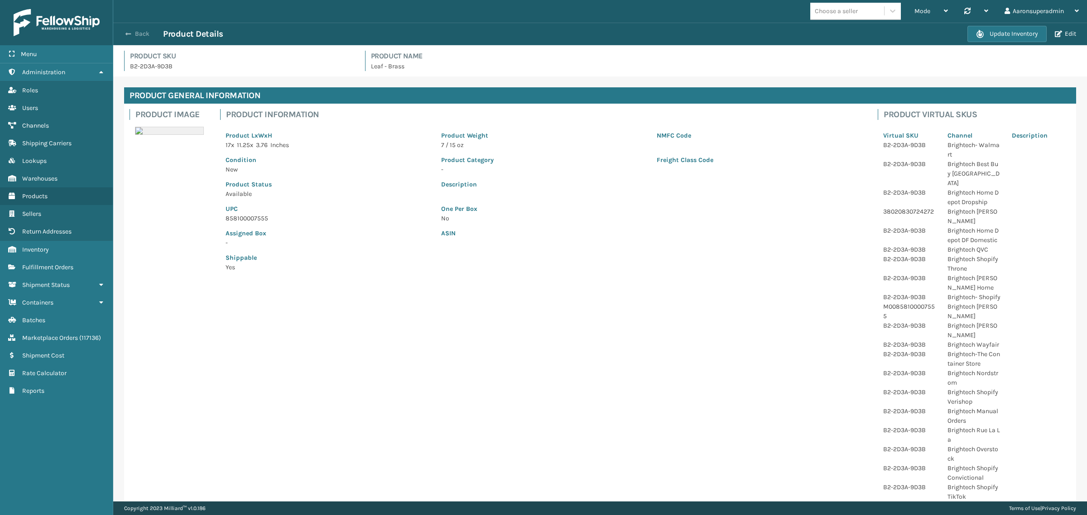
click at [143, 33] on button "Back" at bounding box center [142, 34] width 42 height 8
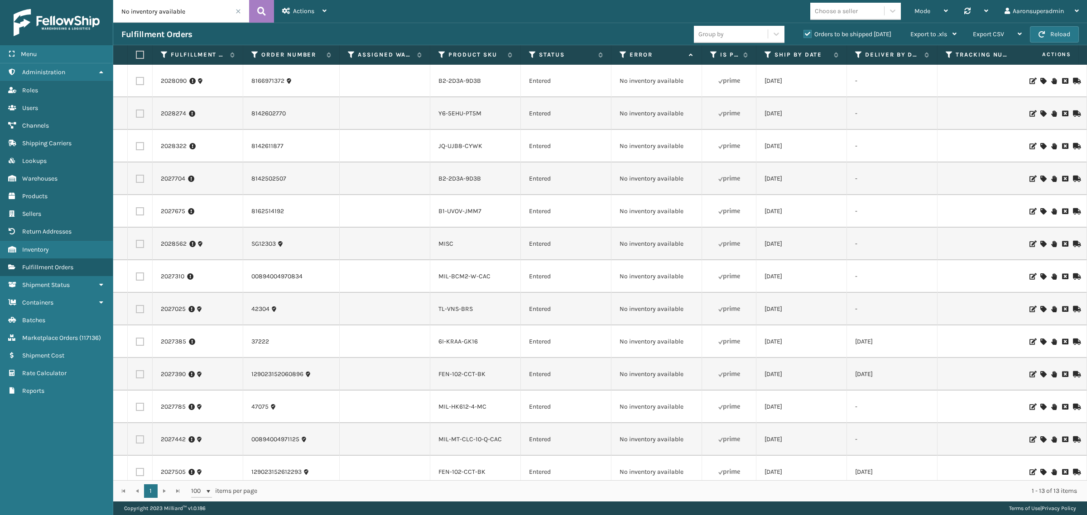
click at [1031, 111] on div at bounding box center [1052, 114] width 51 height 6
click at [1040, 114] on icon at bounding box center [1042, 114] width 5 height 6
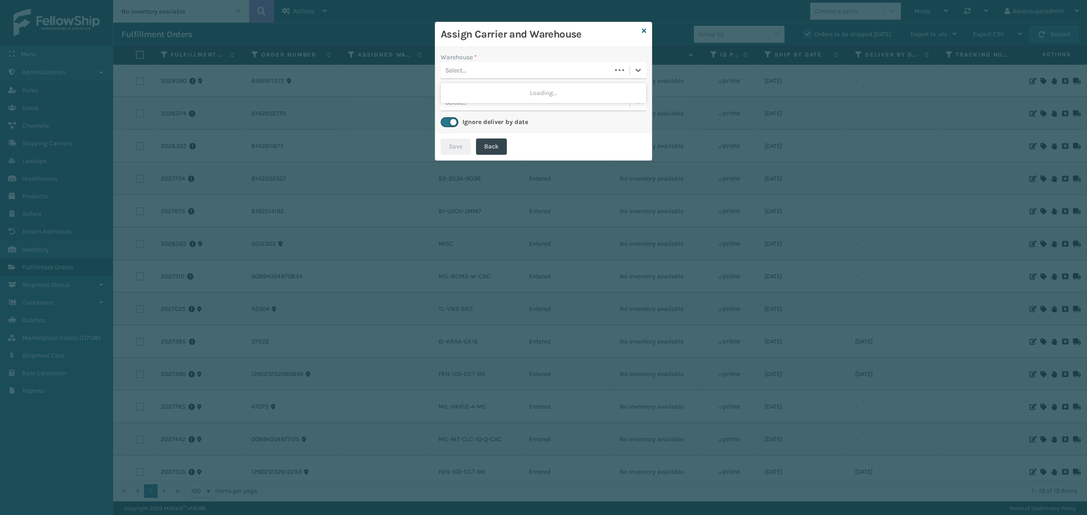
click at [472, 78] on div "Select..." at bounding box center [544, 70] width 206 height 17
click at [495, 95] on div "Fellowship - West" at bounding box center [544, 93] width 206 height 17
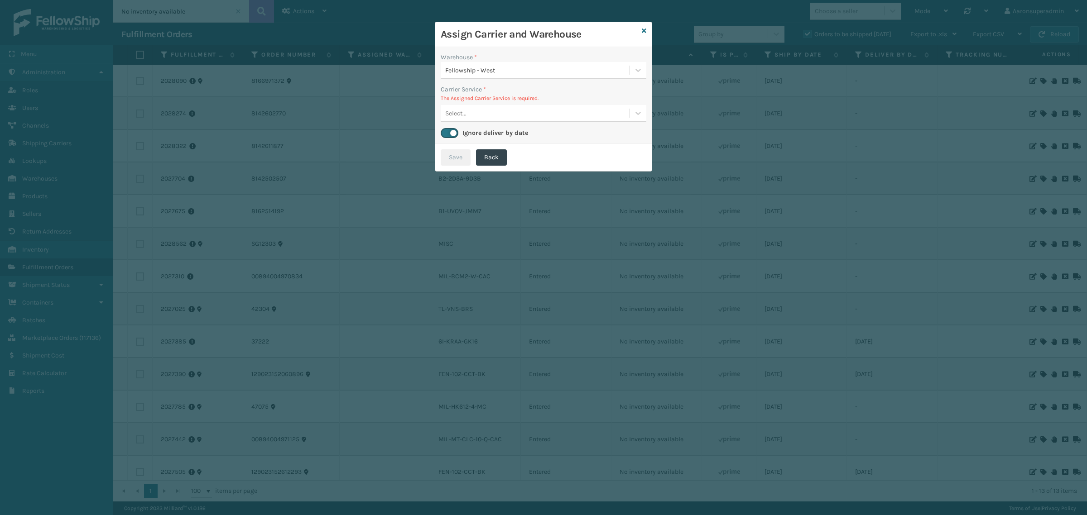
click at [558, 113] on div "Select..." at bounding box center [535, 113] width 189 height 15
click at [643, 32] on icon at bounding box center [644, 31] width 5 height 6
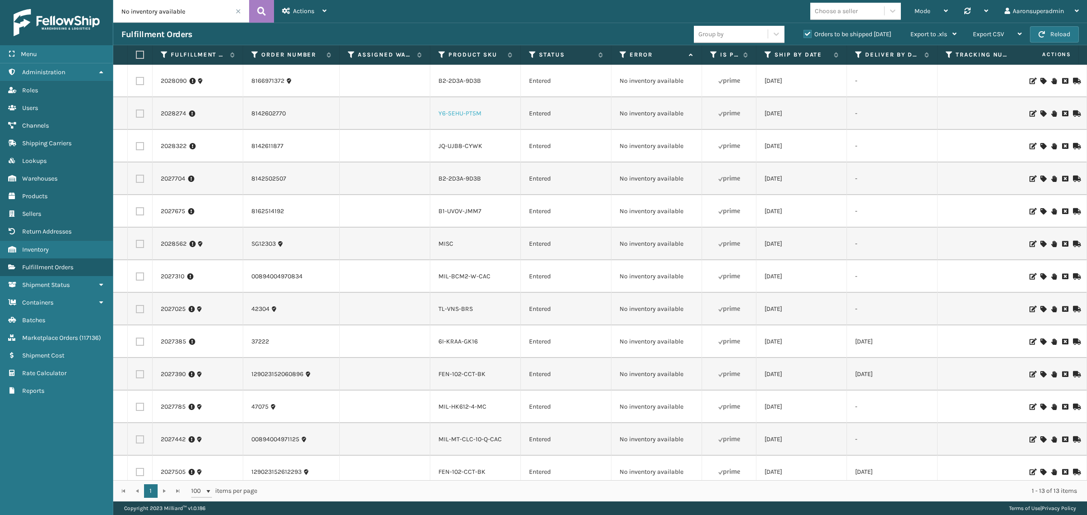
click at [450, 114] on link "Y6-5EHU-PT5M" at bounding box center [459, 114] width 43 height 8
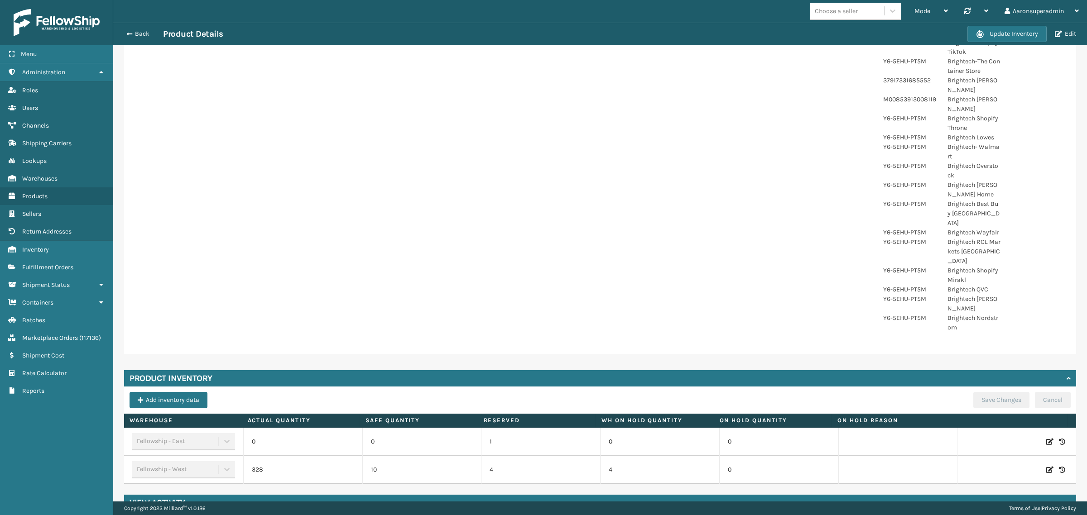
scroll to position [275, 0]
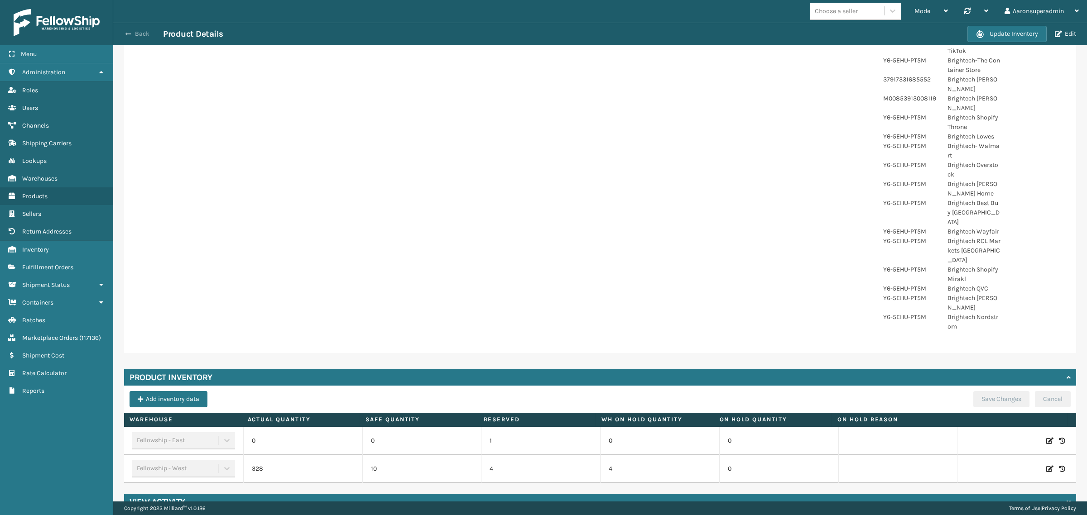
click at [136, 33] on button "Back" at bounding box center [142, 34] width 42 height 8
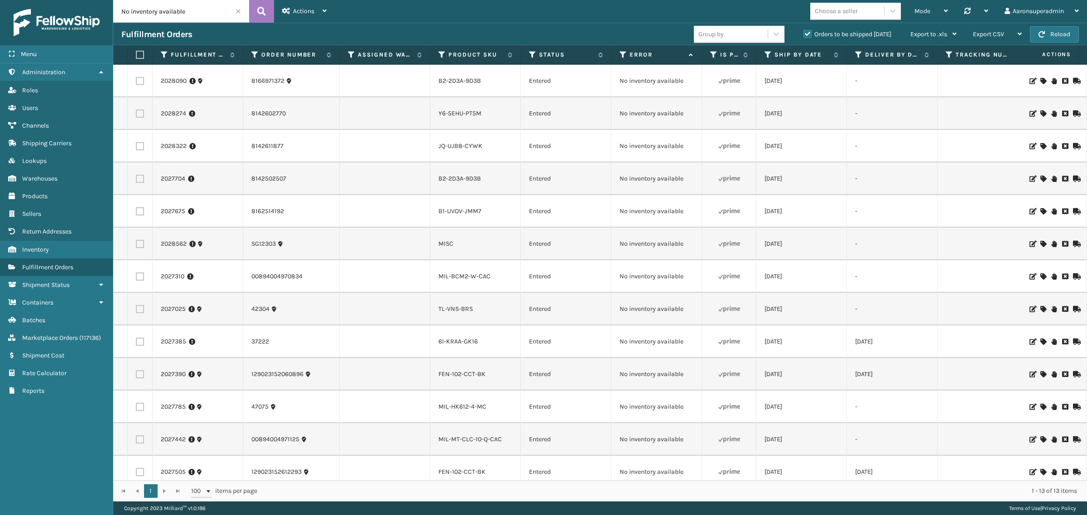
click at [1040, 114] on icon at bounding box center [1042, 114] width 5 height 6
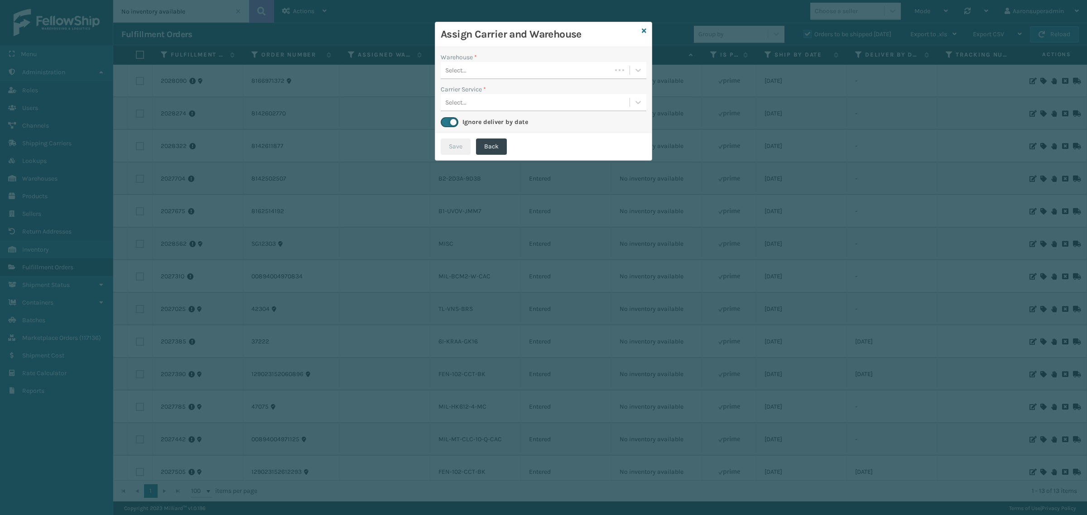
click at [474, 75] on div "Select..." at bounding box center [526, 70] width 171 height 15
click at [513, 96] on div "Fellowship - West" at bounding box center [544, 93] width 206 height 17
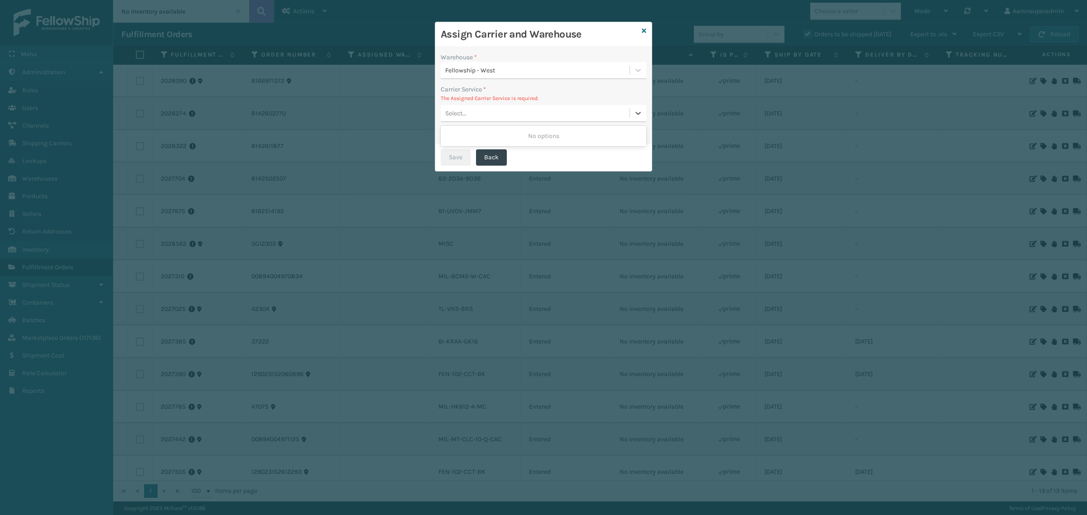
click at [479, 114] on div "Select..." at bounding box center [535, 113] width 189 height 15
click at [644, 32] on icon at bounding box center [644, 31] width 5 height 6
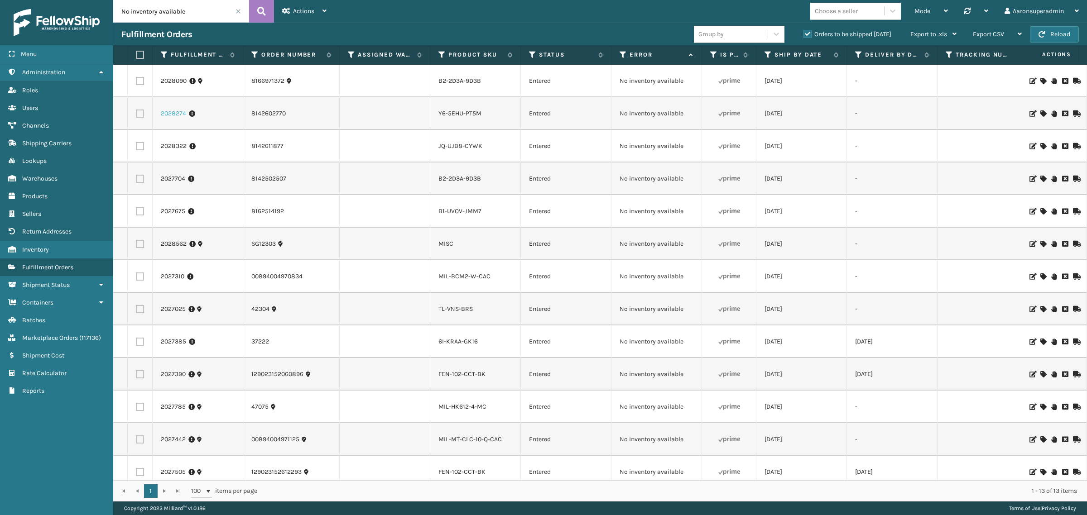
click at [174, 118] on link "2028274" at bounding box center [173, 113] width 25 height 9
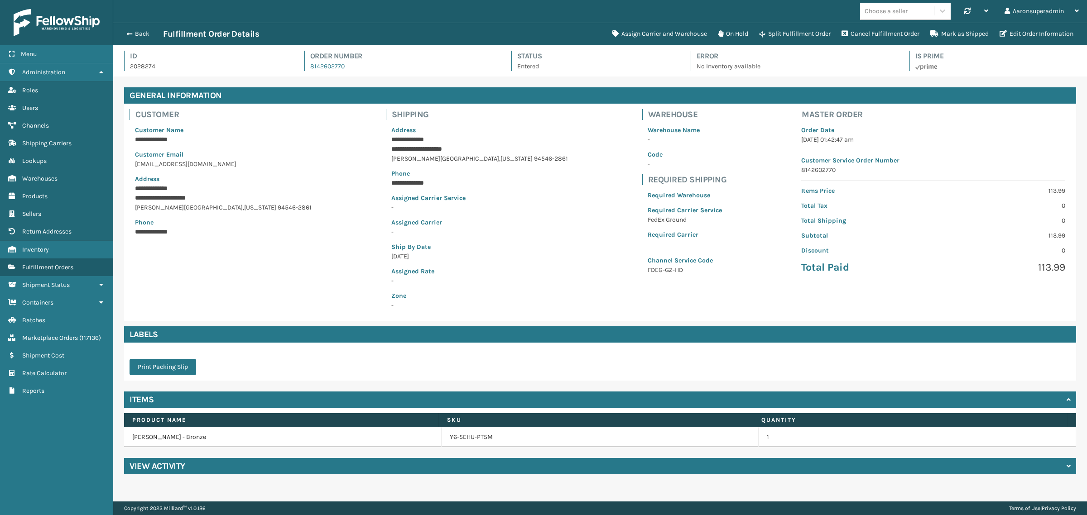
scroll to position [21, 974]
drag, startPoint x: 482, startPoint y: 163, endPoint x: 361, endPoint y: 150, distance: 121.7
click at [361, 150] on div "**********" at bounding box center [600, 212] width 952 height 217
click at [1032, 31] on button "Edit Order Information" at bounding box center [1036, 34] width 85 height 18
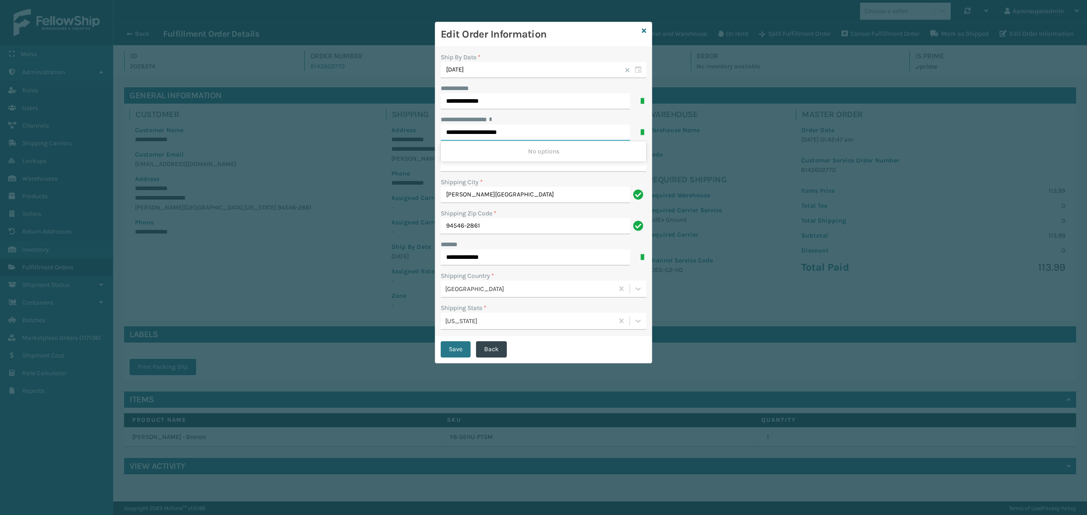
drag, startPoint x: 492, startPoint y: 136, endPoint x: 530, endPoint y: 134, distance: 38.5
click at [530, 134] on input "**********" at bounding box center [535, 133] width 189 height 16
type input "**********"
click at [539, 170] on input "**********" at bounding box center [544, 164] width 206 height 16
type input "*"
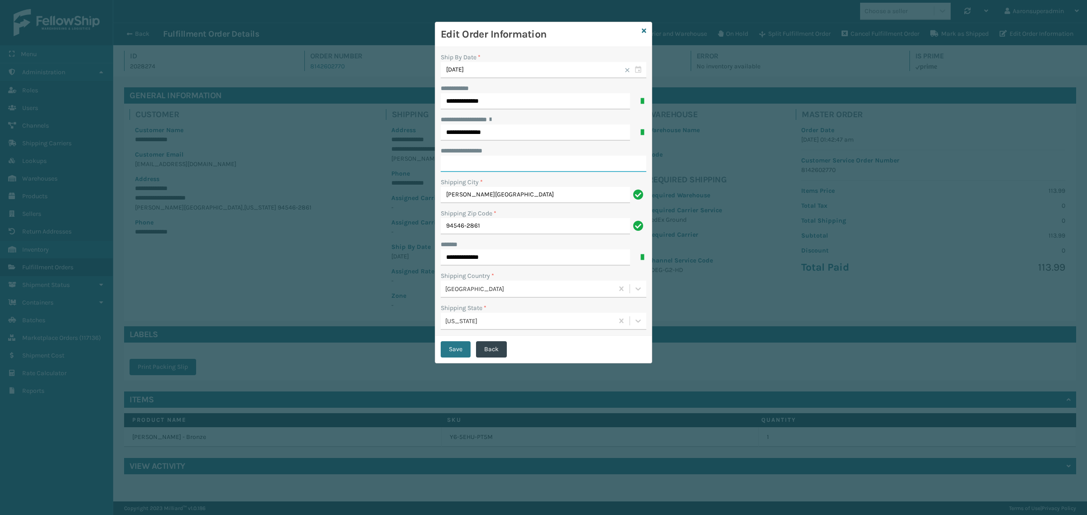
paste input "******"
type input "******"
click at [452, 354] on button "Save" at bounding box center [456, 350] width 30 height 16
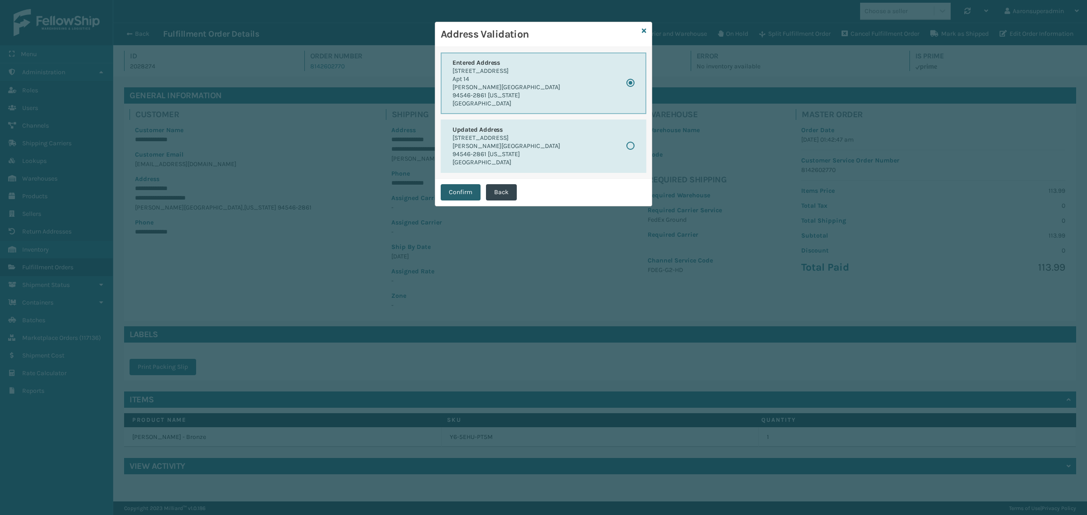
click at [456, 191] on button "Confirm" at bounding box center [461, 192] width 40 height 16
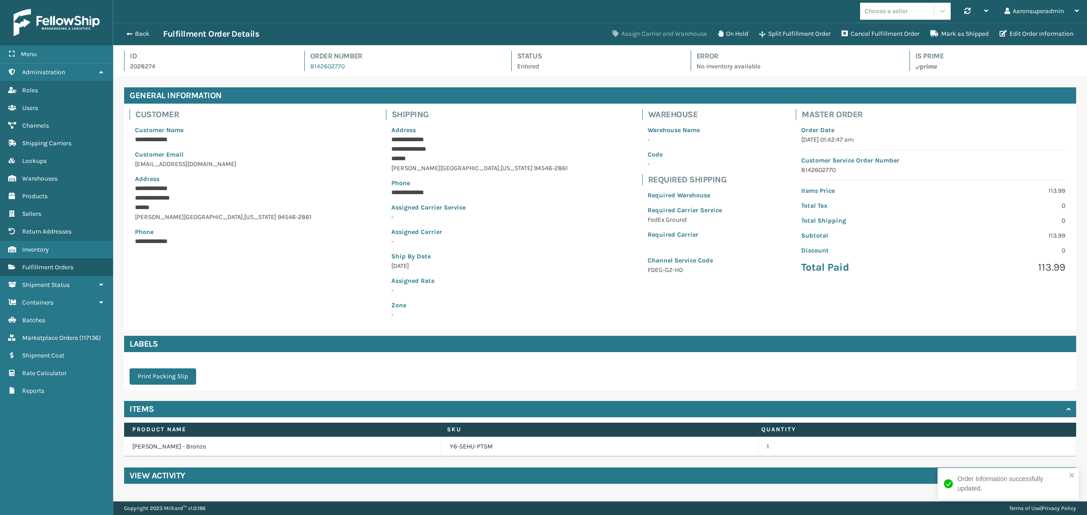
click at [650, 39] on button "Assign Carrier and Warehouse" at bounding box center [660, 34] width 106 height 18
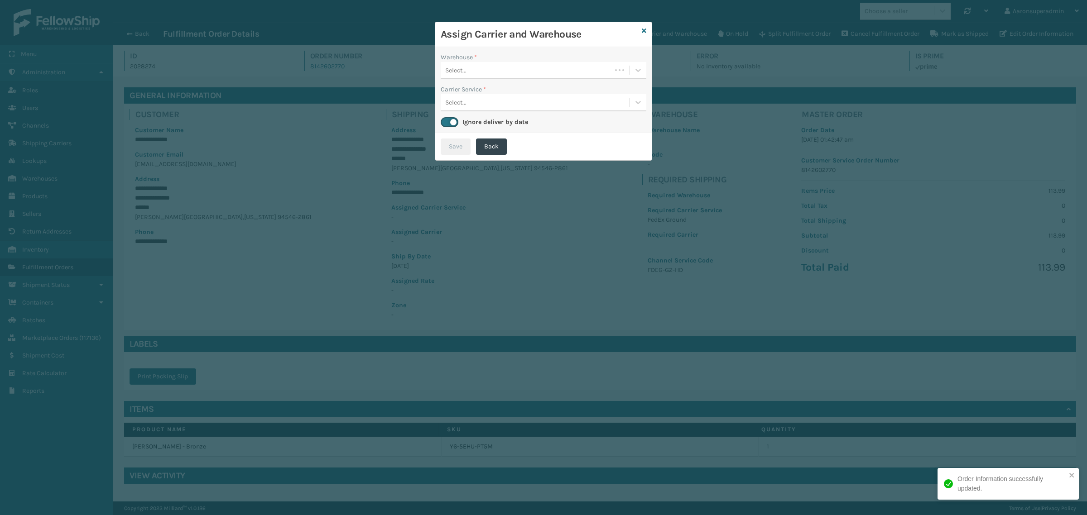
click at [563, 72] on div "Select..." at bounding box center [526, 70] width 171 height 15
click at [492, 92] on div "Fellowship - West" at bounding box center [544, 93] width 206 height 17
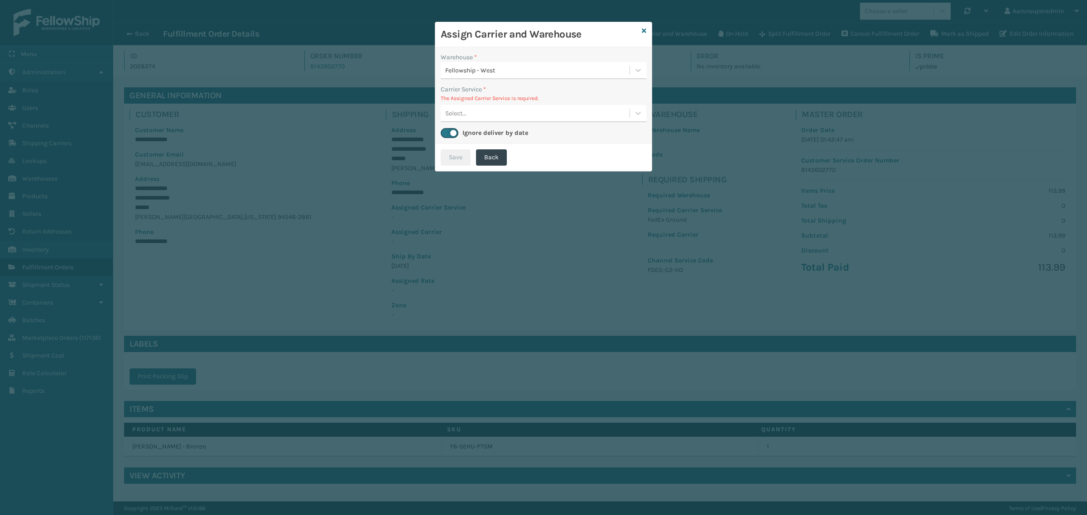
click at [485, 114] on div "Select..." at bounding box center [535, 113] width 189 height 15
click at [641, 32] on div "Assign Carrier and Warehouse" at bounding box center [543, 34] width 217 height 25
click at [644, 32] on icon at bounding box center [644, 31] width 5 height 6
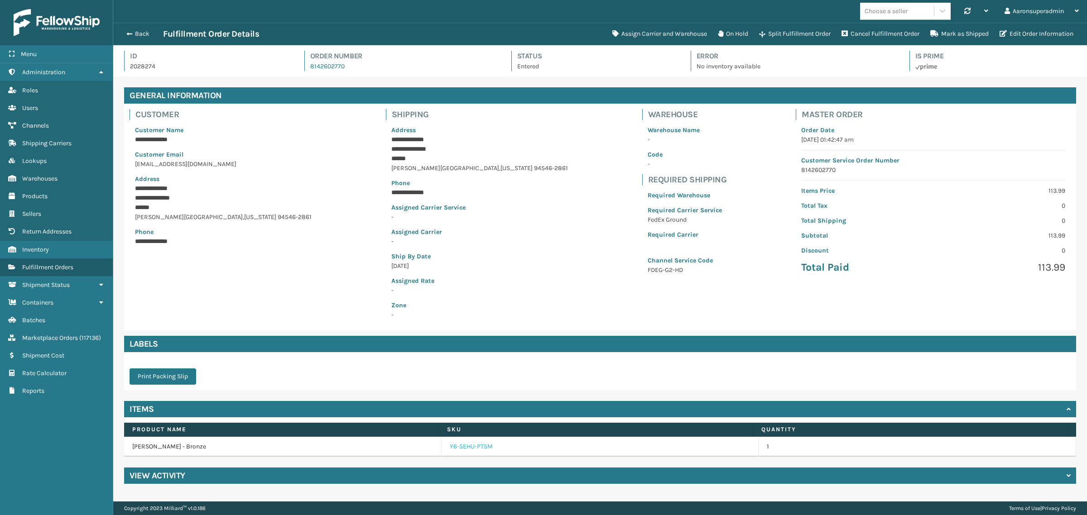
click at [477, 444] on link "Y6-5EHU-PT5M" at bounding box center [471, 447] width 43 height 9
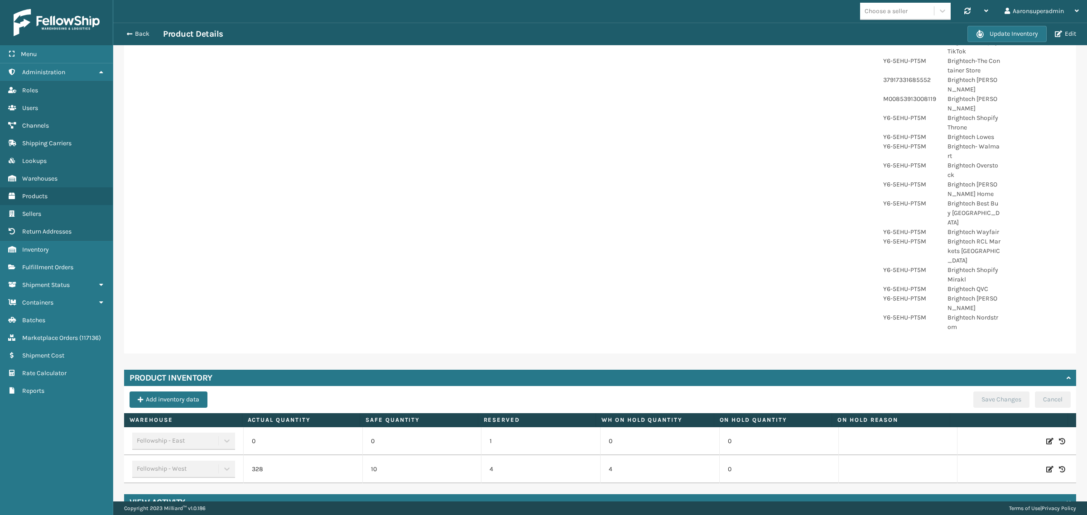
scroll to position [275, 0]
click at [1074, 36] on button "Edit" at bounding box center [1065, 34] width 27 height 8
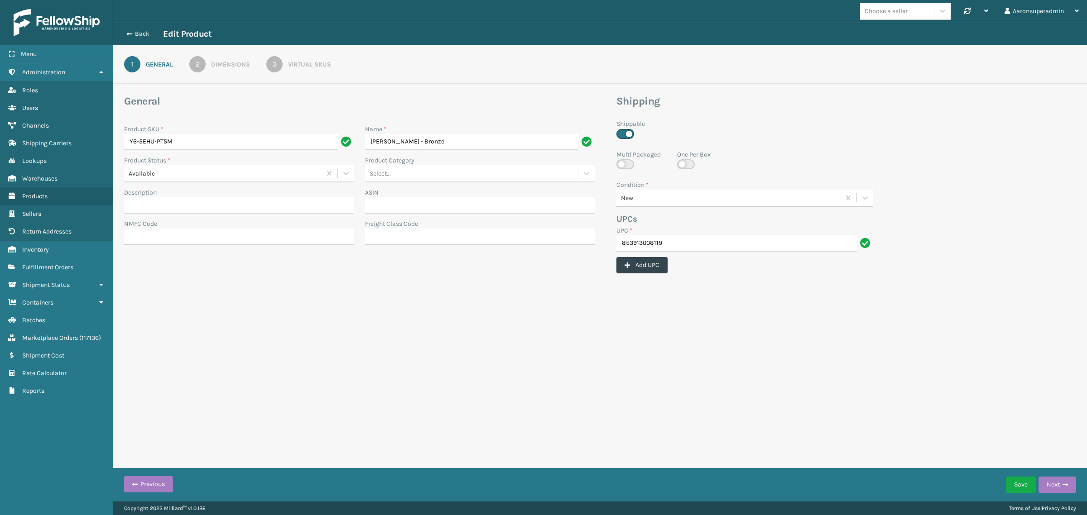
click at [213, 68] on div "Dimensions" at bounding box center [230, 65] width 39 height 10
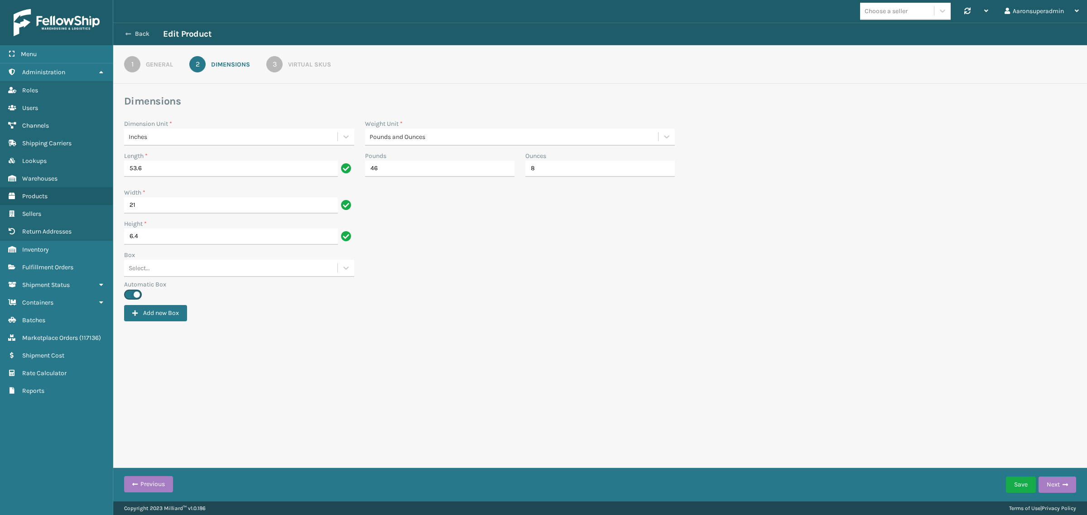
click at [136, 33] on button "Back" at bounding box center [142, 34] width 42 height 8
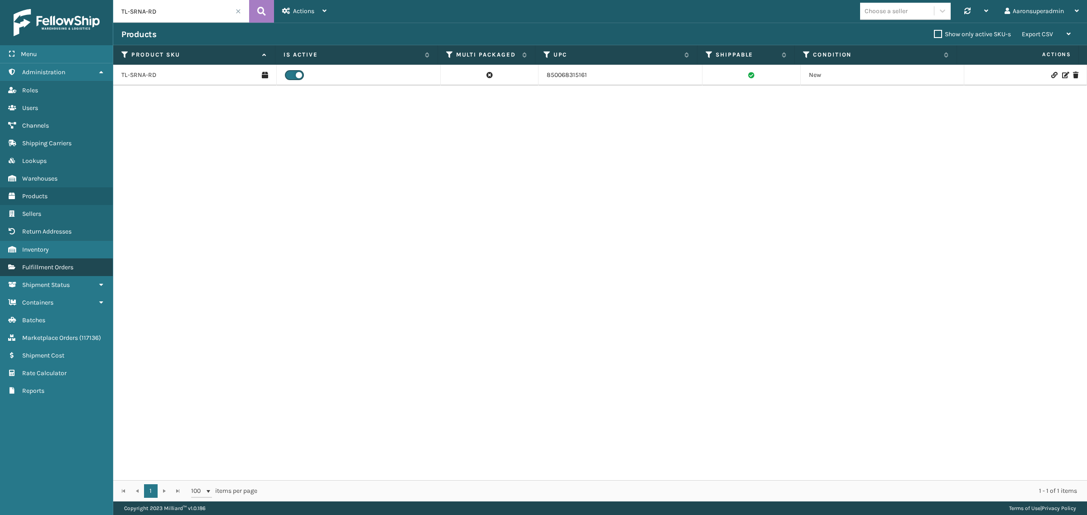
click at [34, 264] on span "Fulfillment Orders" at bounding box center [47, 268] width 51 height 8
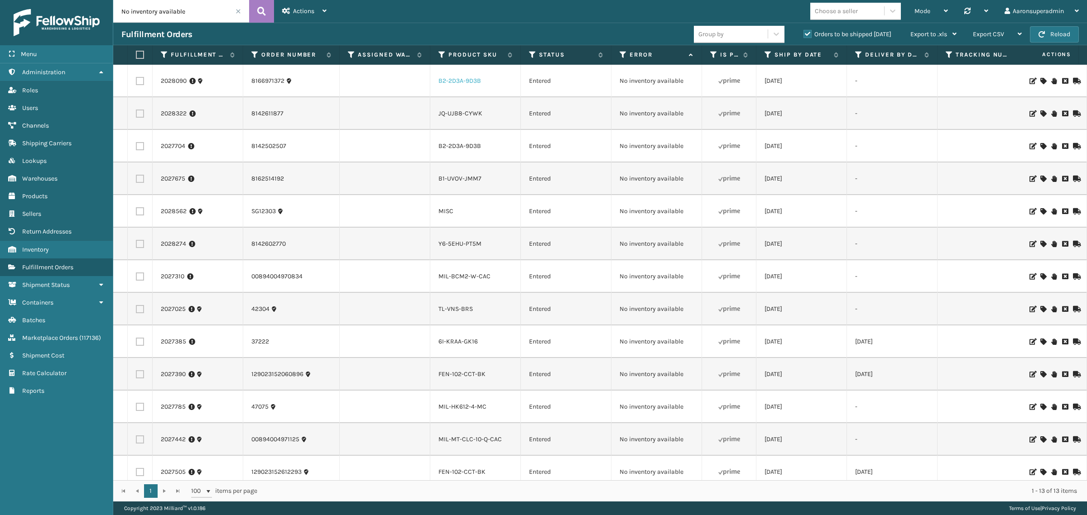
click at [452, 80] on link "B2-2D3A-9D3B" at bounding box center [459, 81] width 43 height 8
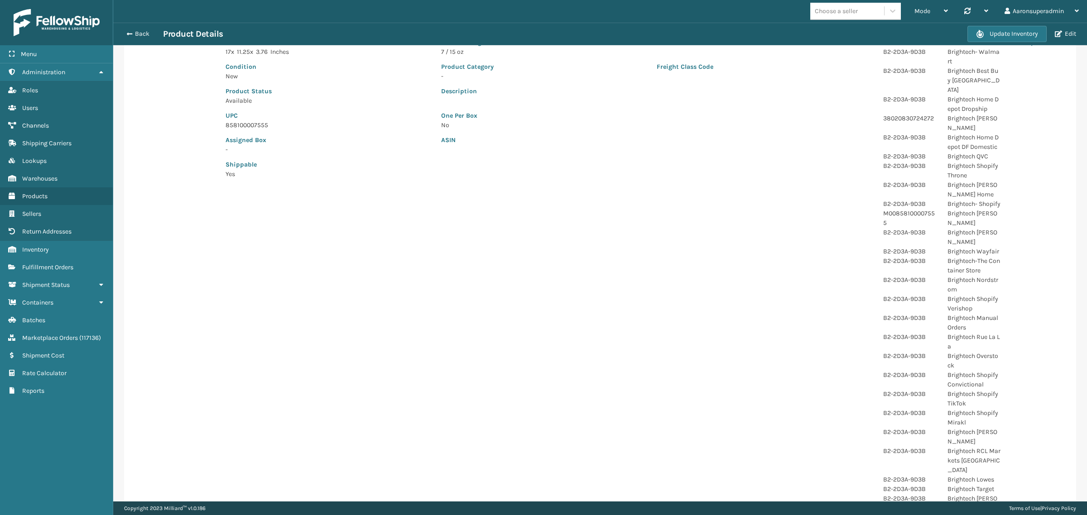
scroll to position [94, 0]
click at [1072, 37] on button "Edit" at bounding box center [1065, 34] width 27 height 8
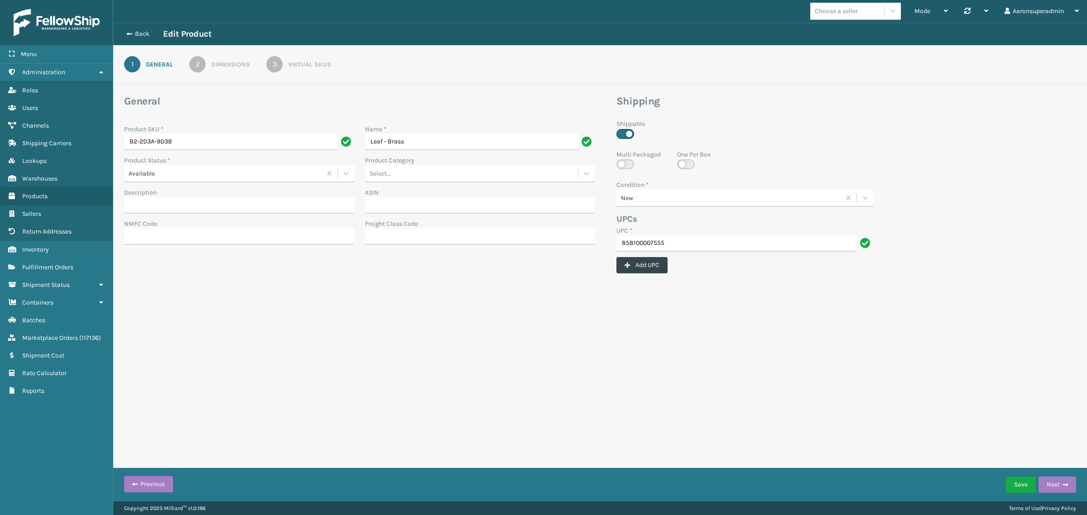
click at [205, 69] on link "2 Dimensions" at bounding box center [219, 64] width 93 height 16
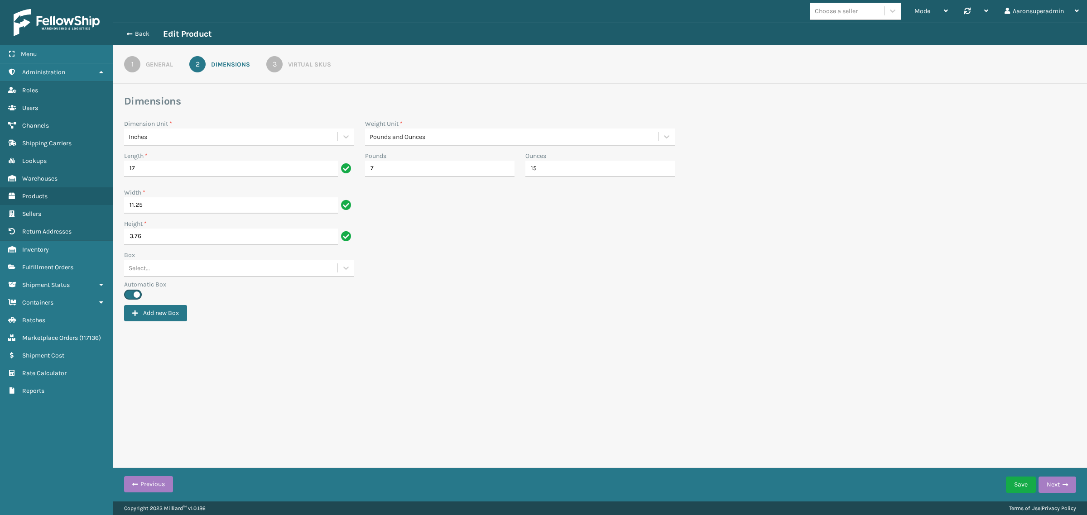
click at [284, 69] on link "3 Virtual SKUs" at bounding box center [298, 64] width 97 height 16
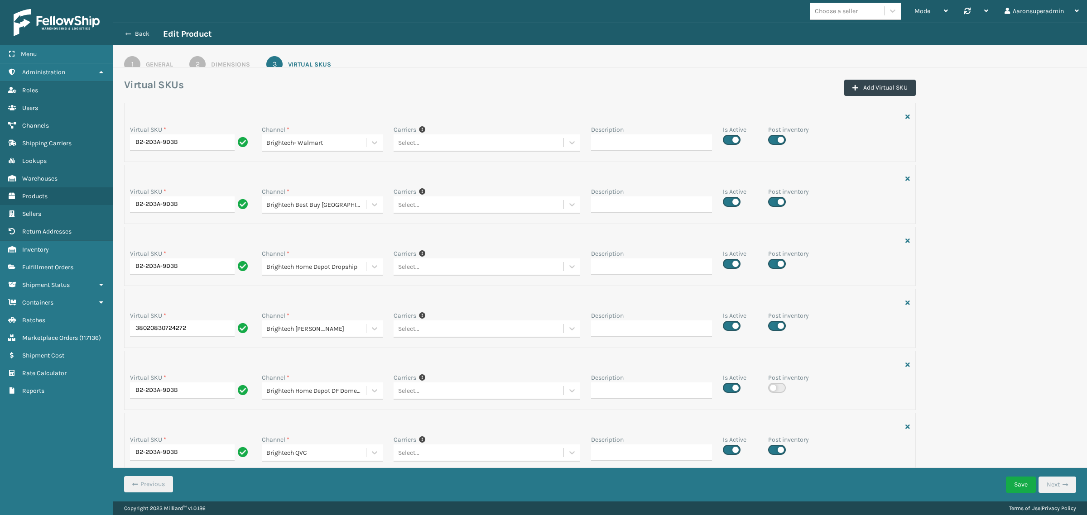
click at [129, 31] on icon at bounding box center [127, 34] width 5 height 6
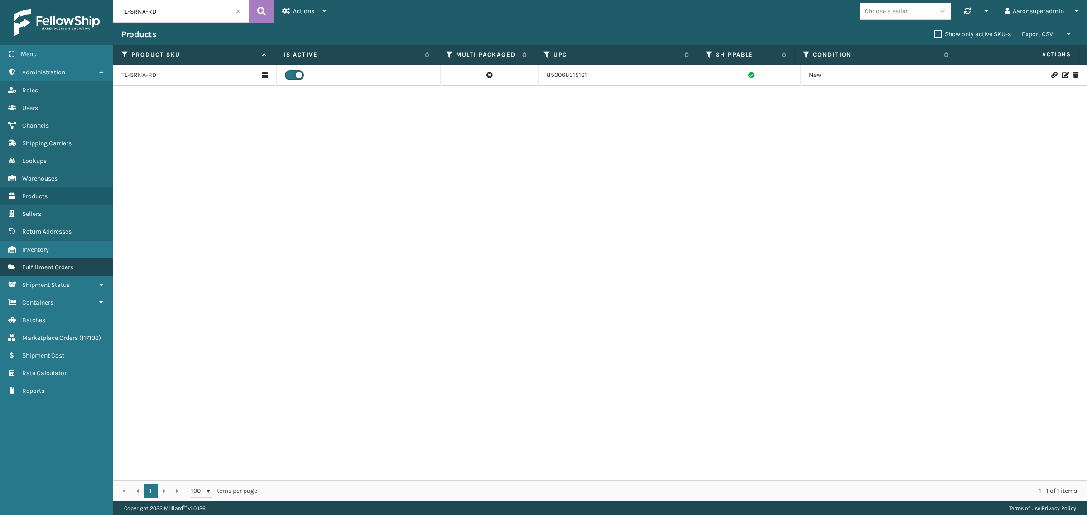
click at [36, 264] on span "Fulfillment Orders" at bounding box center [47, 268] width 51 height 8
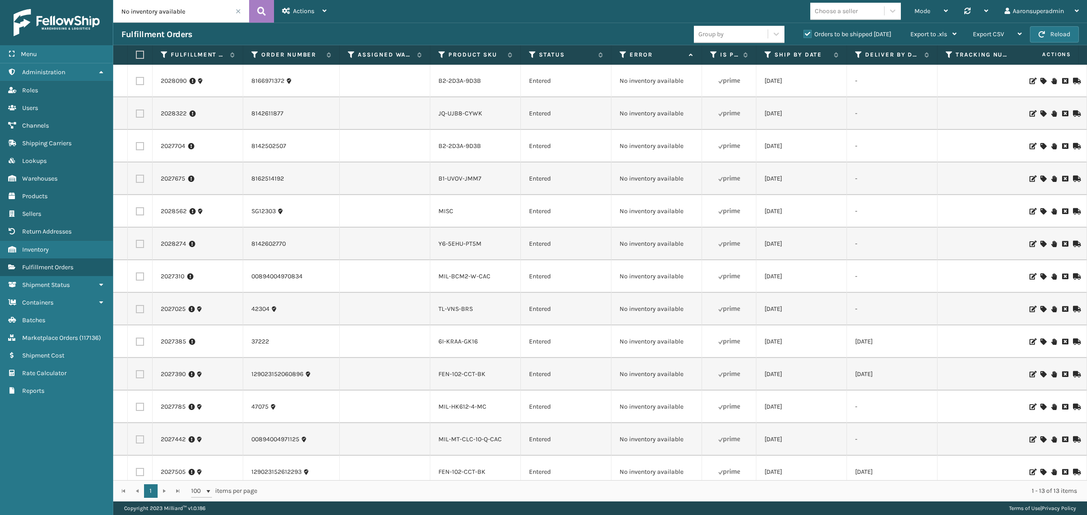
scroll to position [0, 385]
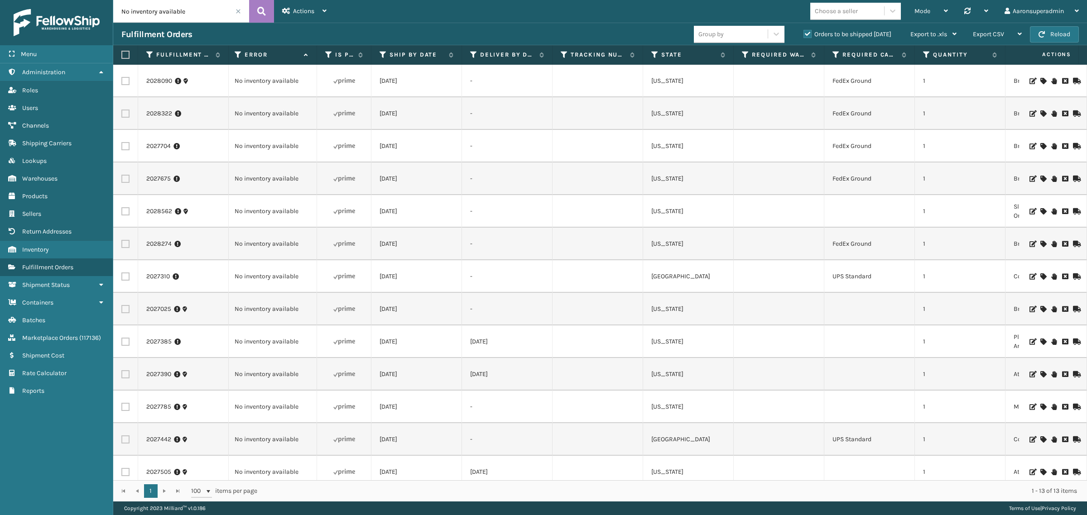
click at [737, 33] on div "Group by" at bounding box center [731, 34] width 74 height 15
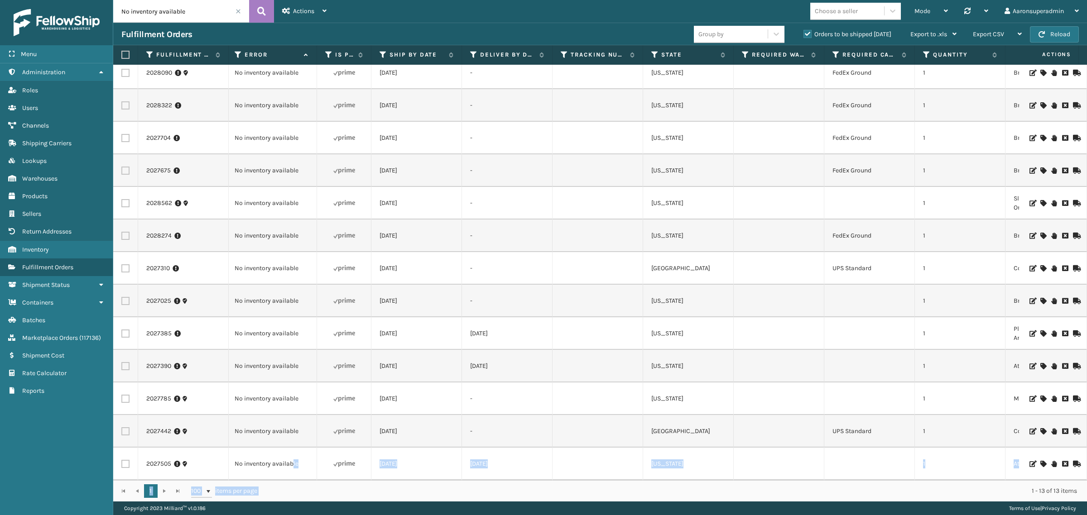
drag, startPoint x: 427, startPoint y: 483, endPoint x: 293, endPoint y: 461, distance: 136.3
click at [293, 462] on div "Fulfillment Order Id Order Number Assigned Warehouse Product SKU Status Error I…" at bounding box center [600, 273] width 974 height 457
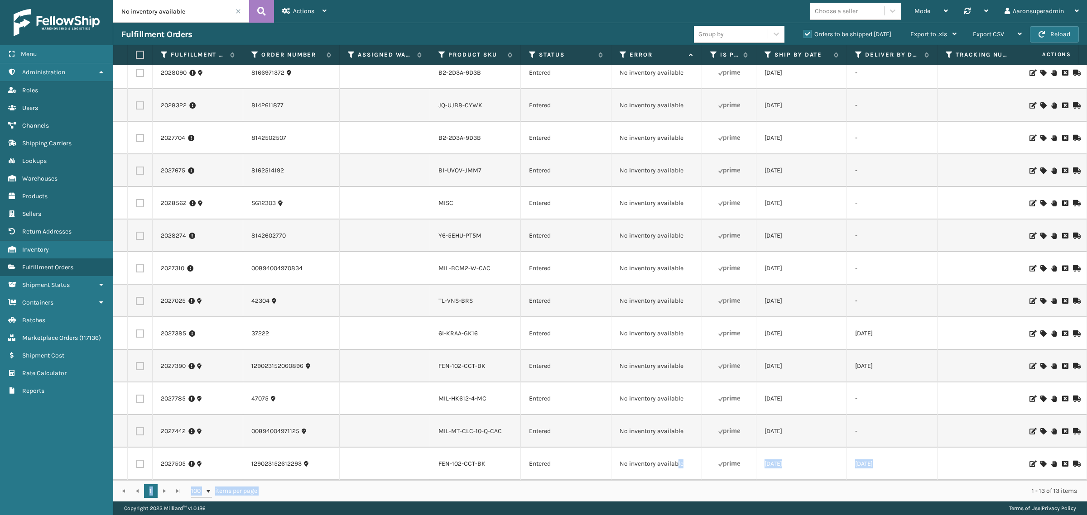
scroll to position [16, 0]
click at [1040, 298] on icon at bounding box center [1042, 301] width 5 height 6
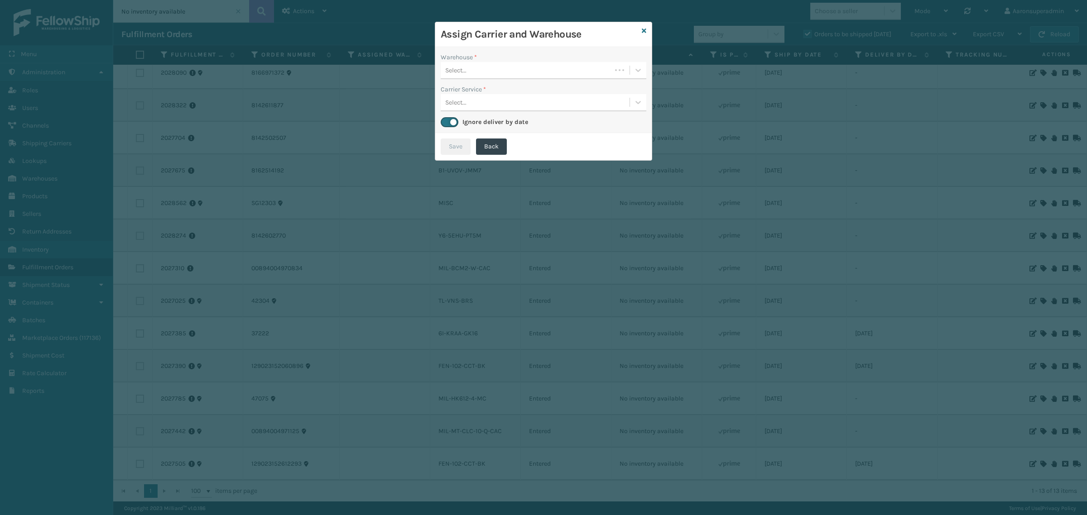
click at [504, 69] on div "Select..." at bounding box center [526, 70] width 171 height 15
click at [642, 33] on icon at bounding box center [644, 31] width 5 height 6
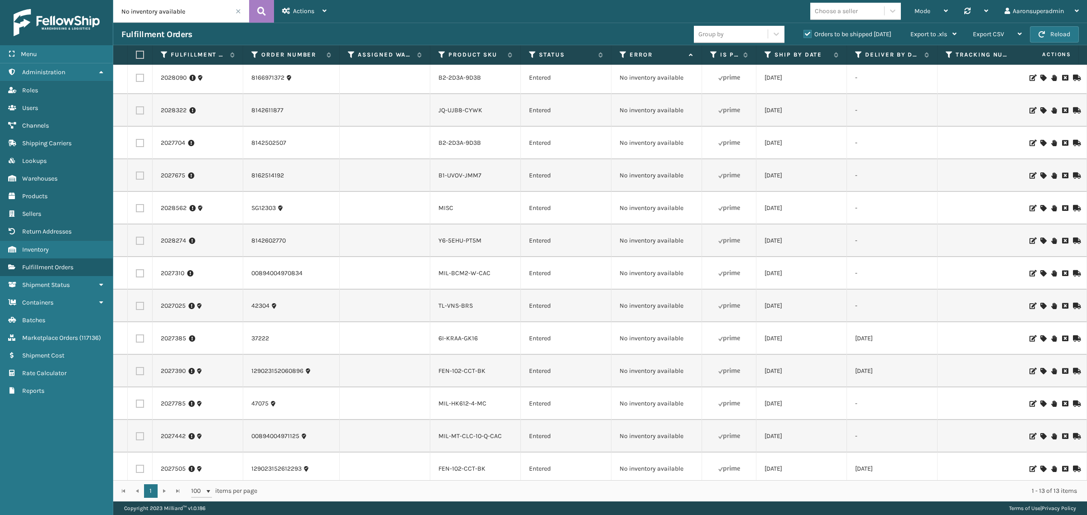
scroll to position [0, 0]
